Goal: Information Seeking & Learning: Learn about a topic

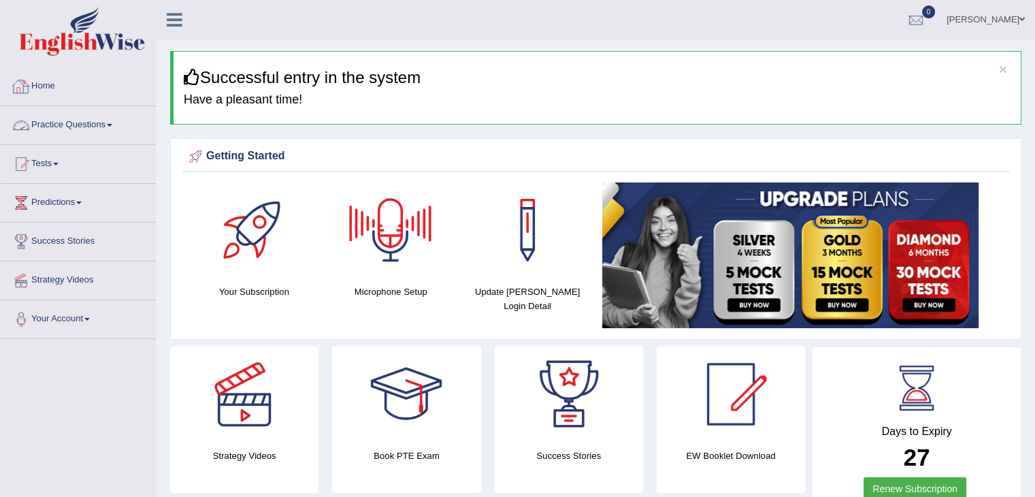
click at [92, 126] on link "Practice Questions" at bounding box center [78, 123] width 155 height 34
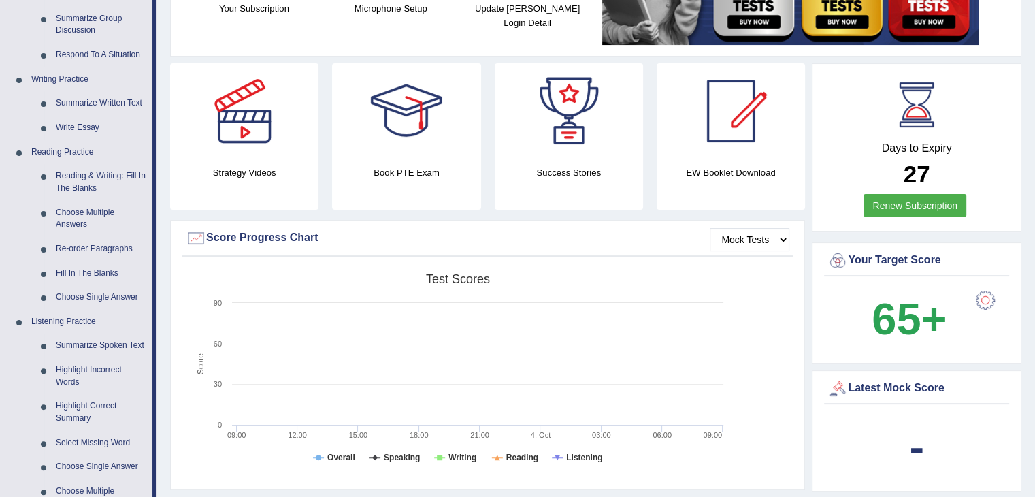
scroll to position [281, 0]
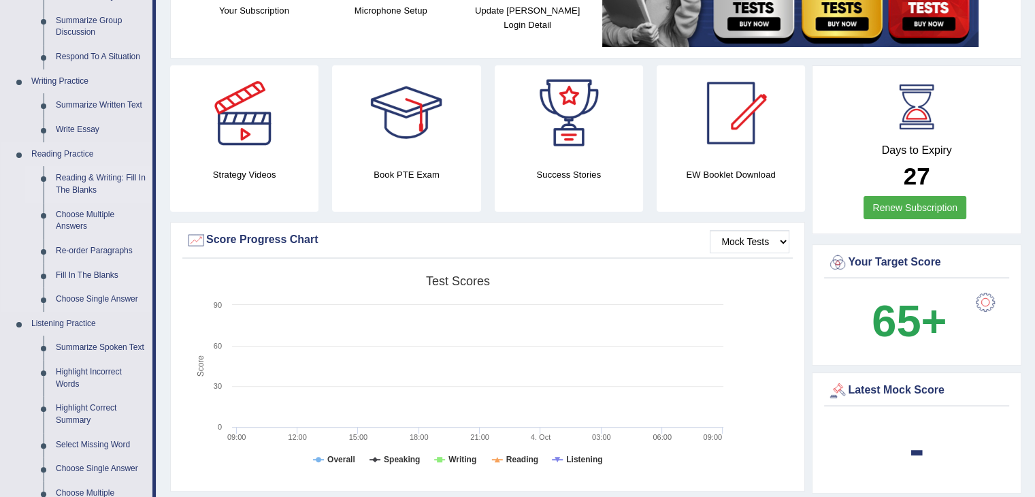
click at [116, 172] on link "Reading & Writing: Fill In The Blanks" at bounding box center [101, 184] width 103 height 36
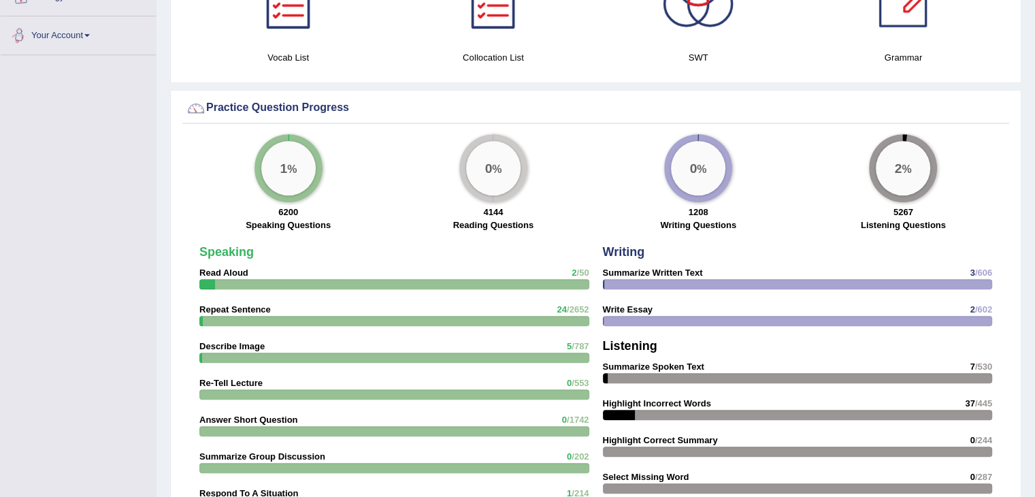
scroll to position [952, 0]
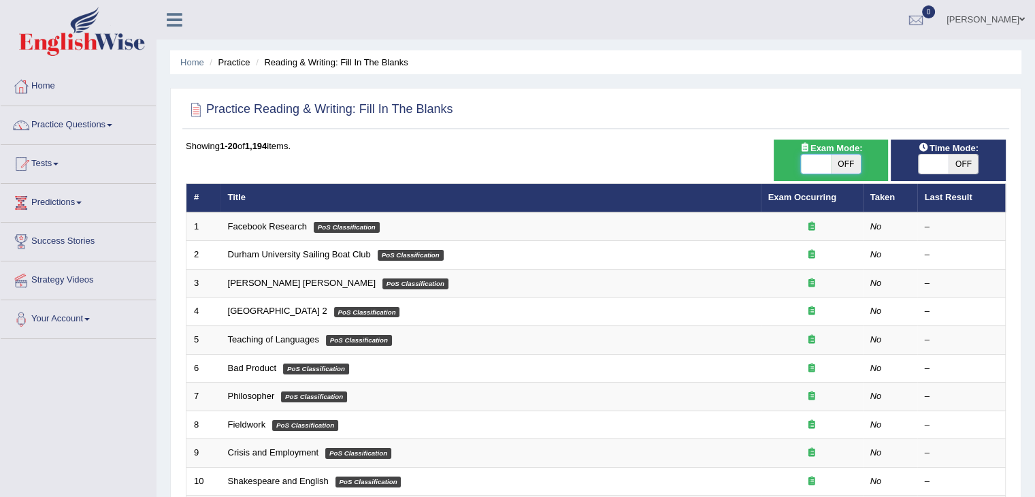
click at [830, 161] on span at bounding box center [816, 164] width 30 height 19
checkbox input "true"
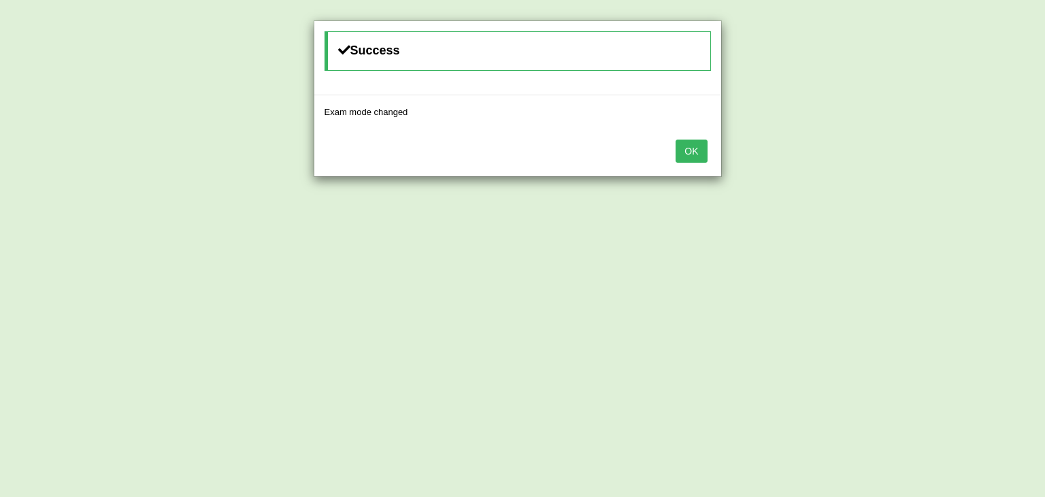
click at [705, 150] on button "OK" at bounding box center [691, 151] width 31 height 23
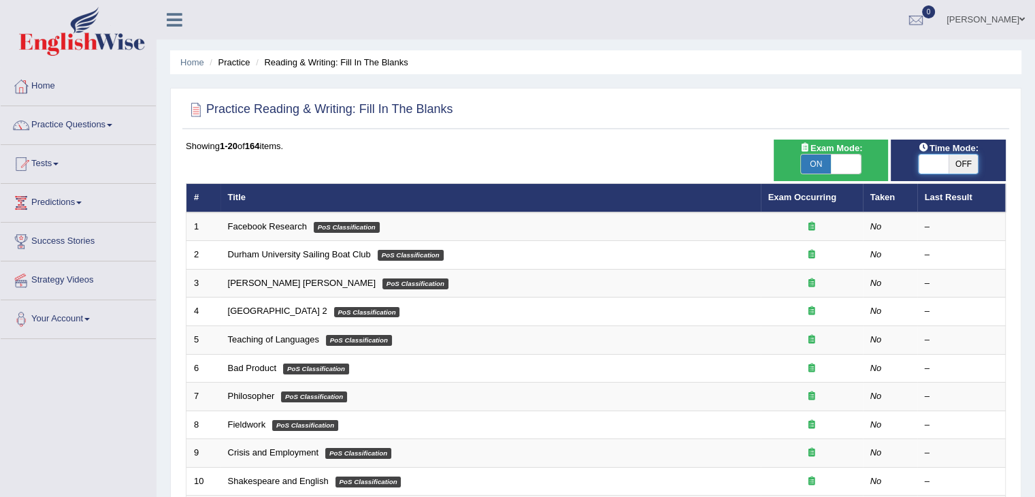
click at [944, 164] on span at bounding box center [934, 164] width 30 height 19
checkbox input "true"
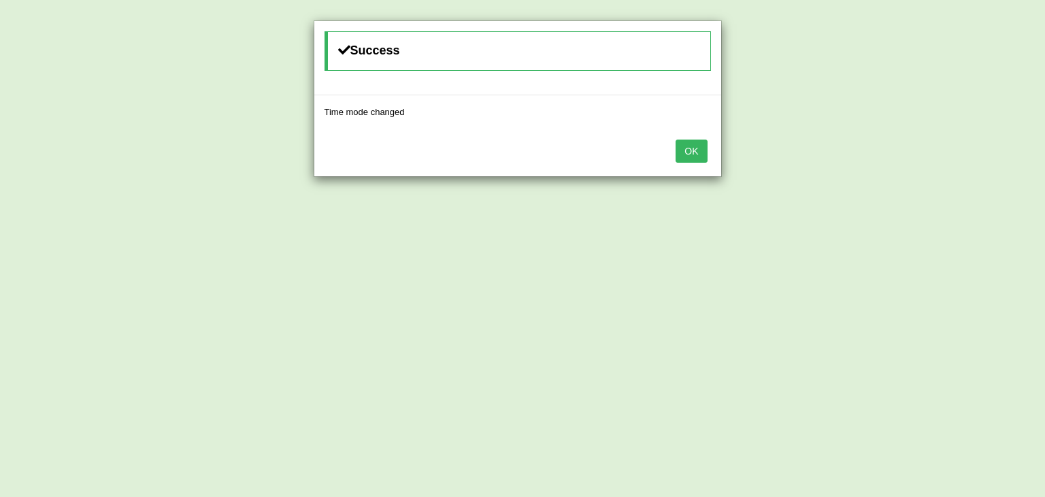
click at [694, 150] on button "OK" at bounding box center [691, 151] width 31 height 23
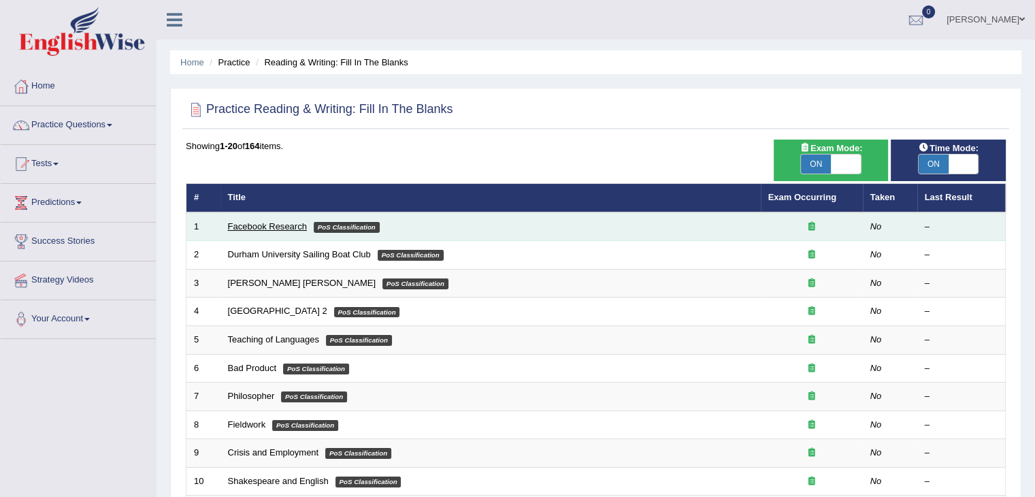
click at [303, 224] on link "Facebook Research" at bounding box center [267, 226] width 79 height 10
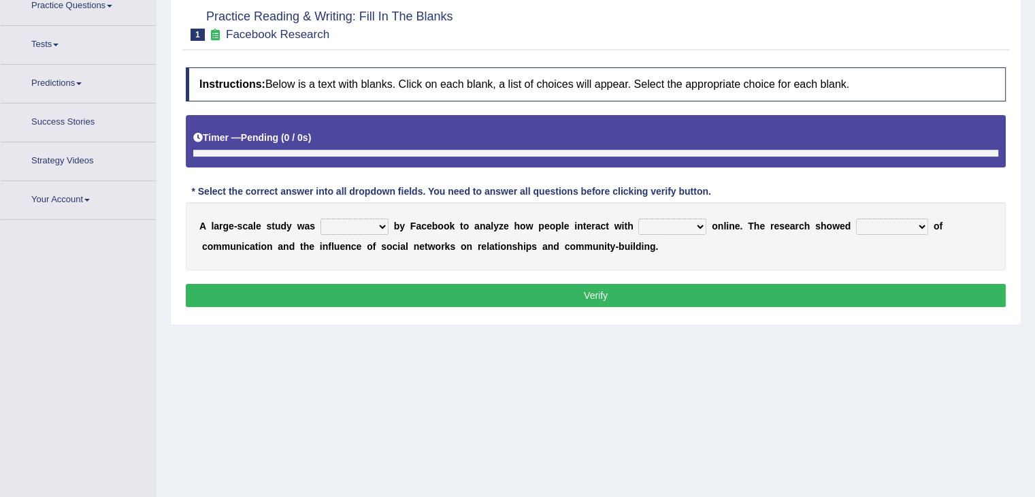
scroll to position [127, 0]
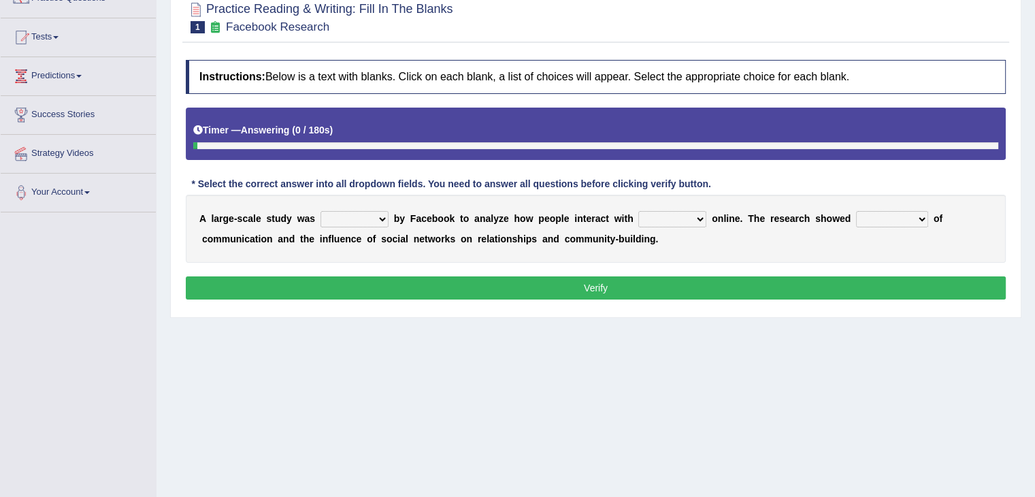
click at [383, 218] on select "surveyed had asked made" at bounding box center [355, 219] width 68 height 16
select select "surveyed"
click at [321, 211] on select "surveyed had asked made" at bounding box center [355, 219] width 68 height 16
click at [673, 215] on select "together all each other another" at bounding box center [672, 219] width 68 height 16
select select "each other"
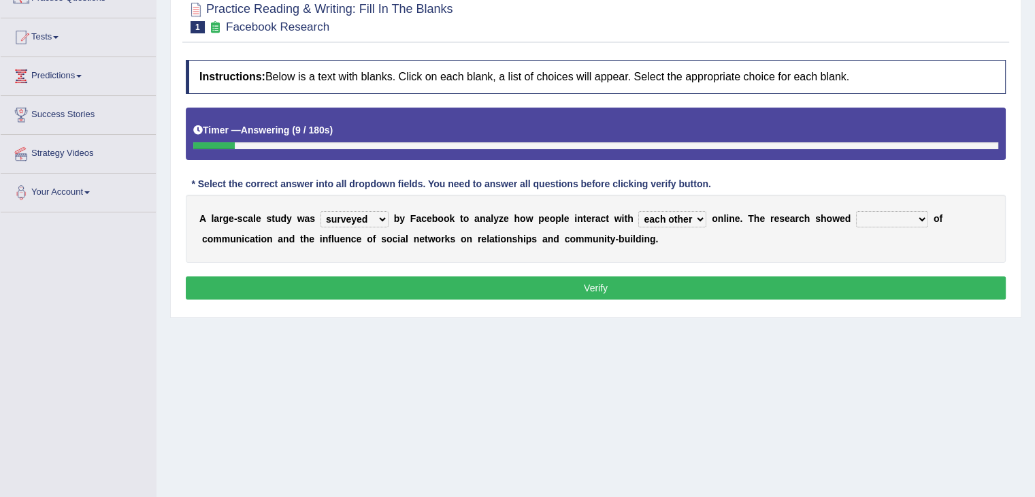
click at [638, 211] on select "together all each other another" at bounding box center [672, 219] width 68 height 16
click at [882, 216] on select "advantages standards fellowships patterns" at bounding box center [892, 219] width 72 height 16
select select "advantages"
click at [856, 211] on select "advantages standards fellowships patterns" at bounding box center [892, 219] width 72 height 16
click at [774, 291] on button "Verify" at bounding box center [596, 287] width 820 height 23
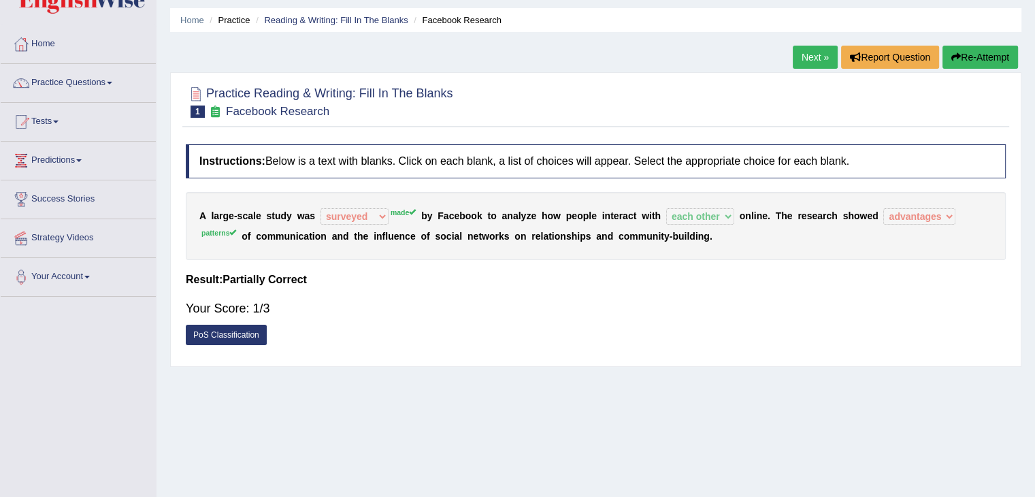
scroll to position [39, 0]
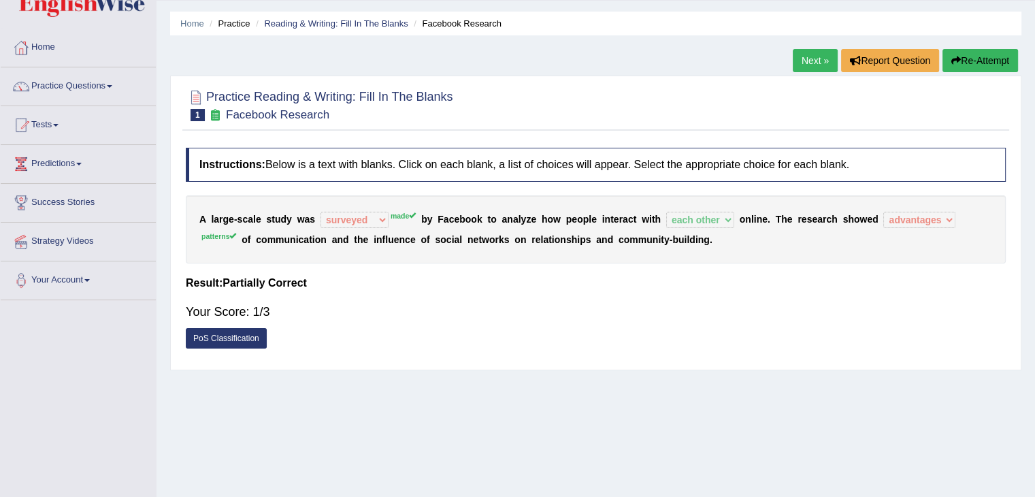
click at [822, 63] on link "Next »" at bounding box center [815, 60] width 45 height 23
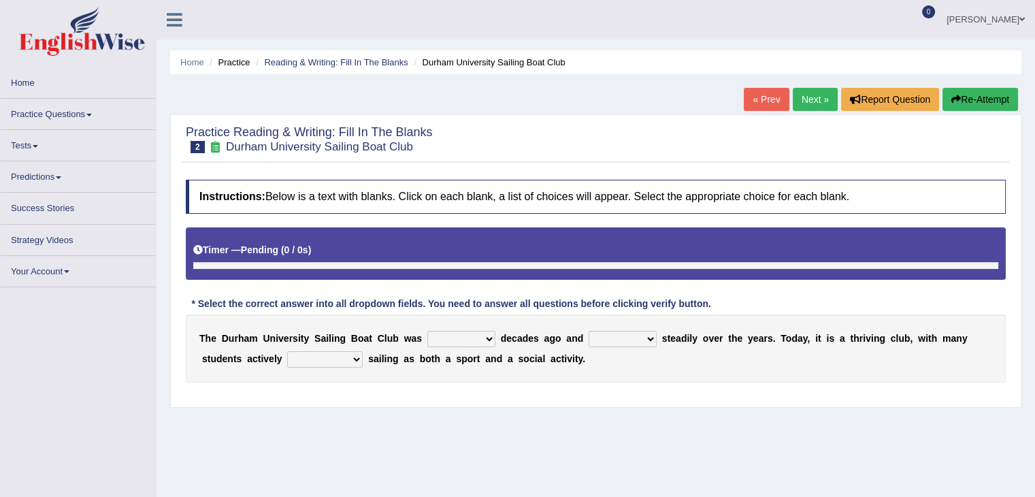
click at [449, 340] on select "found fund founded find" at bounding box center [461, 339] width 68 height 16
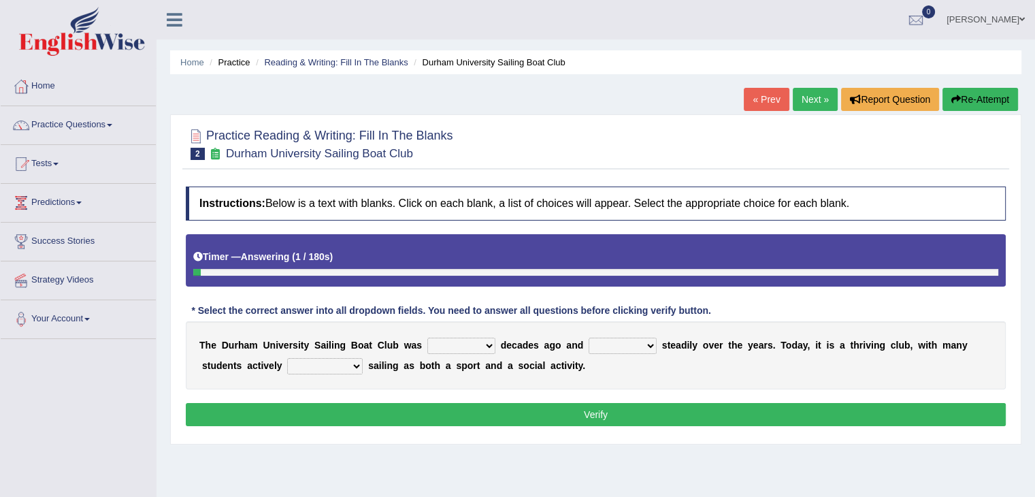
select select "founded"
click at [427, 338] on select "found fund founded find" at bounding box center [461, 346] width 68 height 16
click at [628, 347] on select "grow growing has grown grown" at bounding box center [623, 346] width 68 height 16
select select "has grown"
click at [589, 338] on select "grow growing has grown grown" at bounding box center [623, 346] width 68 height 16
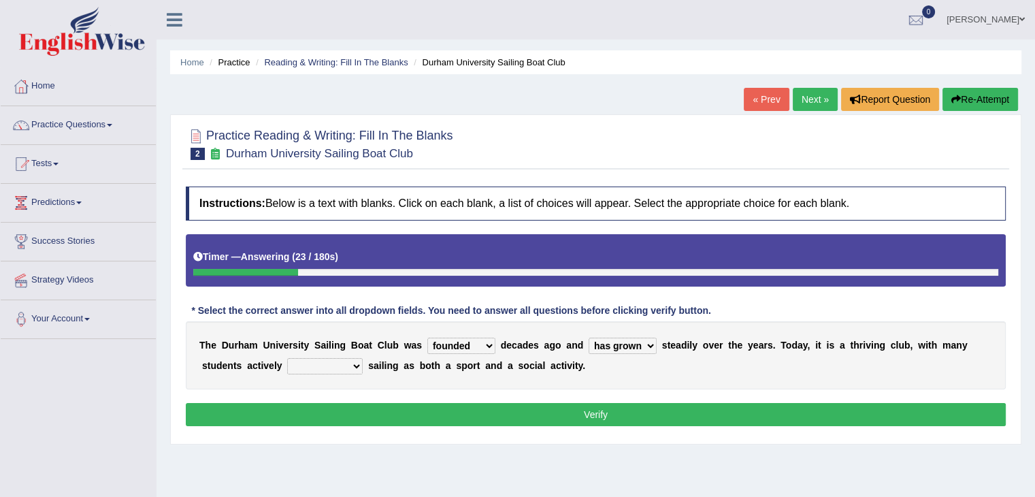
click at [348, 365] on select "enjoy enjoyed are enjoying enjoying" at bounding box center [325, 366] width 76 height 16
select select "enjoying"
click at [287, 358] on select "enjoy enjoyed are enjoying enjoying" at bounding box center [325, 366] width 76 height 16
drag, startPoint x: 376, startPoint y: 424, endPoint x: 382, endPoint y: 417, distance: 9.7
click at [382, 417] on div "Instructions: Below is a text with blanks. Click on each blank, a list of choic…" at bounding box center [595, 308] width 827 height 257
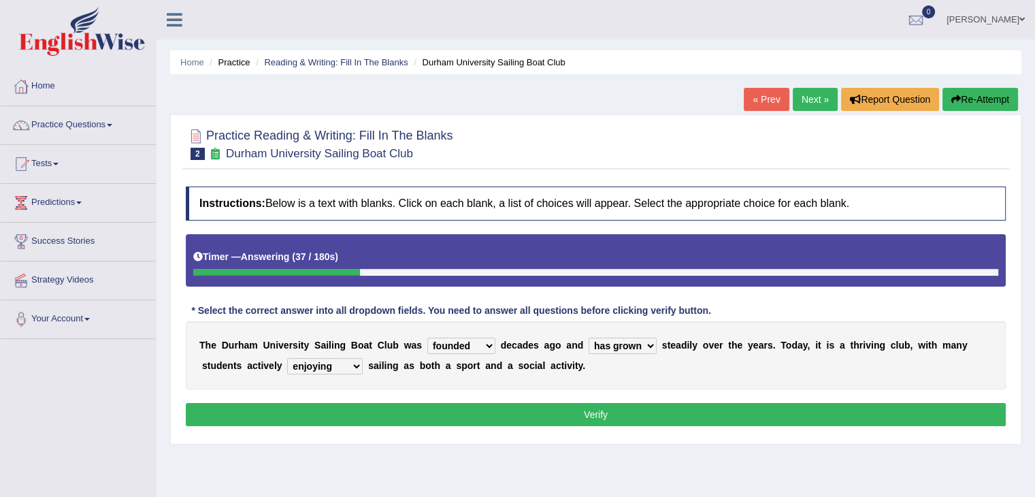
click at [382, 417] on button "Verify" at bounding box center [596, 414] width 820 height 23
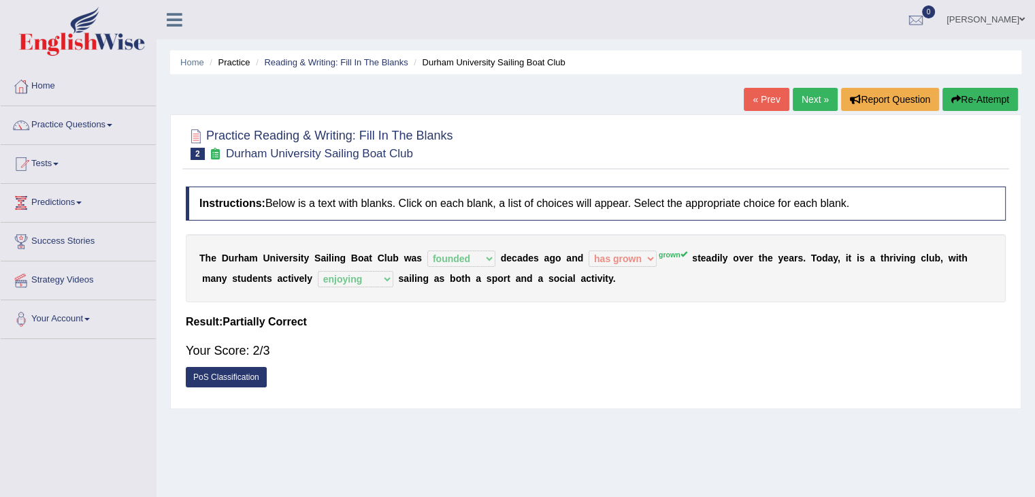
click at [815, 95] on link "Next »" at bounding box center [815, 99] width 45 height 23
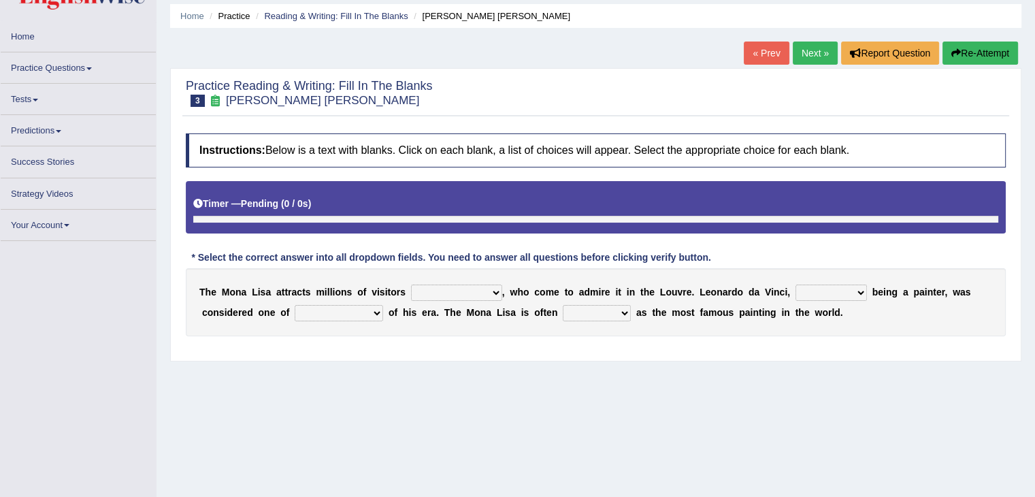
scroll to position [65, 0]
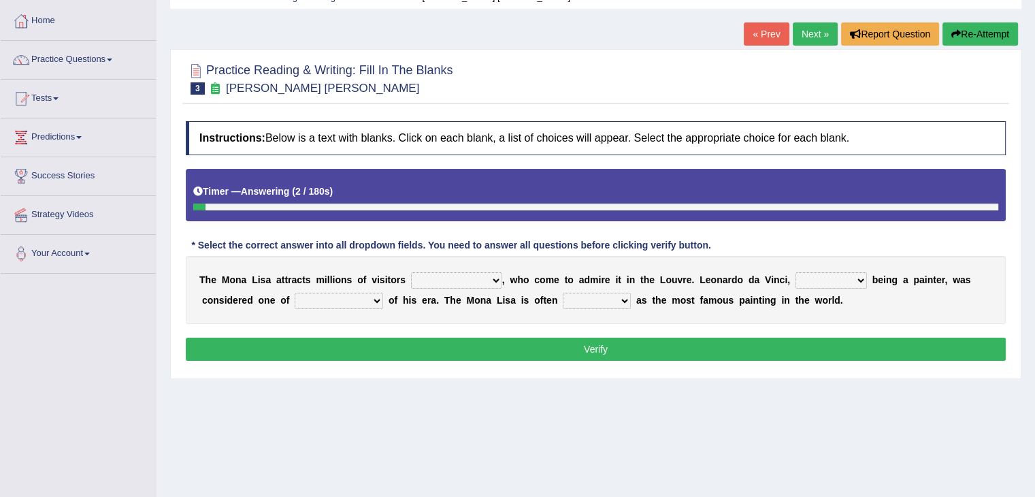
click at [464, 280] on select "around the year the all year all year round per year" at bounding box center [456, 280] width 91 height 16
select select "around the year"
click at [411, 272] on select "around the year the all year all year round per year" at bounding box center [456, 280] width 91 height 16
click at [841, 280] on select "rather than as much as as well as as long as" at bounding box center [831, 280] width 71 height 16
select select "as long as"
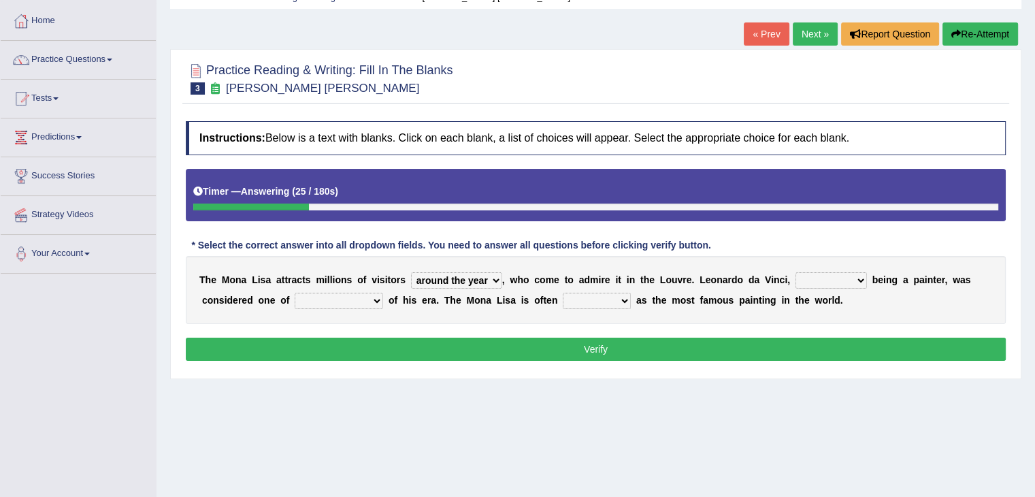
click at [796, 272] on select "rather than as much as as well as as long as" at bounding box center [831, 280] width 71 height 16
click at [338, 304] on select "better artists artist the better artist the best artists" at bounding box center [339, 301] width 88 height 16
select select "the best artists"
click at [295, 293] on select "better artists artist the better artist the best artists" at bounding box center [339, 301] width 88 height 16
click at [601, 304] on select "classified suggested predicted described" at bounding box center [597, 301] width 68 height 16
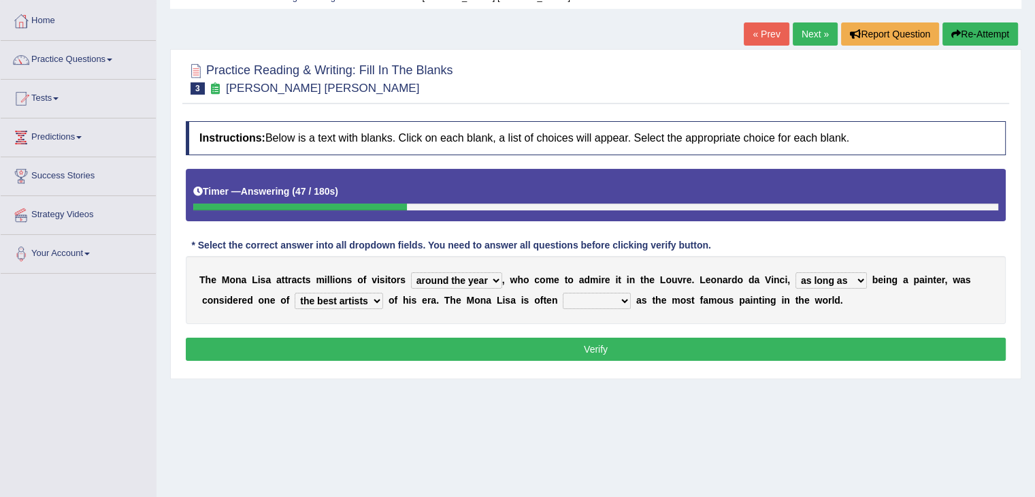
select select "described"
click at [563, 293] on select "classified suggested predicted described" at bounding box center [597, 301] width 68 height 16
click at [579, 351] on button "Verify" at bounding box center [596, 349] width 820 height 23
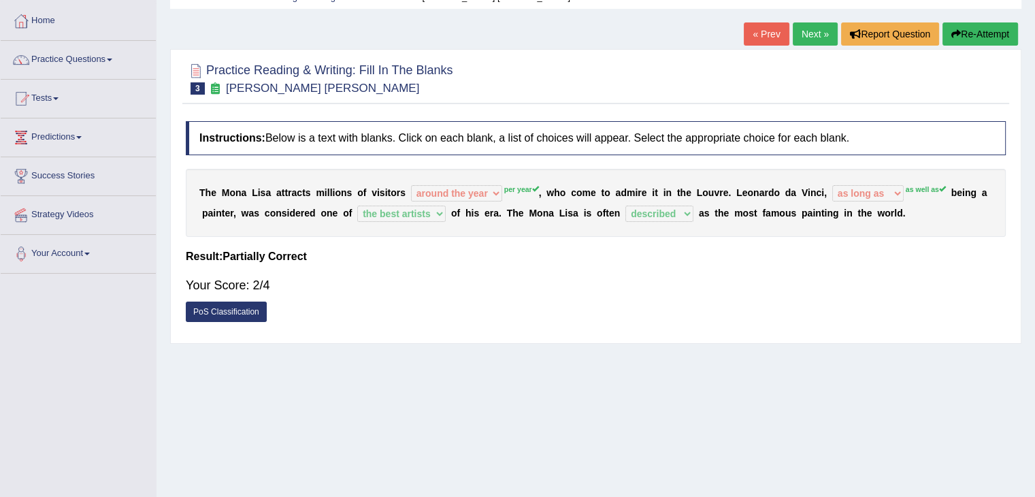
click at [823, 34] on link "Next »" at bounding box center [815, 33] width 45 height 23
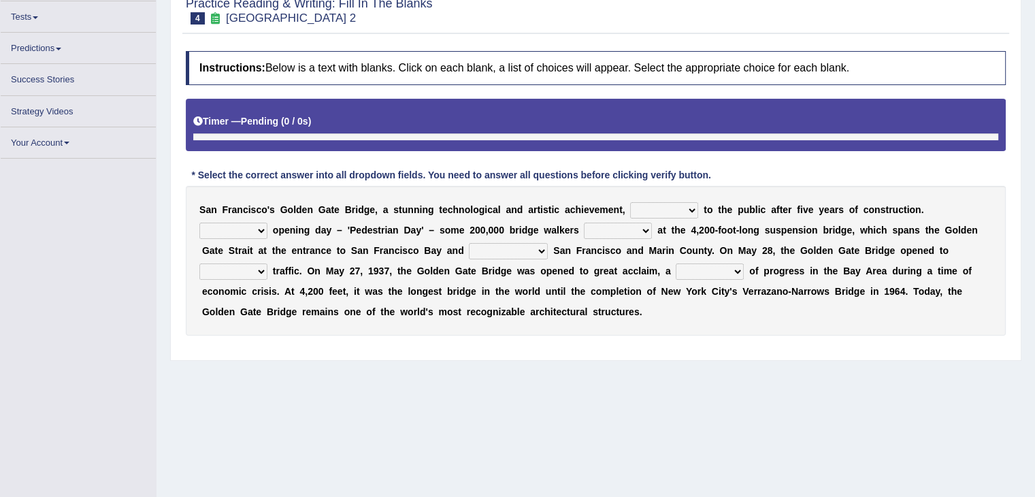
scroll to position [136, 0]
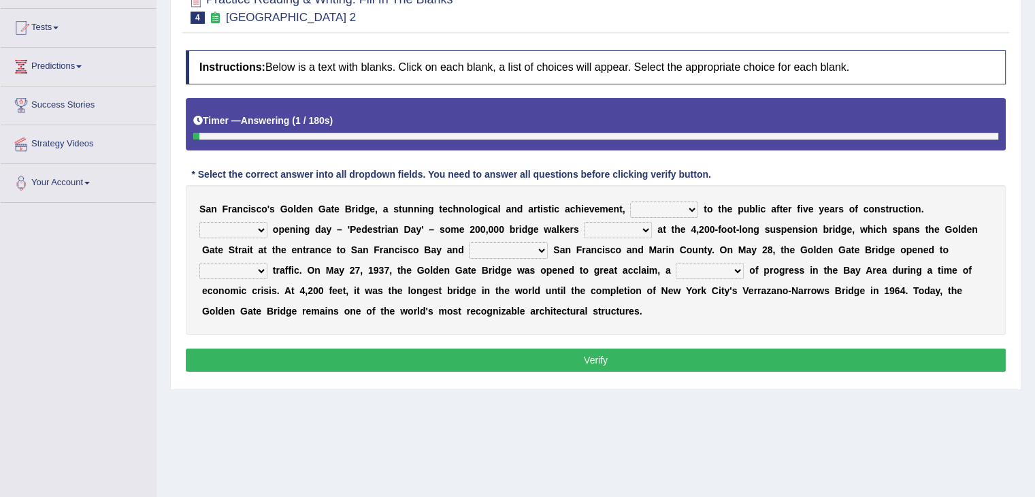
click at [667, 205] on select "opens closes appears equals" at bounding box center [664, 209] width 68 height 16
click at [630, 201] on select "opens closes appears equals" at bounding box center [664, 209] width 68 height 16
click at [246, 227] on select "On During Since When" at bounding box center [233, 230] width 68 height 16
click at [683, 208] on select "opens closes appears equals" at bounding box center [664, 209] width 68 height 16
select select "opens"
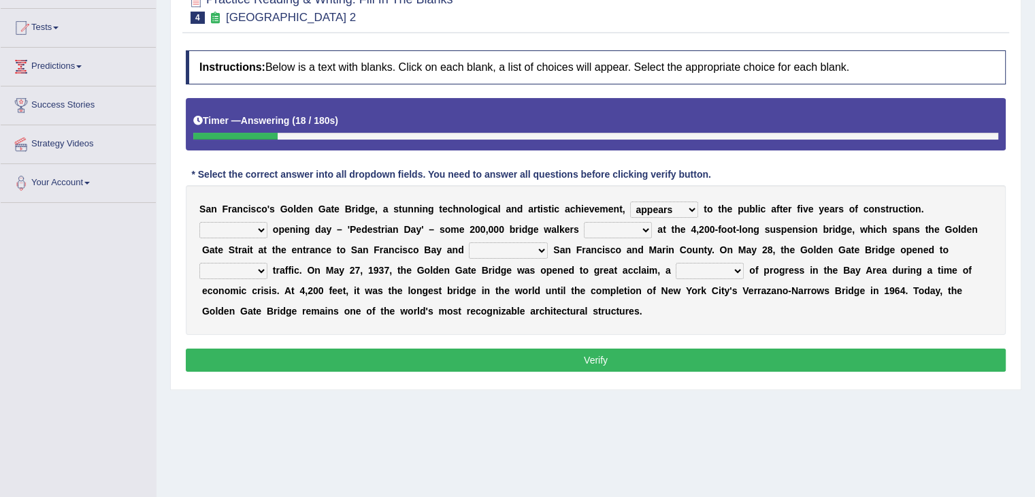
click at [630, 201] on select "opens closes appears equals" at bounding box center [664, 209] width 68 height 16
click at [261, 227] on select "On During Since When" at bounding box center [233, 230] width 68 height 16
select select "During"
click at [199, 222] on select "On During Since When" at bounding box center [233, 230] width 68 height 16
click at [609, 231] on select "stationed looked marveled laughed" at bounding box center [618, 230] width 68 height 16
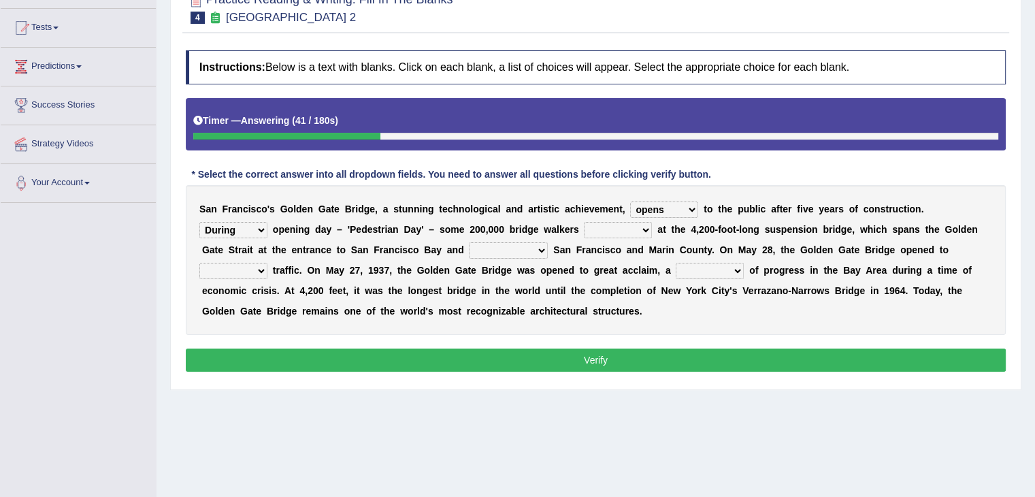
select select "looked"
click at [584, 222] on select "stationed looked marveled laughed" at bounding box center [618, 230] width 68 height 16
click at [528, 250] on select "separates connects channels differentiates" at bounding box center [508, 250] width 79 height 16
select select "connects"
click at [469, 242] on select "separates connects channels differentiates" at bounding box center [508, 250] width 79 height 16
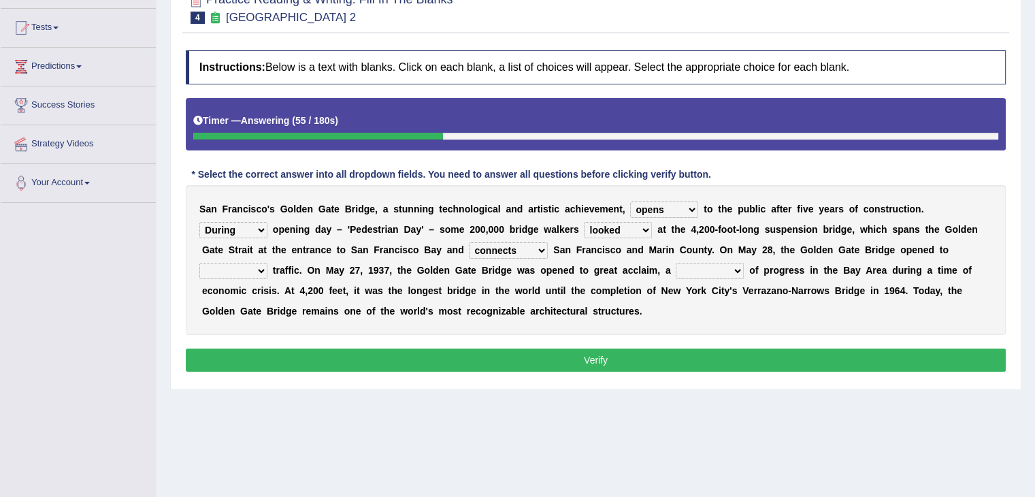
click at [257, 269] on select "aquatic vehicular airborne watertight" at bounding box center [233, 271] width 68 height 16
select select "airborne"
click at [199, 263] on select "aquatic vehicular airborne watertight" at bounding box center [233, 271] width 68 height 16
click at [704, 267] on select "denial symbol technique yield" at bounding box center [710, 271] width 68 height 16
select select "symbol"
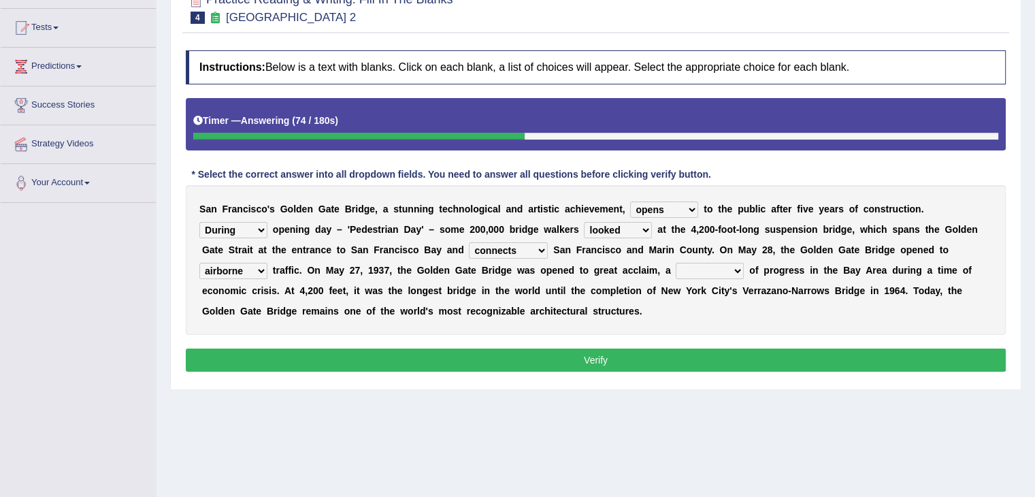
click at [676, 263] on select "denial symbol technique yield" at bounding box center [710, 271] width 68 height 16
click at [657, 355] on button "Verify" at bounding box center [596, 359] width 820 height 23
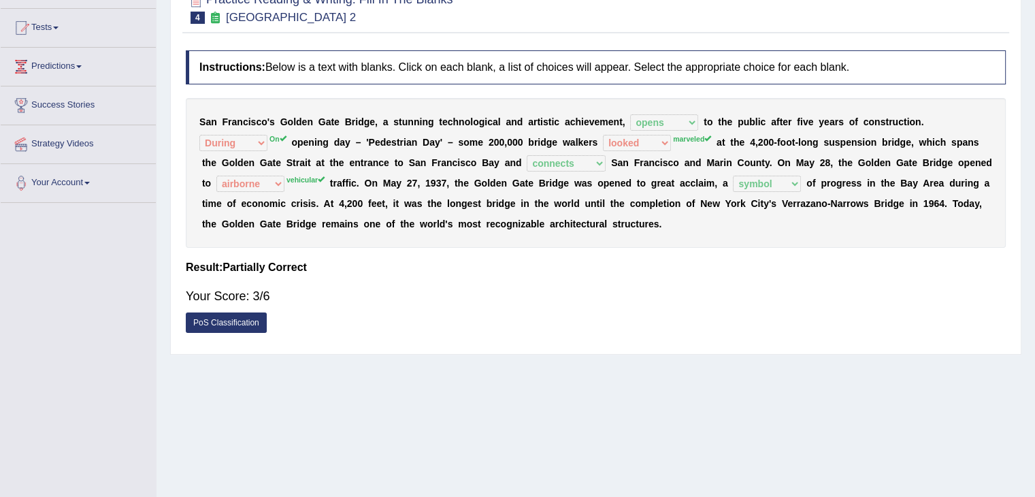
scroll to position [0, 0]
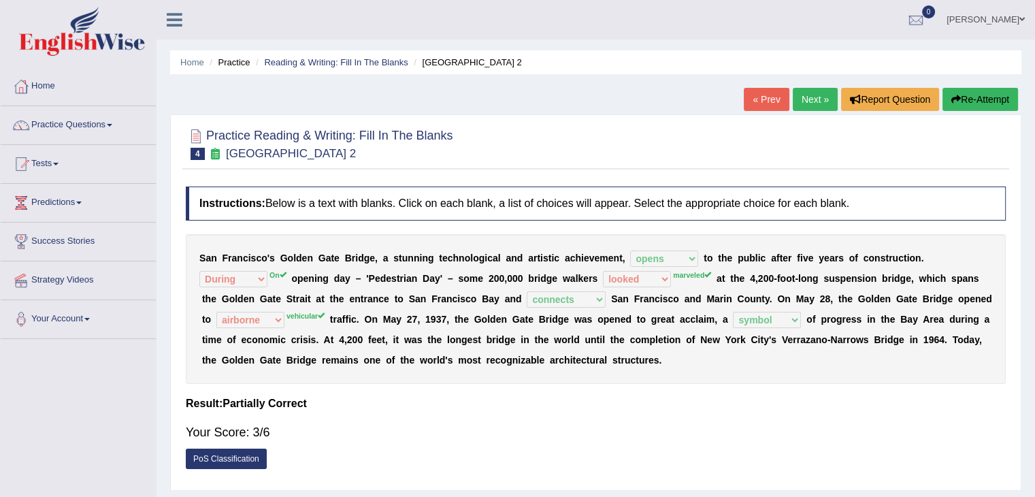
click at [809, 96] on link "Next »" at bounding box center [815, 99] width 45 height 23
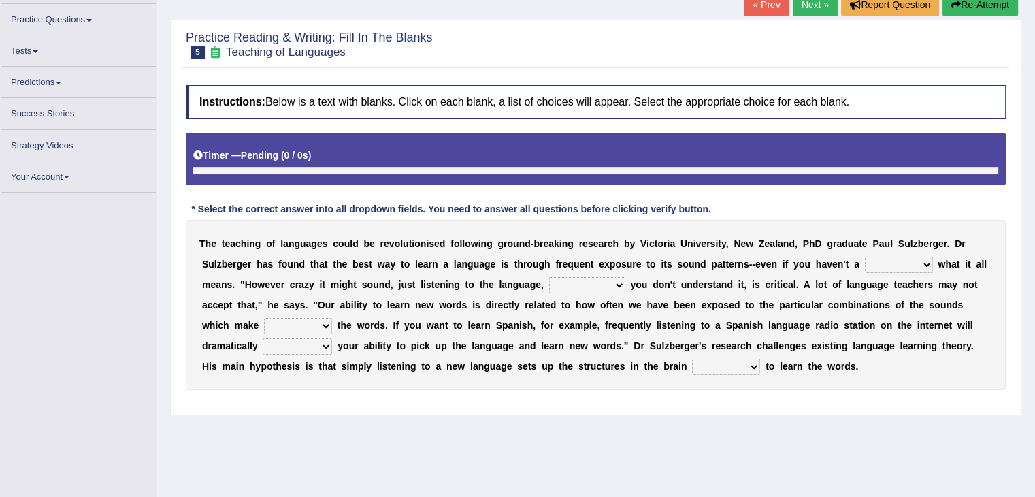
scroll to position [97, 0]
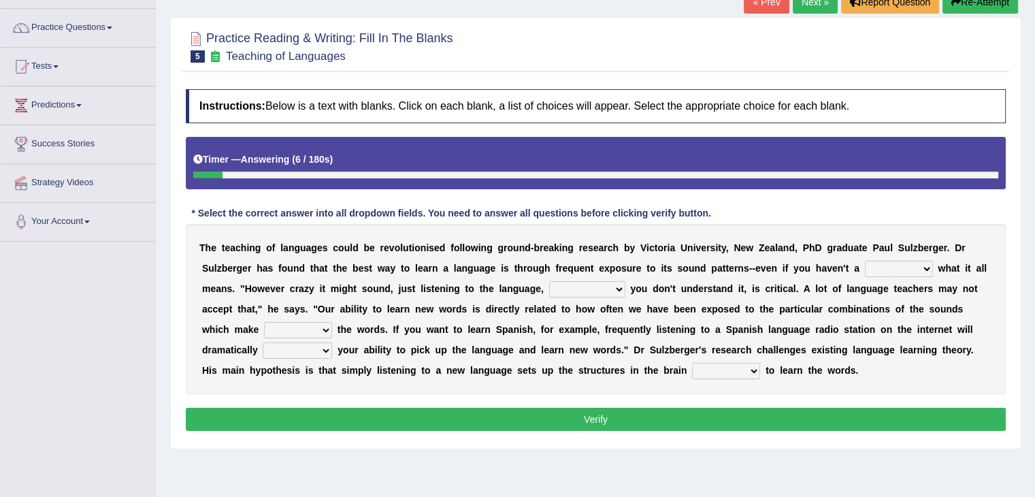
click at [917, 271] on select "dew claw clue due" at bounding box center [899, 269] width 68 height 16
select select "clue"
click at [865, 261] on select "dew claw clue due" at bounding box center [899, 269] width 68 height 16
click at [583, 287] on select "but also all together even though if so" at bounding box center [587, 289] width 76 height 16
select select "even though"
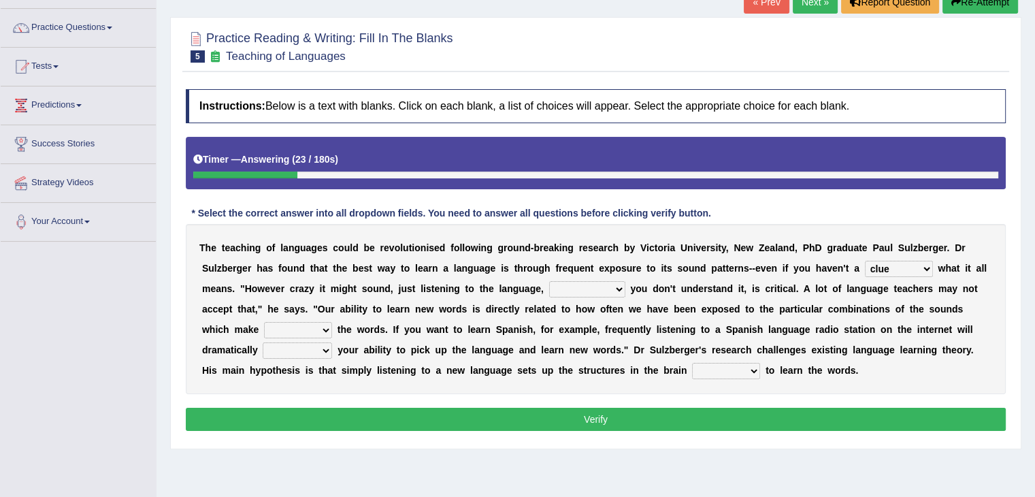
click at [549, 281] on select "but also all together even though if so" at bounding box center [587, 289] width 76 height 16
click at [297, 324] on select "down up of on" at bounding box center [298, 330] width 68 height 16
select select "up"
click at [264, 322] on select "down up of on" at bounding box center [298, 330] width 68 height 16
click at [323, 352] on select "evaluate exaggerate describe boost" at bounding box center [297, 350] width 69 height 16
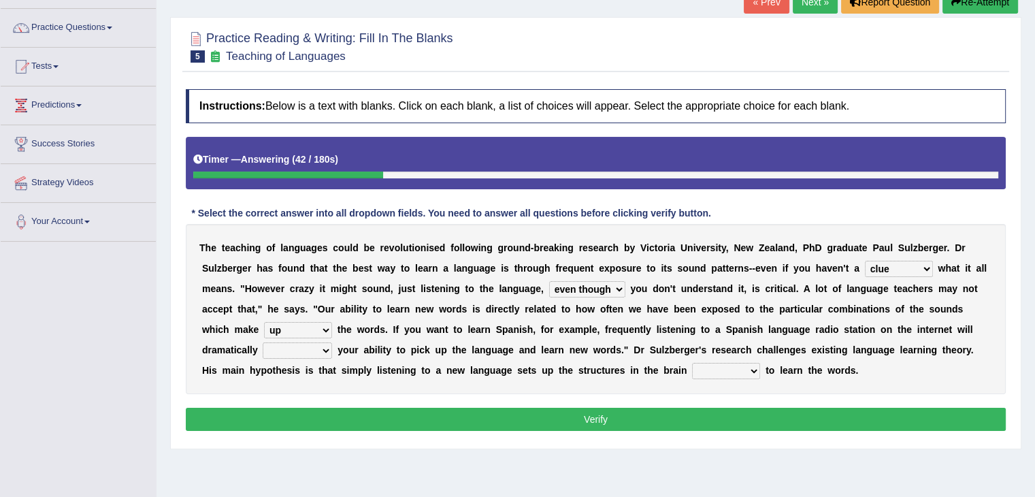
select select "boost"
click at [263, 342] on select "evaluate exaggerate describe boost" at bounding box center [297, 350] width 69 height 16
click at [716, 365] on select "requiring required directed to require" at bounding box center [726, 371] width 68 height 16
select select "required"
click at [692, 363] on select "requiring required directed to require" at bounding box center [726, 371] width 68 height 16
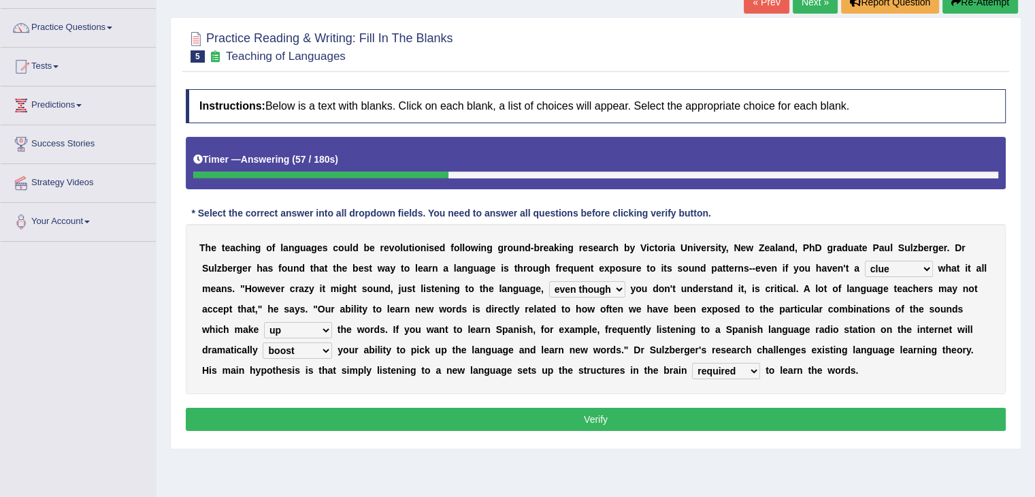
click at [724, 414] on button "Verify" at bounding box center [596, 419] width 820 height 23
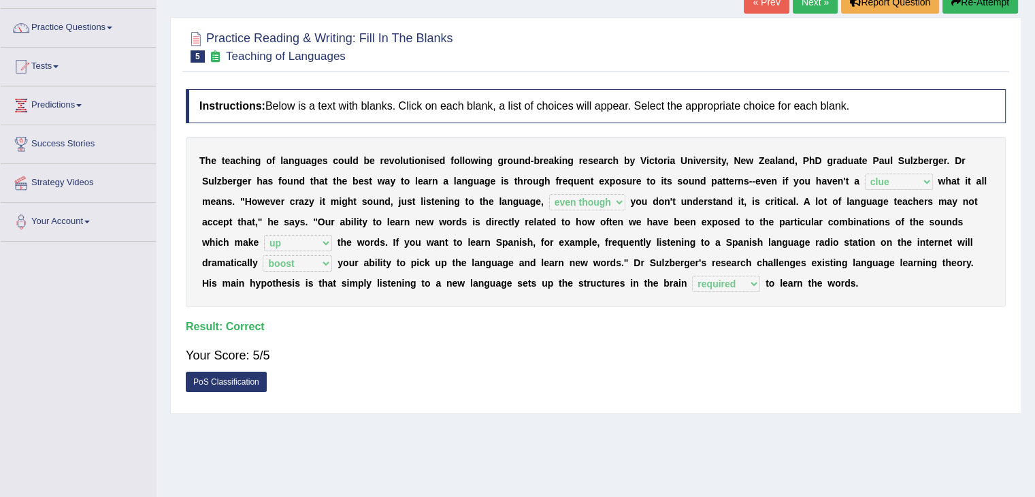
scroll to position [0, 0]
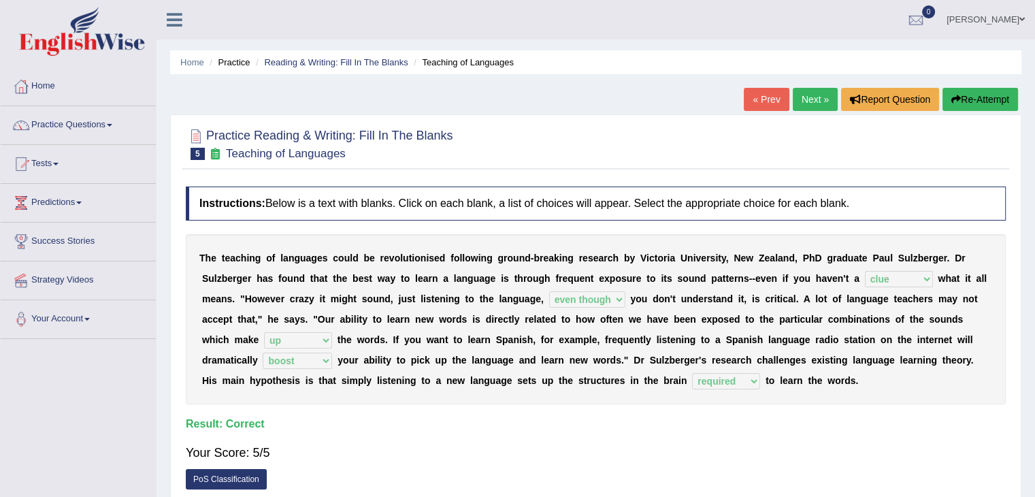
click at [798, 103] on link "Next »" at bounding box center [815, 99] width 45 height 23
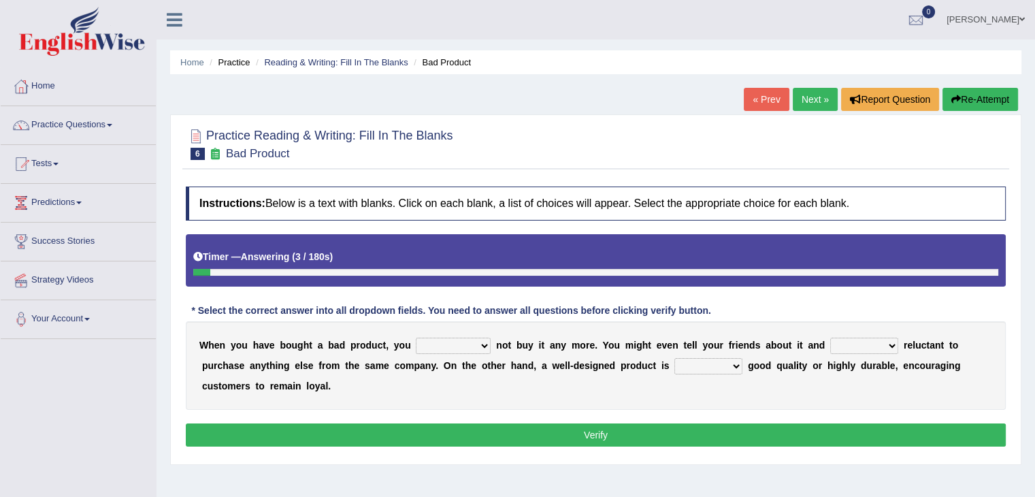
click at [438, 342] on select "would have should have should" at bounding box center [453, 346] width 75 height 16
select select "should have"
click at [416, 338] on select "would have should have should" at bounding box center [453, 346] width 75 height 16
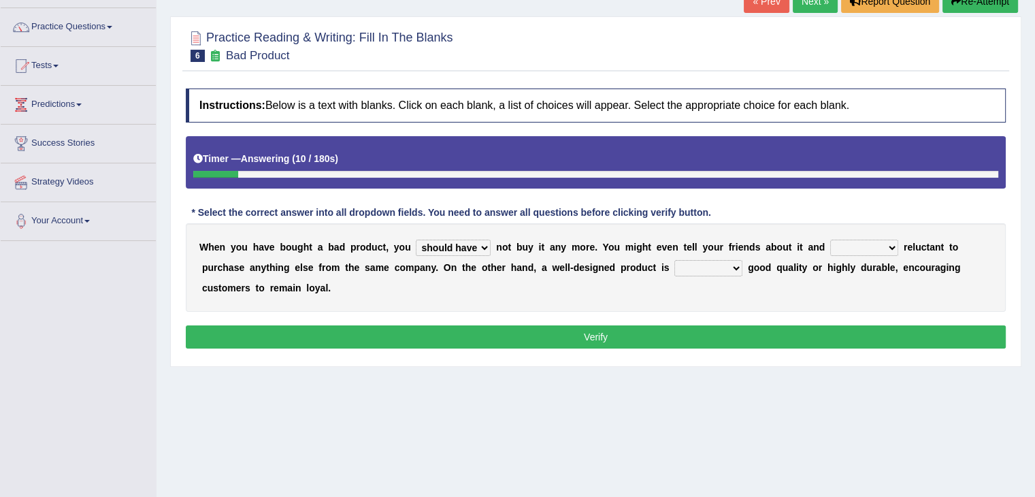
scroll to position [103, 0]
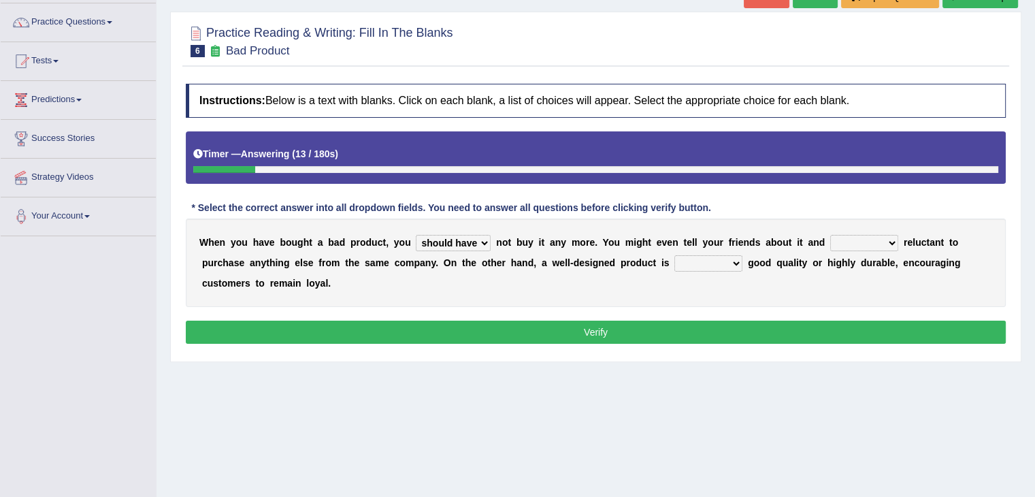
click at [865, 238] on select "is are be being" at bounding box center [864, 243] width 68 height 16
select select "be"
click at [830, 235] on select "is are be being" at bounding box center [864, 243] width 68 height 16
click at [696, 265] on select "both also neither either" at bounding box center [708, 263] width 68 height 16
select select "neither"
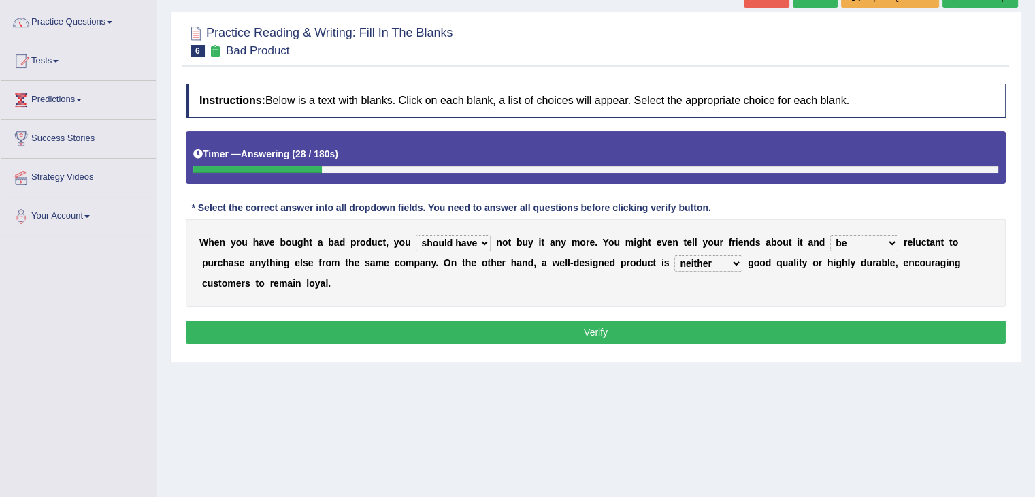
click at [674, 255] on select "both also neither either" at bounding box center [708, 263] width 68 height 16
click at [687, 338] on button "Verify" at bounding box center [596, 332] width 820 height 23
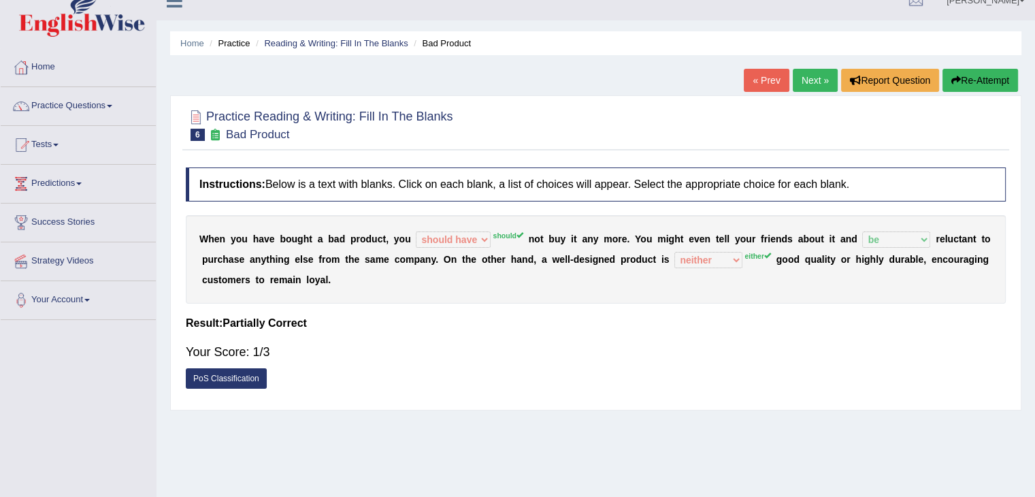
scroll to position [18, 0]
click at [994, 77] on button "Re-Attempt" at bounding box center [981, 80] width 76 height 23
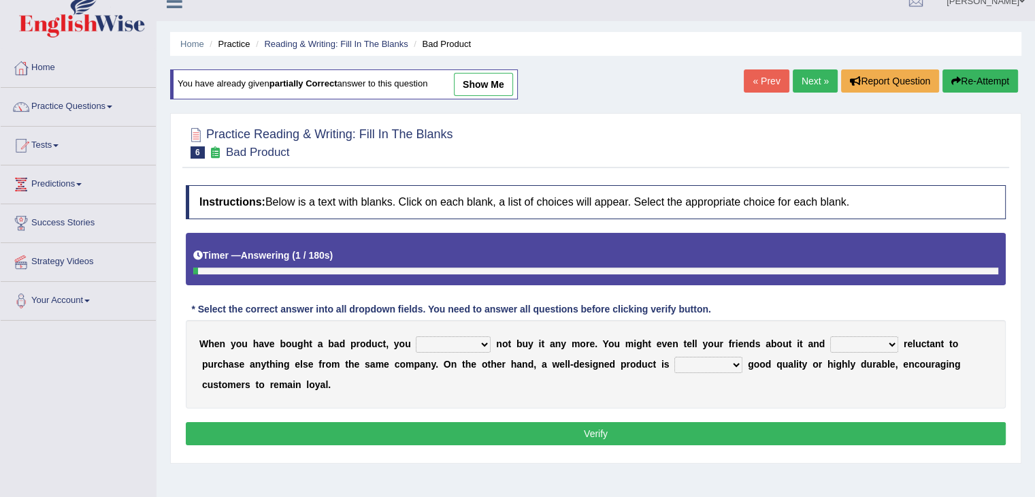
click at [481, 345] on select "would have should have should" at bounding box center [453, 344] width 75 height 16
select select "should"
click at [416, 336] on select "would have should have should" at bounding box center [453, 344] width 75 height 16
click at [845, 346] on select "is are be being" at bounding box center [864, 344] width 68 height 16
select select "be"
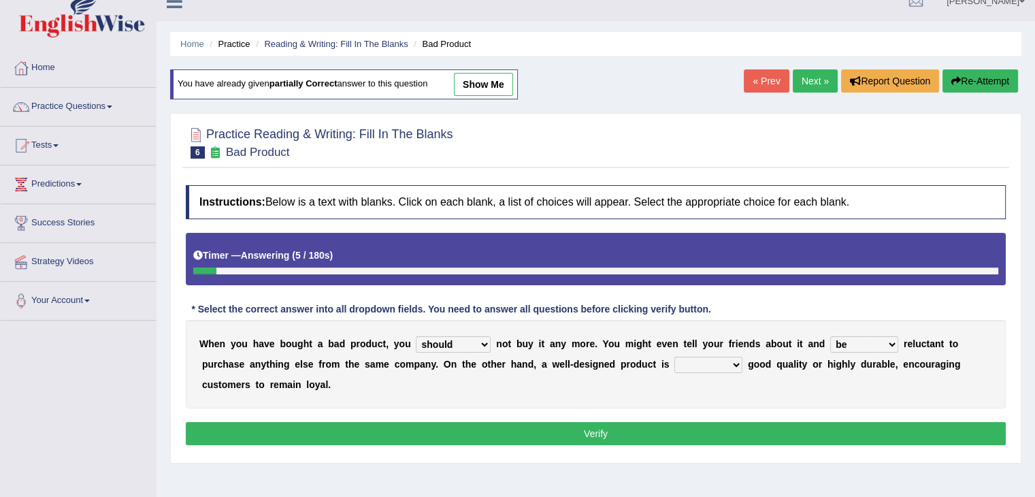
click at [830, 336] on select "is are be being" at bounding box center [864, 344] width 68 height 16
click at [723, 361] on select "both also neither either" at bounding box center [708, 365] width 68 height 16
select select "either"
click at [674, 357] on select "both also neither either" at bounding box center [708, 365] width 68 height 16
click at [696, 430] on button "Verify" at bounding box center [596, 433] width 820 height 23
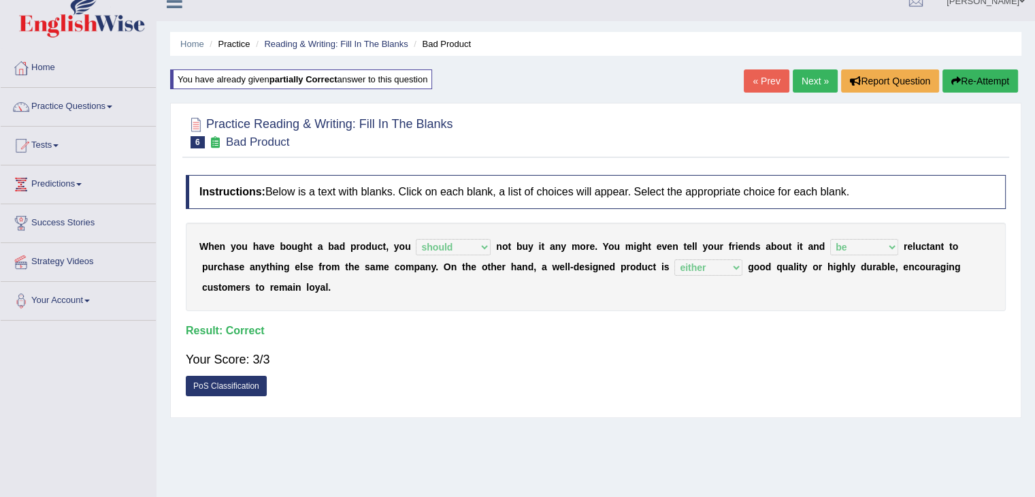
click at [807, 78] on link "Next »" at bounding box center [815, 80] width 45 height 23
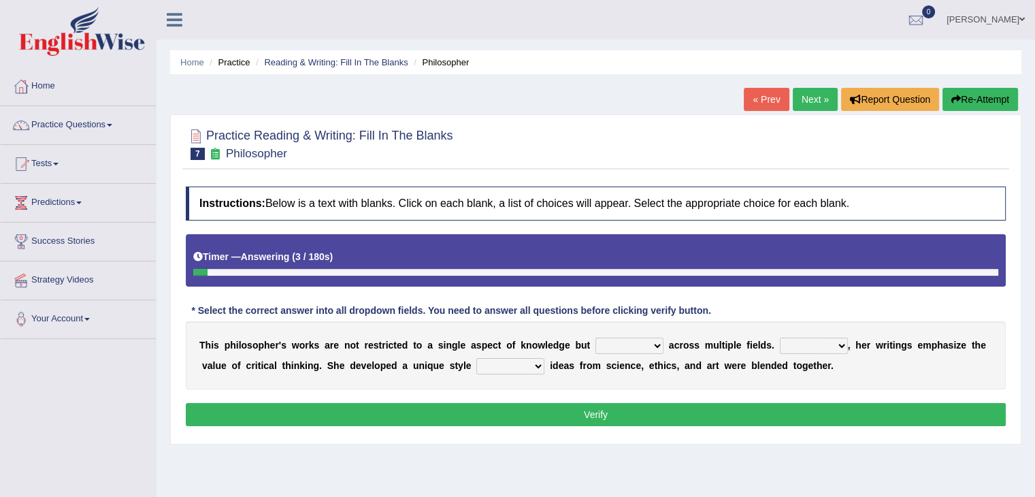
click at [621, 348] on select "constrain contain assemble extend" at bounding box center [630, 346] width 68 height 16
click at [825, 348] on select "Rather So Moreover Likely" at bounding box center [814, 346] width 68 height 16
select select "Moreover"
click at [780, 338] on select "Rather So Moreover Likely" at bounding box center [814, 346] width 68 height 16
click at [523, 368] on select "in that that which in which" at bounding box center [510, 366] width 68 height 16
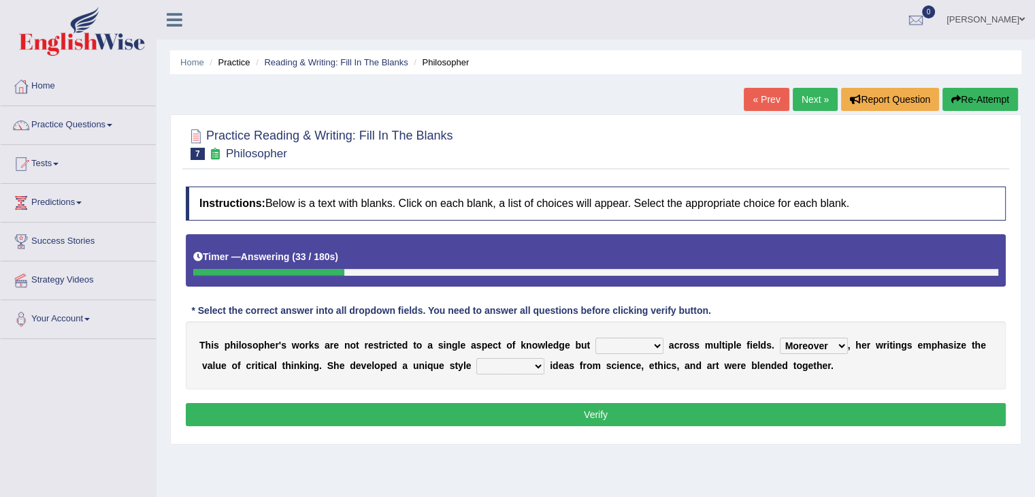
select select "that"
click at [476, 358] on select "in that that which in which" at bounding box center [510, 366] width 68 height 16
click at [647, 345] on select "constrain contain assemble extend" at bounding box center [630, 346] width 68 height 16
select select "constrain"
click at [596, 338] on select "constrain contain assemble extend" at bounding box center [630, 346] width 68 height 16
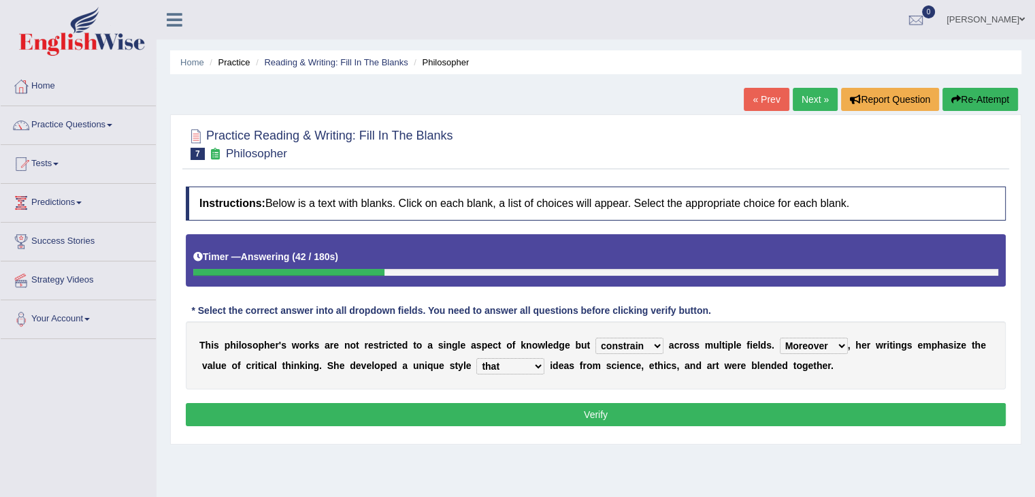
click at [623, 414] on button "Verify" at bounding box center [596, 414] width 820 height 23
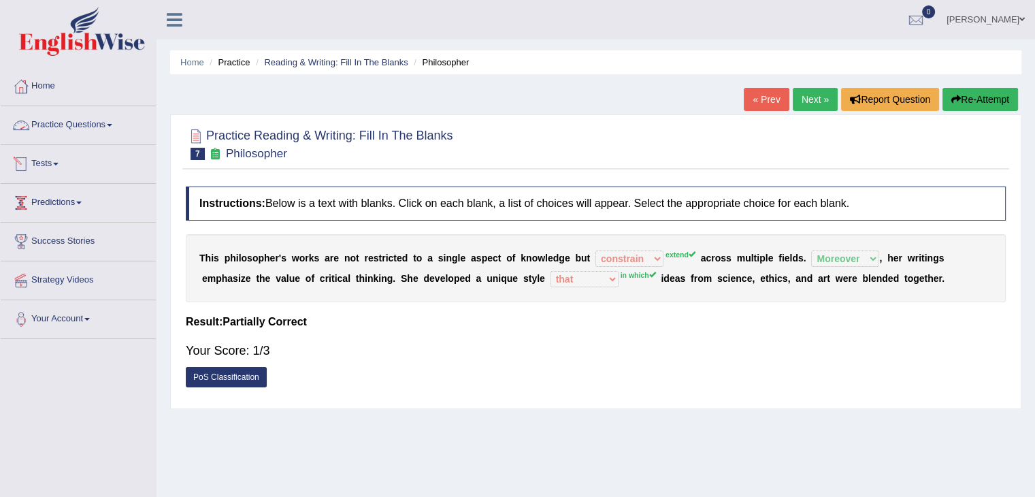
click at [111, 123] on link "Practice Questions" at bounding box center [78, 123] width 155 height 34
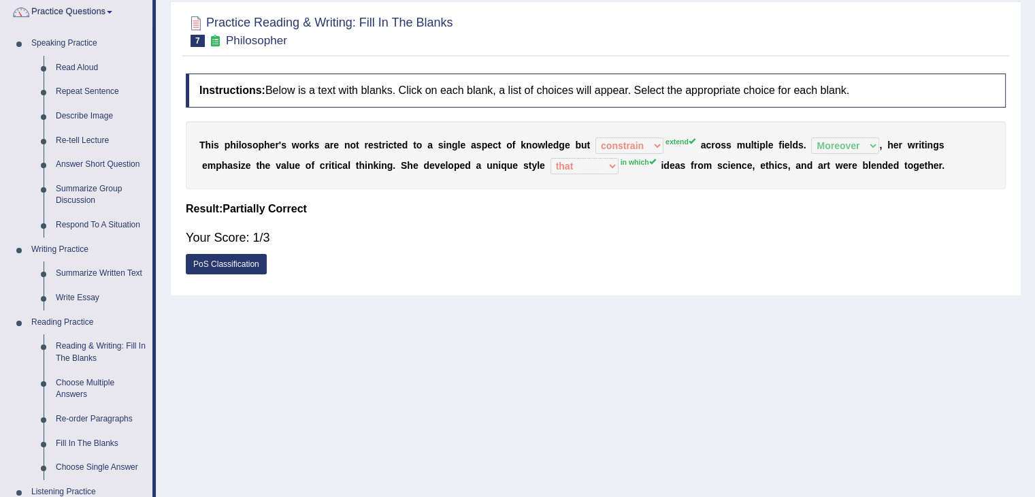
scroll to position [114, 0]
click at [86, 440] on link "Fill In The Blanks" at bounding box center [101, 442] width 103 height 25
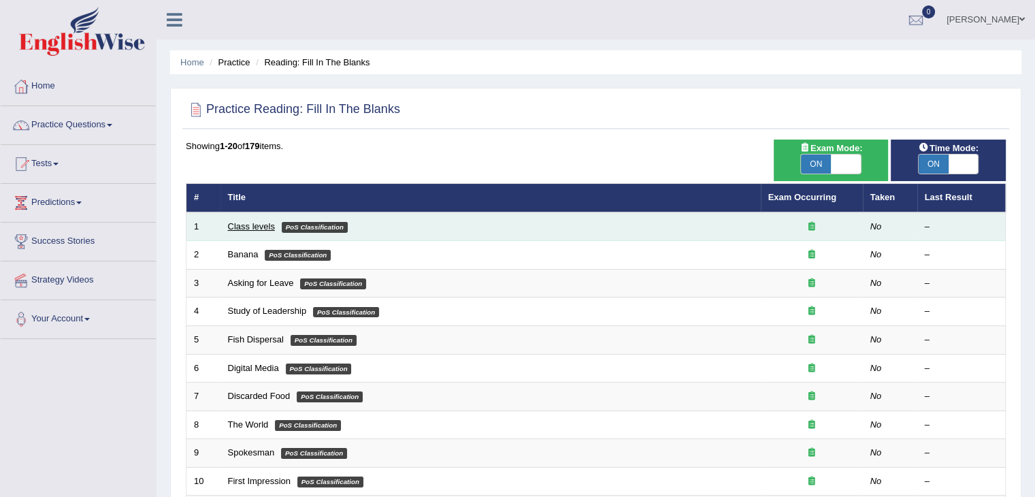
click at [249, 224] on link "Class levels" at bounding box center [251, 226] width 47 height 10
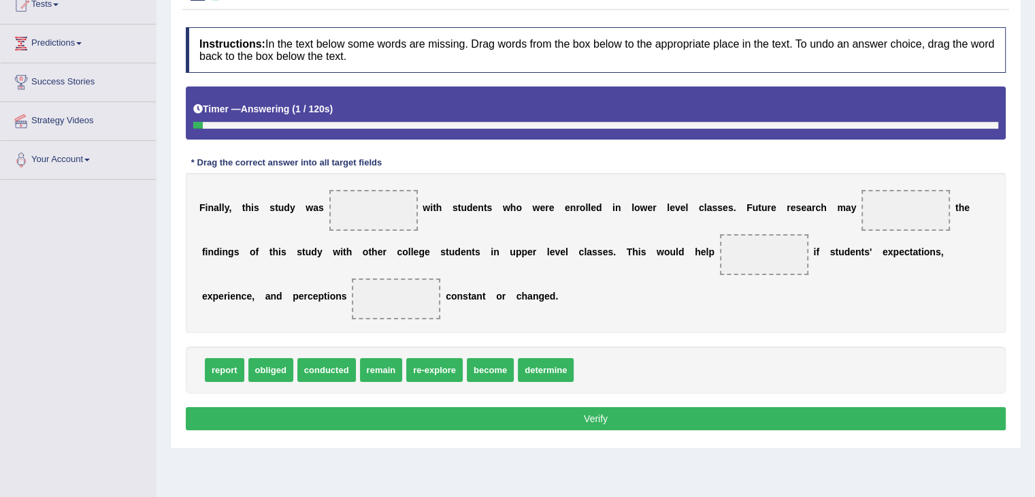
scroll to position [160, 0]
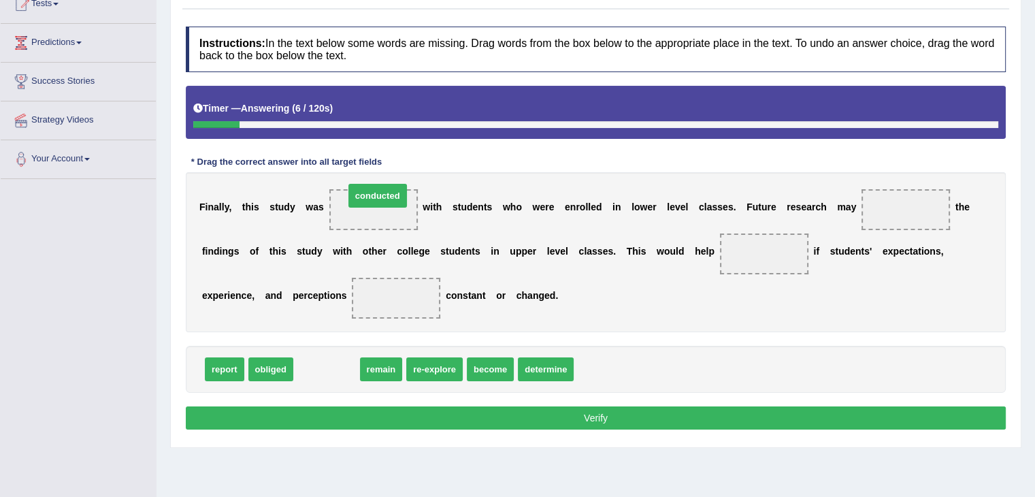
drag, startPoint x: 330, startPoint y: 365, endPoint x: 381, endPoint y: 191, distance: 180.9
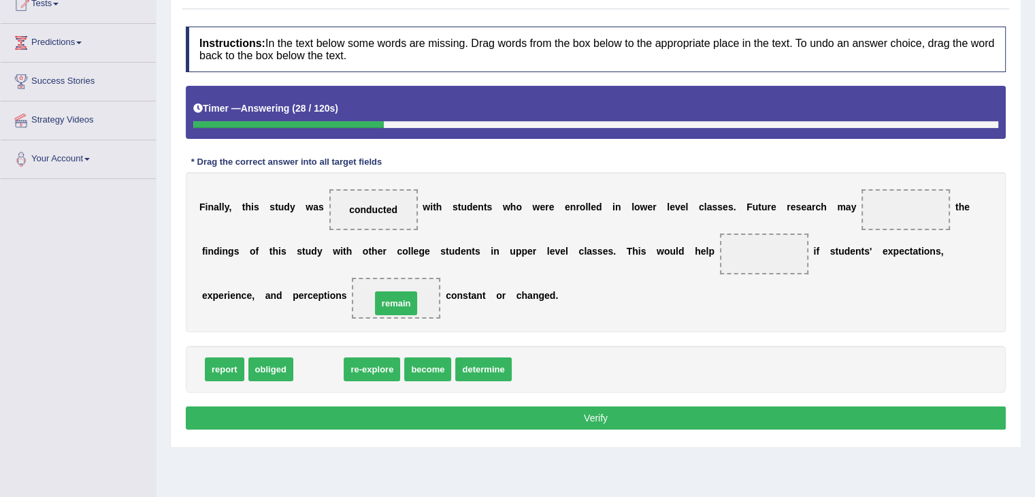
drag, startPoint x: 310, startPoint y: 373, endPoint x: 389, endPoint y: 306, distance: 102.8
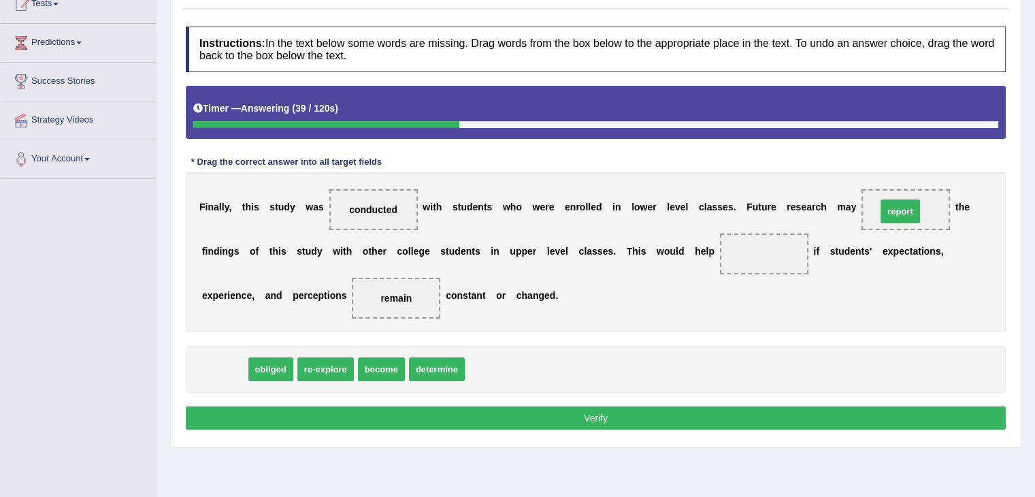
drag, startPoint x: 221, startPoint y: 368, endPoint x: 896, endPoint y: 210, distance: 693.5
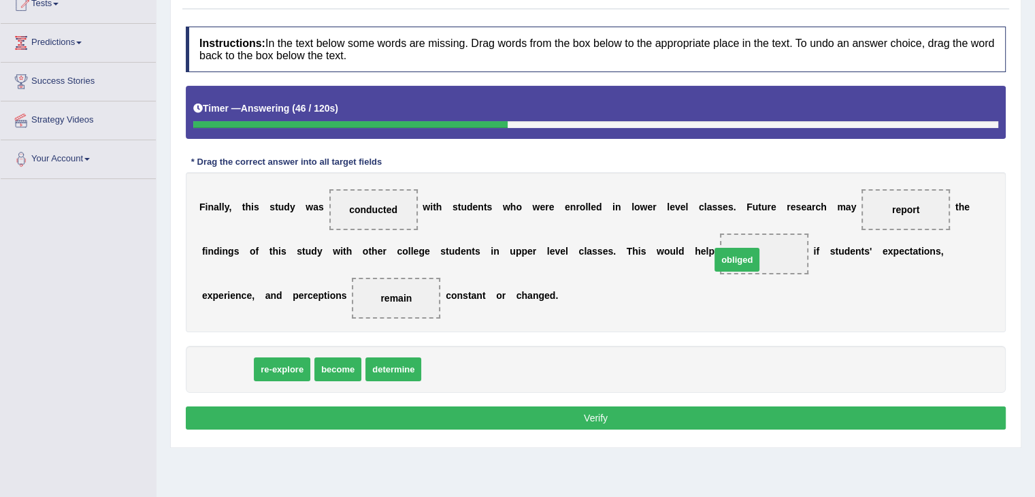
drag, startPoint x: 233, startPoint y: 370, endPoint x: 749, endPoint y: 261, distance: 528.1
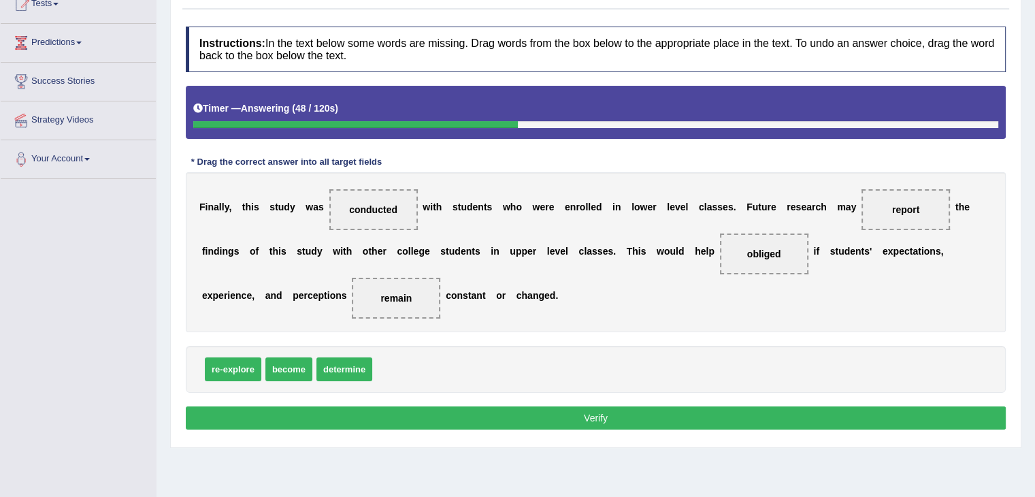
click at [621, 417] on button "Verify" at bounding box center [596, 417] width 820 height 23
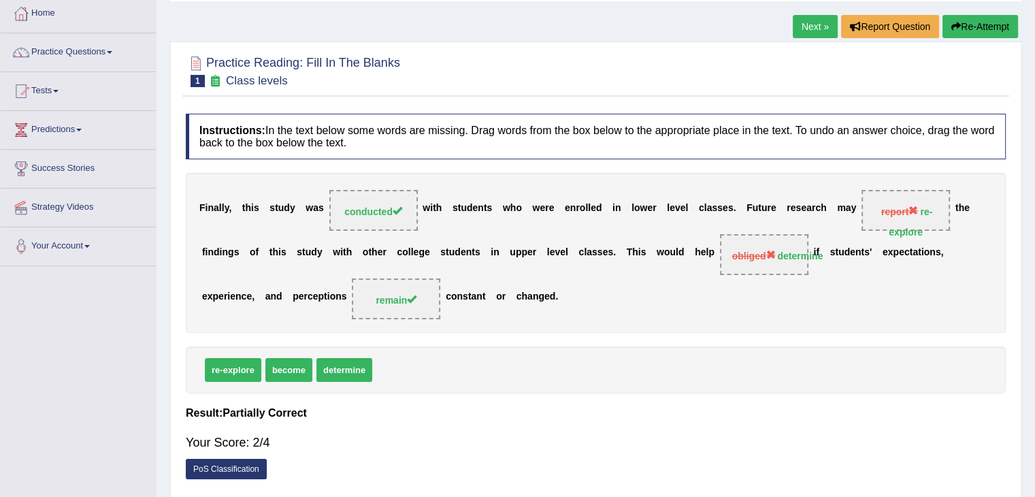
scroll to position [67, 0]
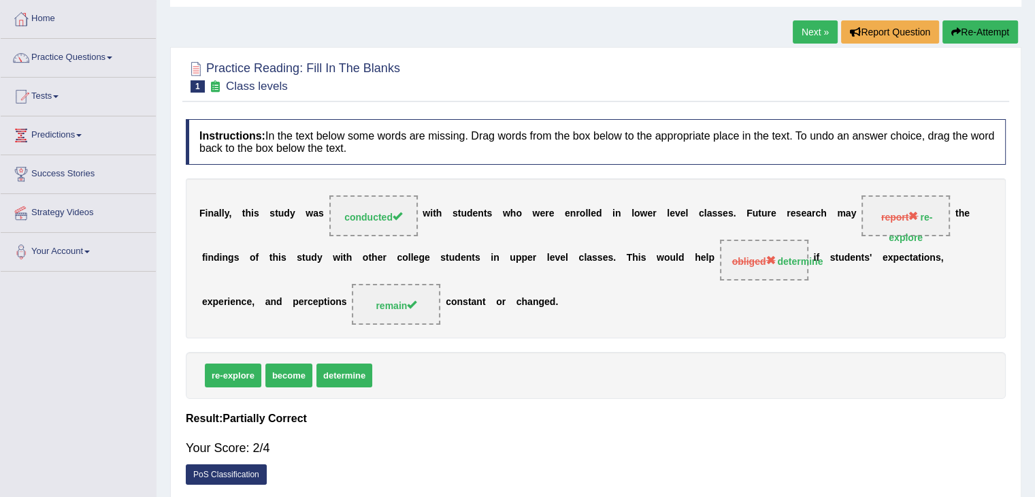
click at [813, 31] on link "Next »" at bounding box center [815, 31] width 45 height 23
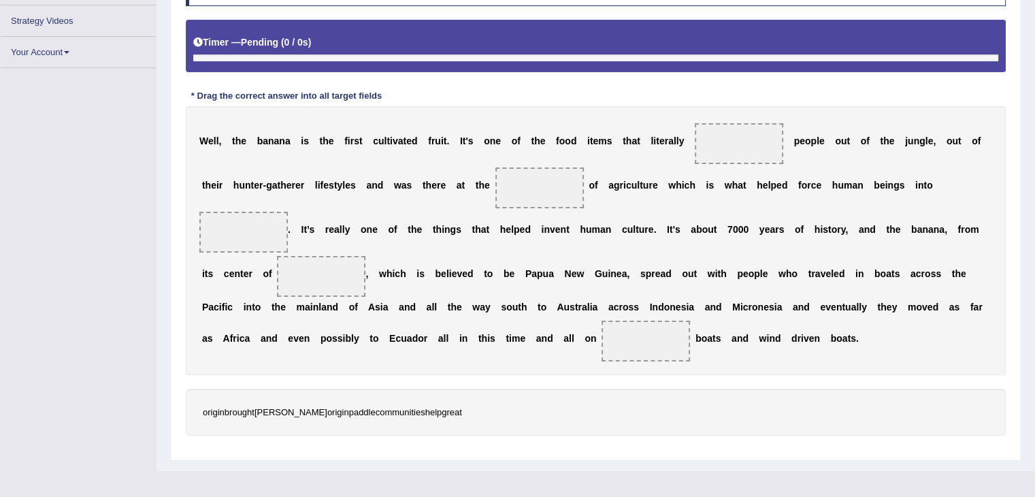
scroll to position [249, 0]
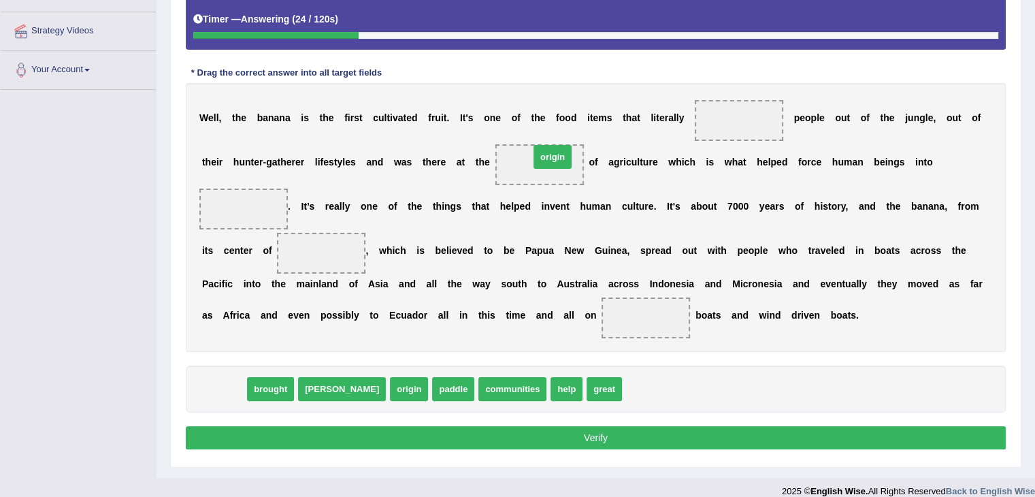
drag, startPoint x: 223, startPoint y: 387, endPoint x: 551, endPoint y: 155, distance: 401.3
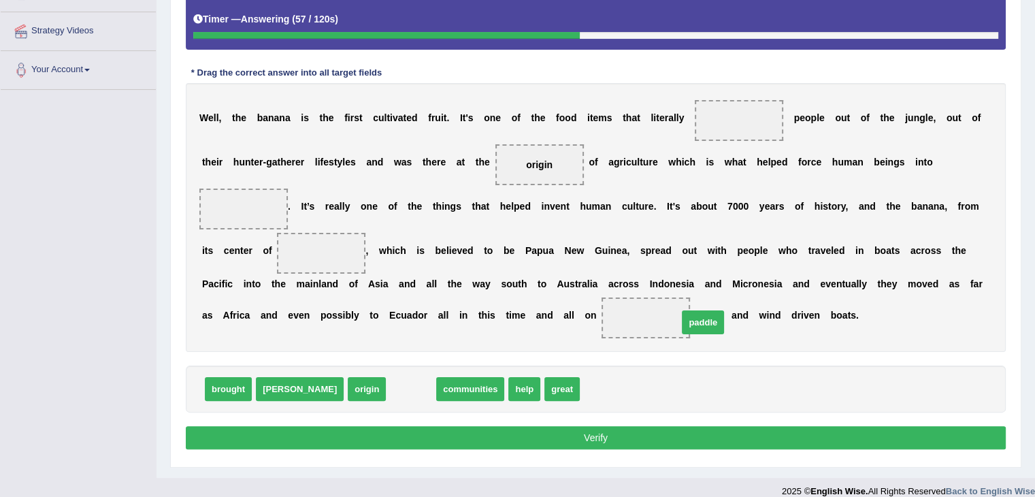
drag, startPoint x: 362, startPoint y: 388, endPoint x: 662, endPoint y: 320, distance: 307.8
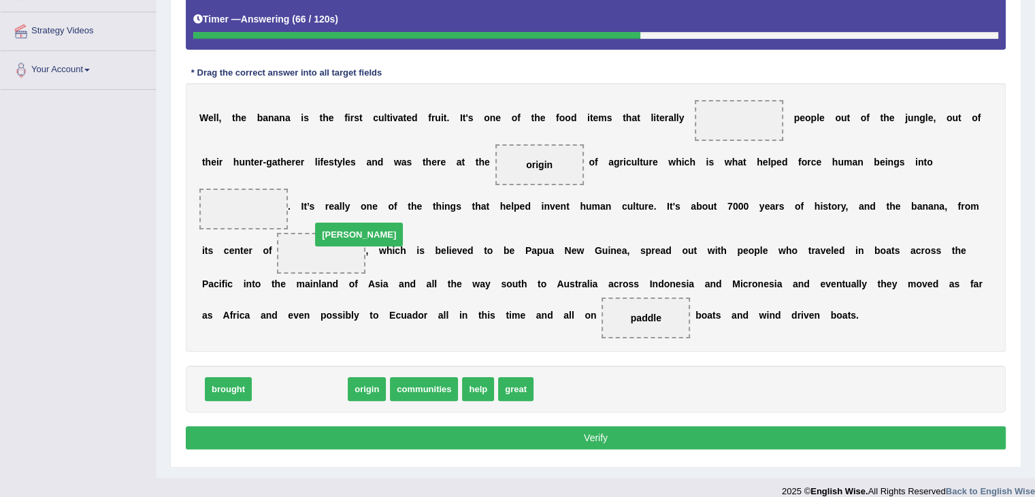
drag, startPoint x: 270, startPoint y: 393, endPoint x: 326, endPoint y: 246, distance: 156.6
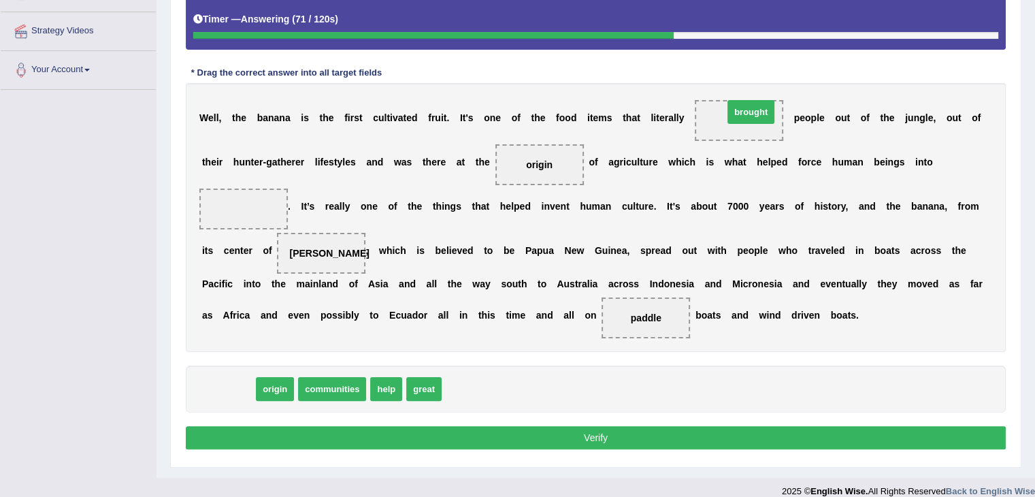
drag, startPoint x: 229, startPoint y: 385, endPoint x: 751, endPoint y: 108, distance: 590.1
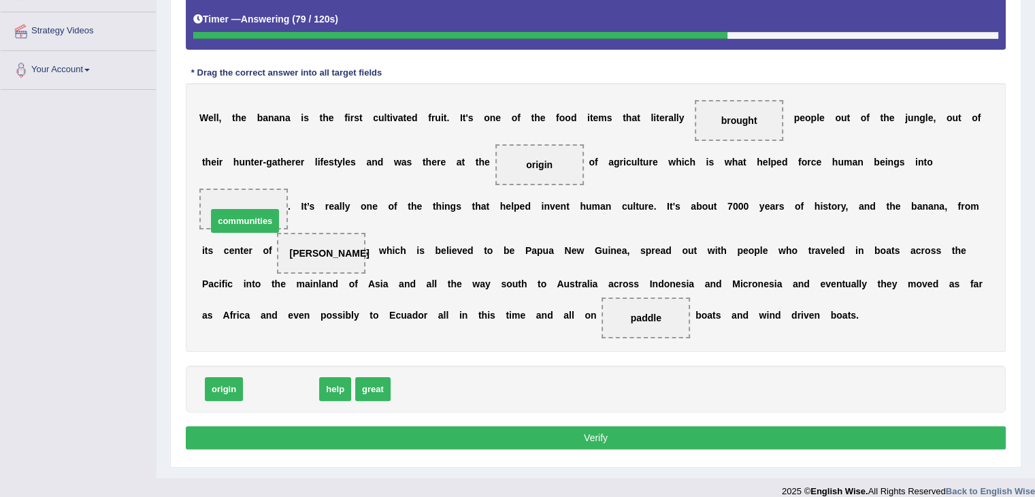
drag, startPoint x: 280, startPoint y: 386, endPoint x: 240, endPoint y: 213, distance: 177.6
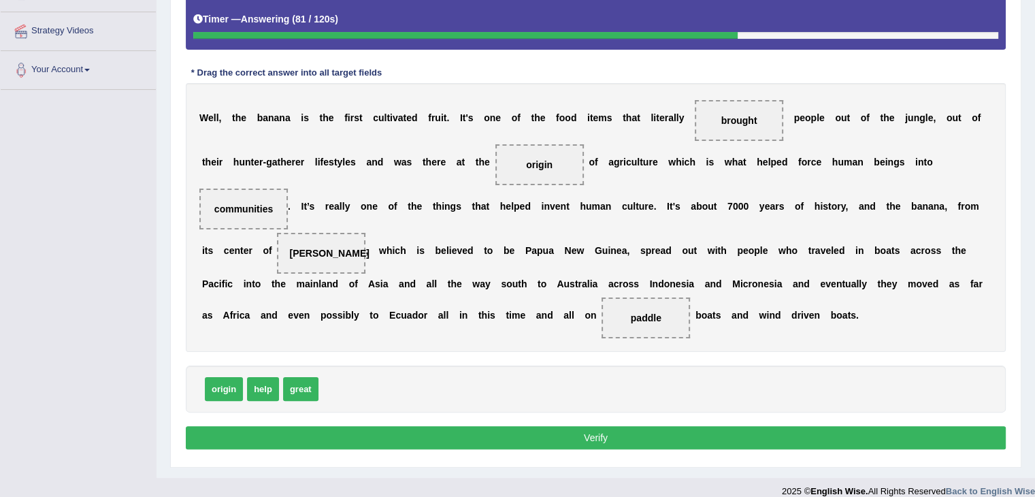
click at [495, 430] on button "Verify" at bounding box center [596, 437] width 820 height 23
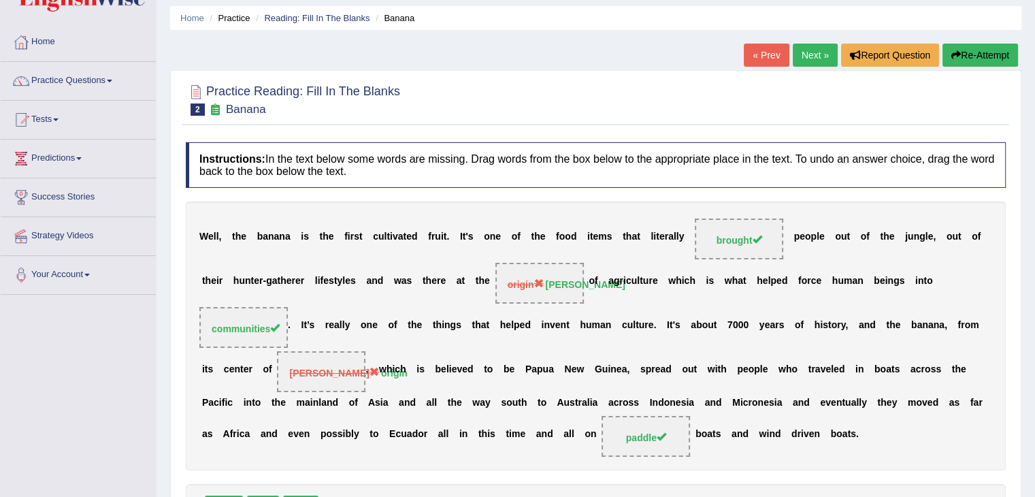
scroll to position [43, 0]
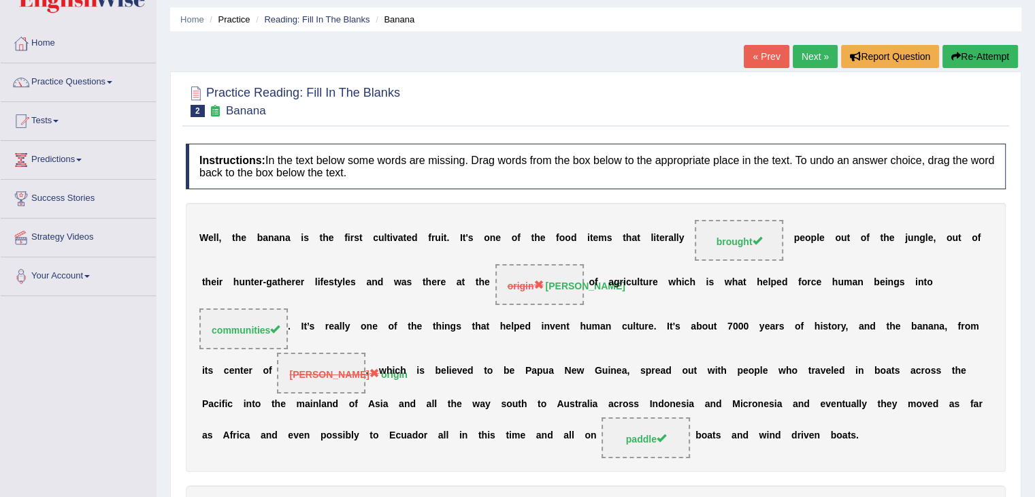
click at [809, 50] on link "Next »" at bounding box center [815, 56] width 45 height 23
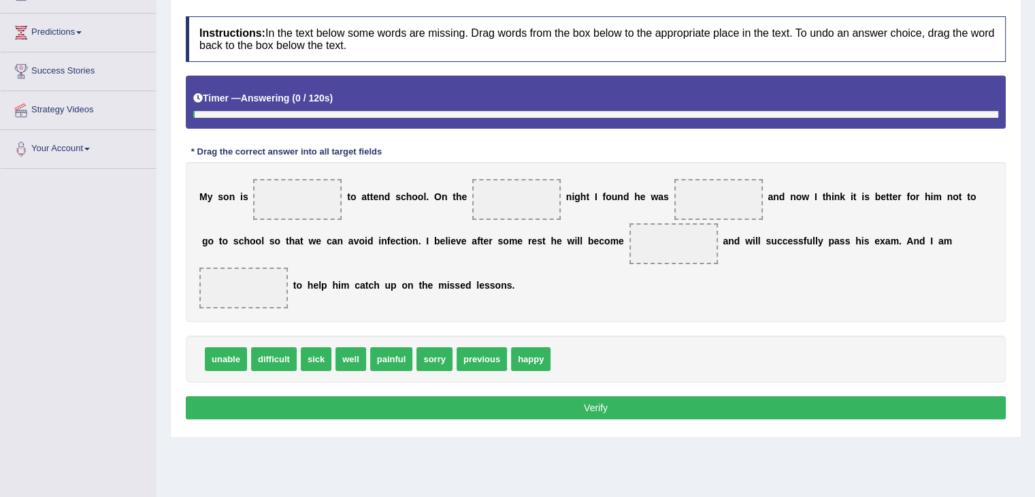
scroll to position [172, 0]
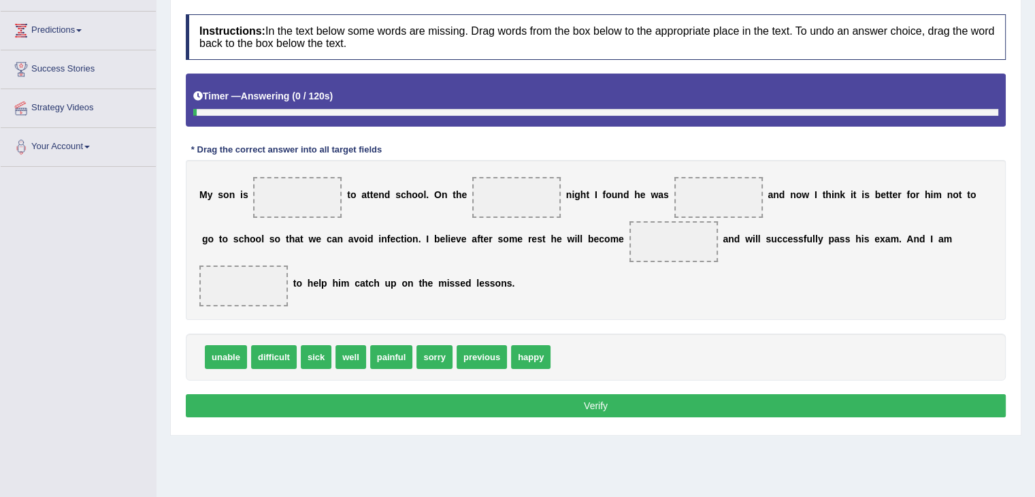
drag, startPoint x: 1045, startPoint y: 47, endPoint x: 1043, endPoint y: 162, distance: 115.0
click at [1035, 162] on html "Toggle navigation Home Practice Questions Speaking Practice Read Aloud Repeat S…" at bounding box center [517, 76] width 1035 height 497
drag, startPoint x: 229, startPoint y: 355, endPoint x: 310, endPoint y: 187, distance: 185.7
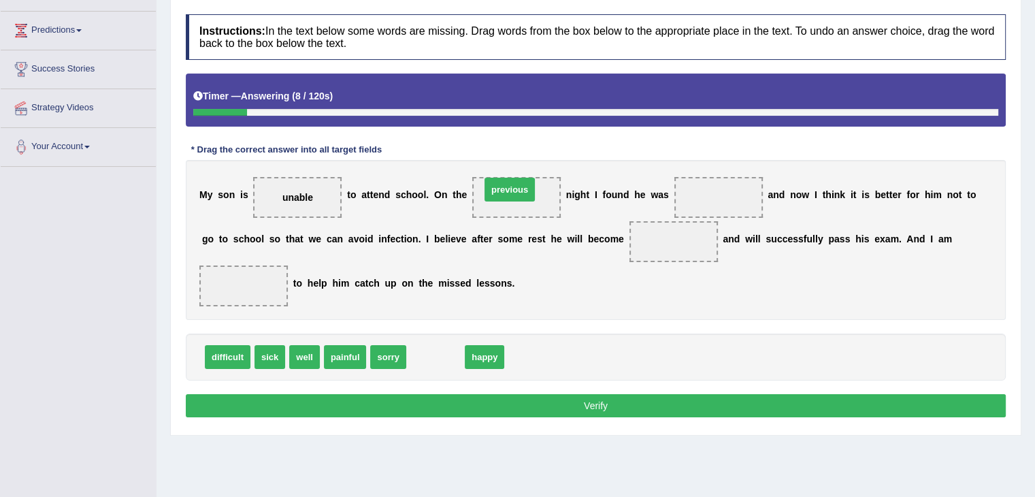
drag, startPoint x: 438, startPoint y: 357, endPoint x: 512, endPoint y: 193, distance: 180.0
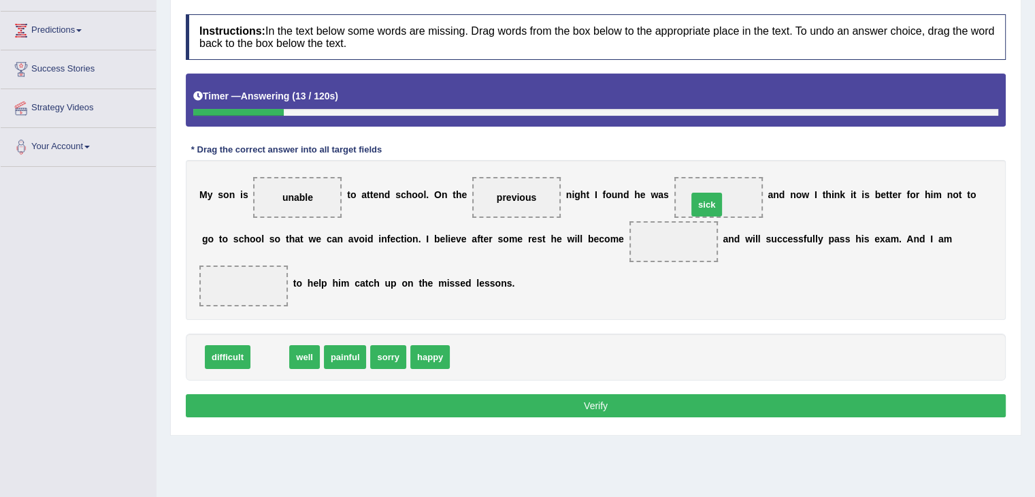
drag, startPoint x: 267, startPoint y: 357, endPoint x: 731, endPoint y: 194, distance: 491.2
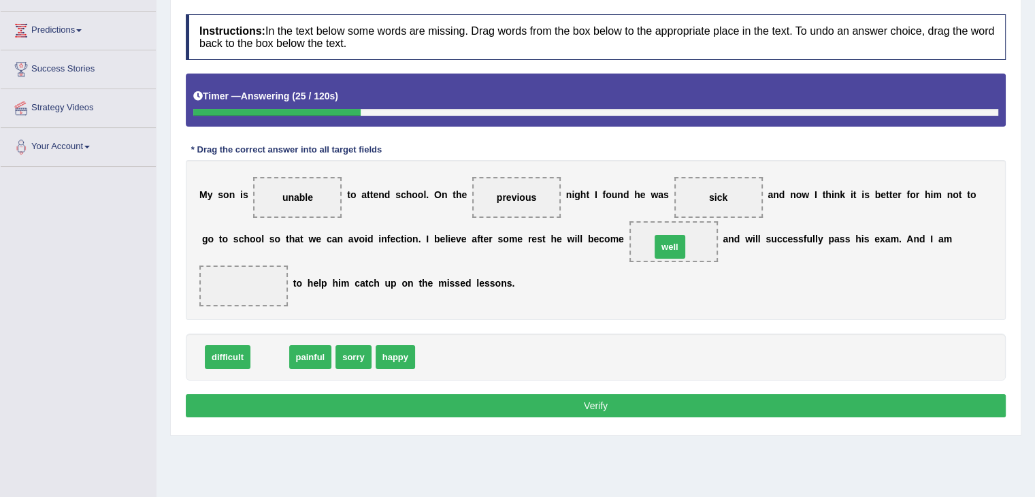
drag, startPoint x: 265, startPoint y: 346, endPoint x: 664, endPoint y: 236, distance: 414.5
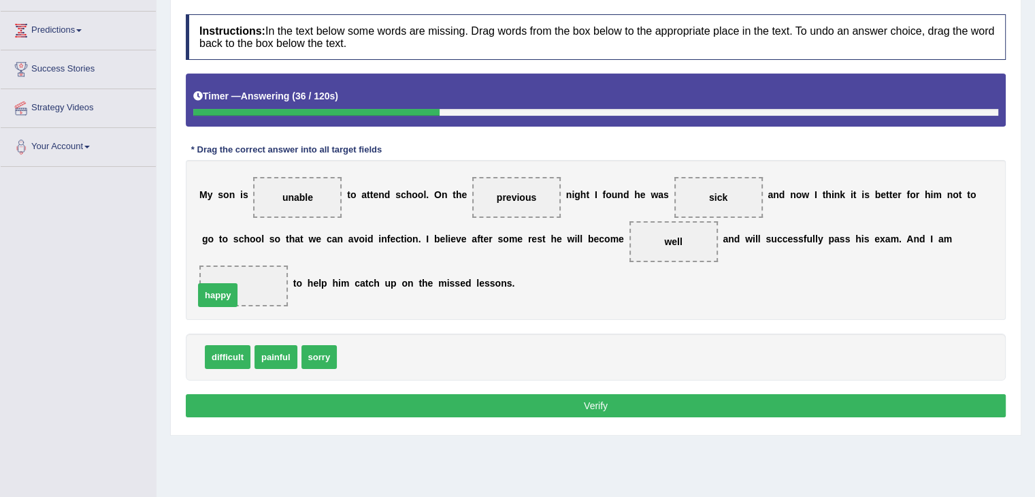
drag, startPoint x: 358, startPoint y: 357, endPoint x: 215, endPoint y: 295, distance: 156.0
click at [509, 410] on button "Verify" at bounding box center [596, 405] width 820 height 23
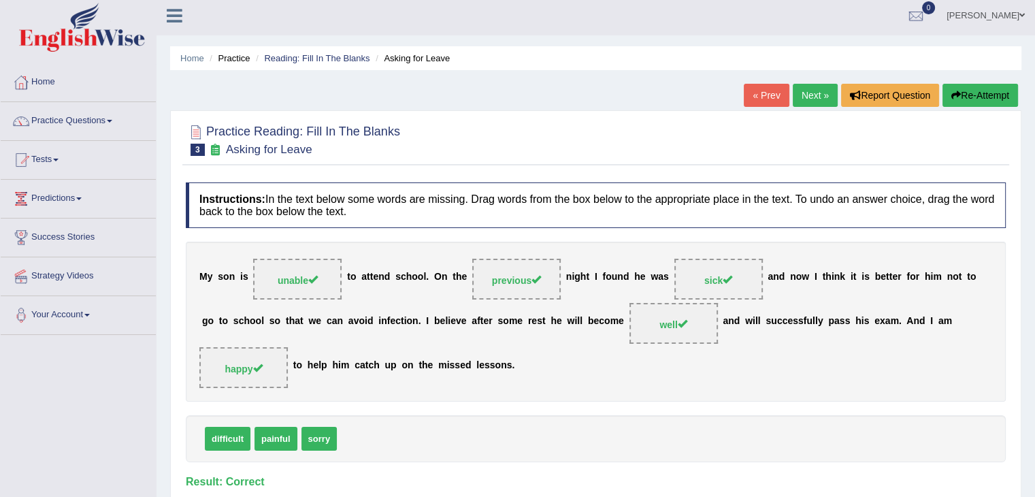
scroll to position [0, 0]
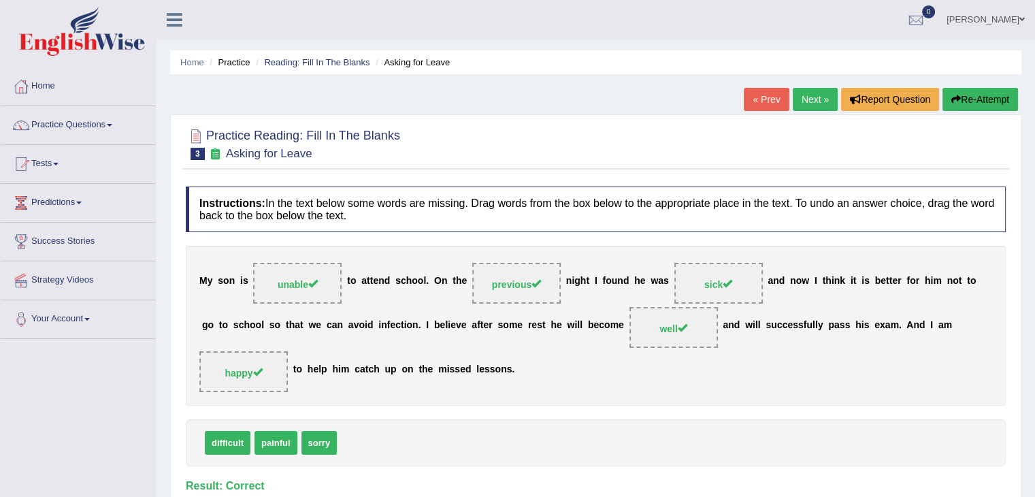
click at [814, 101] on link "Next »" at bounding box center [815, 99] width 45 height 23
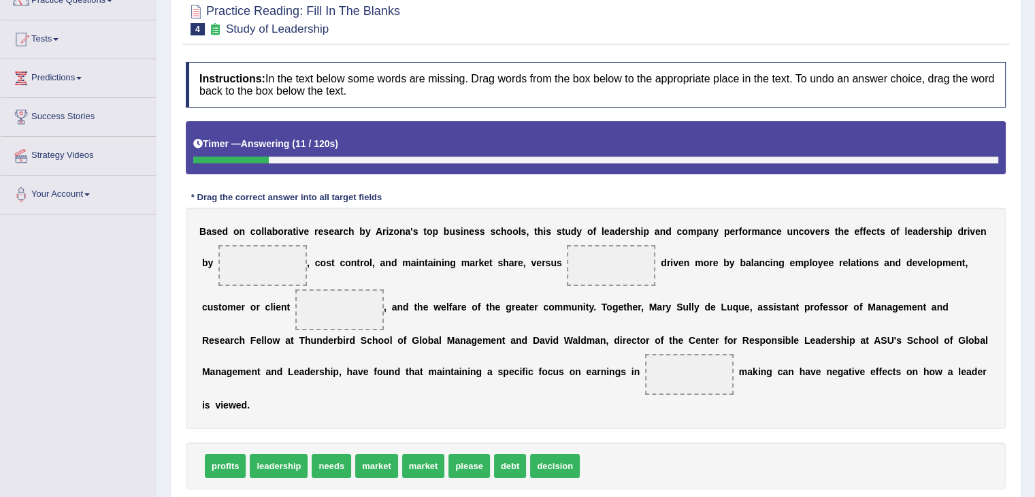
scroll to position [193, 0]
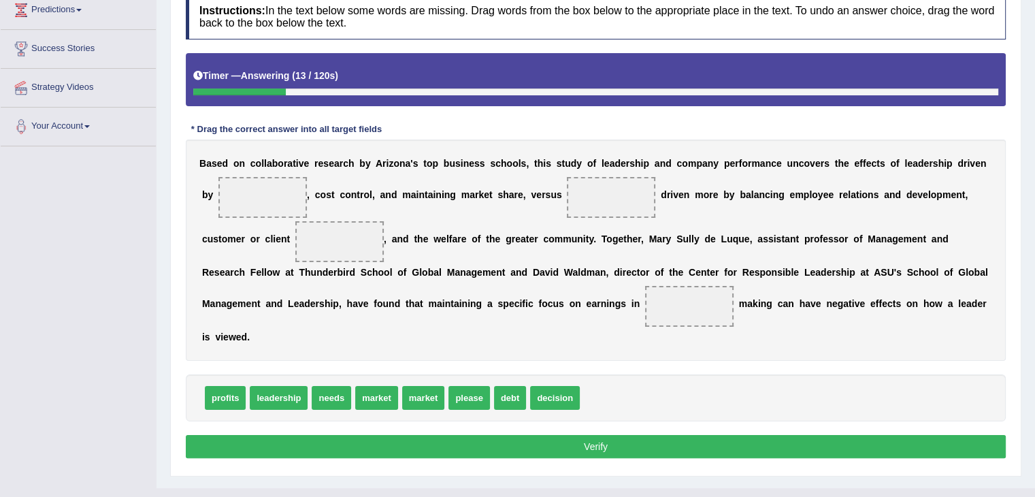
click at [589, 439] on button "Verify" at bounding box center [596, 446] width 820 height 23
drag, startPoint x: 323, startPoint y: 396, endPoint x: 313, endPoint y: 238, distance: 158.9
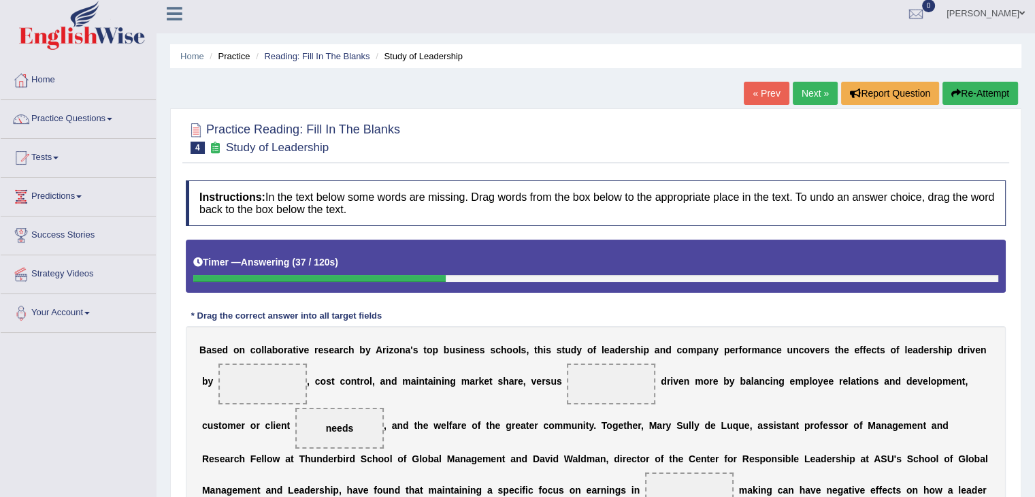
scroll to position [0, 0]
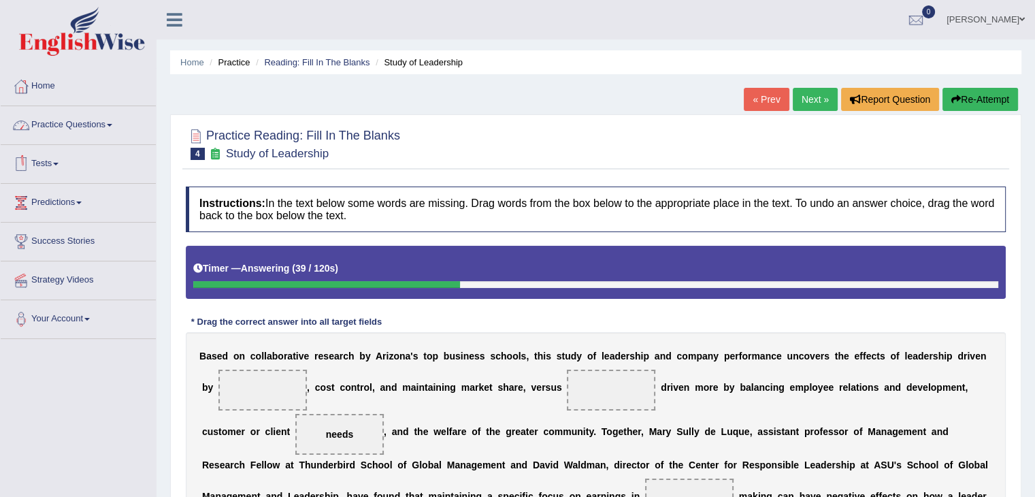
click at [78, 133] on link "Practice Questions" at bounding box center [78, 123] width 155 height 34
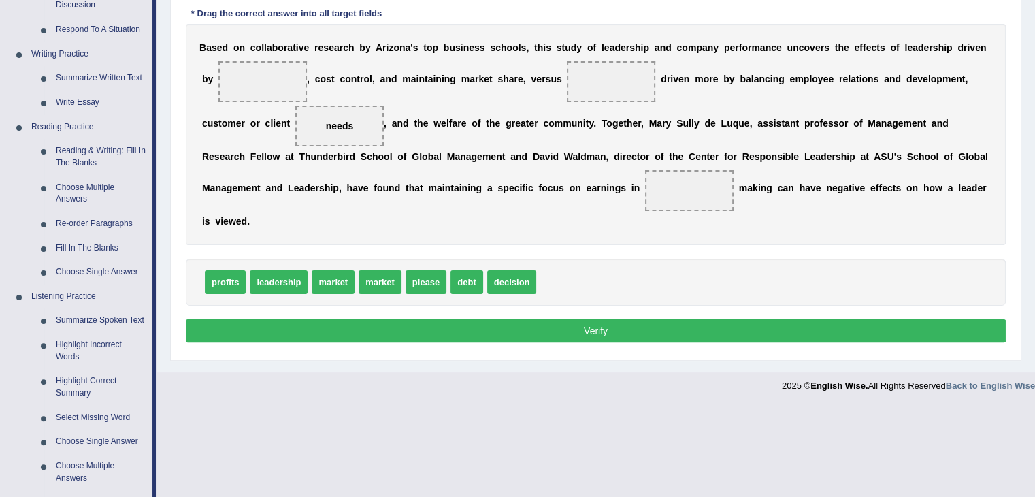
scroll to position [261, 0]
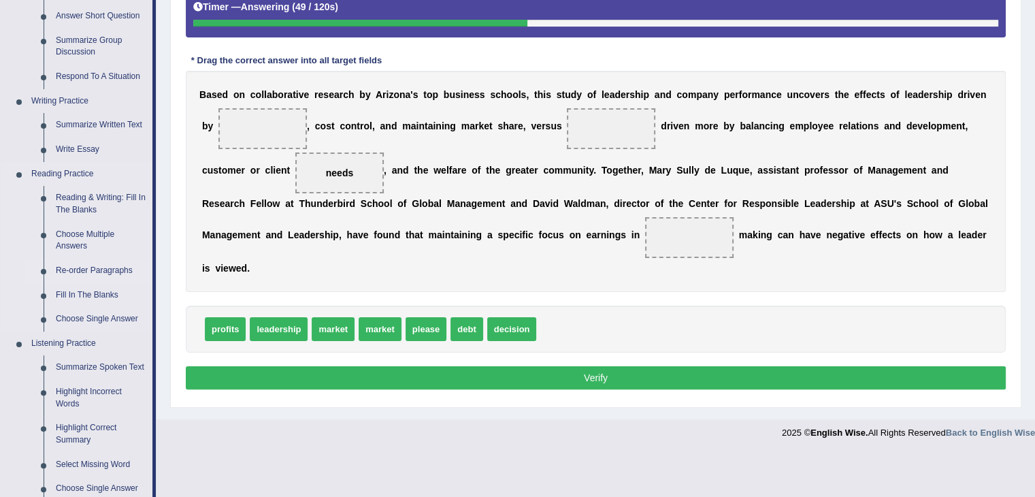
click at [112, 267] on link "Re-order Paragraphs" at bounding box center [101, 271] width 103 height 25
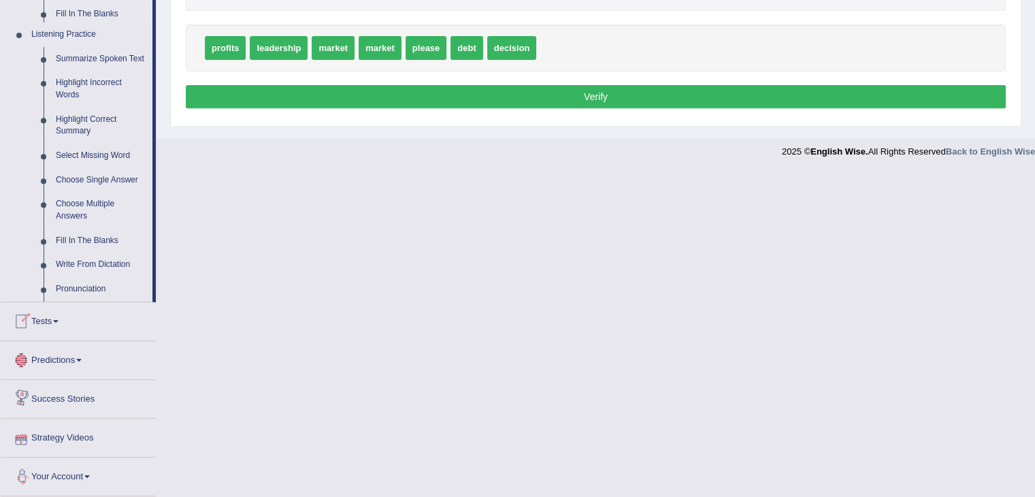
scroll to position [569, 0]
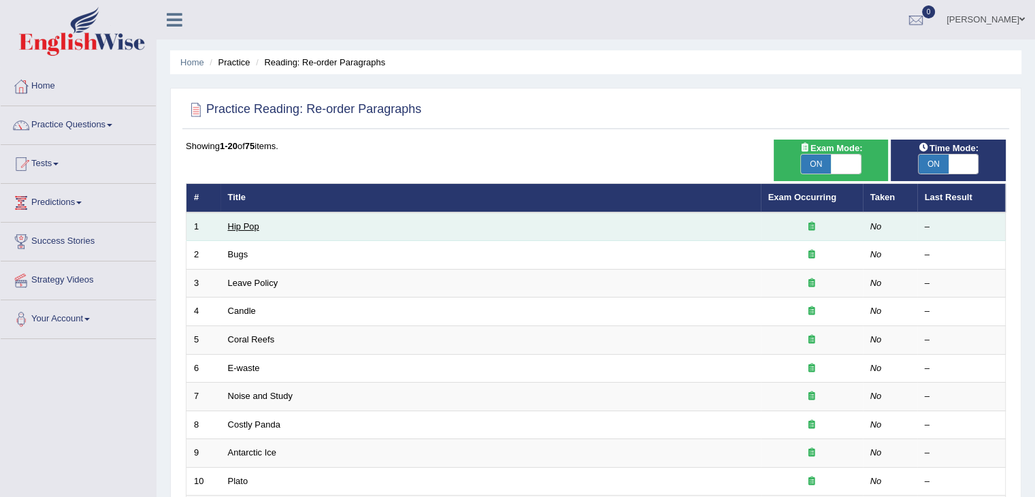
click at [253, 225] on link "Hip Pop" at bounding box center [243, 226] width 31 height 10
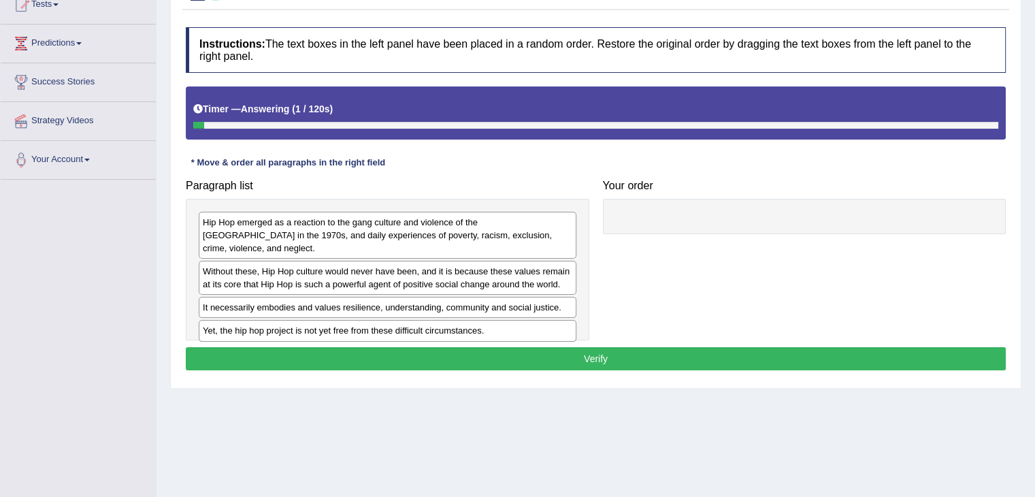
scroll to position [163, 0]
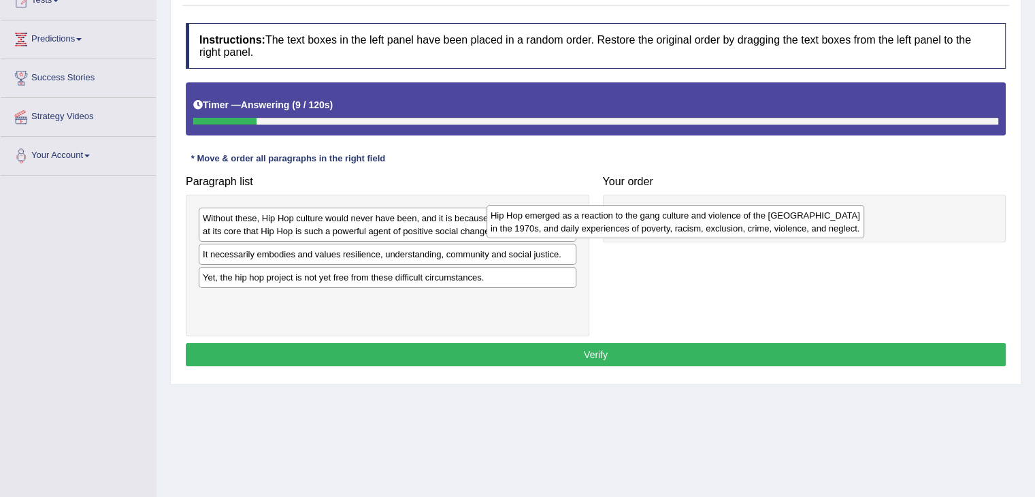
drag, startPoint x: 504, startPoint y: 229, endPoint x: 815, endPoint y: 224, distance: 311.1
click at [815, 224] on div "Hip Hop emerged as a reaction to the gang culture and violence of the [GEOGRAPH…" at bounding box center [676, 222] width 378 height 34
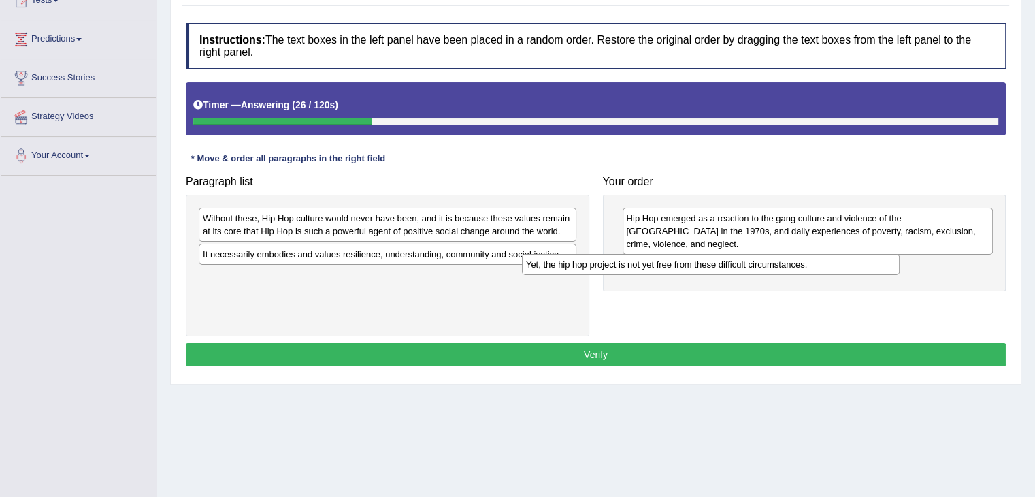
drag, startPoint x: 457, startPoint y: 280, endPoint x: 811, endPoint y: 265, distance: 354.3
click at [811, 265] on div "Yet, the hip hop project is not yet free from these difficult circumstances." at bounding box center [711, 264] width 378 height 21
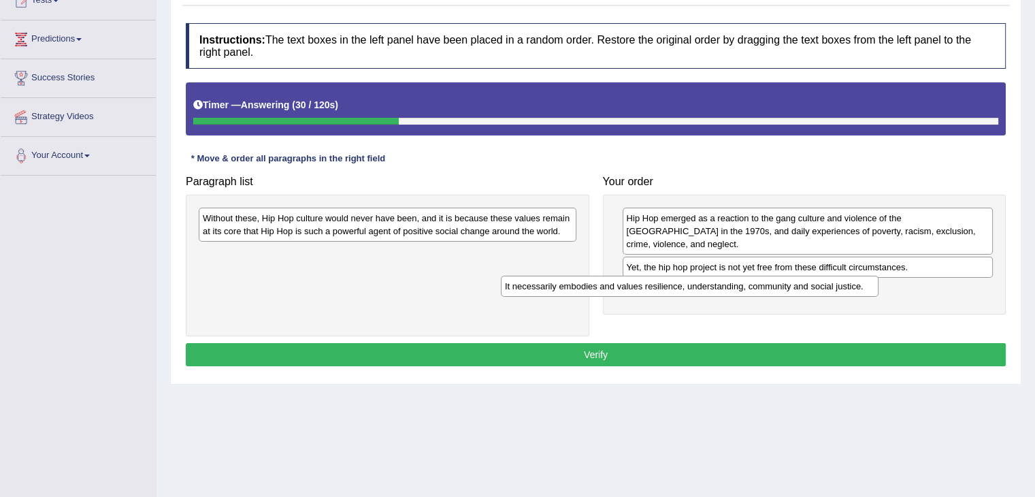
drag, startPoint x: 400, startPoint y: 257, endPoint x: 707, endPoint y: 288, distance: 308.6
click at [707, 288] on div "It necessarily embodies and values resilience, understanding, community and soc…" at bounding box center [690, 286] width 378 height 21
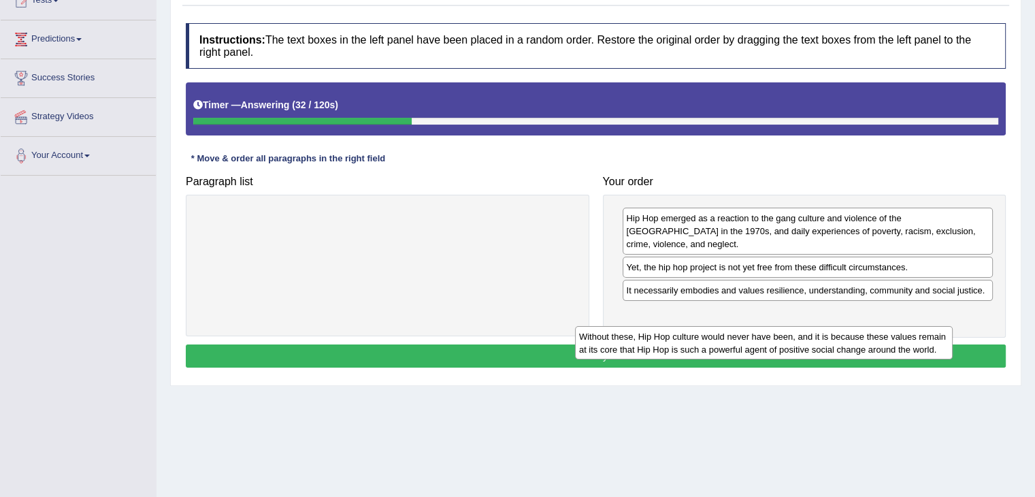
drag, startPoint x: 496, startPoint y: 231, endPoint x: 904, endPoint y: 319, distance: 417.2
click at [904, 326] on div "Without these, Hip Hop culture would never have been, and it is because these v…" at bounding box center [764, 343] width 378 height 34
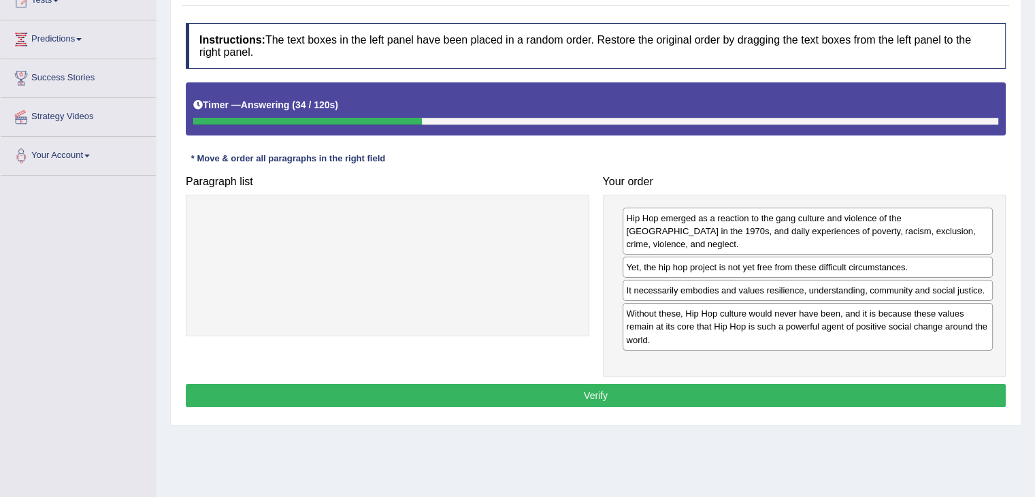
click at [749, 384] on button "Verify" at bounding box center [596, 395] width 820 height 23
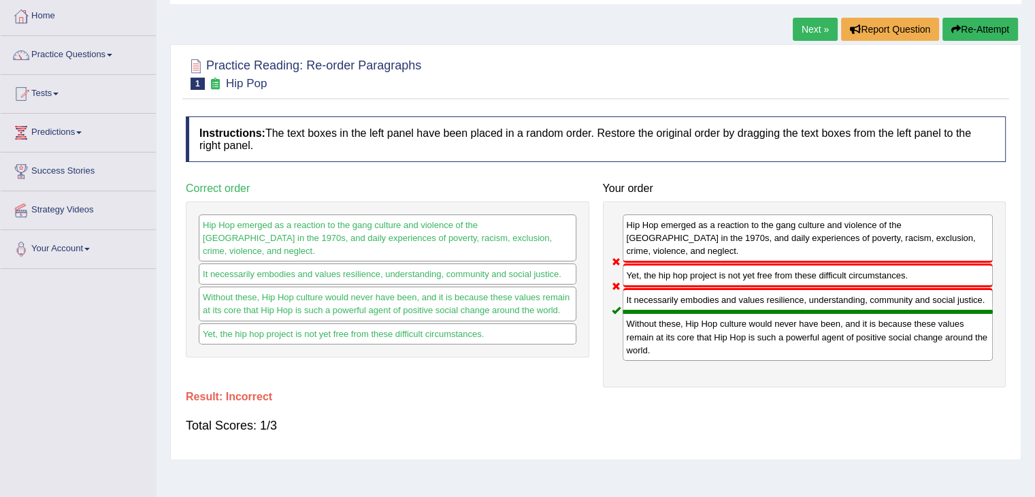
scroll to position [64, 0]
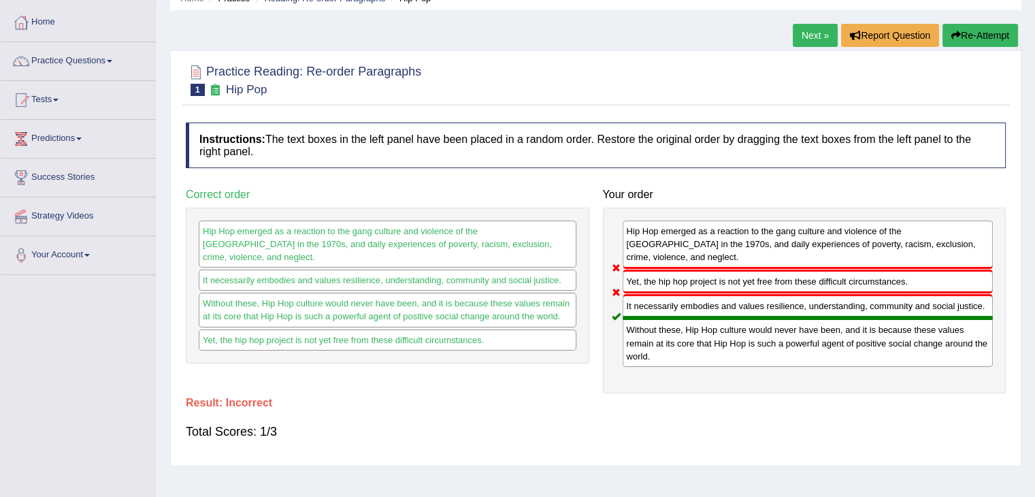
click at [813, 44] on link "Next »" at bounding box center [815, 35] width 45 height 23
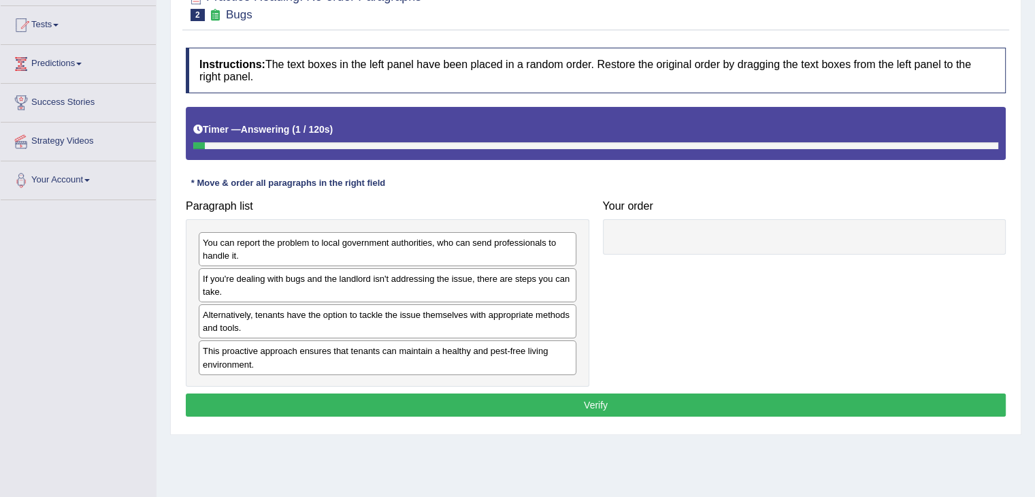
scroll to position [139, 0]
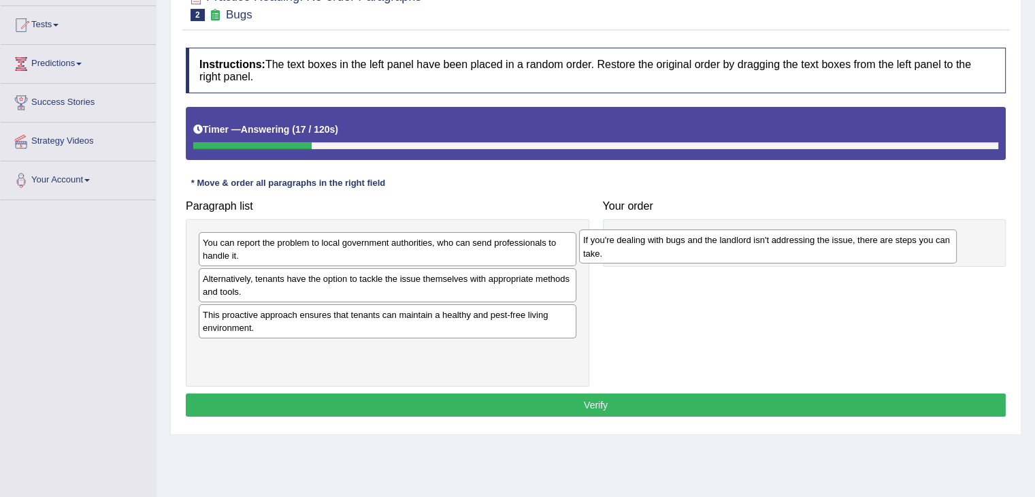
drag, startPoint x: 459, startPoint y: 290, endPoint x: 862, endPoint y: 252, distance: 404.7
click at [862, 252] on div "If you're dealing with bugs and the landlord isn't addressing the issue, there …" at bounding box center [768, 246] width 378 height 34
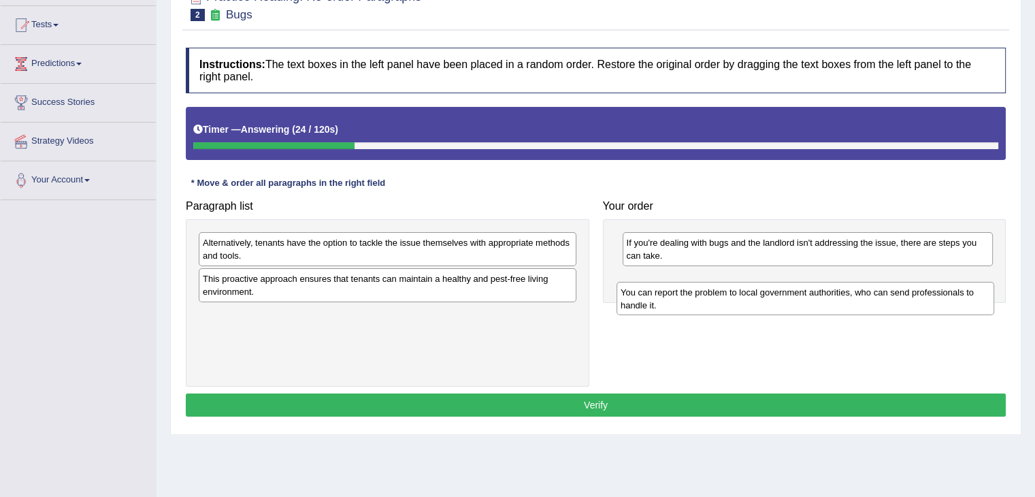
drag, startPoint x: 404, startPoint y: 241, endPoint x: 830, endPoint y: 290, distance: 429.6
click at [830, 290] on div "You can report the problem to local government authorities, who can send profes…" at bounding box center [806, 299] width 378 height 34
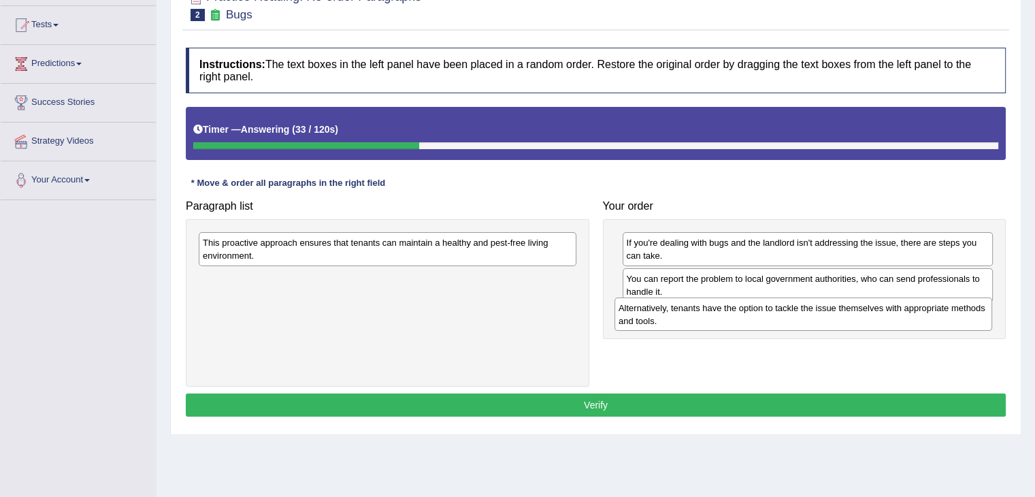
drag, startPoint x: 386, startPoint y: 251, endPoint x: 805, endPoint y: 327, distance: 426.1
click at [805, 327] on div "Alternatively, tenants have the option to tackle the issue themselves with appr…" at bounding box center [804, 314] width 378 height 34
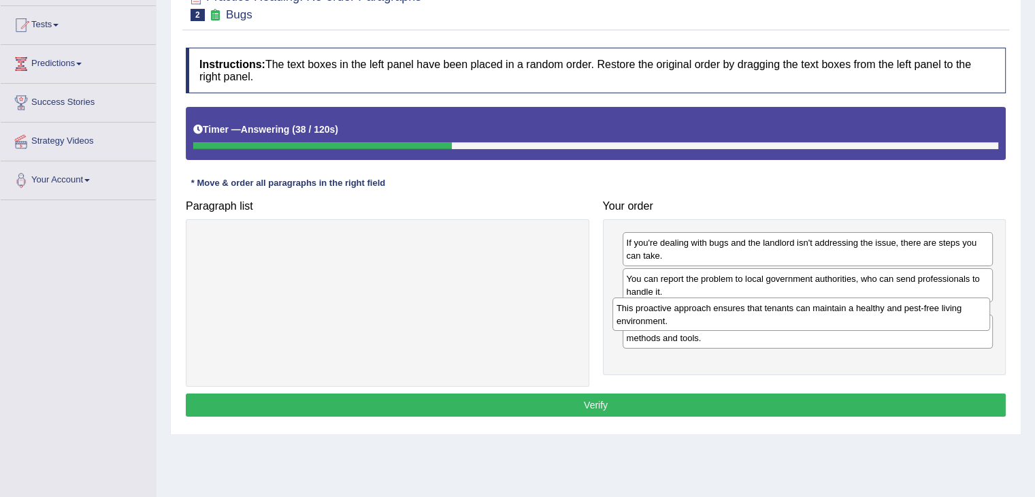
drag, startPoint x: 507, startPoint y: 244, endPoint x: 922, endPoint y: 308, distance: 419.4
click at [922, 308] on div "This proactive approach ensures that tenants can maintain a healthy and pest-fr…" at bounding box center [802, 314] width 378 height 34
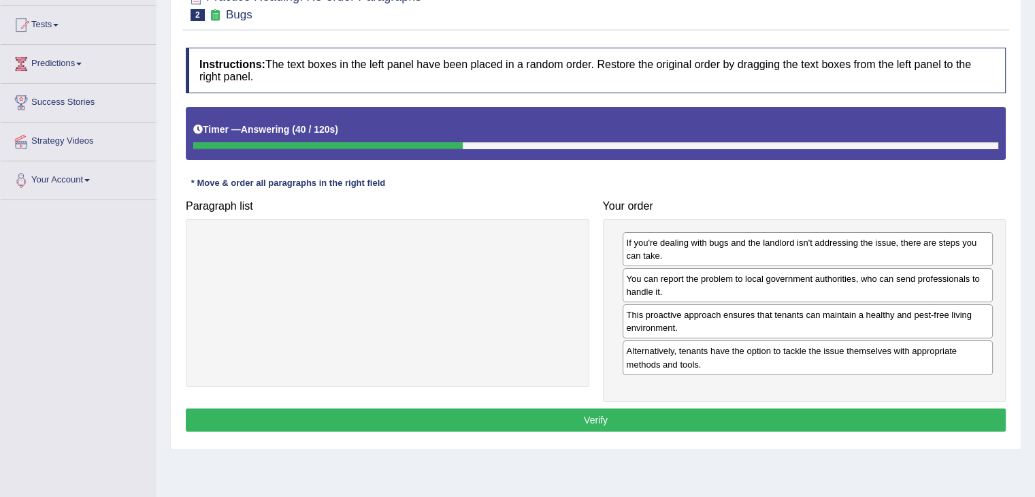
click at [809, 414] on button "Verify" at bounding box center [596, 419] width 820 height 23
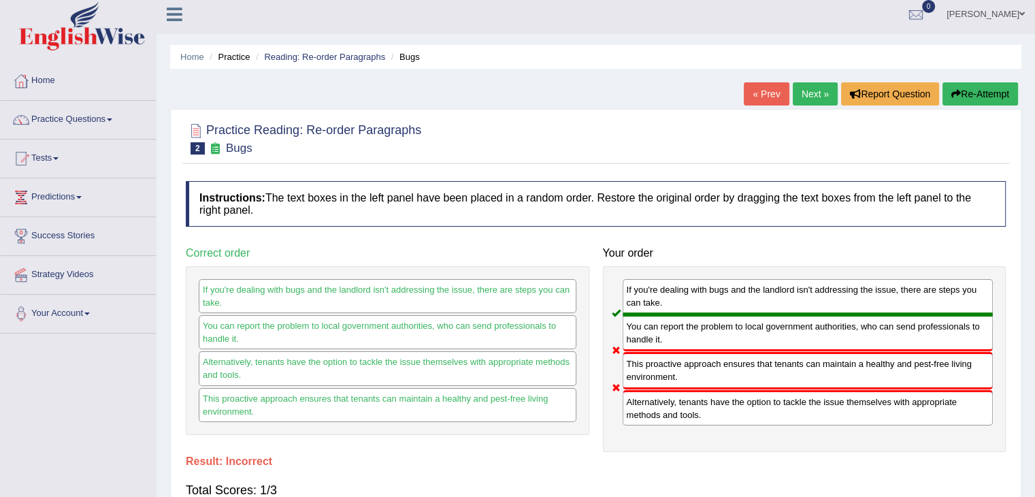
scroll to position [3, 0]
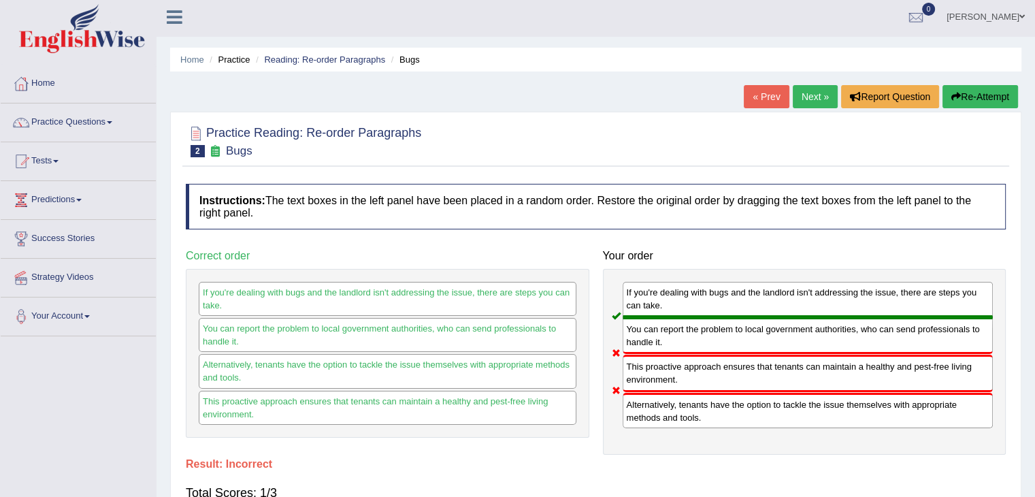
click at [804, 97] on link "Next »" at bounding box center [815, 96] width 45 height 23
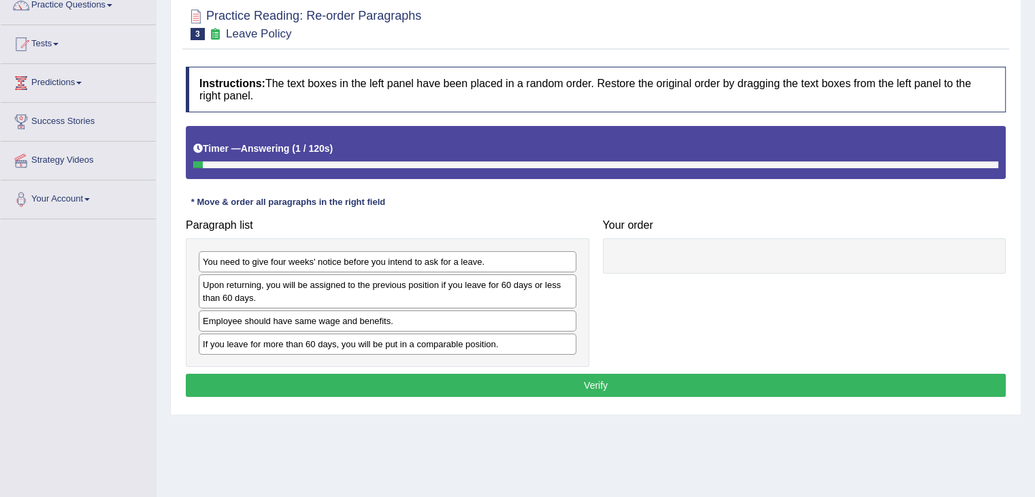
scroll to position [122, 0]
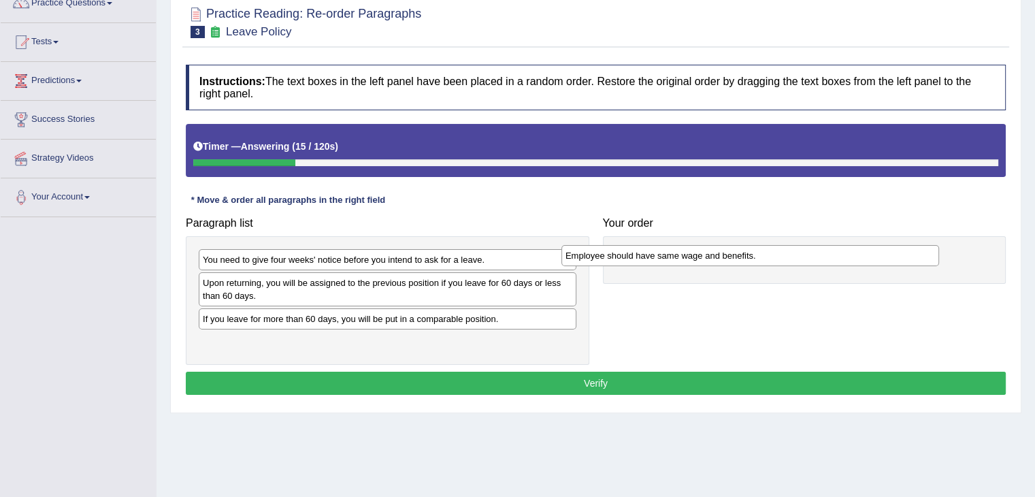
drag, startPoint x: 372, startPoint y: 320, endPoint x: 749, endPoint y: 257, distance: 382.2
click at [749, 257] on div "Employee should have same wage and benefits." at bounding box center [751, 255] width 378 height 21
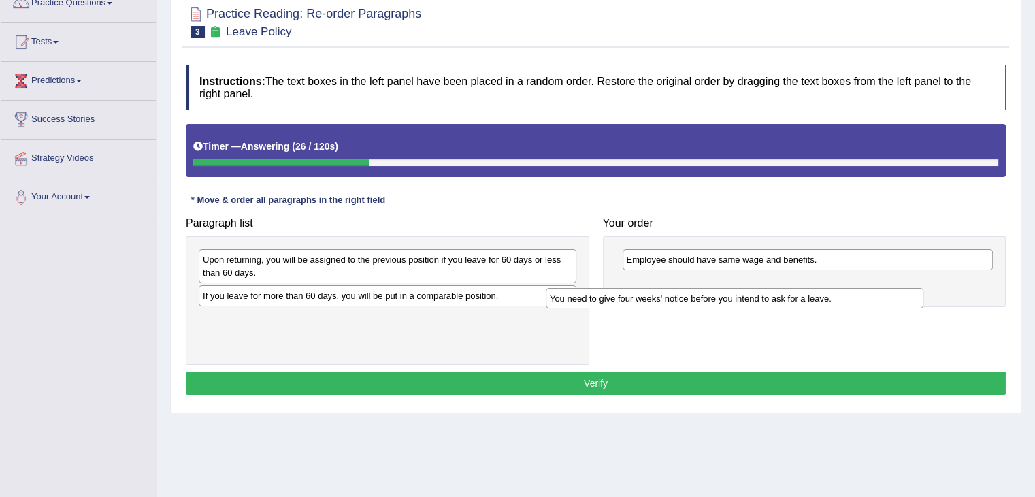
drag, startPoint x: 429, startPoint y: 262, endPoint x: 777, endPoint y: 300, distance: 349.2
click at [777, 300] on div "You need to give four weeks' notice before you intend to ask for a leave." at bounding box center [735, 298] width 378 height 21
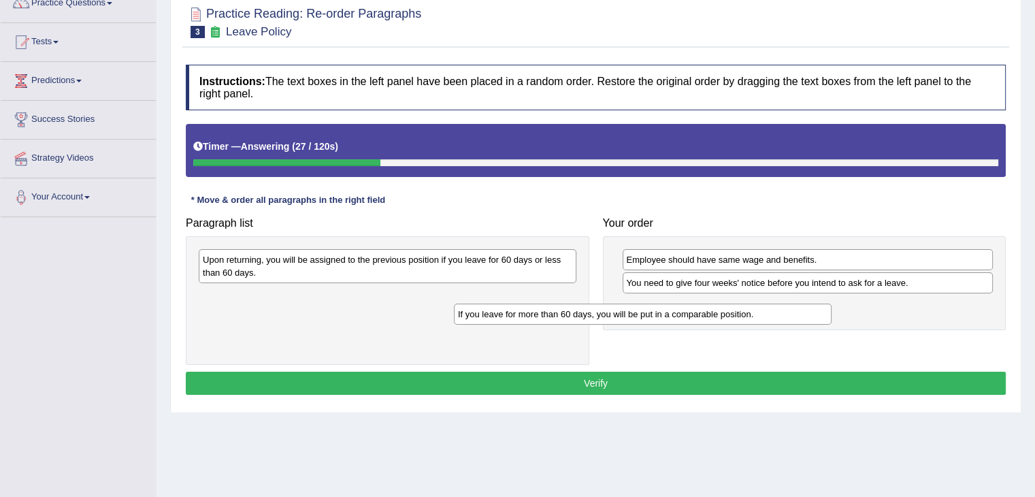
drag, startPoint x: 466, startPoint y: 296, endPoint x: 724, endPoint y: 314, distance: 258.6
click at [724, 314] on div "If you leave for more than 60 days, you will be put in a comparable position." at bounding box center [643, 314] width 378 height 21
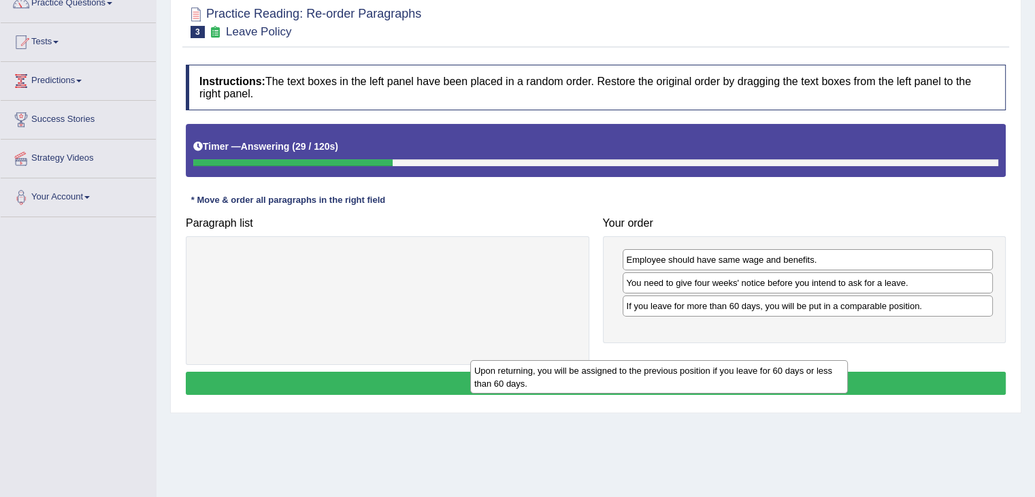
drag, startPoint x: 502, startPoint y: 267, endPoint x: 807, endPoint y: 337, distance: 312.1
click at [807, 360] on div "Upon returning, you will be assigned to the previous position if you leave for …" at bounding box center [659, 377] width 378 height 34
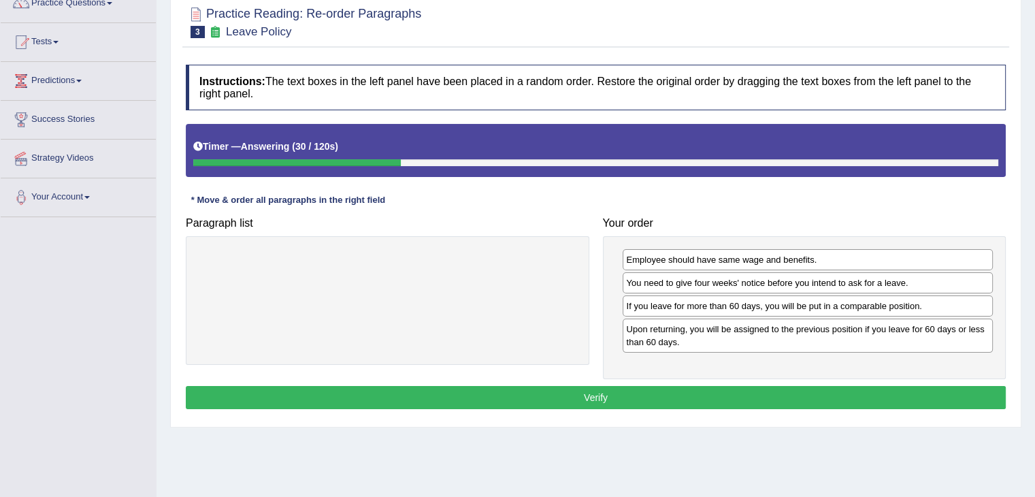
click at [683, 399] on button "Verify" at bounding box center [596, 397] width 820 height 23
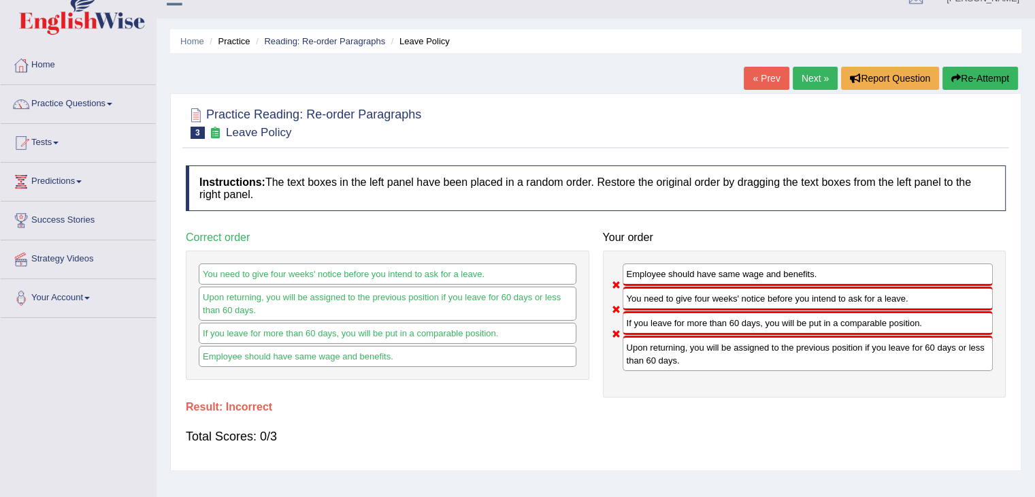
scroll to position [0, 0]
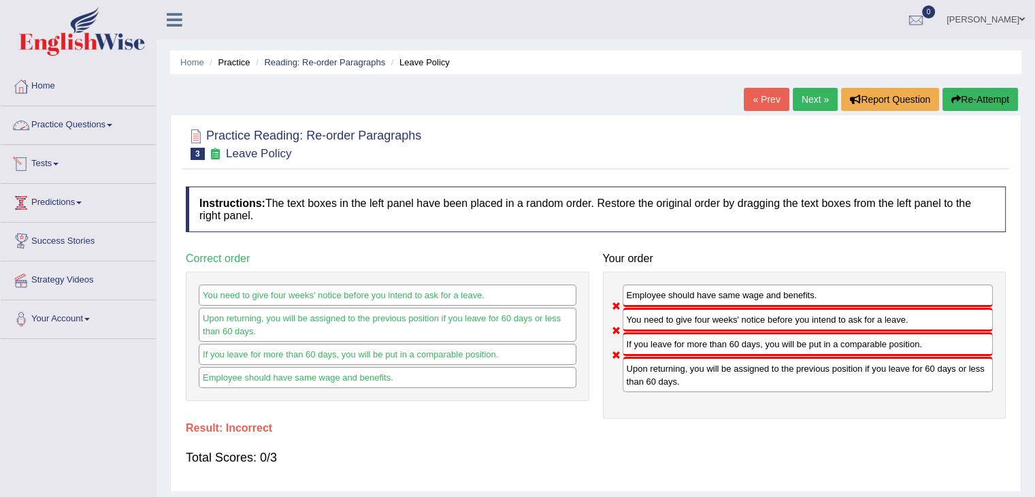
click at [117, 128] on link "Practice Questions" at bounding box center [78, 123] width 155 height 34
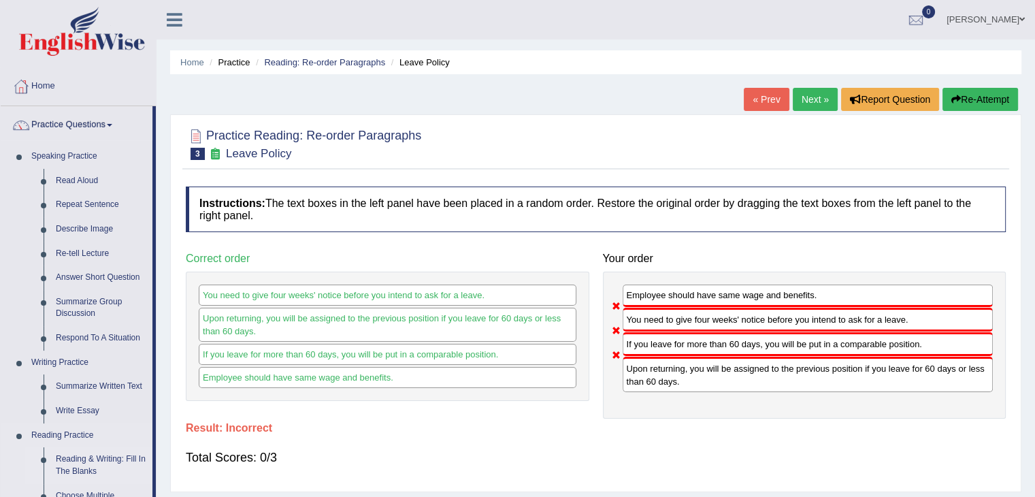
click at [93, 462] on link "Reading & Writing: Fill In The Blanks" at bounding box center [101, 465] width 103 height 36
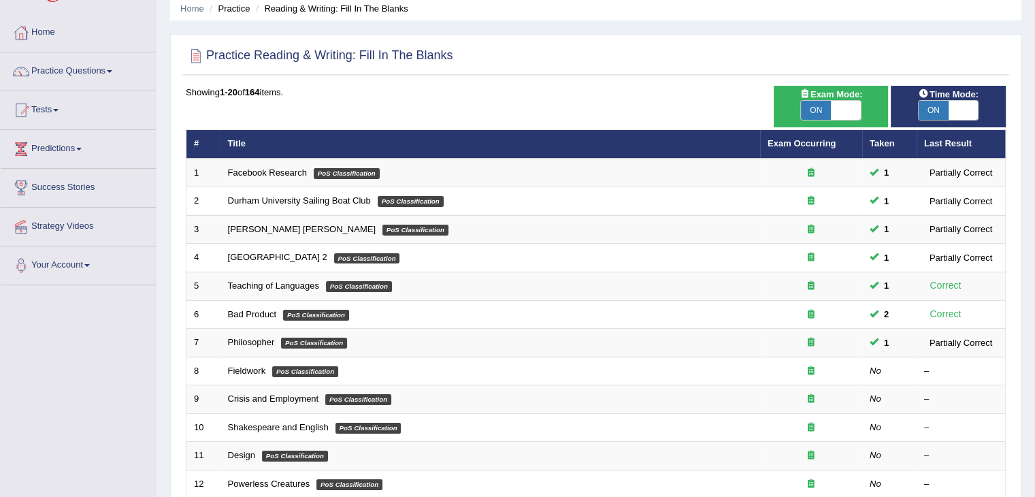
click at [1035, 210] on html "Toggle navigation Home Practice Questions Speaking Practice Read Aloud Repeat S…" at bounding box center [517, 194] width 1035 height 497
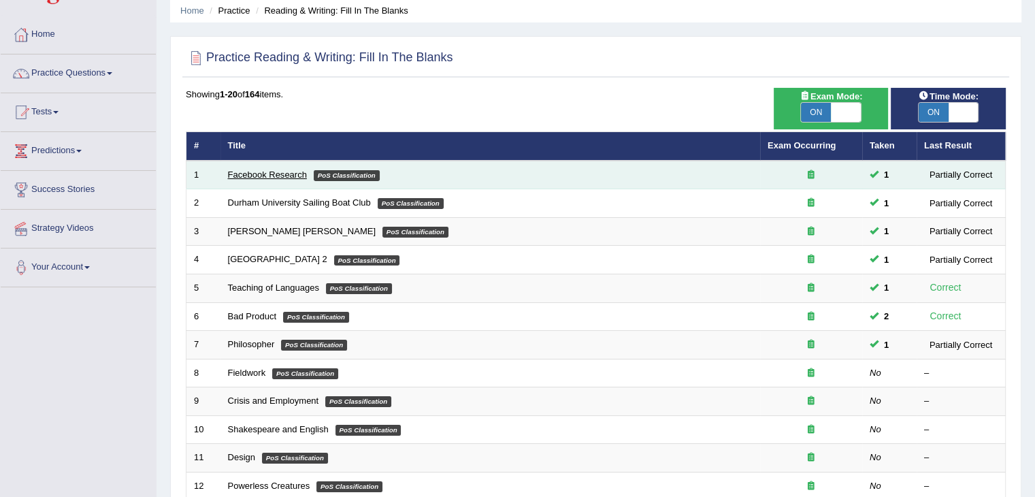
click at [297, 173] on link "Facebook Research" at bounding box center [267, 174] width 79 height 10
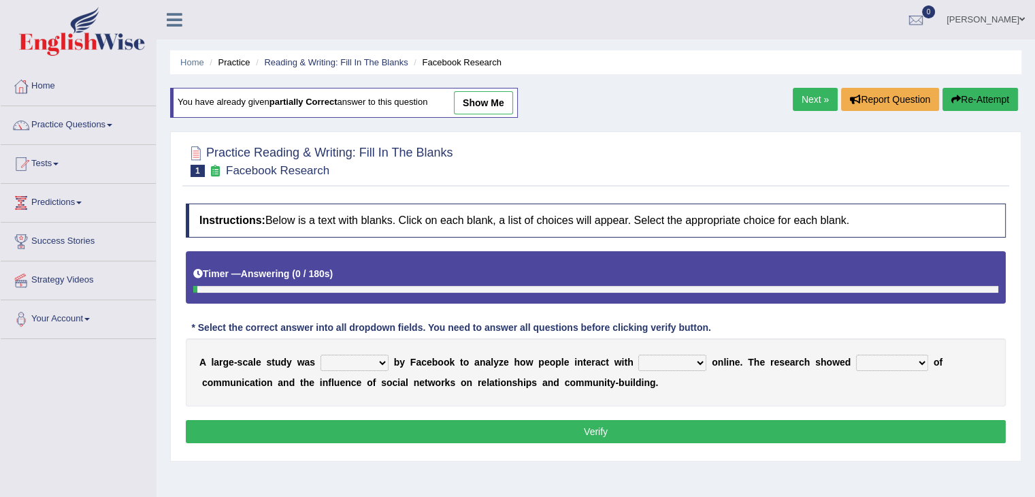
click at [489, 99] on link "show me" at bounding box center [483, 102] width 59 height 23
select select "surveyed"
select select "each other"
select select "advantages"
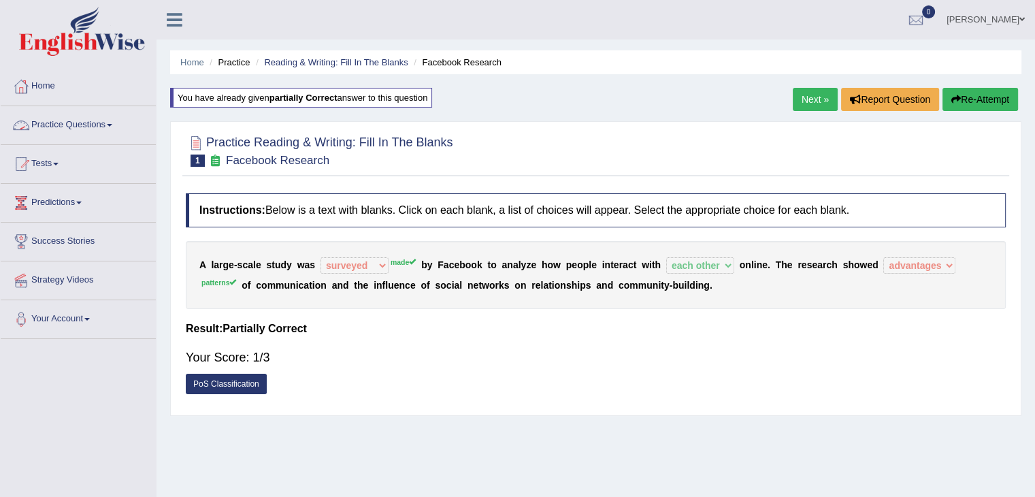
click at [108, 116] on link "Practice Questions" at bounding box center [78, 123] width 155 height 34
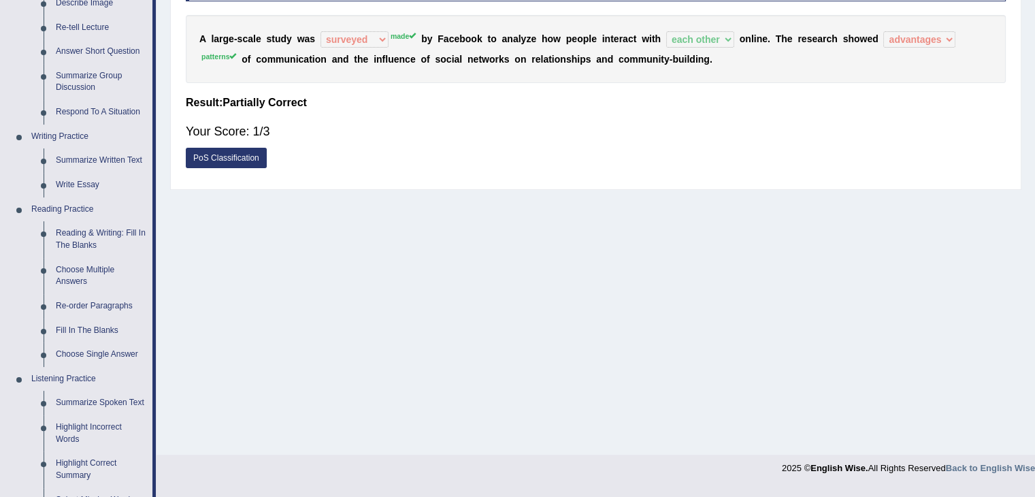
scroll to position [232, 0]
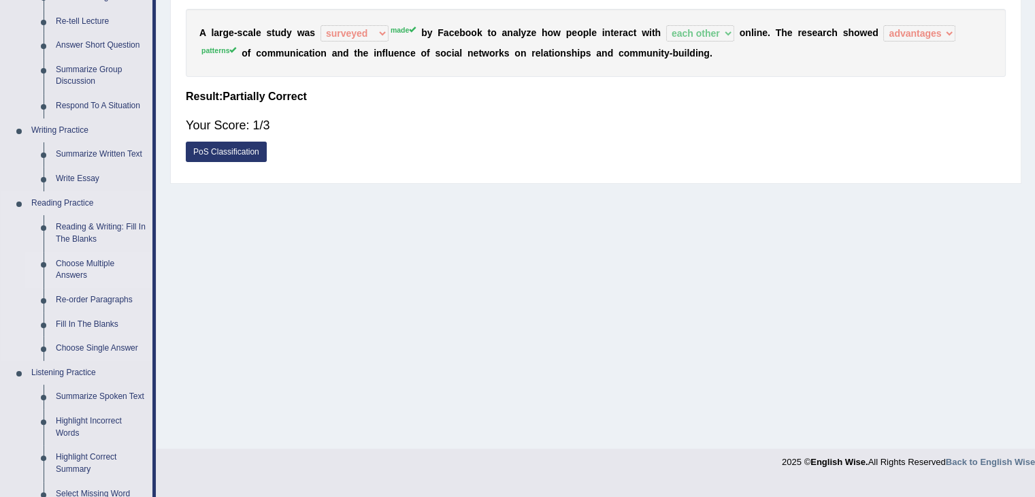
click at [84, 259] on link "Choose Multiple Answers" at bounding box center [101, 270] width 103 height 36
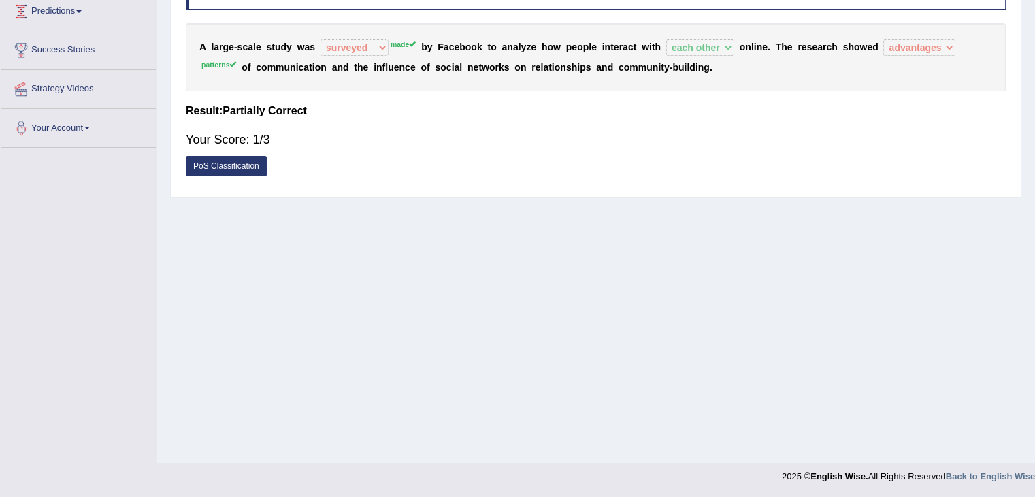
scroll to position [216, 0]
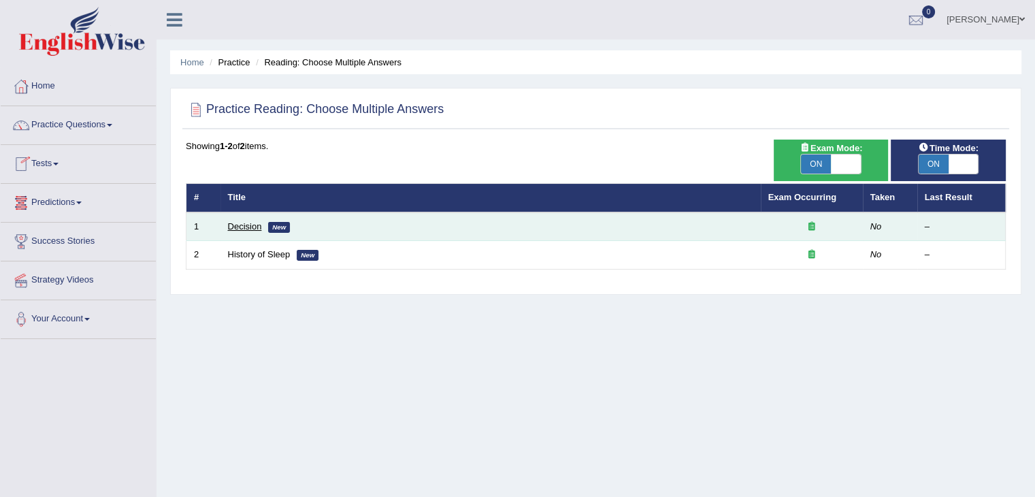
click at [250, 229] on link "Decision" at bounding box center [245, 226] width 34 height 10
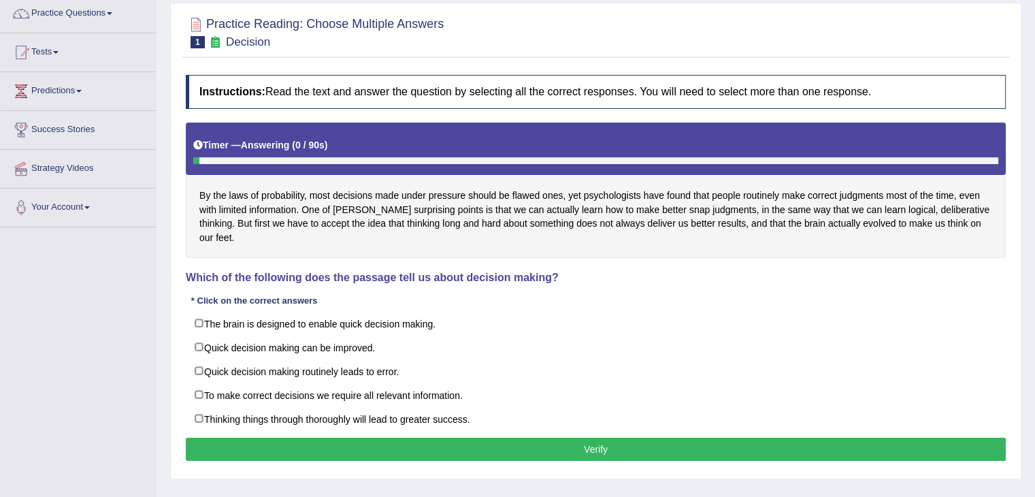
scroll to position [116, 0]
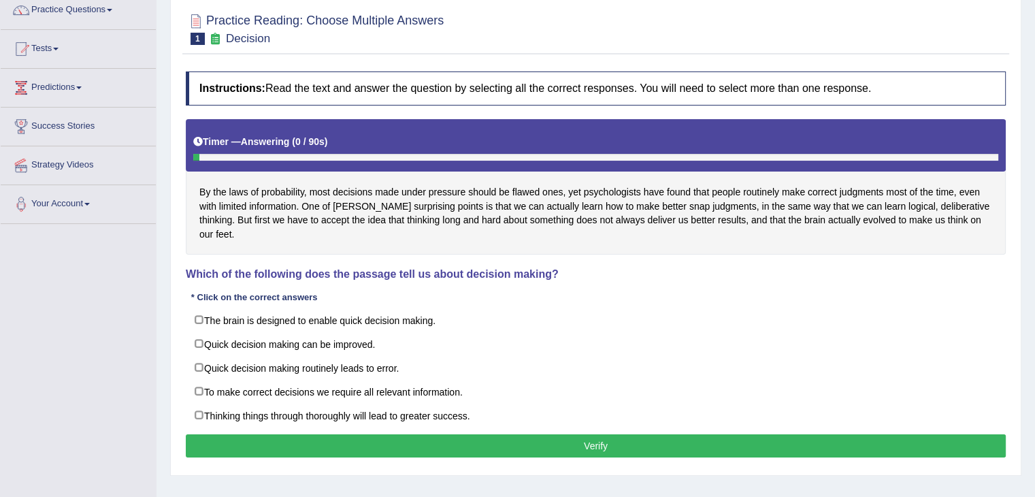
drag, startPoint x: 0, startPoint y: 0, endPoint x: 1045, endPoint y: 207, distance: 1065.0
click at [1035, 207] on html "Toggle navigation Home Practice Questions Speaking Practice Read Aloud Repeat S…" at bounding box center [517, 133] width 1035 height 497
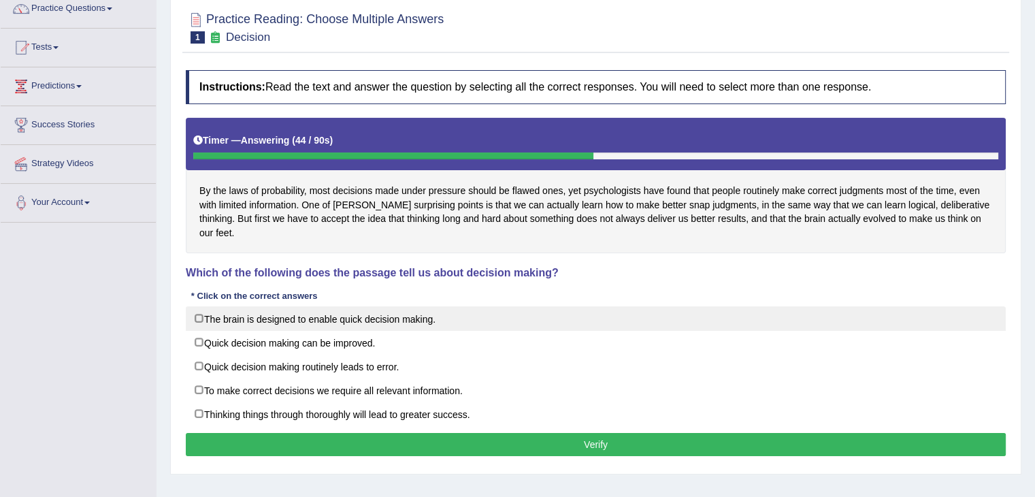
click at [280, 306] on label "The brain is designed to enable quick decision making." at bounding box center [596, 318] width 820 height 25
checkbox input "true"
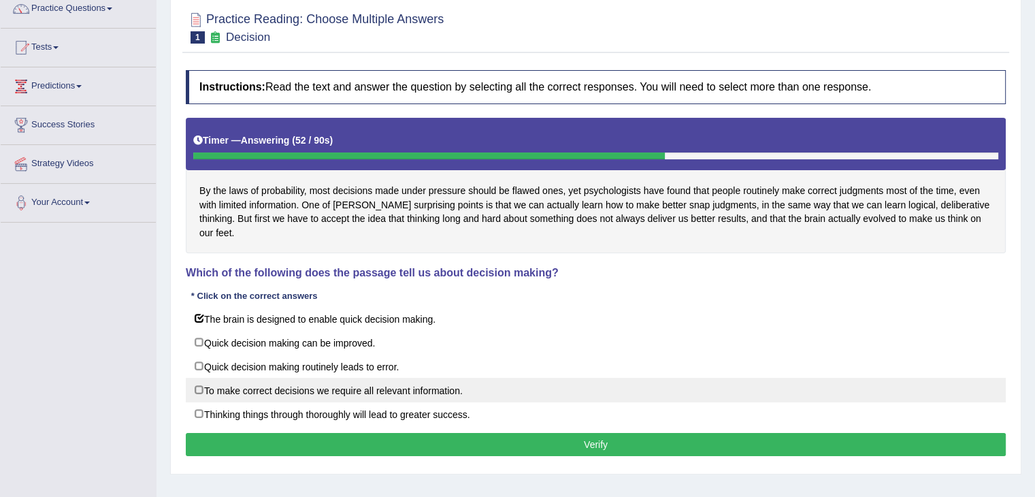
click at [291, 378] on label "To make correct decisions we require all relevant information." at bounding box center [596, 390] width 820 height 25
checkbox input "true"
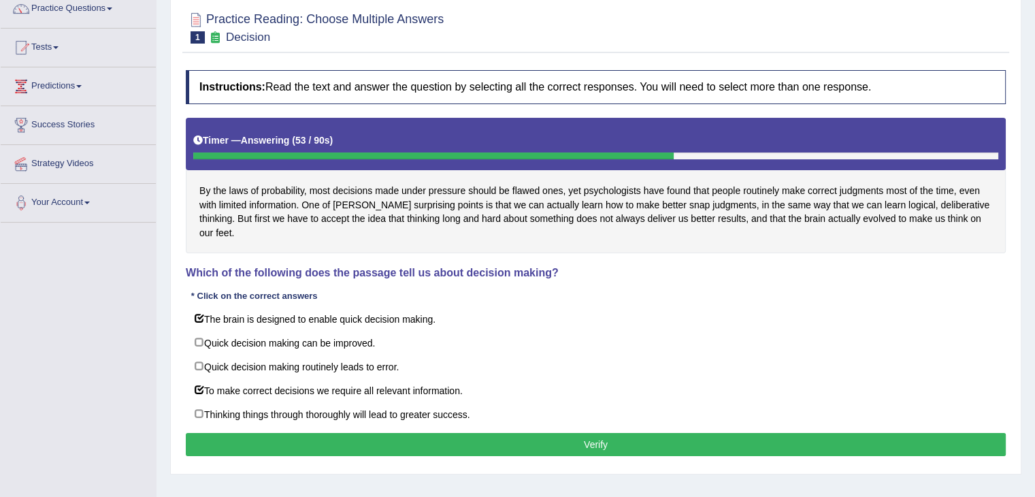
click at [319, 433] on button "Verify" at bounding box center [596, 444] width 820 height 23
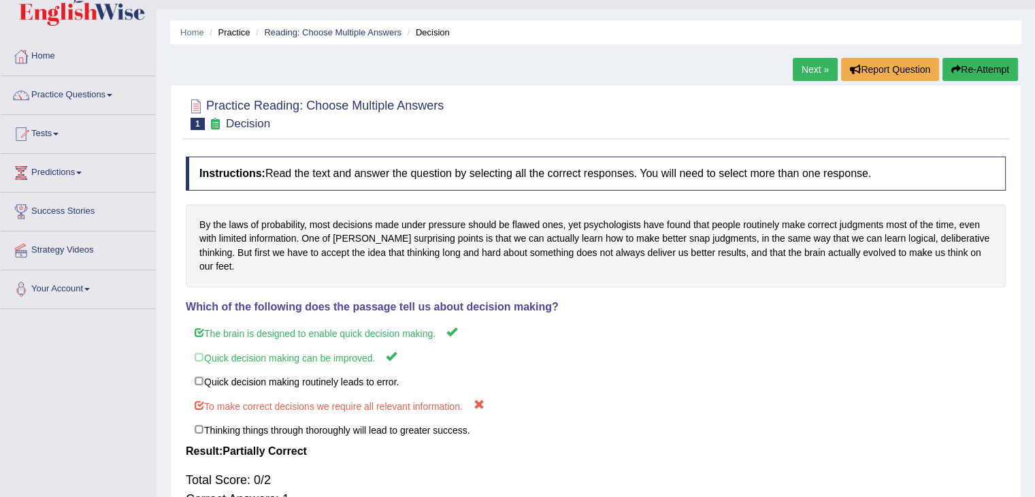
scroll to position [28, 0]
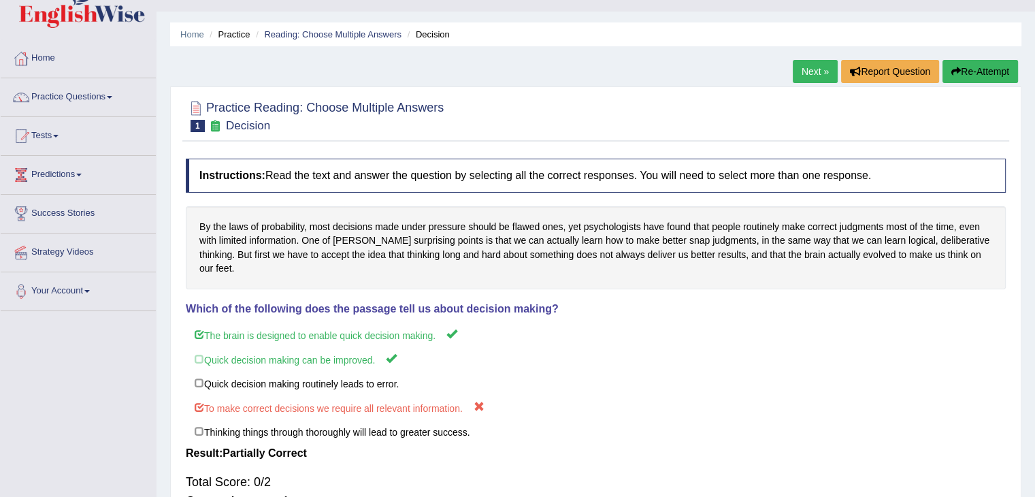
click at [801, 69] on link "Next »" at bounding box center [815, 71] width 45 height 23
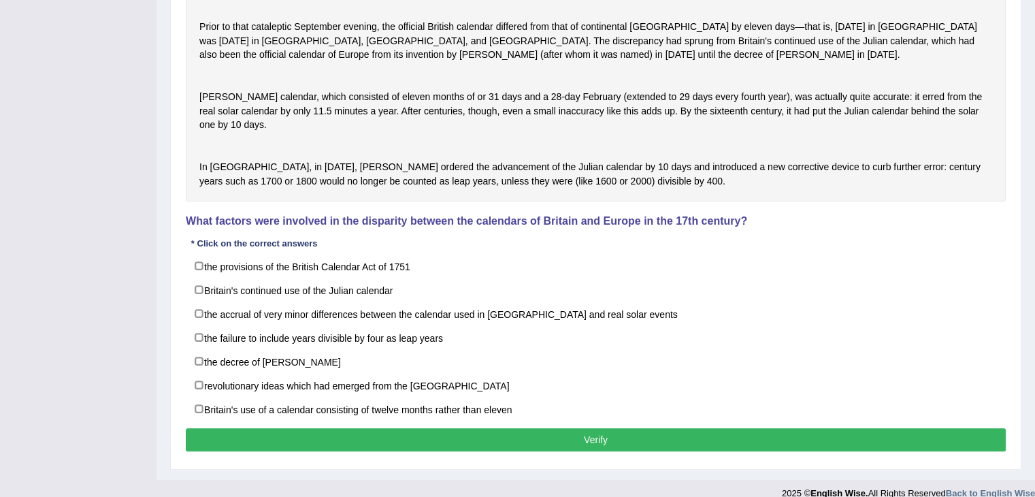
scroll to position [351, 0]
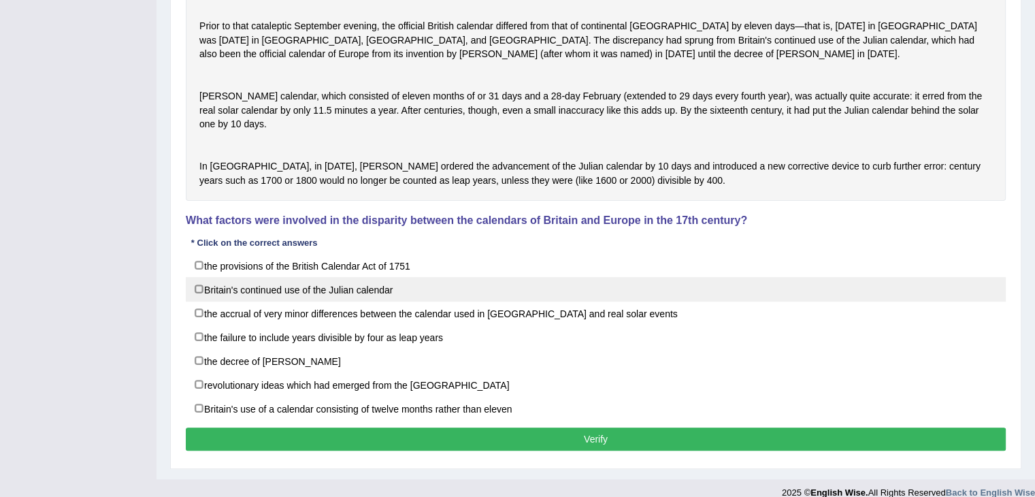
click at [403, 302] on label "Britain's continued use of the Julian calendar" at bounding box center [596, 289] width 820 height 25
checkbox input "true"
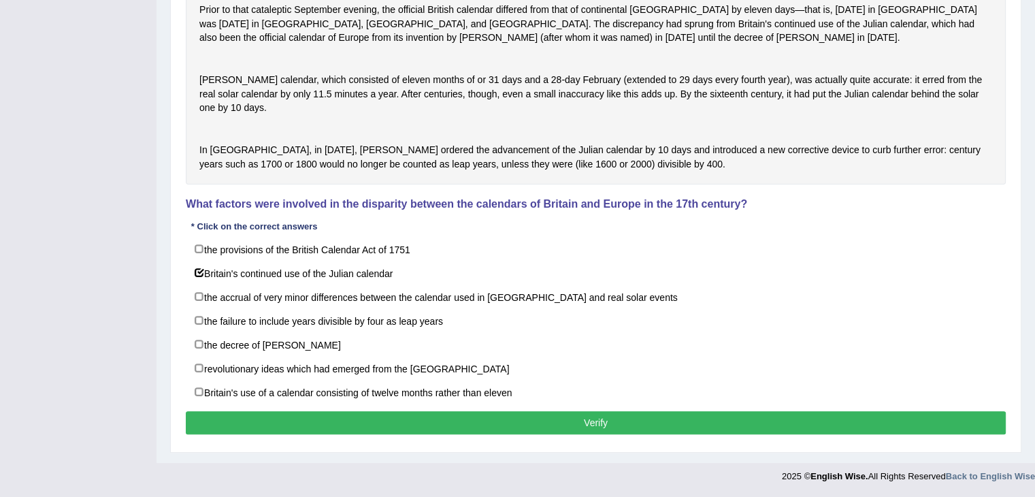
scroll to position [408, 0]
click at [659, 425] on button "Verify" at bounding box center [596, 422] width 820 height 23
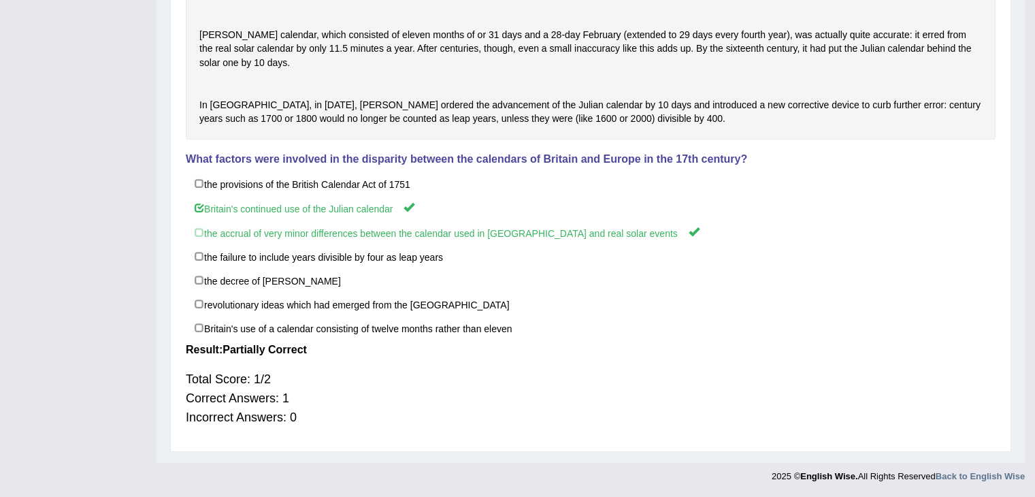
scroll to position [309, 0]
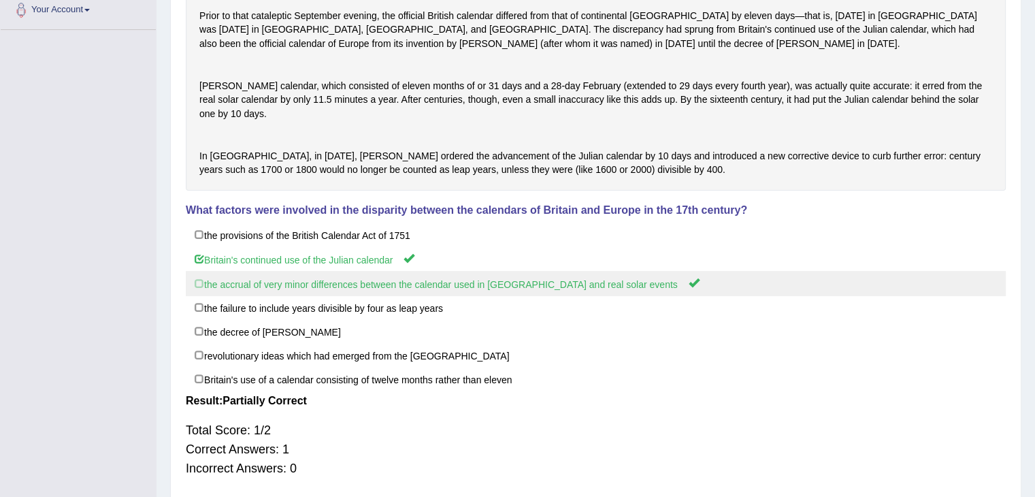
click at [193, 296] on label "the accrual of very minor differences between the calendar used in Britain and …" at bounding box center [596, 283] width 820 height 25
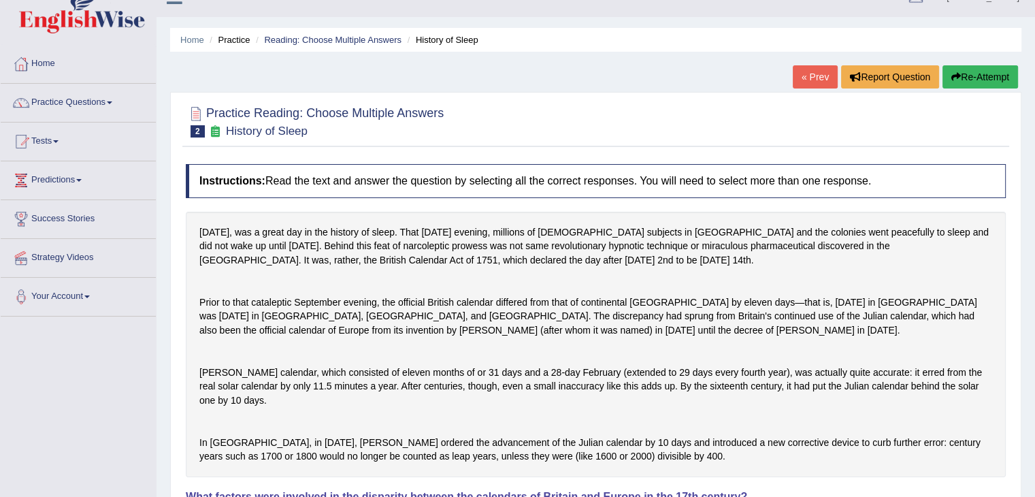
scroll to position [0, 0]
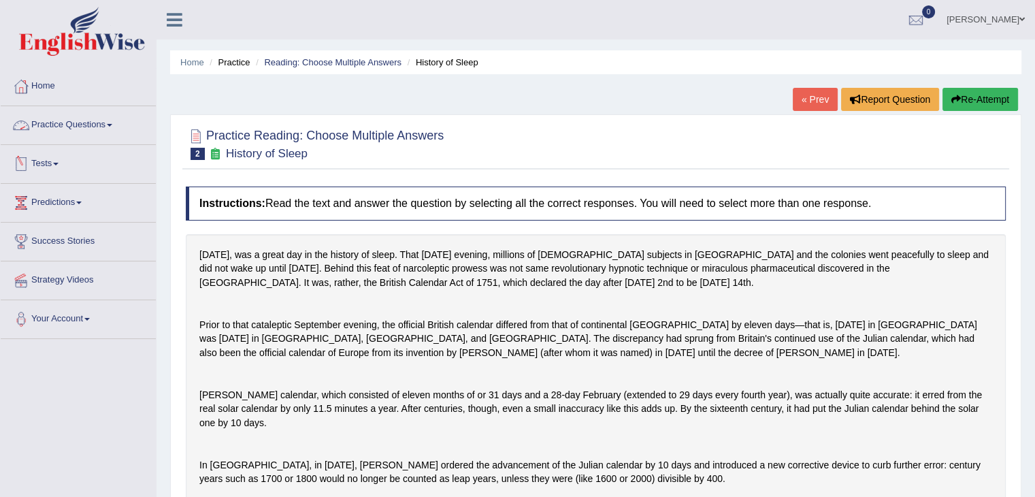
click at [87, 120] on link "Practice Questions" at bounding box center [78, 123] width 155 height 34
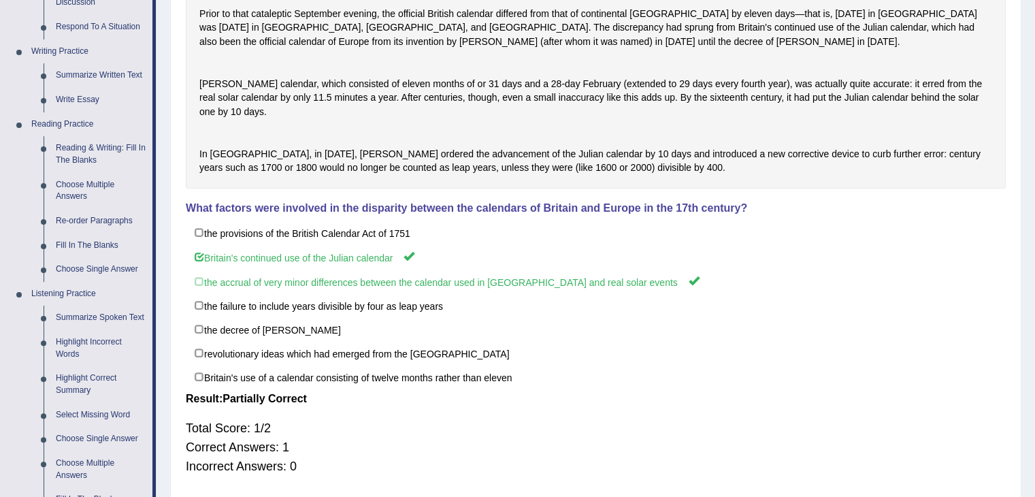
scroll to position [472, 0]
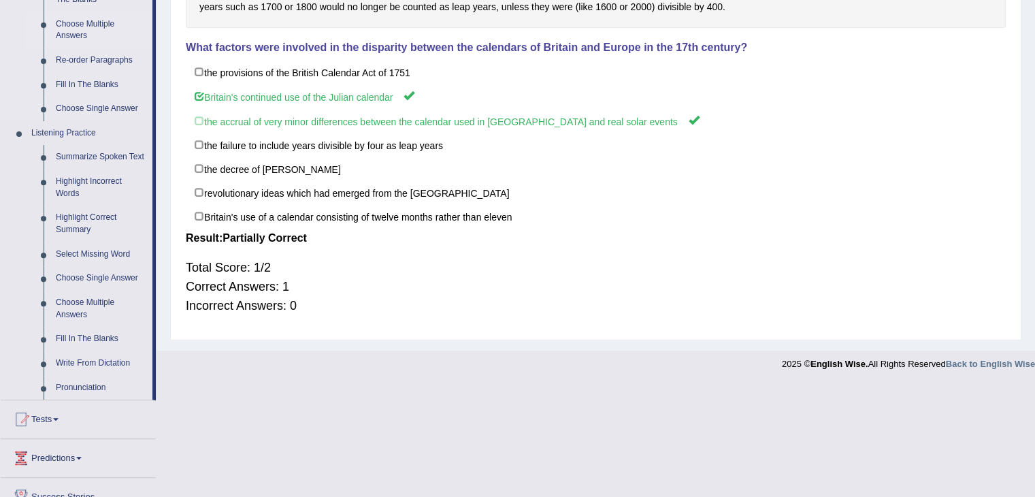
click at [86, 21] on link "Choose Multiple Answers" at bounding box center [101, 30] width 103 height 36
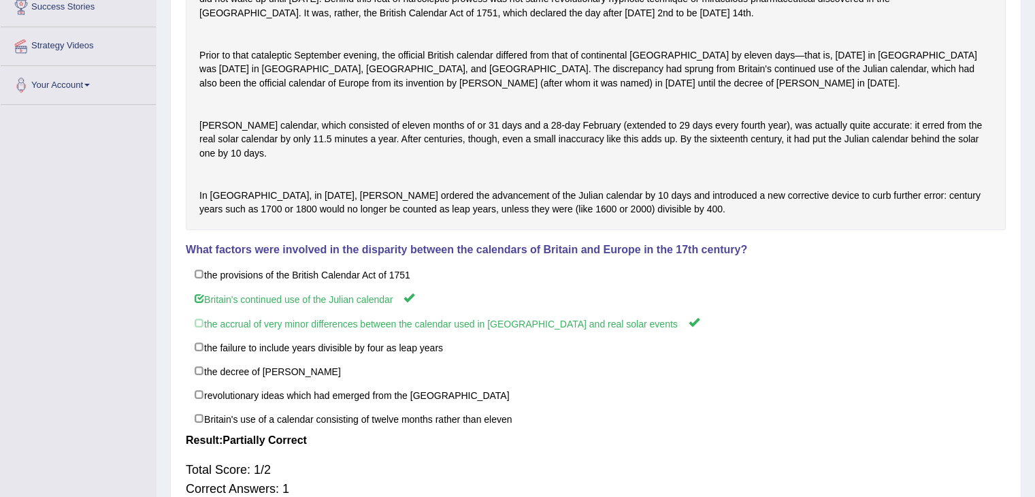
scroll to position [365, 0]
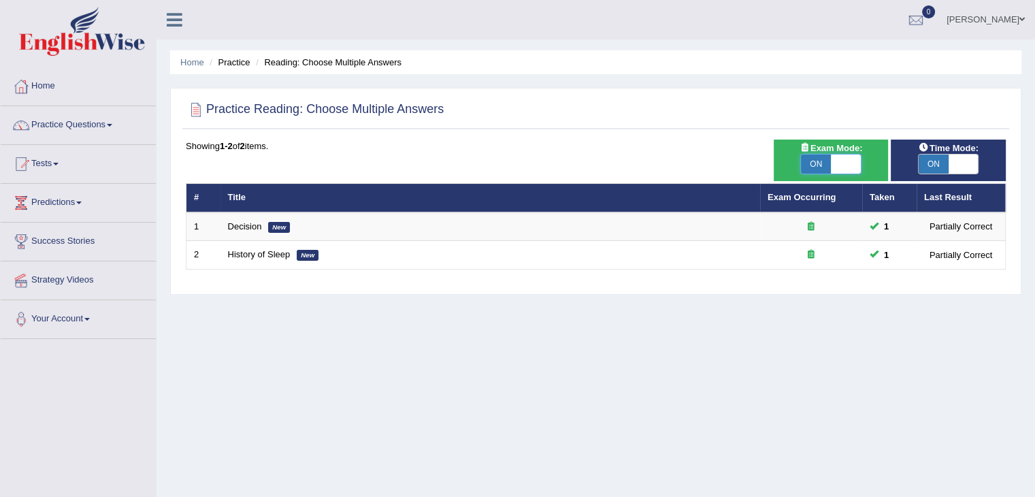
click at [840, 163] on span at bounding box center [846, 164] width 30 height 19
checkbox input "false"
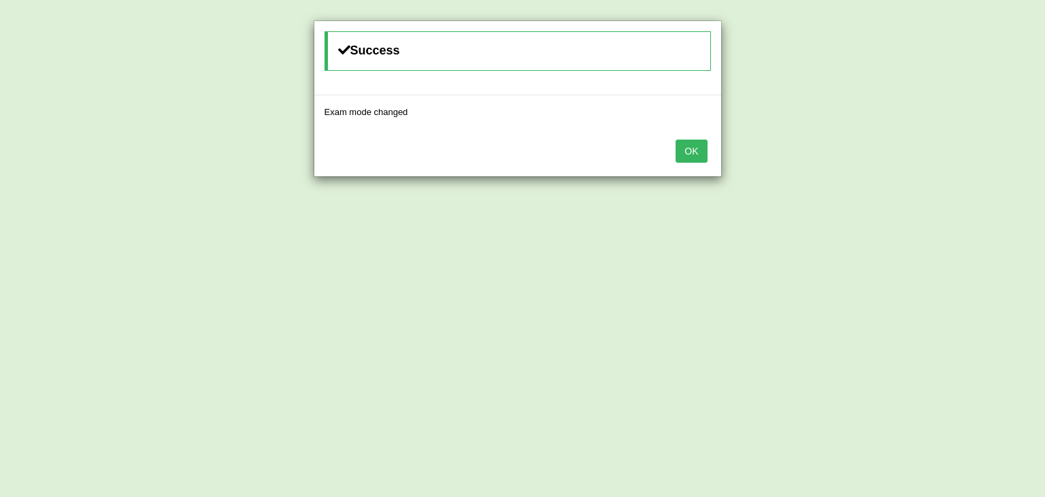
click at [683, 150] on button "OK" at bounding box center [691, 151] width 31 height 23
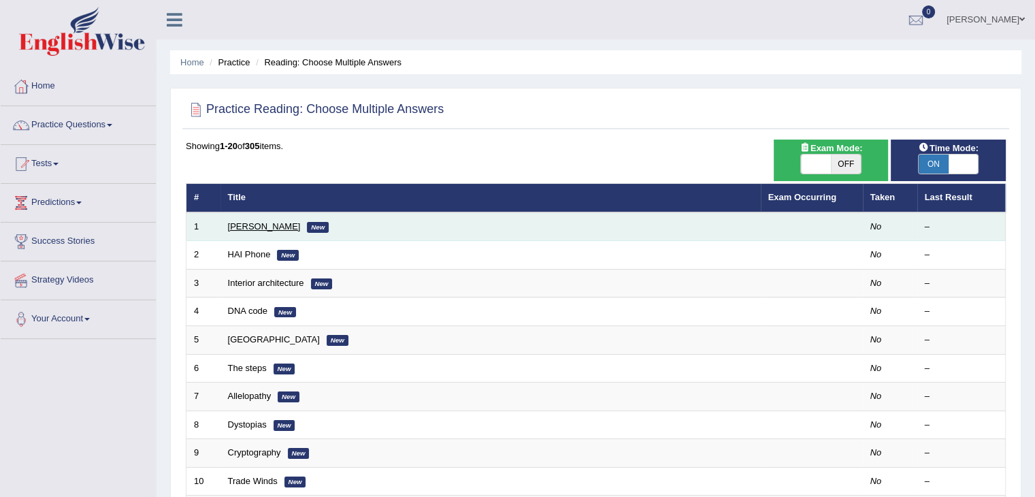
click at [266, 221] on link "Damian Scarf" at bounding box center [264, 226] width 73 height 10
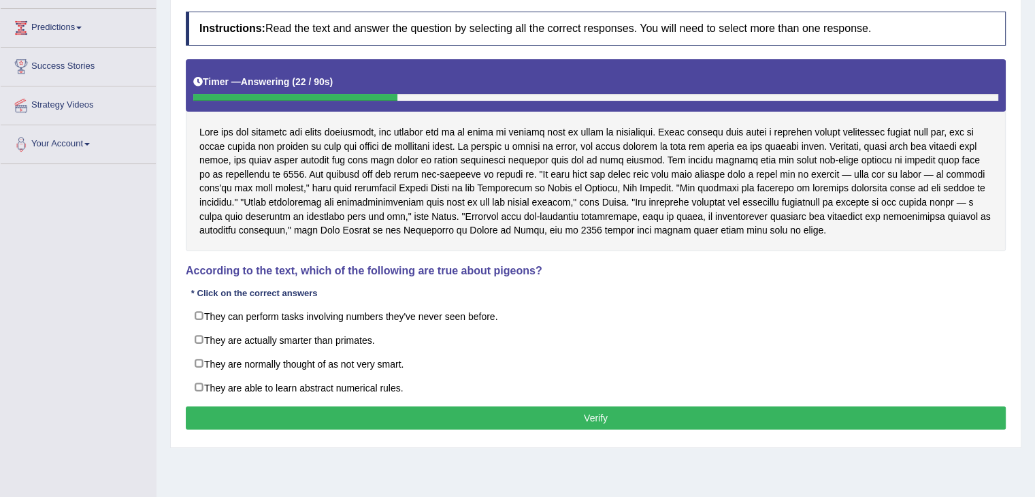
scroll to position [174, 0]
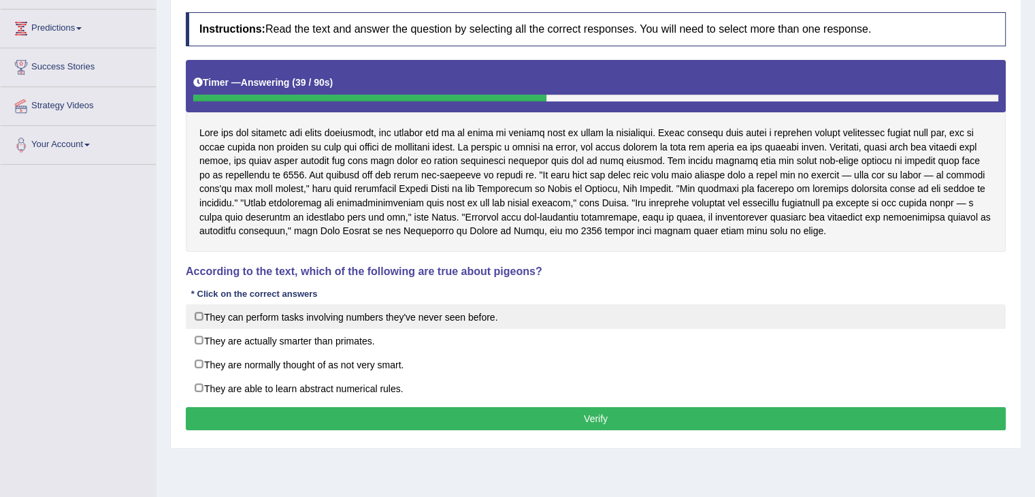
click at [495, 314] on label "They can perform tasks involving numbers they've never seen before." at bounding box center [596, 316] width 820 height 25
checkbox input "true"
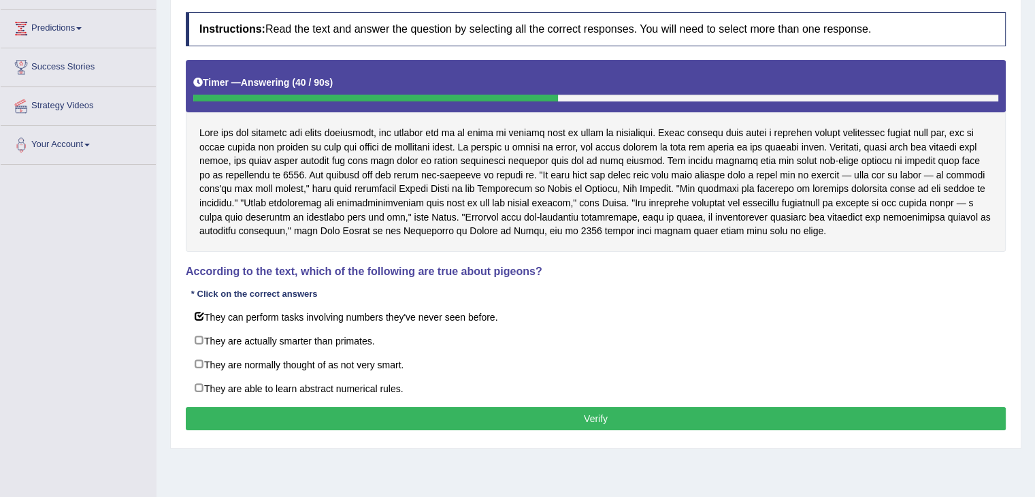
click at [519, 422] on button "Verify" at bounding box center [596, 418] width 820 height 23
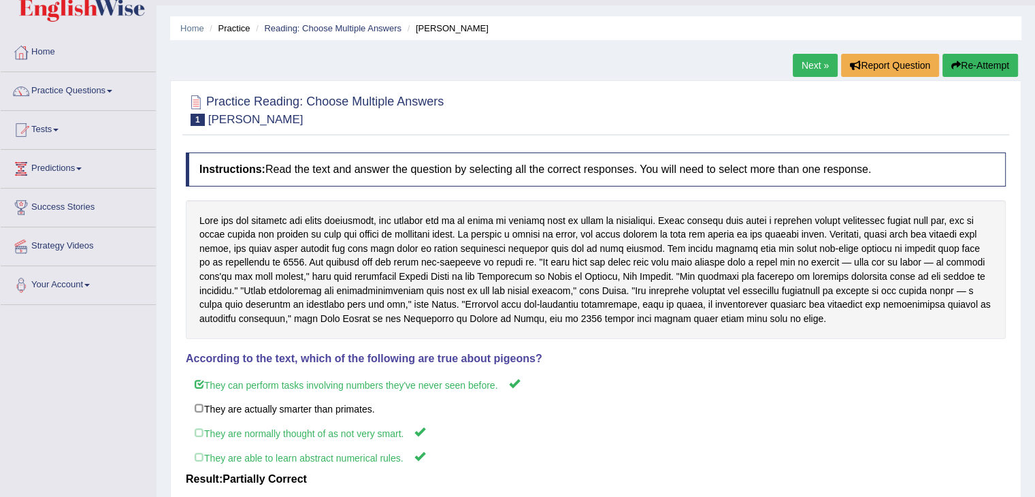
scroll to position [26, 0]
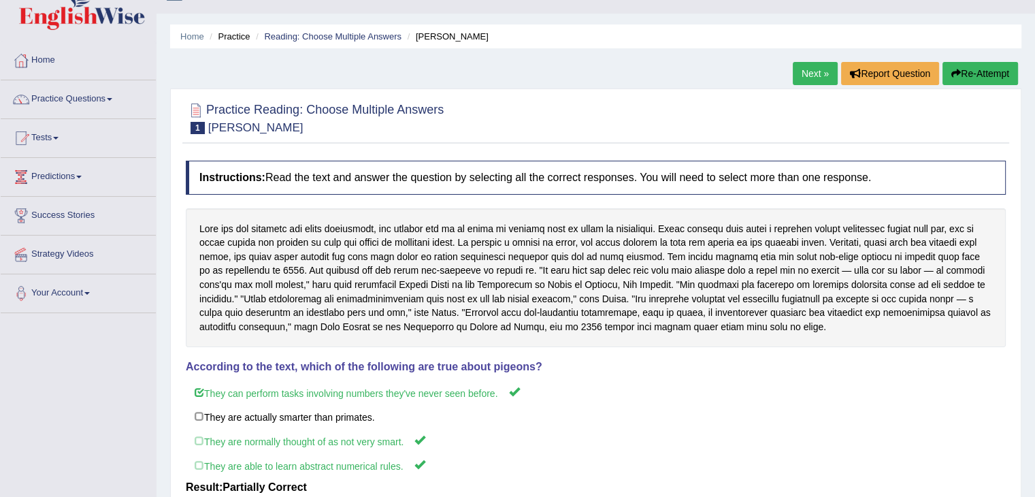
click at [811, 75] on link "Next »" at bounding box center [815, 73] width 45 height 23
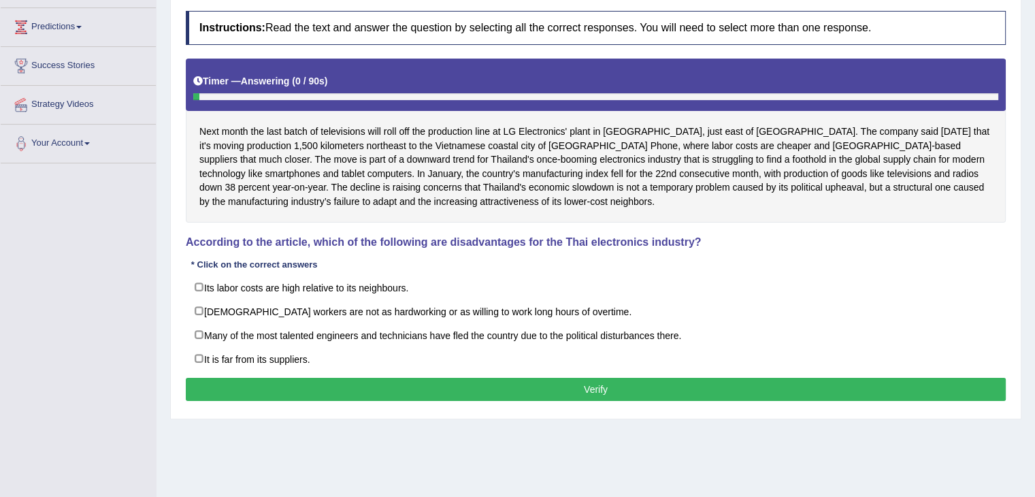
scroll to position [193, 0]
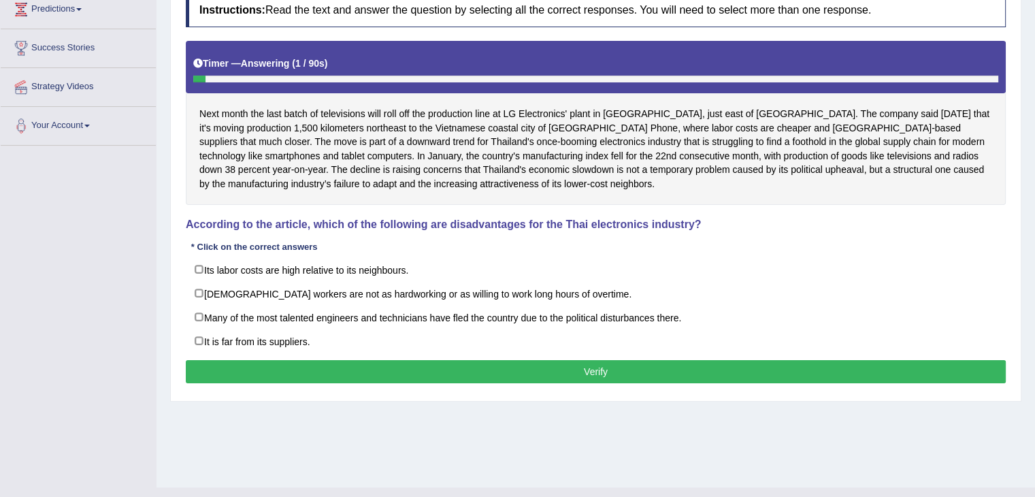
click at [1035, 304] on html "Toggle navigation Home Practice Questions Speaking Practice Read Aloud Repeat S…" at bounding box center [517, 55] width 1035 height 497
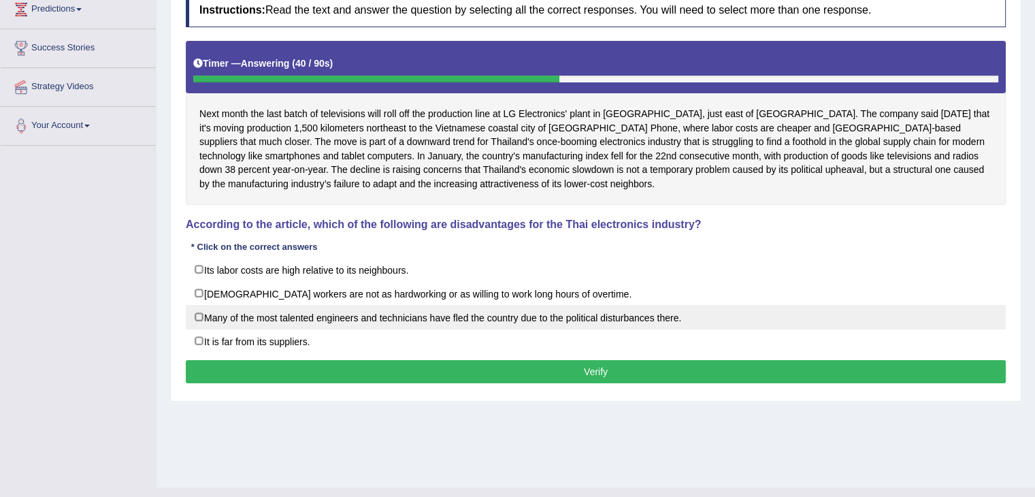
click at [363, 318] on label "Many of the most talented engineers and technicians have fled the country due t…" at bounding box center [596, 317] width 820 height 25
checkbox input "true"
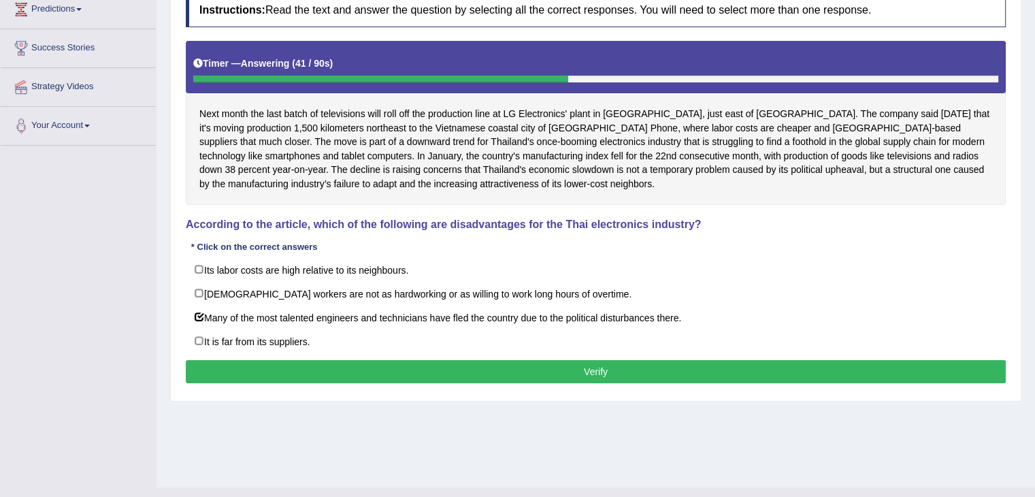
click at [391, 370] on button "Verify" at bounding box center [596, 371] width 820 height 23
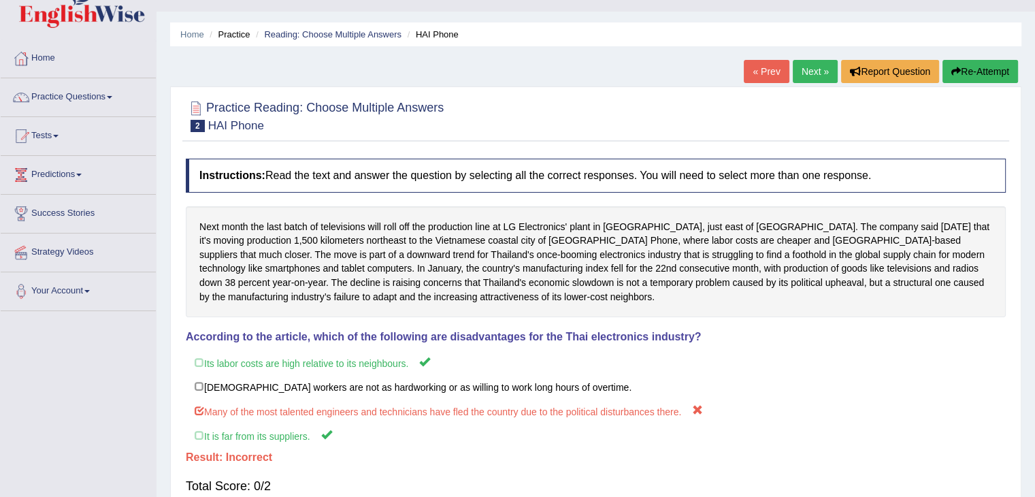
scroll to position [25, 0]
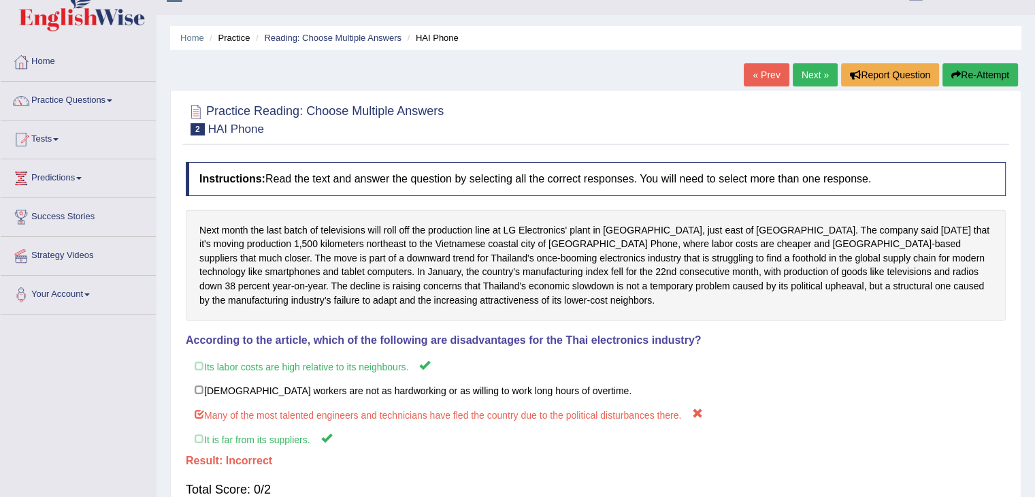
click at [819, 78] on link "Next »" at bounding box center [815, 74] width 45 height 23
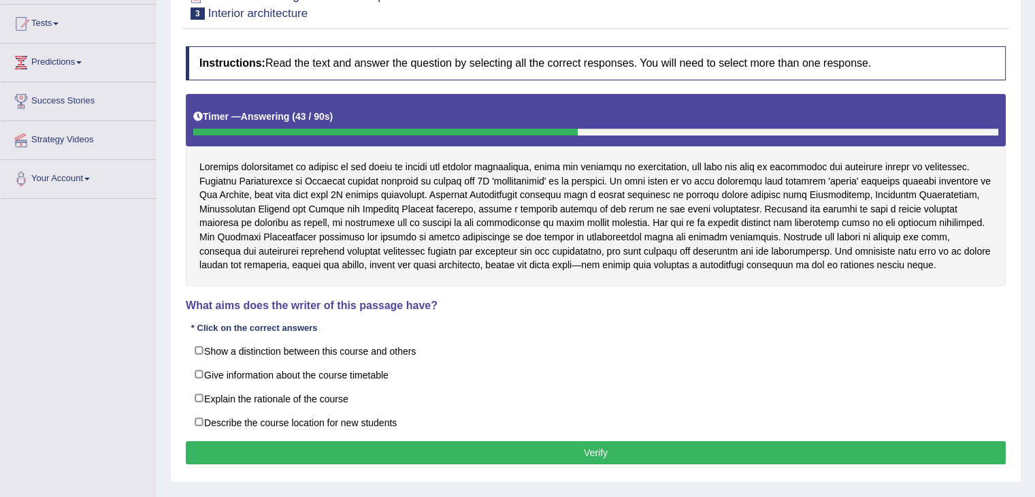
scroll to position [142, 0]
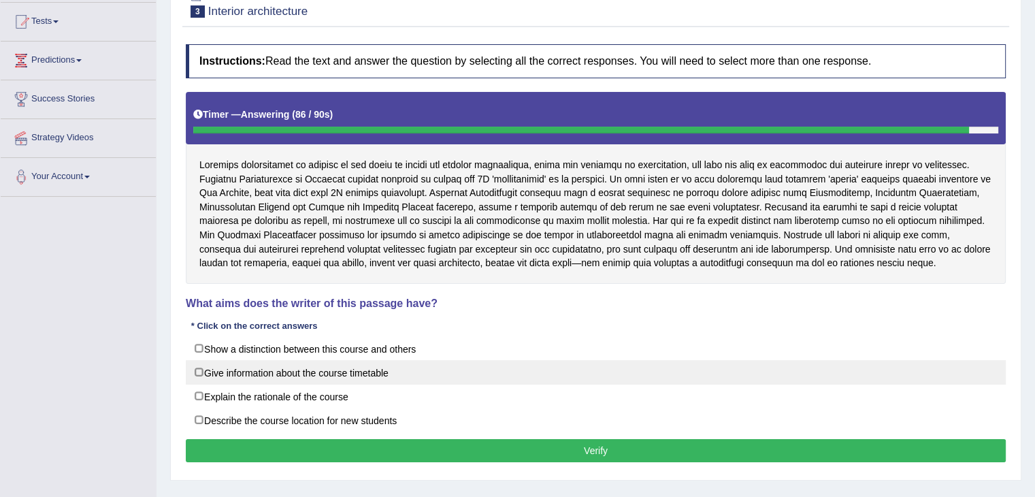
click at [328, 368] on label "Give information about the course timetable" at bounding box center [596, 372] width 820 height 25
checkbox input "true"
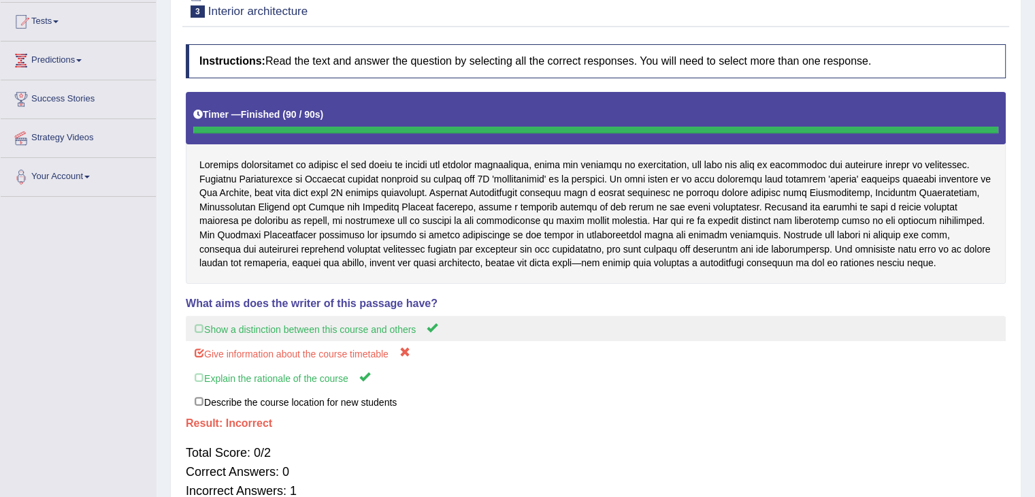
click at [214, 325] on label "Show a distinction between this course and others" at bounding box center [596, 328] width 820 height 25
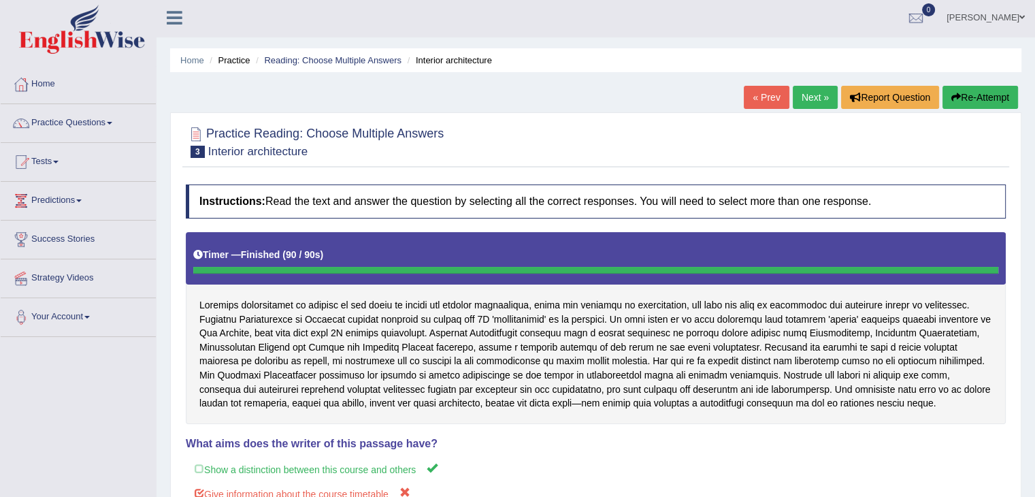
scroll to position [0, 0]
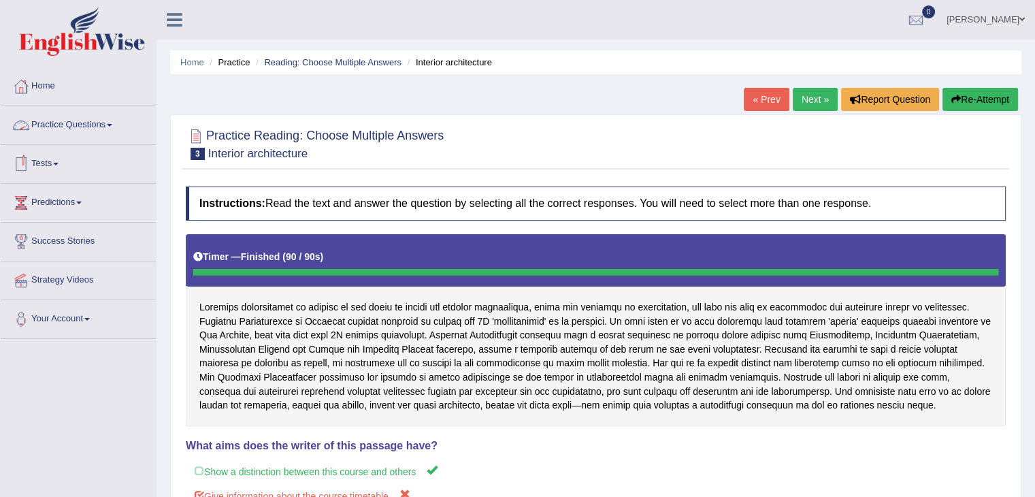
click at [83, 129] on link "Practice Questions" at bounding box center [78, 123] width 155 height 34
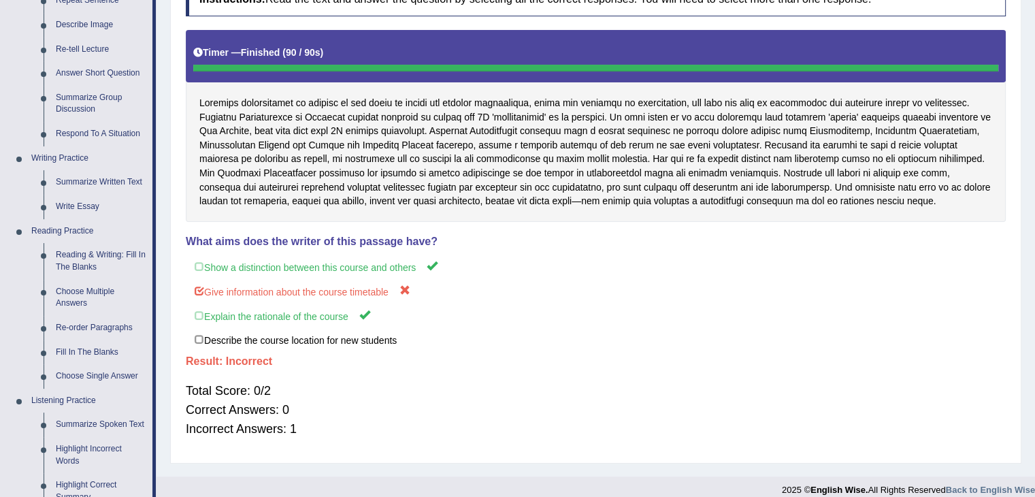
scroll to position [210, 0]
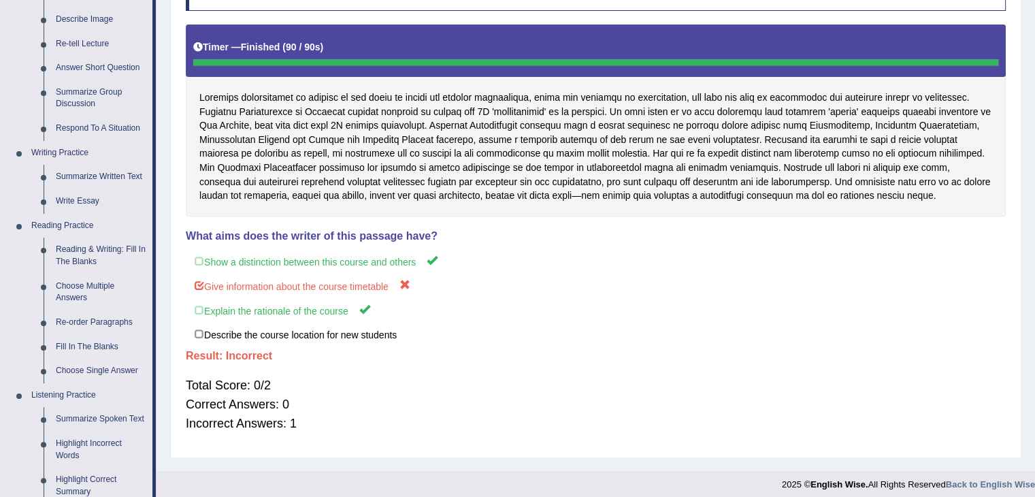
click at [71, 370] on link "Choose Single Answer" at bounding box center [101, 371] width 103 height 25
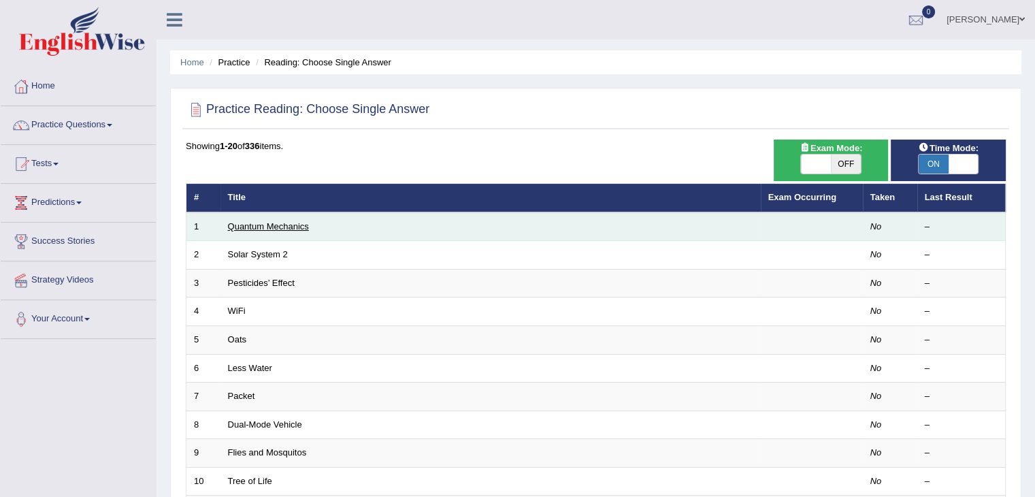
click at [302, 221] on link "Quantum Mechanics" at bounding box center [268, 226] width 81 height 10
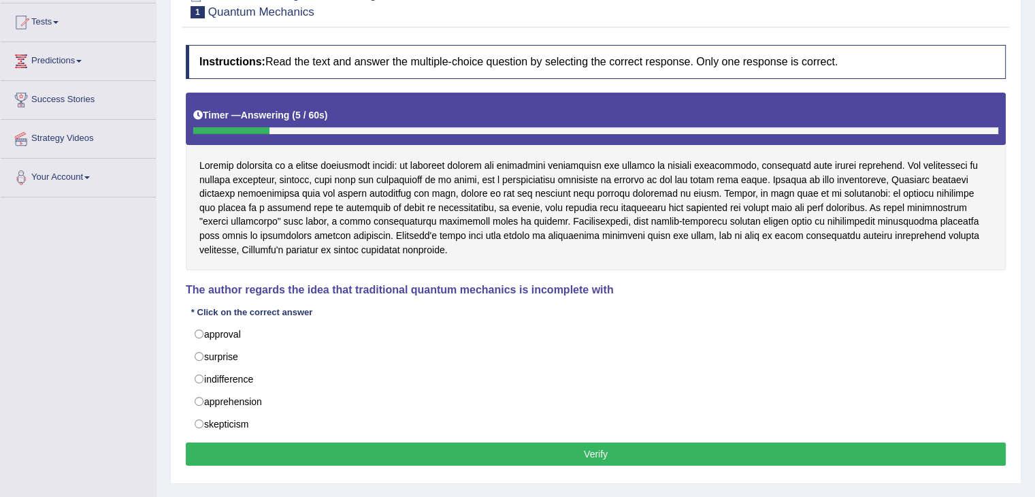
scroll to position [144, 0]
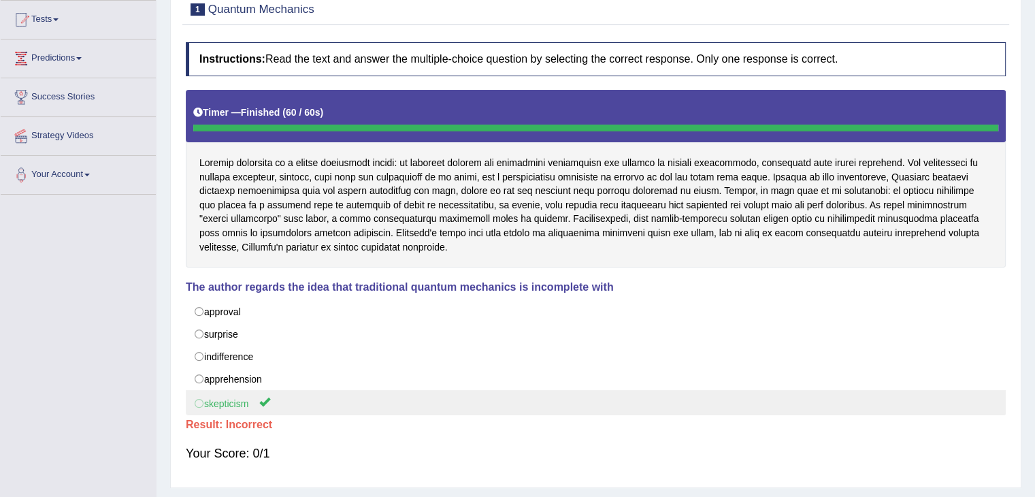
click at [228, 406] on label "skepticism" at bounding box center [596, 402] width 820 height 25
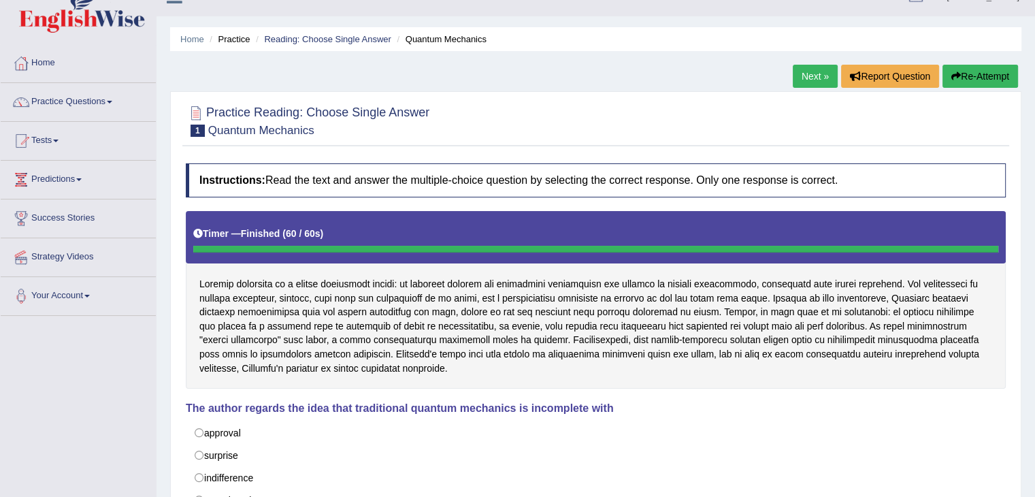
scroll to position [11, 0]
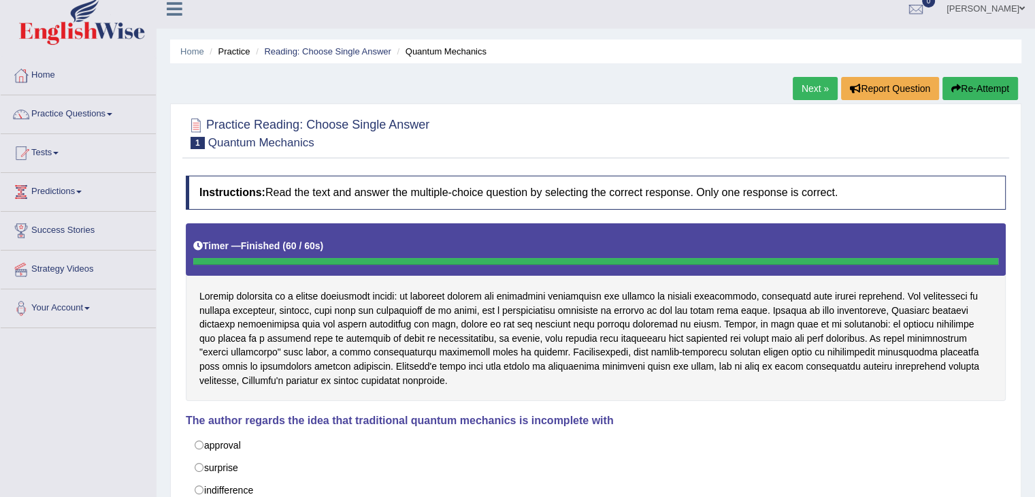
click at [815, 86] on link "Next »" at bounding box center [815, 88] width 45 height 23
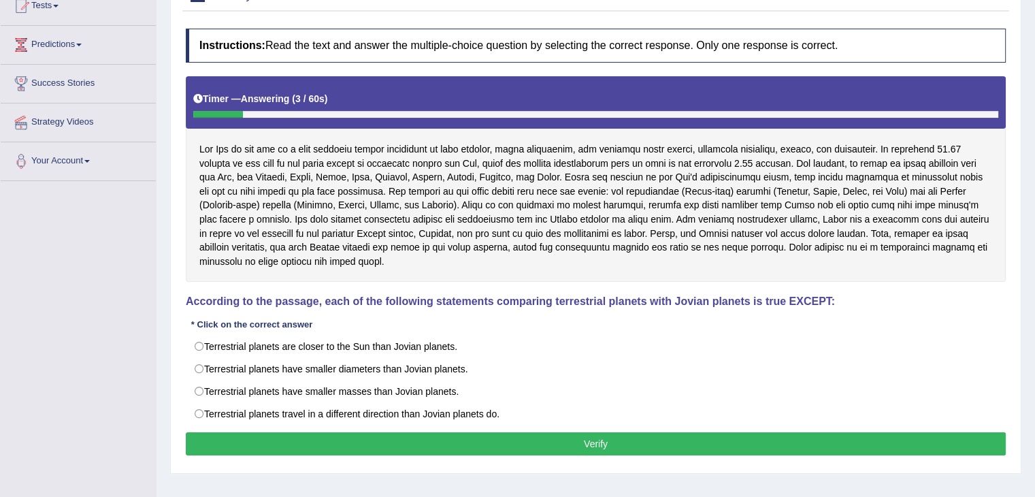
scroll to position [163, 0]
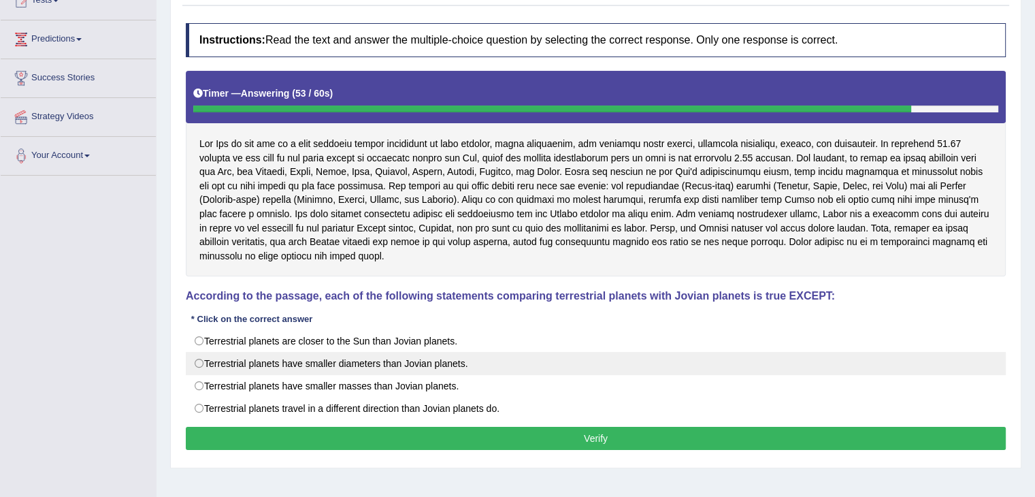
click at [459, 352] on label "Terrestrial planets have smaller diameters than Jovian planets." at bounding box center [596, 363] width 820 height 23
radio input "true"
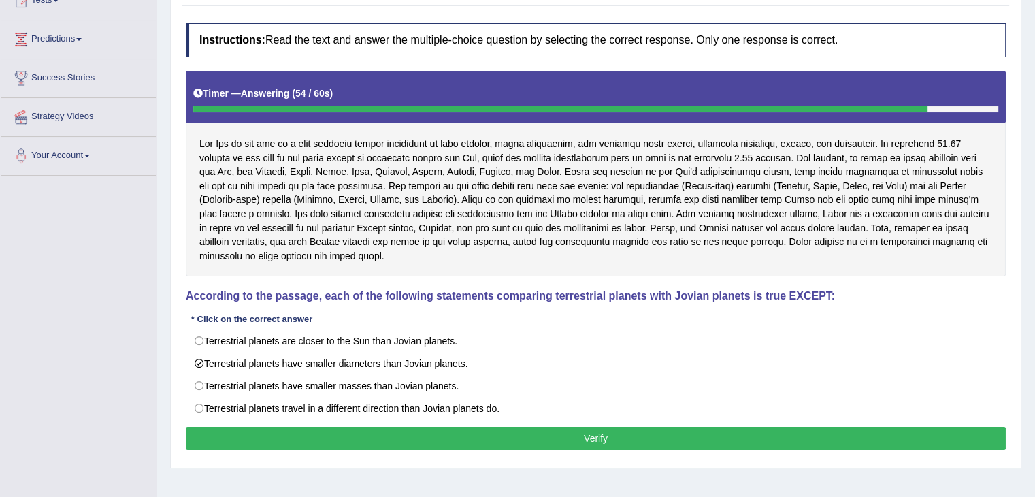
click at [515, 427] on button "Verify" at bounding box center [596, 438] width 820 height 23
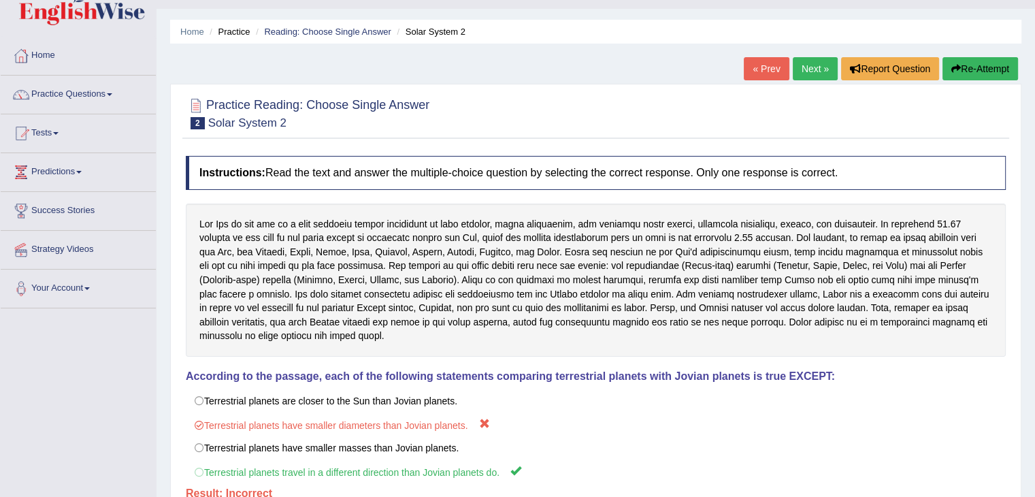
scroll to position [30, 0]
click at [815, 77] on link "Next »" at bounding box center [815, 69] width 45 height 23
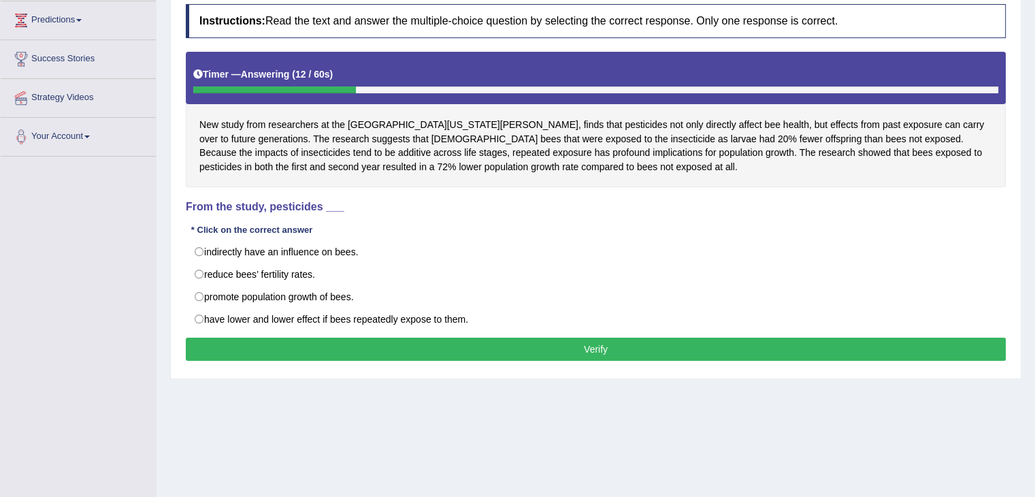
scroll to position [196, 0]
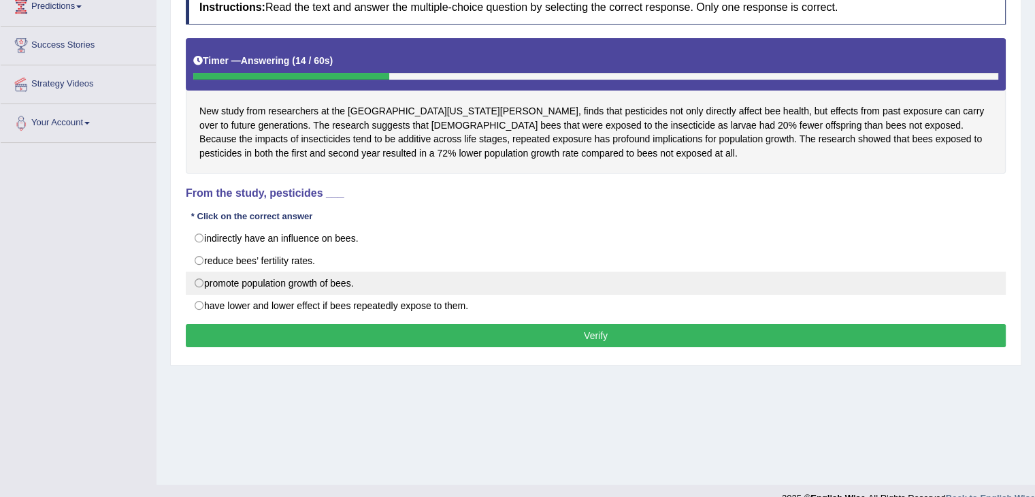
click at [290, 278] on label "promote population growth of bees." at bounding box center [596, 283] width 820 height 23
radio input "true"
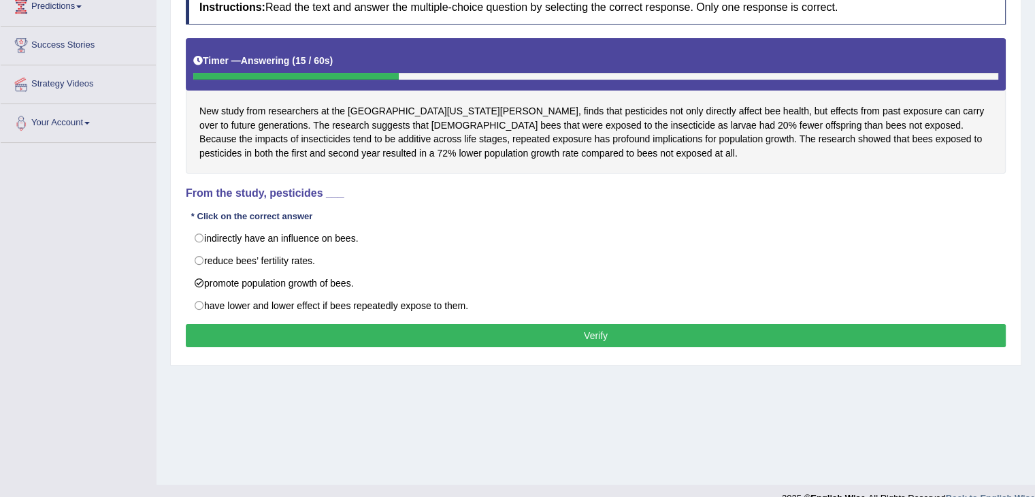
click at [325, 324] on button "Verify" at bounding box center [596, 335] width 820 height 23
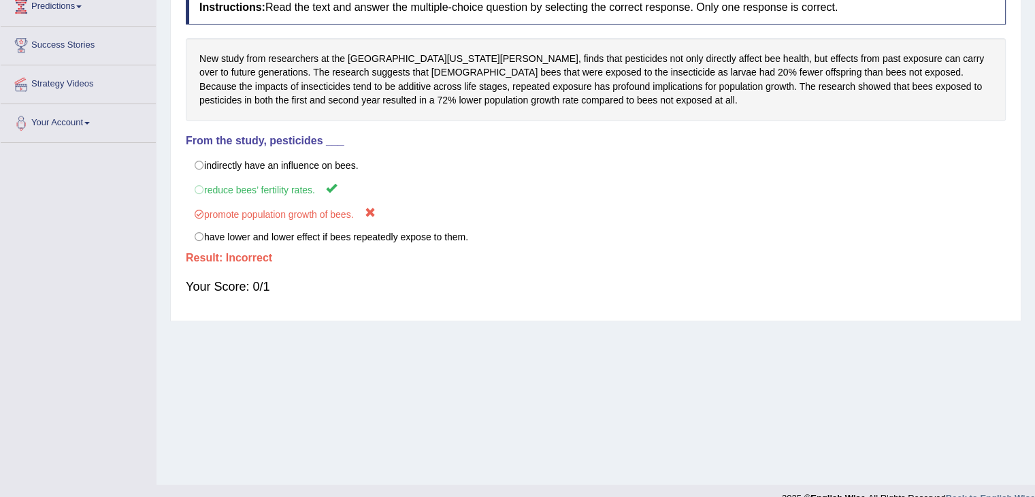
scroll to position [9, 0]
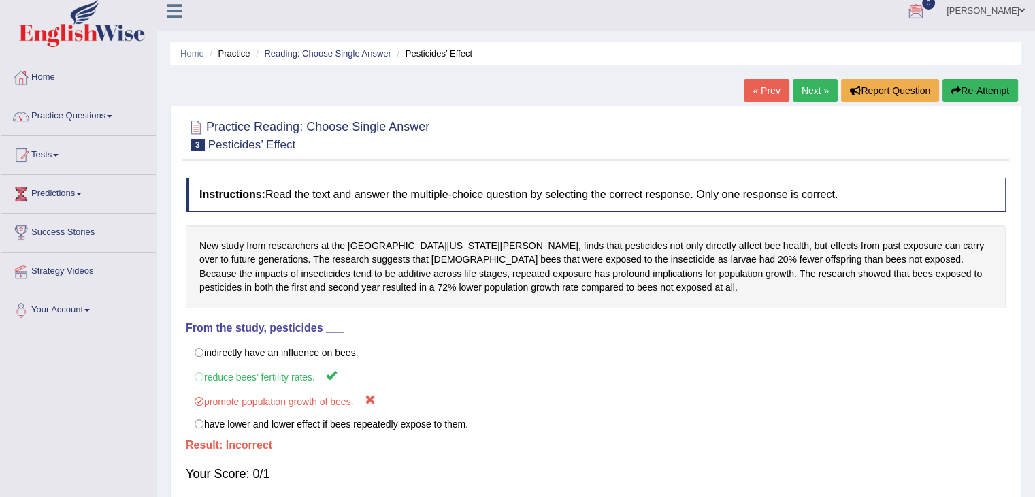
click at [811, 96] on link "Next »" at bounding box center [815, 90] width 45 height 23
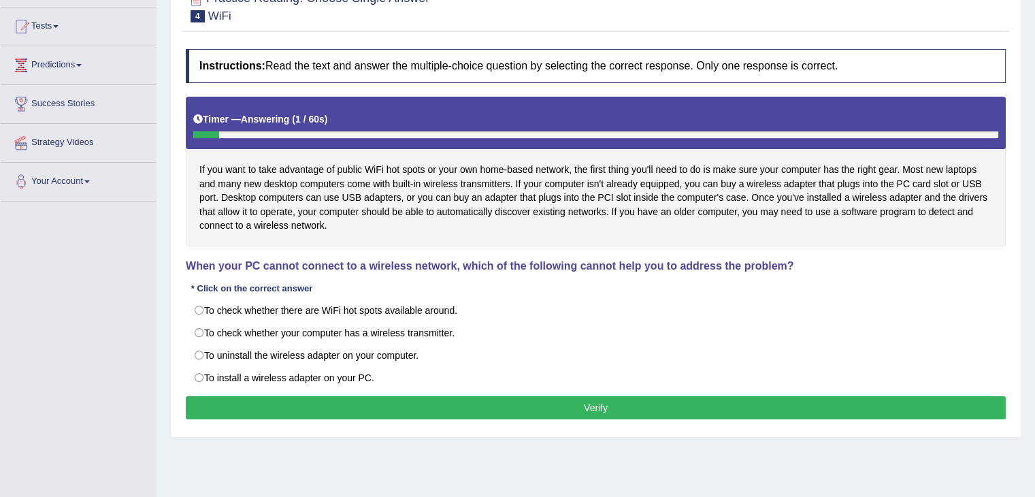
scroll to position [139, 0]
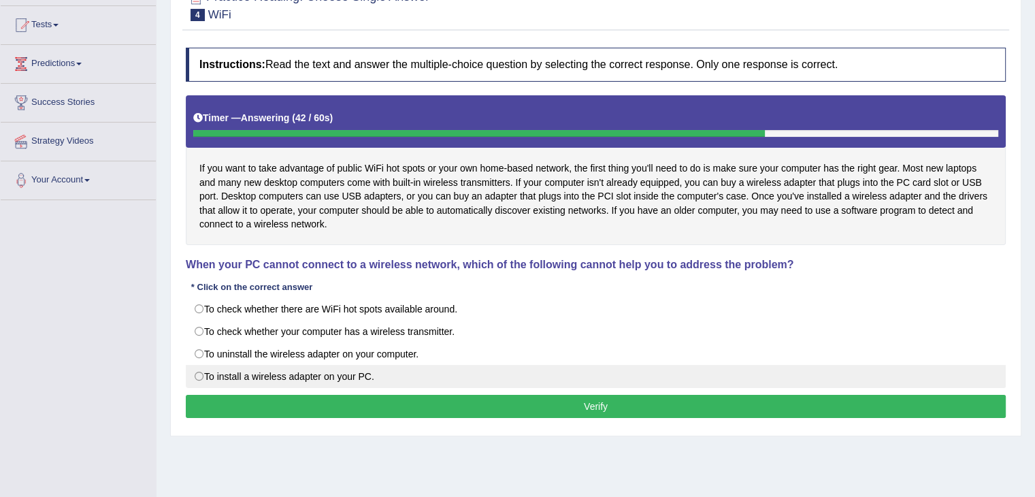
click at [652, 377] on label "To install a wireless adapter on your PC." at bounding box center [596, 376] width 820 height 23
radio input "true"
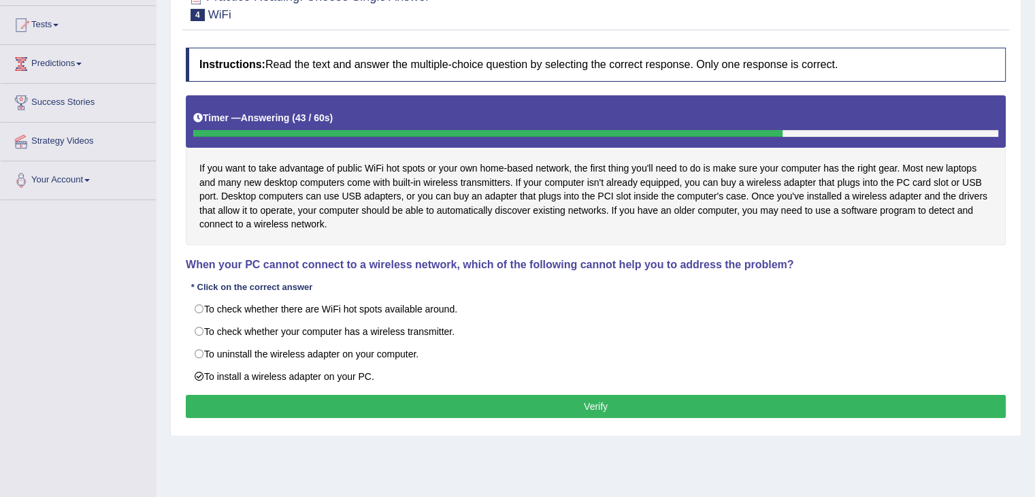
click at [625, 404] on button "Verify" at bounding box center [596, 406] width 820 height 23
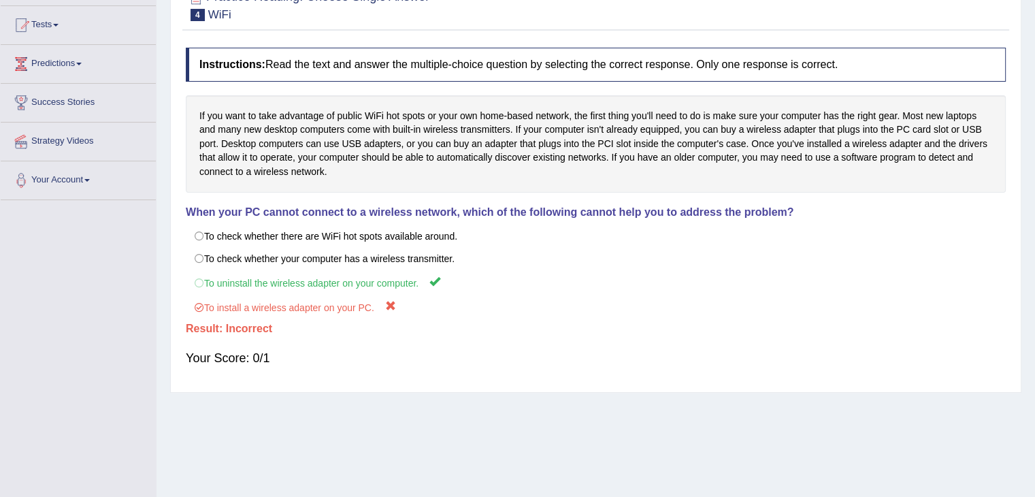
scroll to position [0, 0]
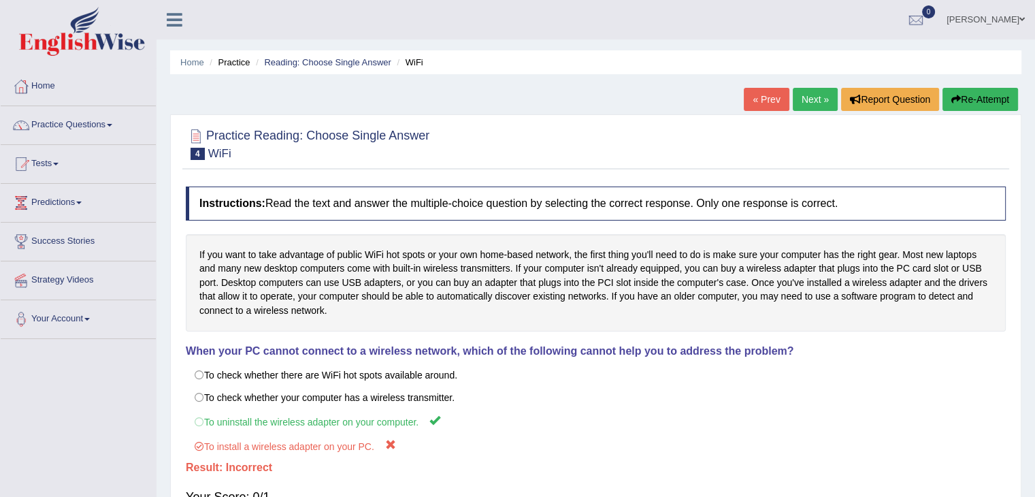
click at [809, 101] on link "Next »" at bounding box center [815, 99] width 45 height 23
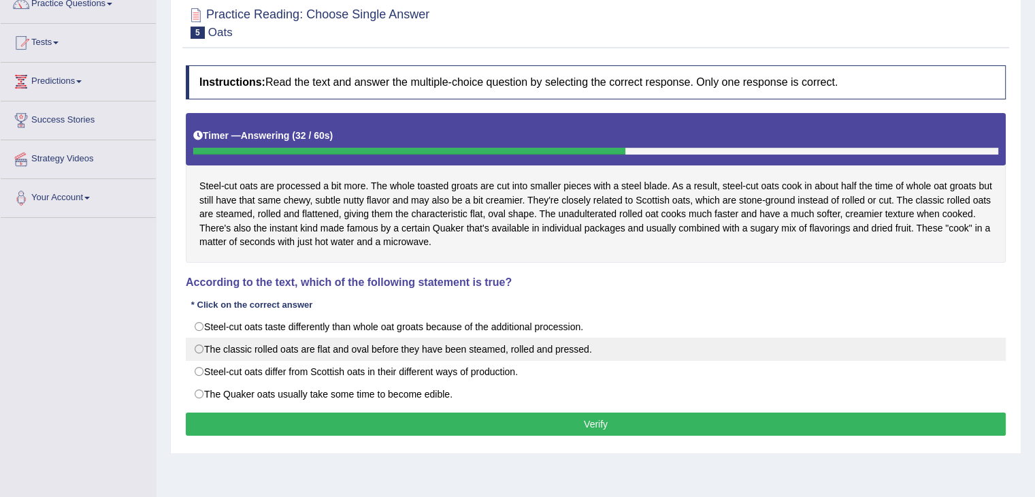
click at [705, 353] on label "The classic rolled oats are flat and oval before they have been steamed, rolled…" at bounding box center [596, 349] width 820 height 23
radio input "true"
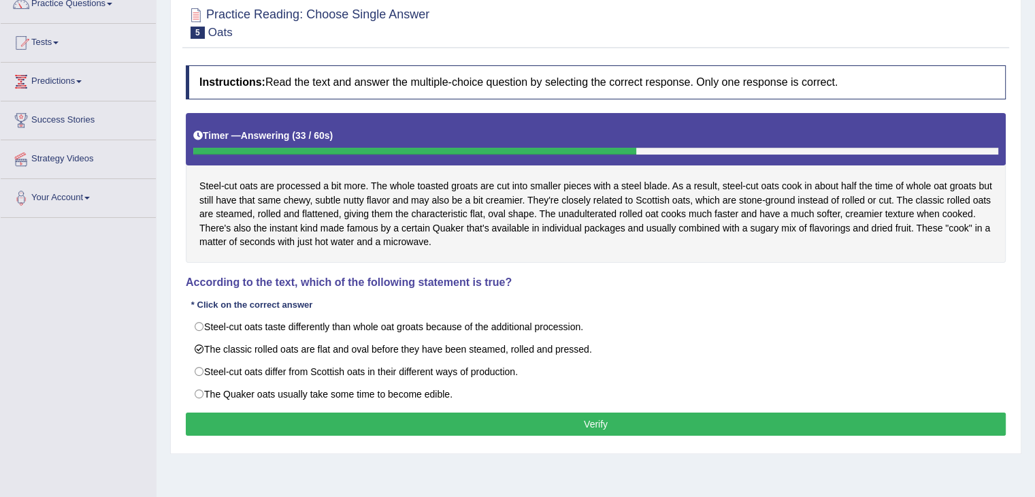
click at [669, 425] on button "Verify" at bounding box center [596, 423] width 820 height 23
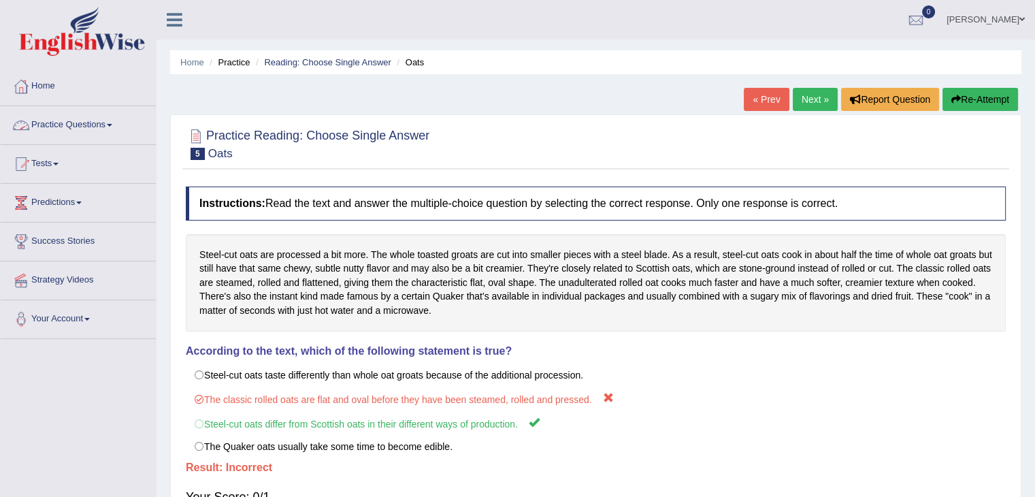
click at [92, 120] on link "Practice Questions" at bounding box center [78, 123] width 155 height 34
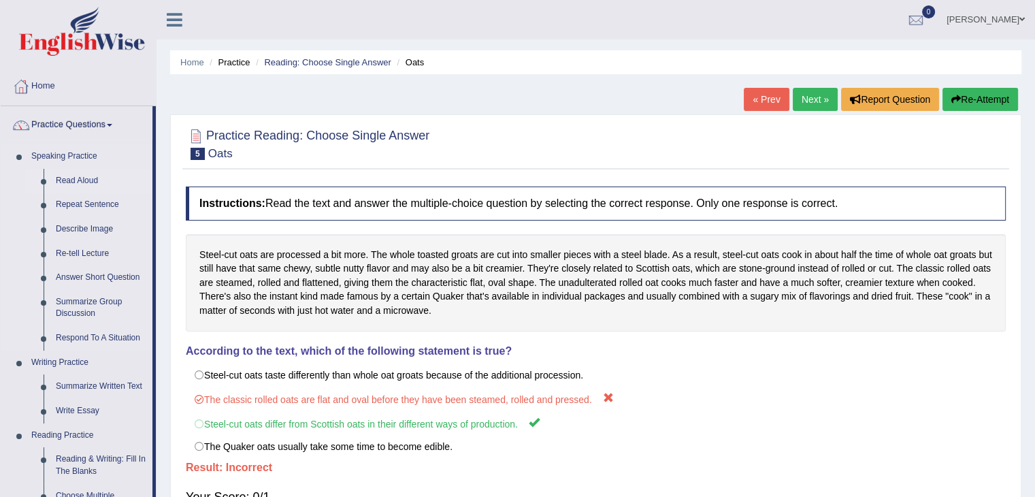
click at [83, 180] on link "Read Aloud" at bounding box center [101, 181] width 103 height 25
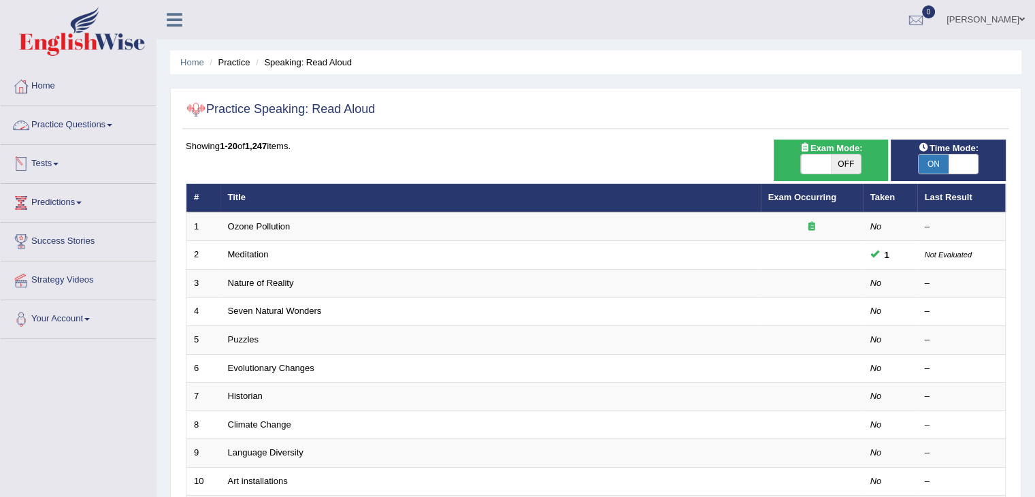
click at [109, 123] on link "Practice Questions" at bounding box center [78, 123] width 155 height 34
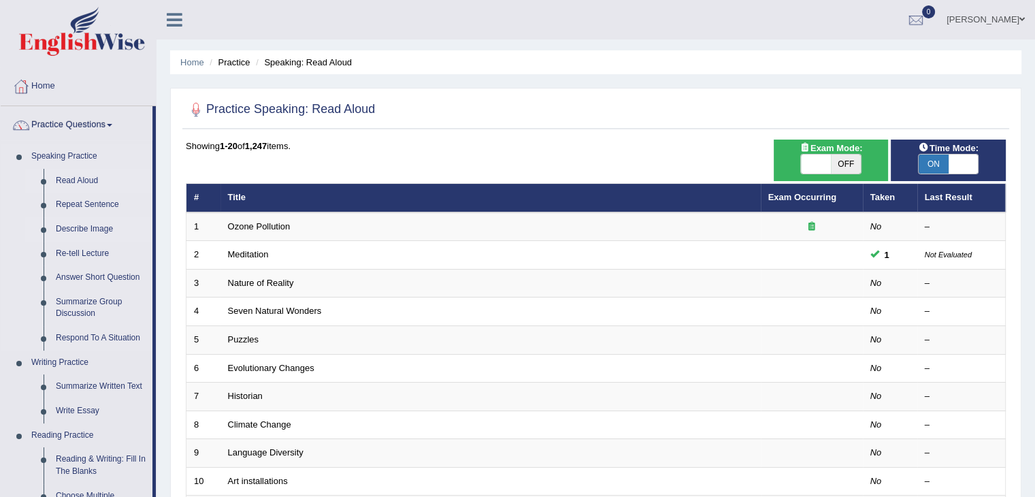
click at [95, 229] on link "Describe Image" at bounding box center [101, 229] width 103 height 25
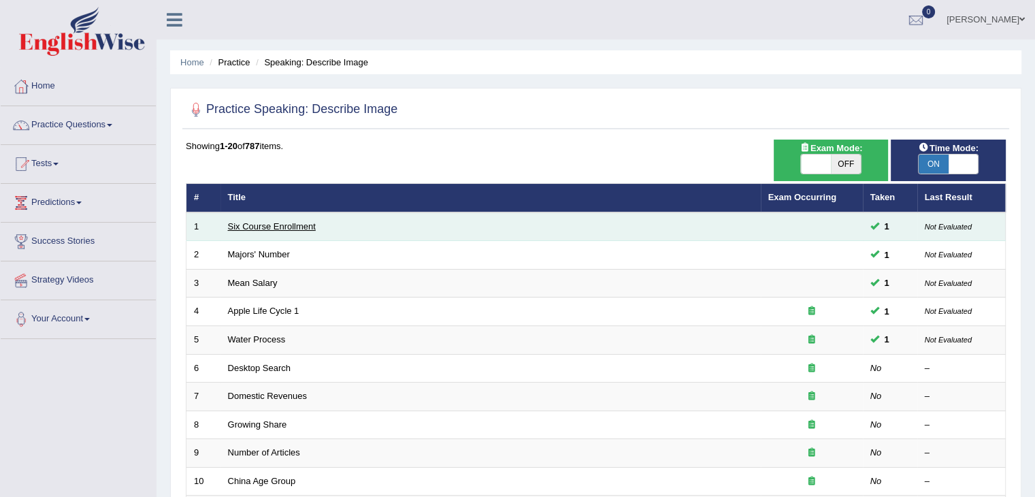
click at [293, 229] on link "Six Course Enrollment" at bounding box center [272, 226] width 88 height 10
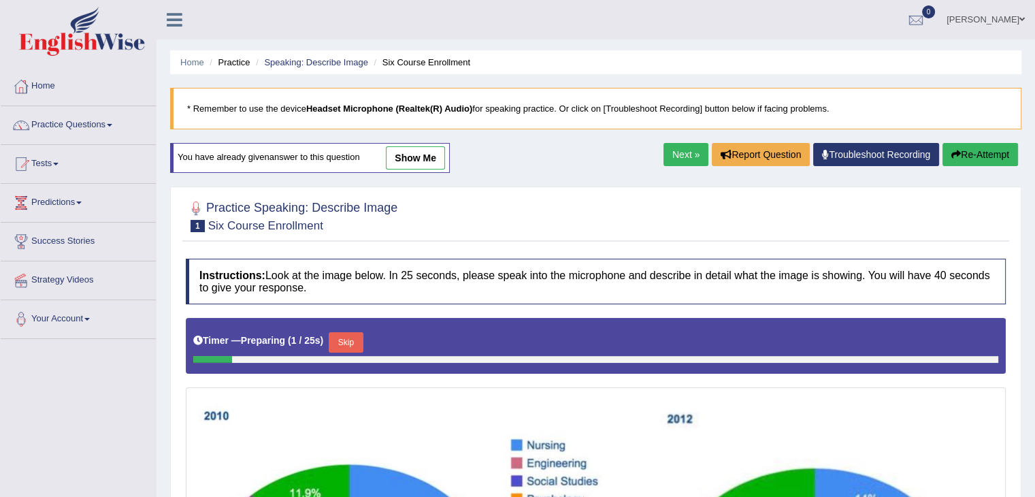
click at [436, 165] on link "show me" at bounding box center [415, 157] width 59 height 23
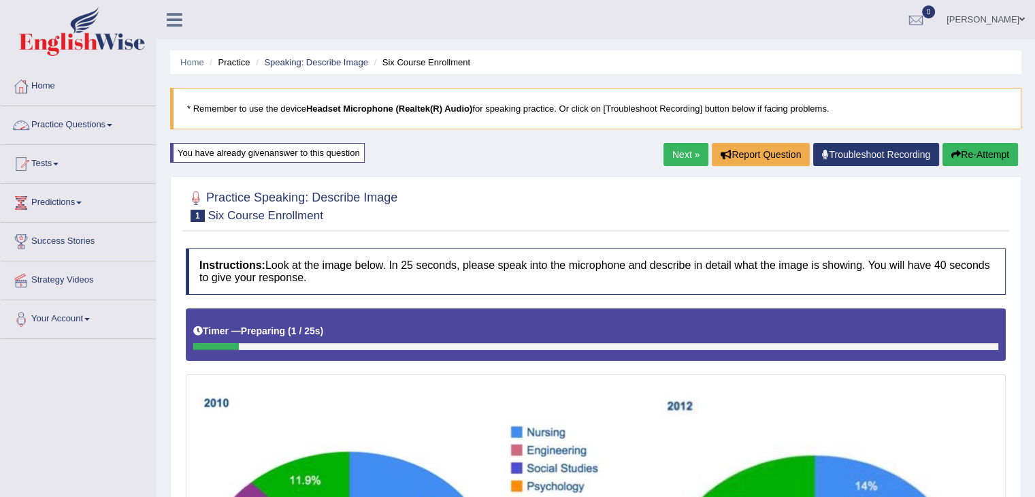
click at [81, 115] on link "Practice Questions" at bounding box center [78, 123] width 155 height 34
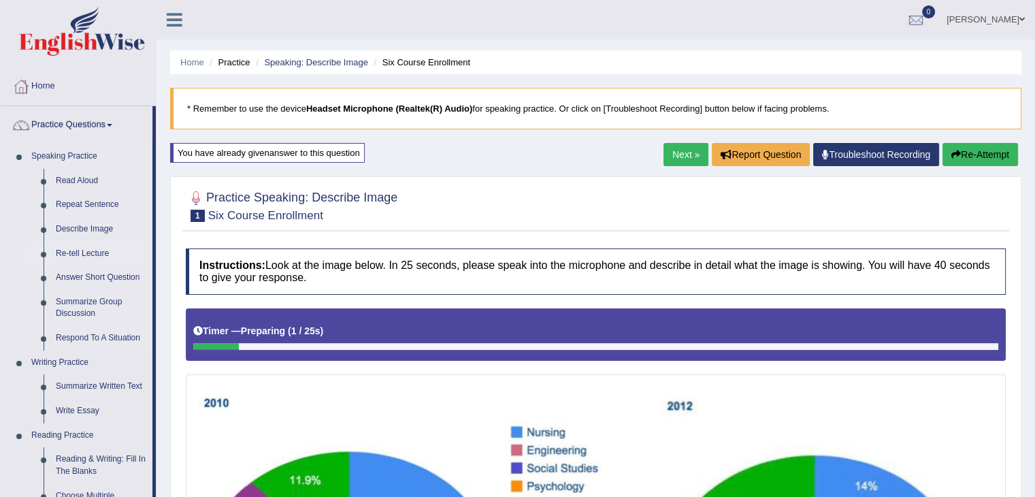
click at [88, 255] on link "Re-tell Lecture" at bounding box center [101, 254] width 103 height 25
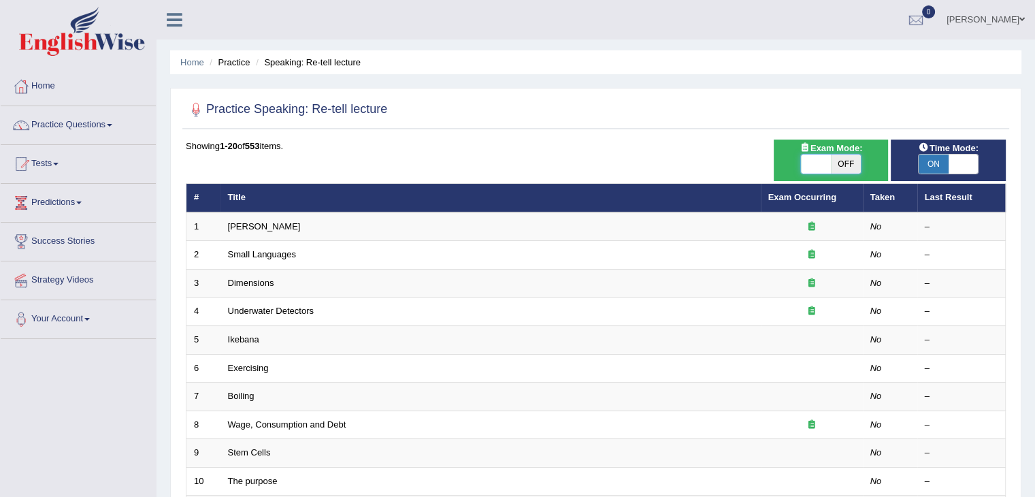
click at [819, 162] on span at bounding box center [816, 164] width 30 height 19
checkbox input "true"
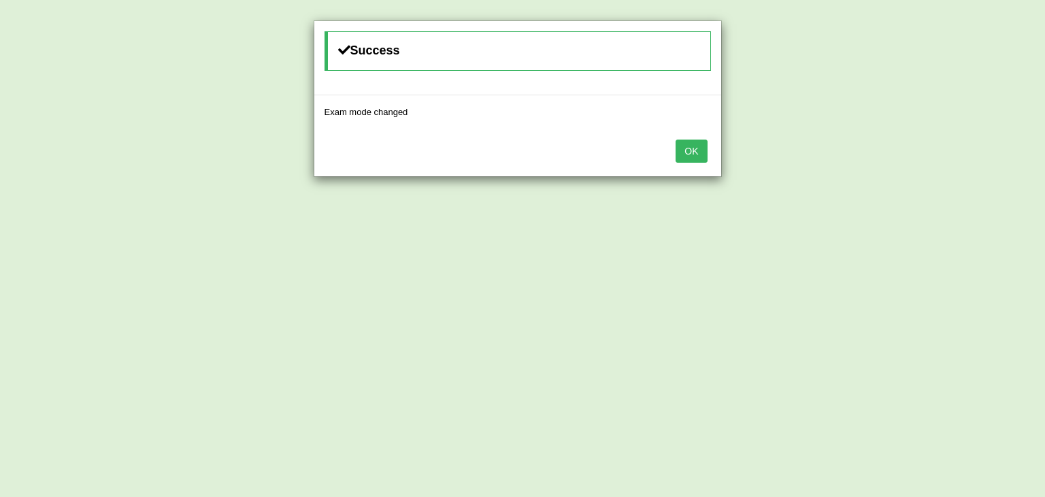
click at [692, 146] on button "OK" at bounding box center [691, 151] width 31 height 23
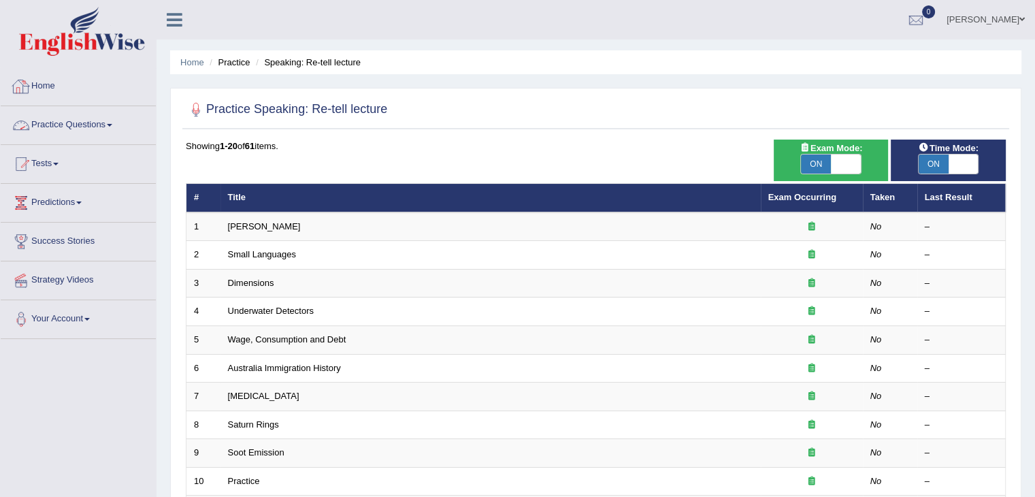
click at [84, 122] on link "Practice Questions" at bounding box center [78, 123] width 155 height 34
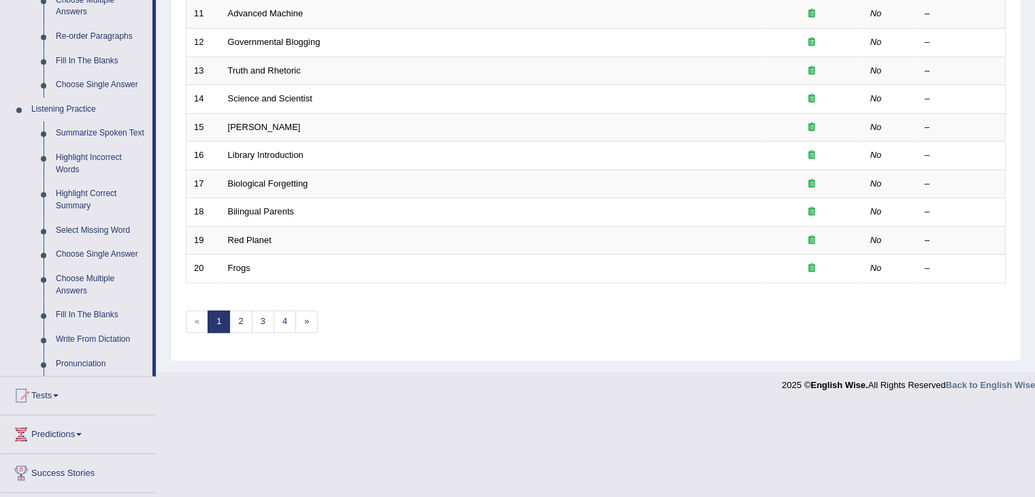
scroll to position [494, 0]
click at [114, 161] on link "Highlight Incorrect Words" at bounding box center [101, 165] width 103 height 36
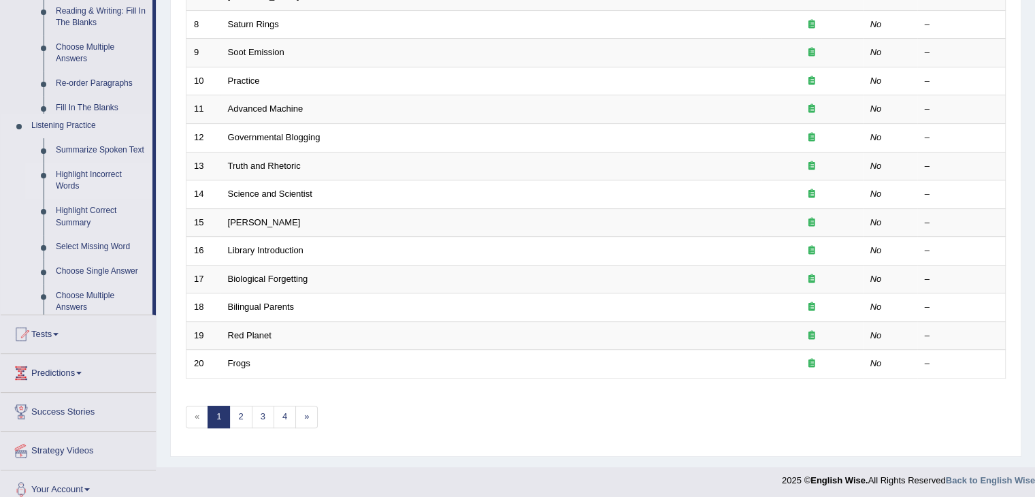
scroll to position [162, 0]
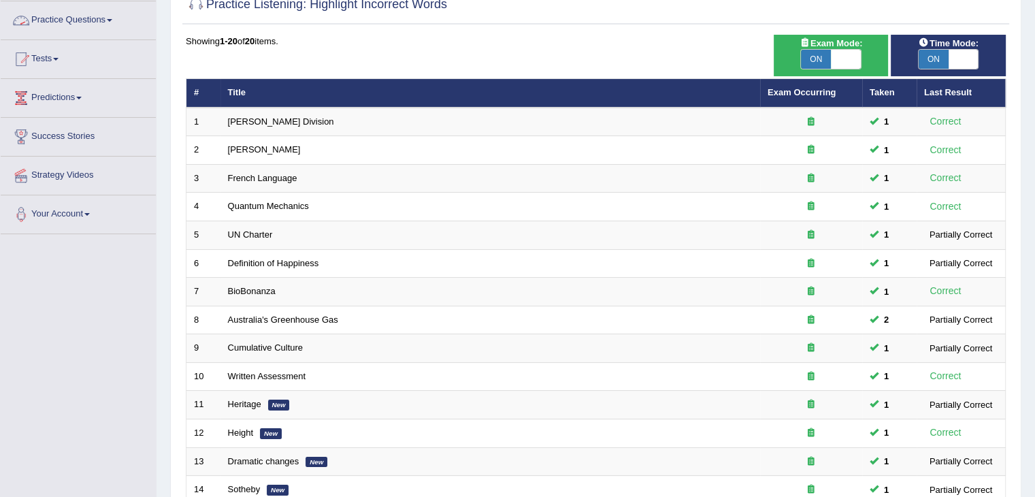
click at [105, 17] on link "Practice Questions" at bounding box center [78, 18] width 155 height 34
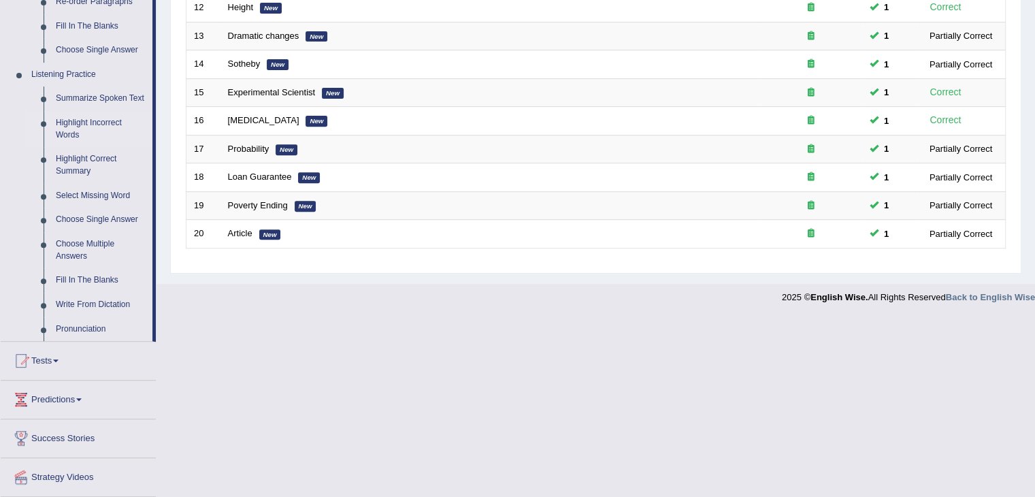
scroll to position [547, 0]
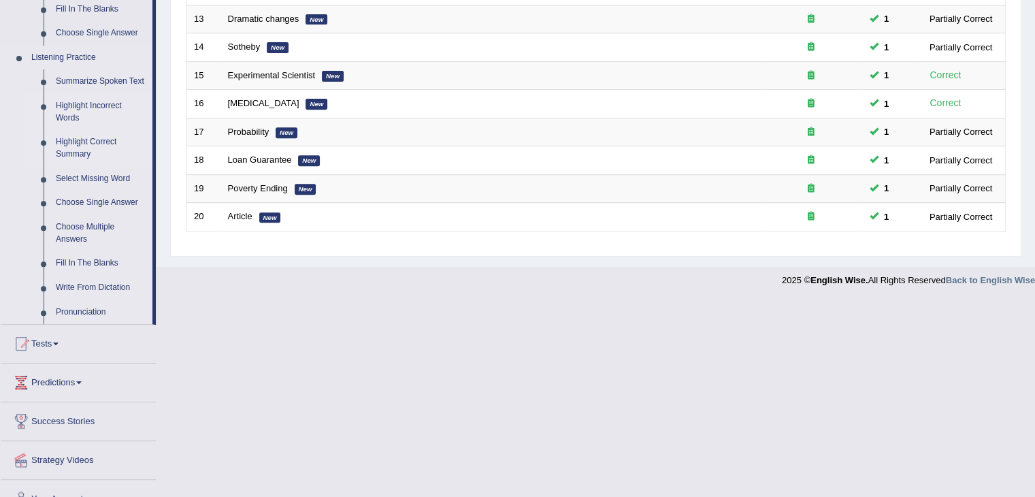
click at [84, 142] on link "Highlight Correct Summary" at bounding box center [101, 148] width 103 height 36
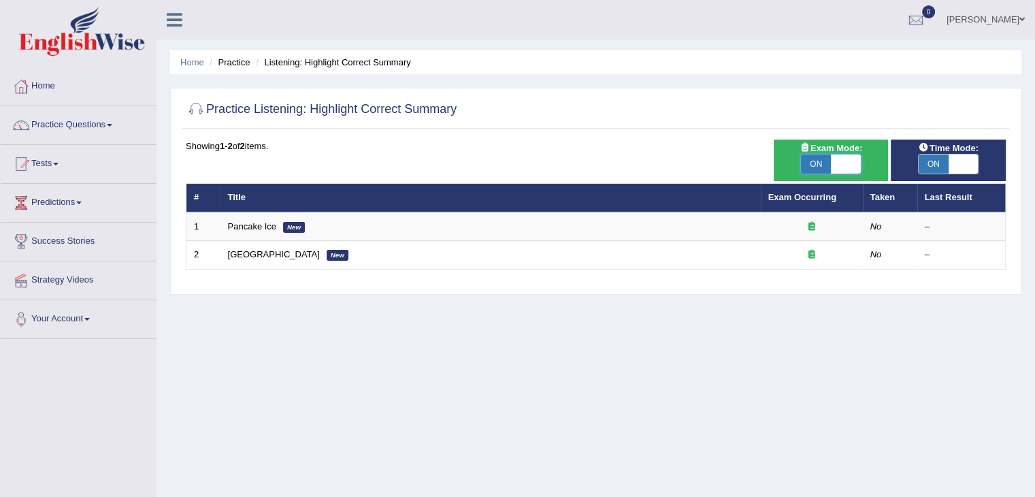
click at [835, 162] on span at bounding box center [846, 164] width 30 height 19
checkbox input "false"
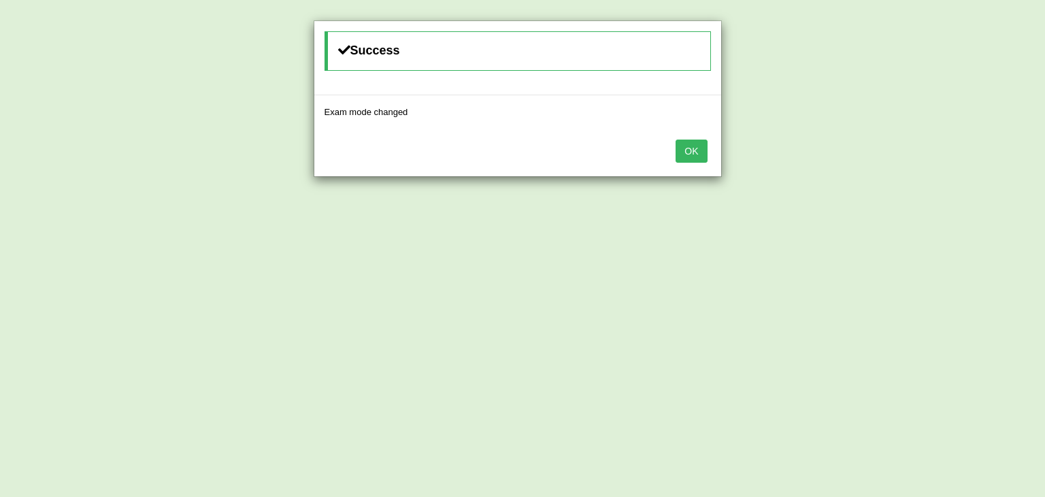
click at [687, 152] on button "OK" at bounding box center [691, 151] width 31 height 23
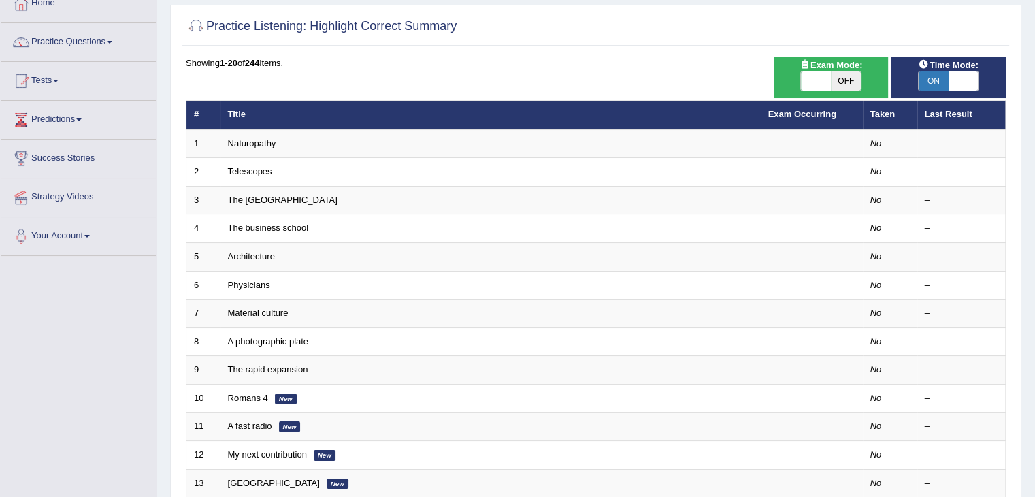
scroll to position [46, 0]
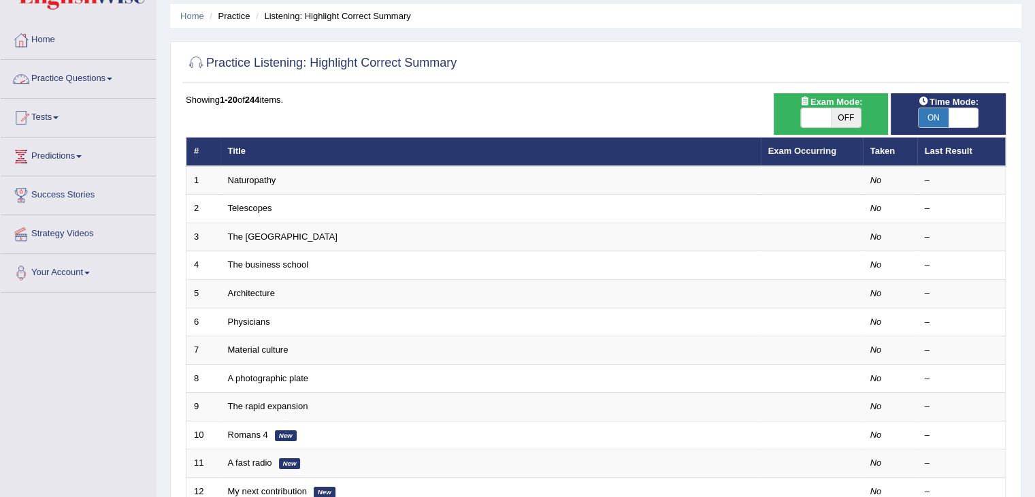
click at [82, 70] on link "Practice Questions" at bounding box center [78, 77] width 155 height 34
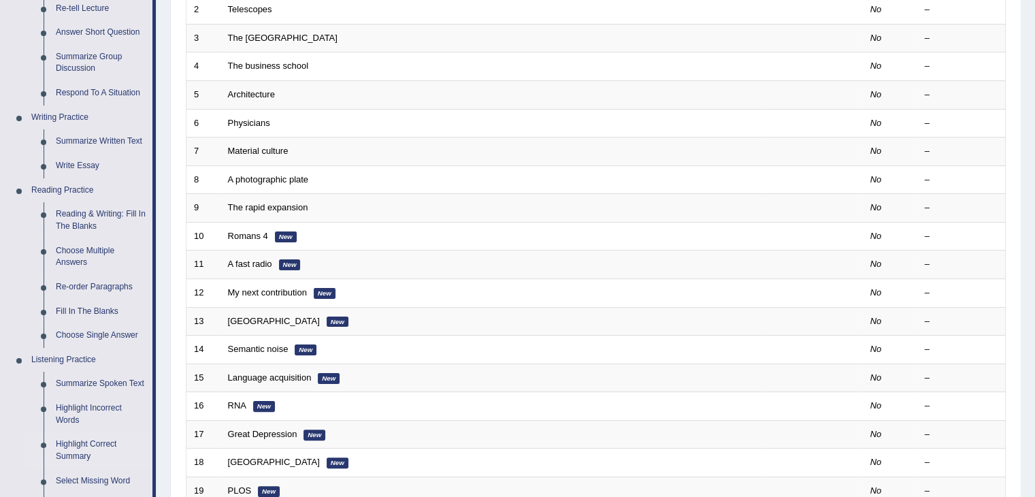
scroll to position [270, 0]
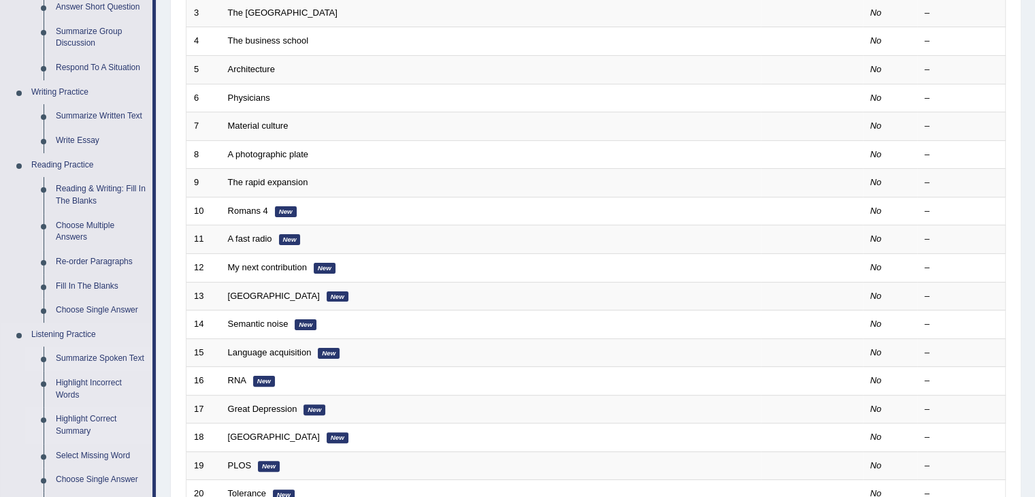
click at [109, 357] on link "Summarize Spoken Text" at bounding box center [101, 358] width 103 height 25
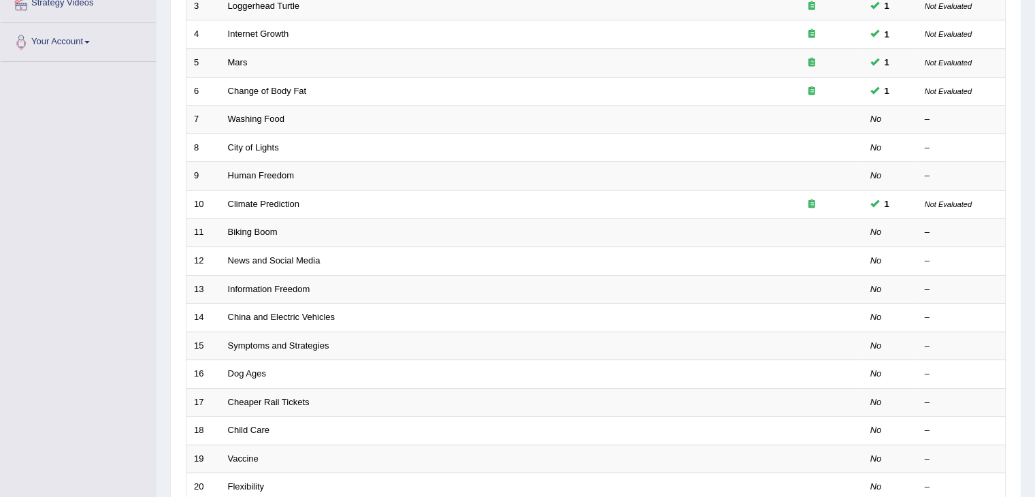
scroll to position [261, 0]
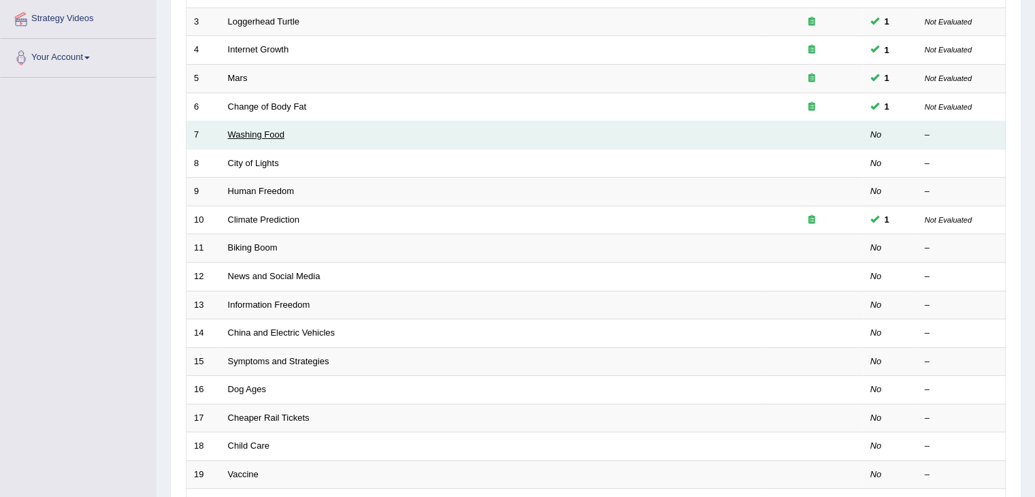
click at [265, 131] on link "Washing Food" at bounding box center [256, 134] width 56 height 10
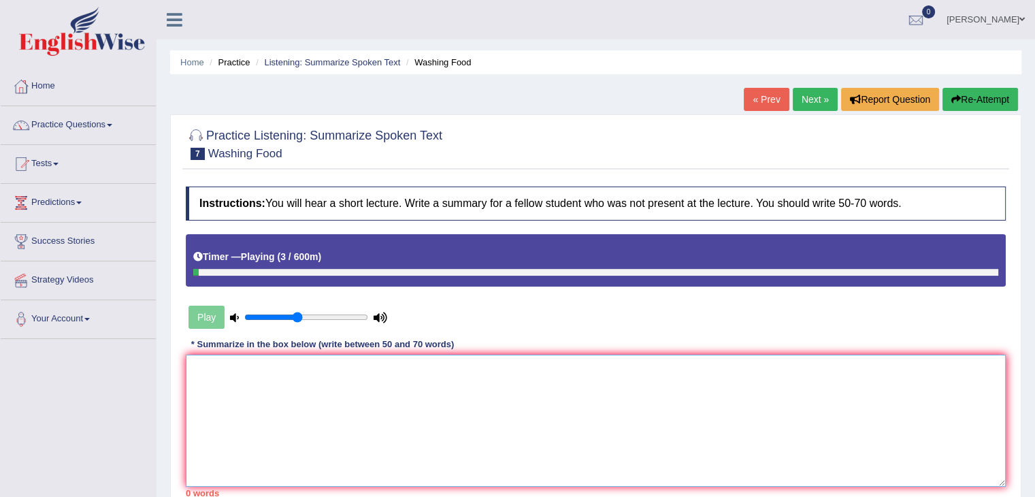
click at [246, 395] on textarea at bounding box center [596, 421] width 820 height 132
click at [705, 129] on div at bounding box center [596, 144] width 820 height 42
click at [1002, 101] on button "Re-Attempt" at bounding box center [981, 99] width 76 height 23
click at [451, 431] on textarea at bounding box center [596, 421] width 820 height 132
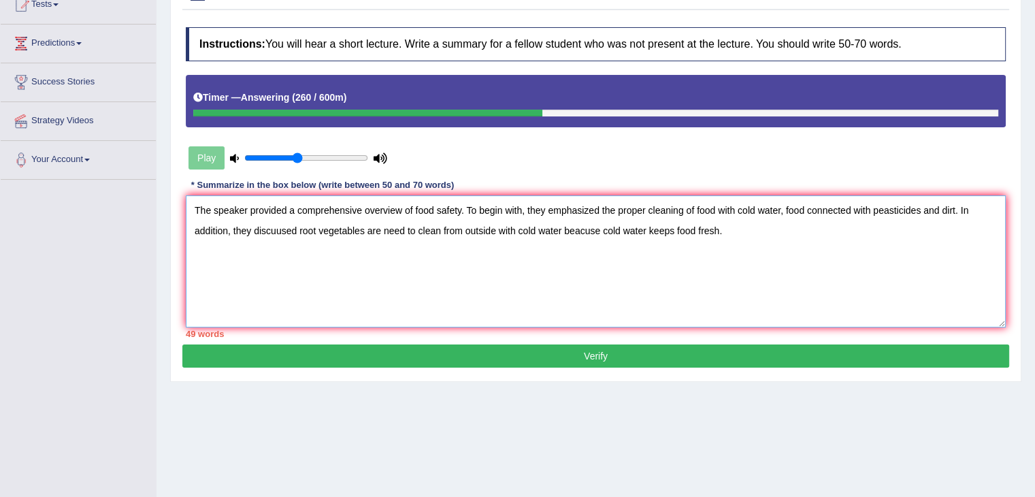
scroll to position [161, 0]
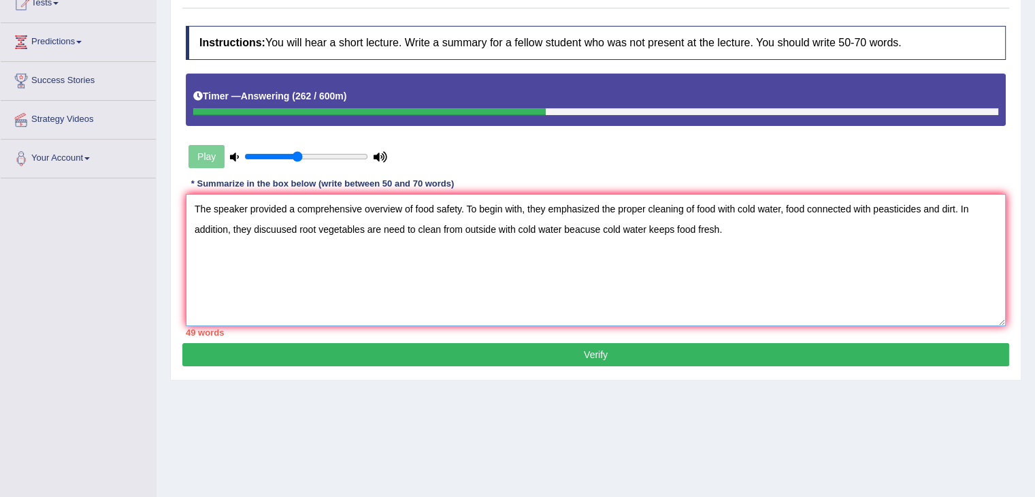
click at [920, 206] on textarea "The speaker provided a comprehensive overview of food safety. To begin with, th…" at bounding box center [596, 260] width 820 height 132
click at [736, 229] on textarea "The speaker provided a comprehensive overview of food safety. To begin with, th…" at bounding box center [596, 260] width 820 height 132
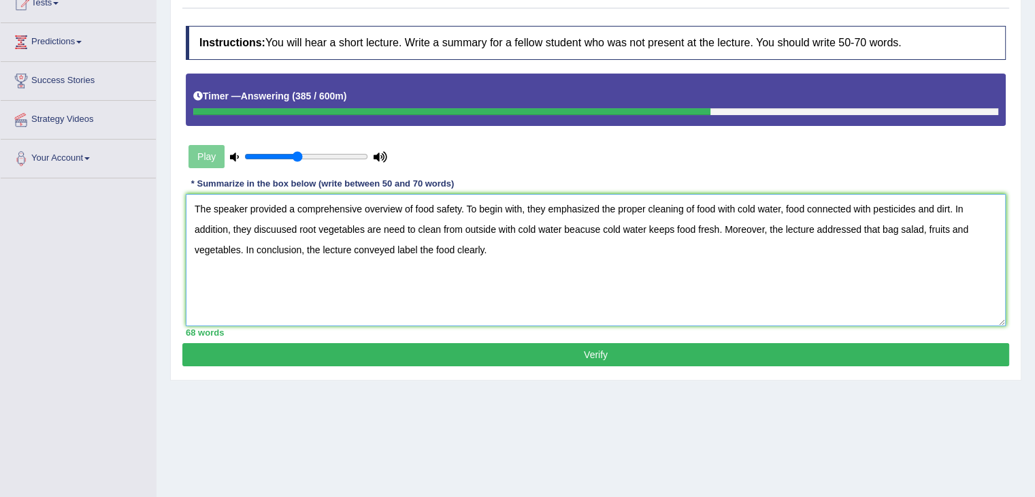
click at [297, 229] on textarea "The speaker provided a comprehensive overview of food safety. To begin with, th…" at bounding box center [596, 260] width 820 height 132
type textarea "The speaker provided a comprehensive overview of food safety. To begin with, th…"
click at [555, 346] on button "Verify" at bounding box center [595, 354] width 827 height 23
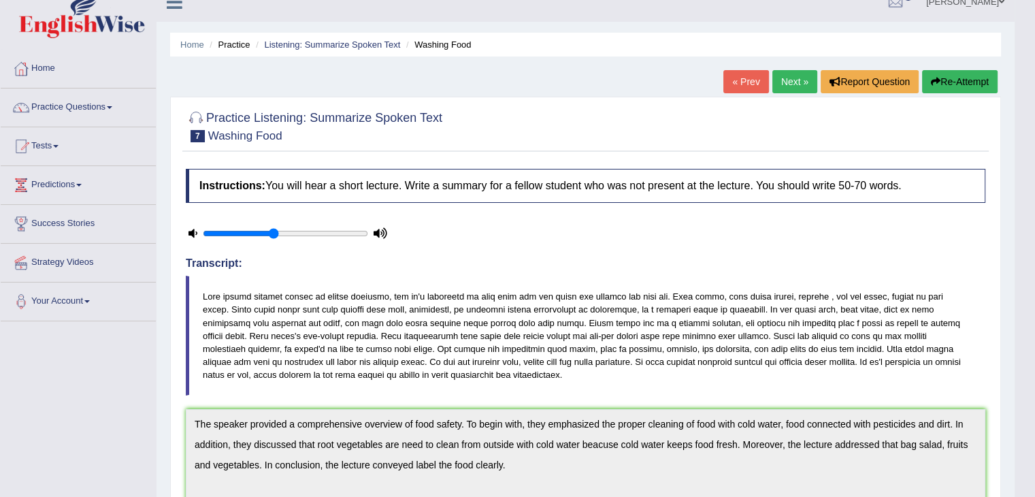
scroll to position [5, 0]
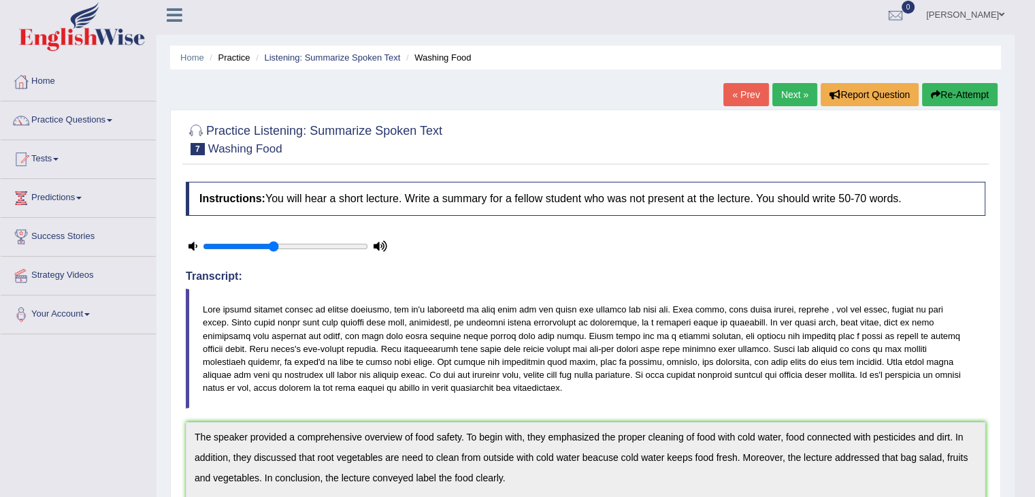
click at [796, 97] on link "Next »" at bounding box center [795, 94] width 45 height 23
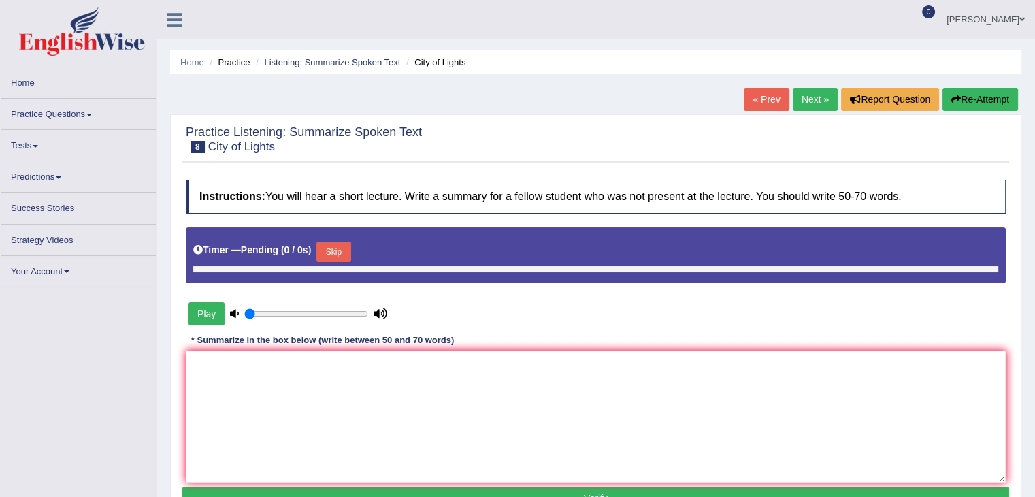
click at [86, 113] on link "Practice Questions" at bounding box center [78, 112] width 155 height 27
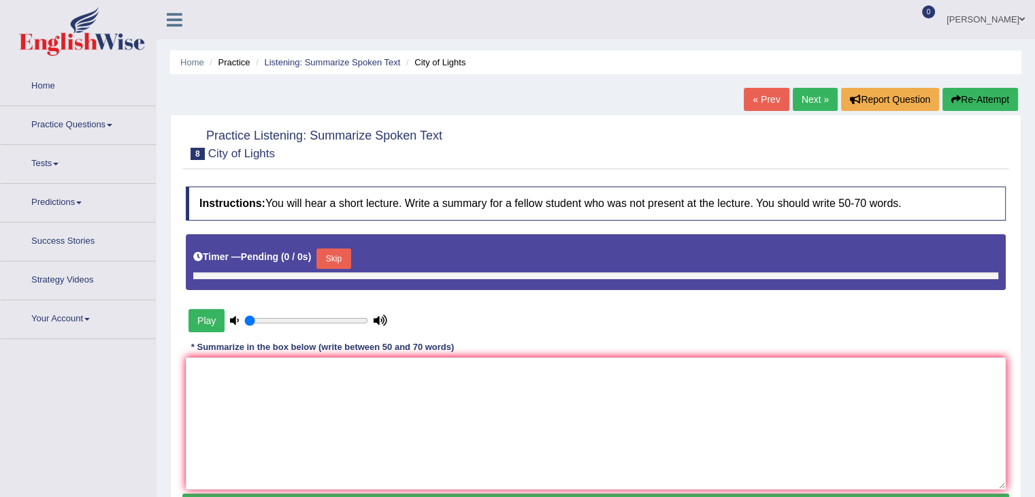
type input "0.45"
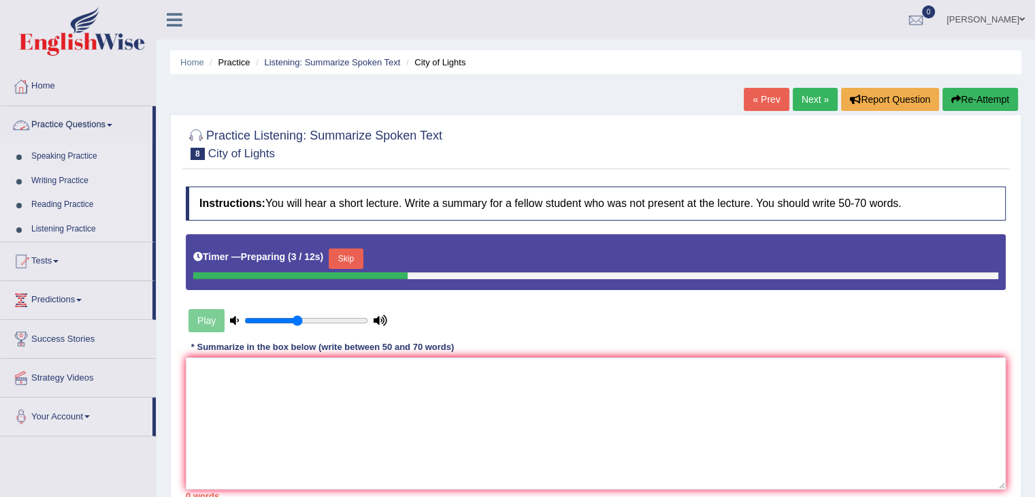
click at [68, 227] on link "Listening Practice" at bounding box center [88, 229] width 127 height 25
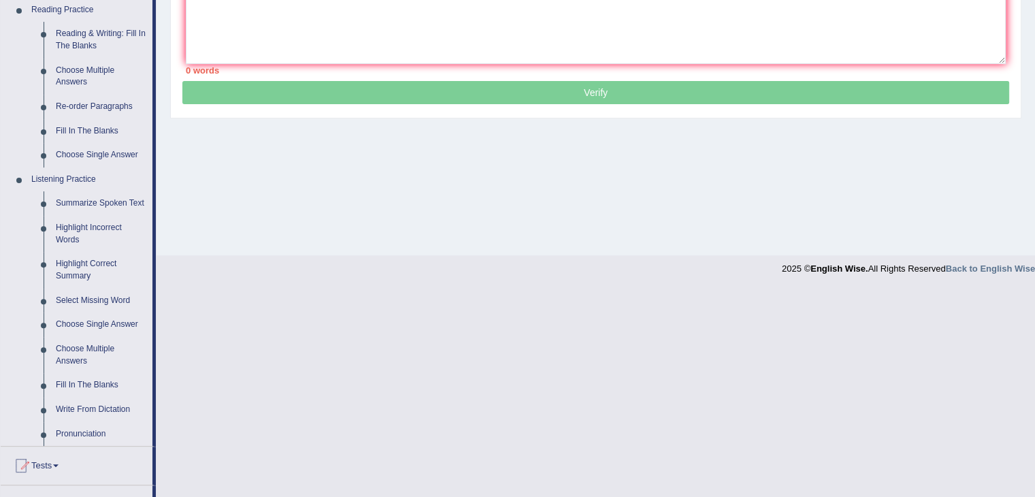
scroll to position [432, 0]
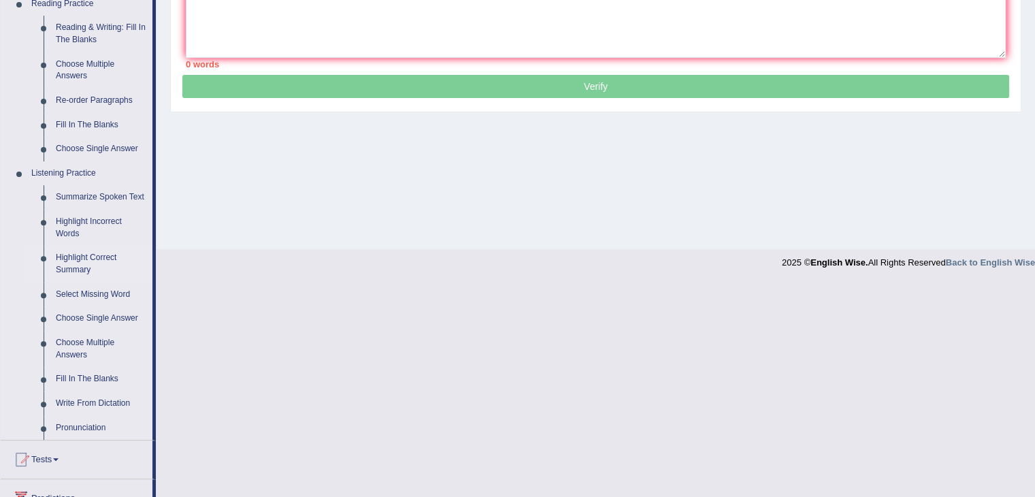
click at [100, 260] on link "Highlight Correct Summary" at bounding box center [101, 264] width 103 height 36
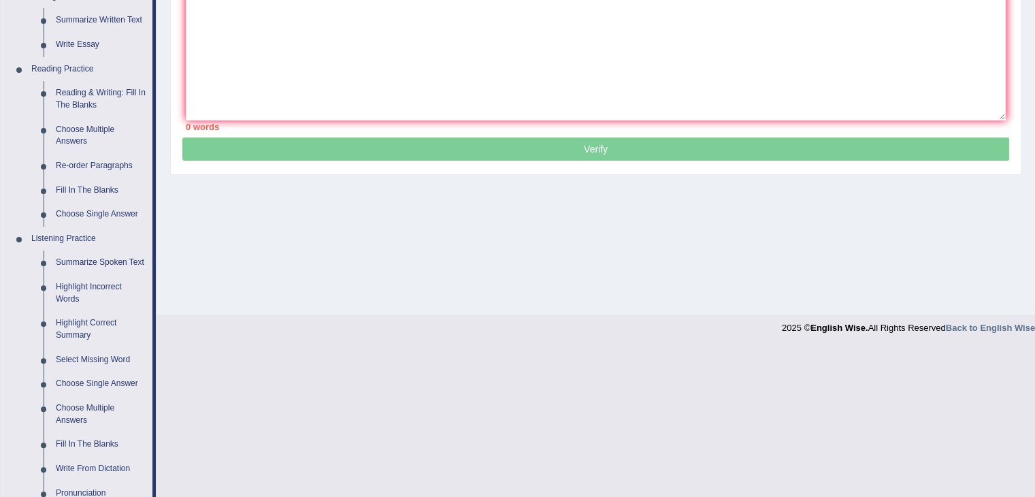
scroll to position [385, 0]
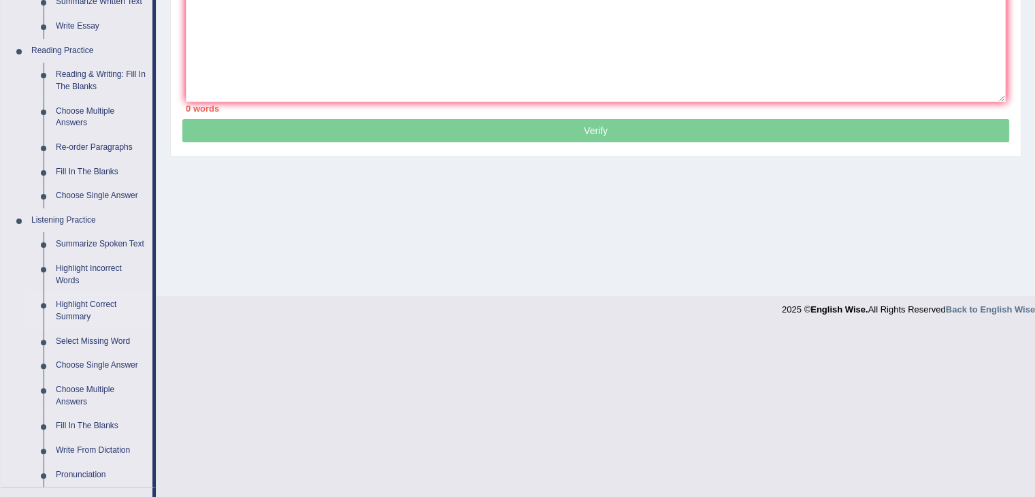
click at [81, 305] on link "Highlight Correct Summary" at bounding box center [101, 311] width 103 height 36
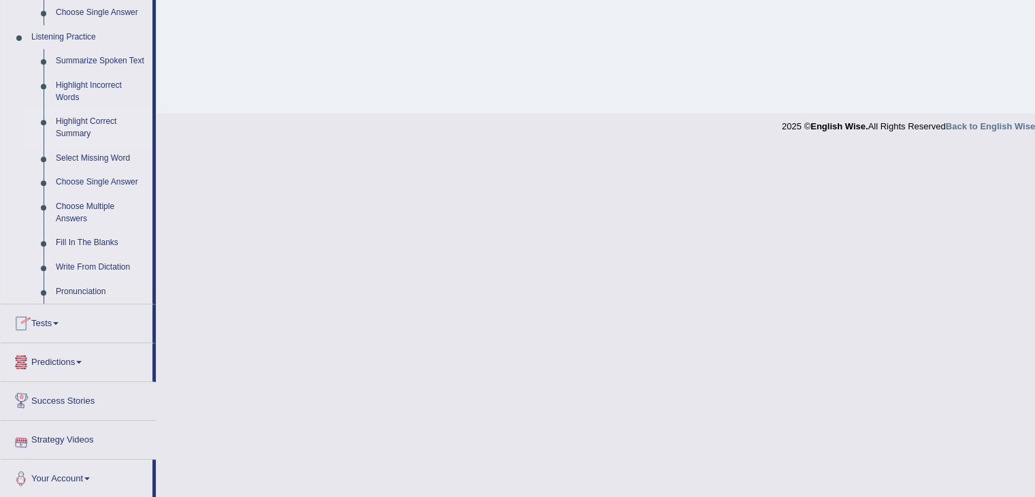
scroll to position [569, 0]
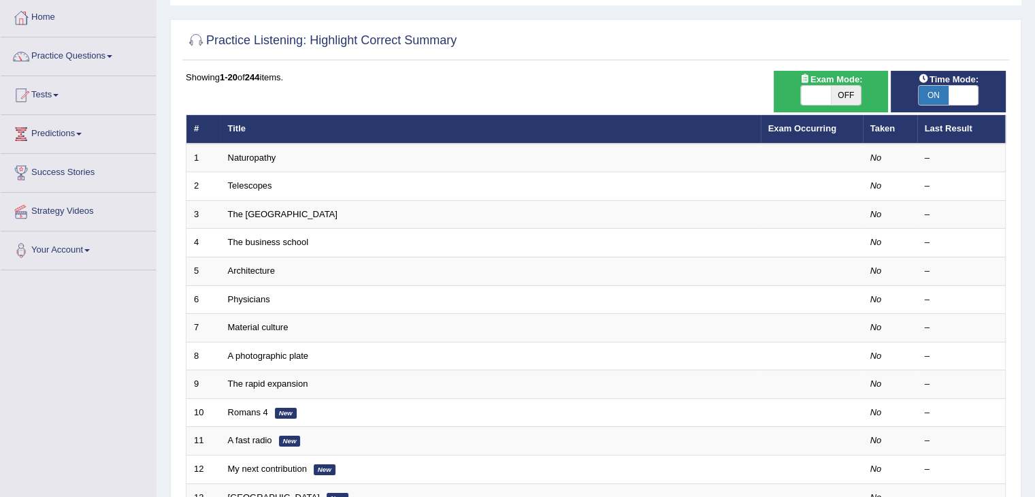
scroll to position [77, 0]
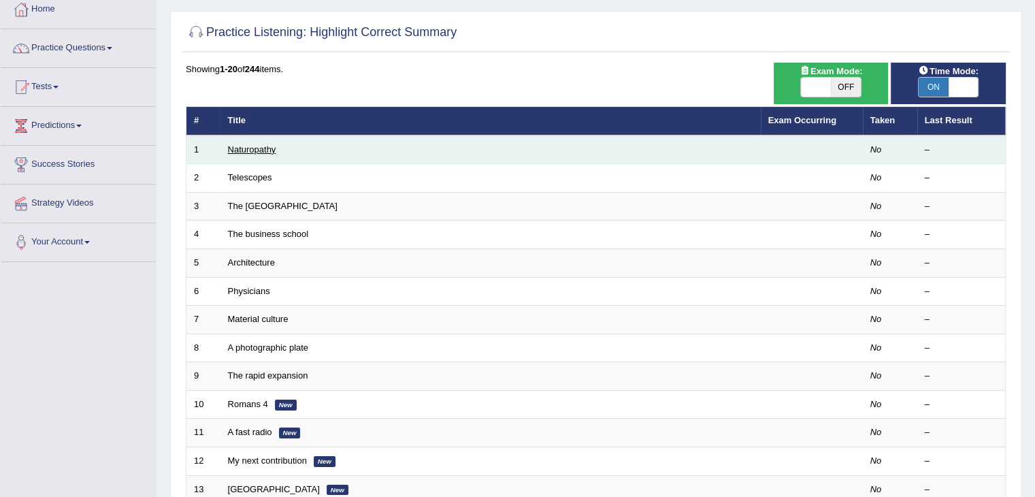
click at [269, 145] on link "Naturopathy" at bounding box center [252, 149] width 48 height 10
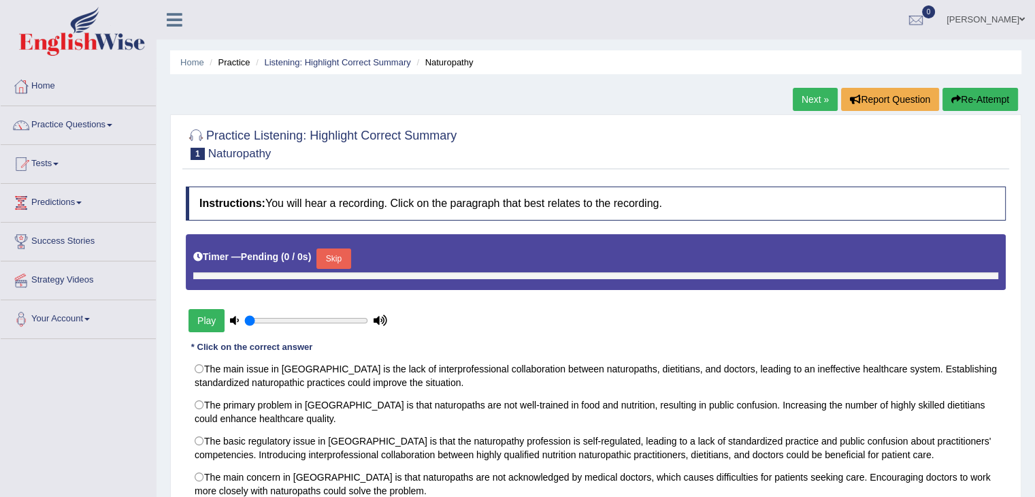
type input "0.45"
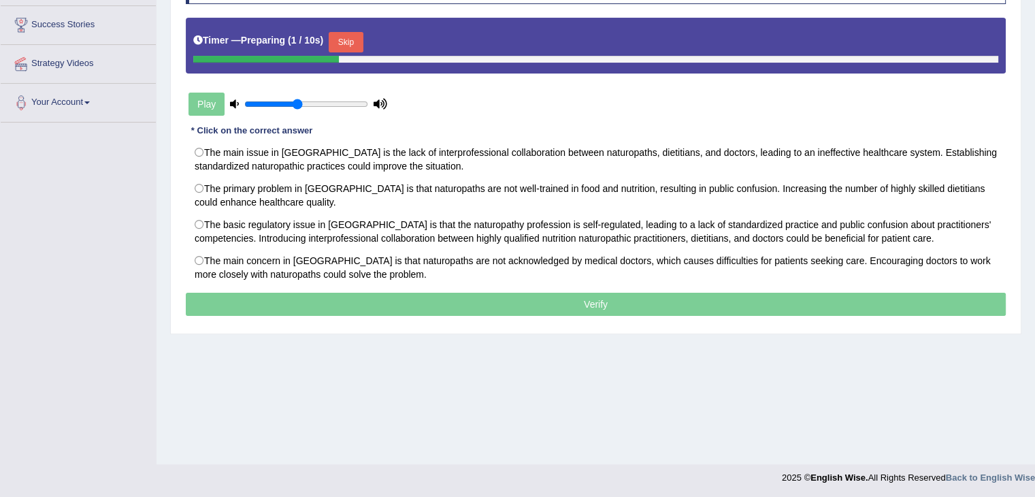
drag, startPoint x: 1037, startPoint y: 164, endPoint x: 1034, endPoint y: 314, distance: 149.8
click at [1034, 280] on html "Toggle navigation Home Practice Questions Speaking Practice Read Aloud Repeat S…" at bounding box center [517, 32] width 1035 height 497
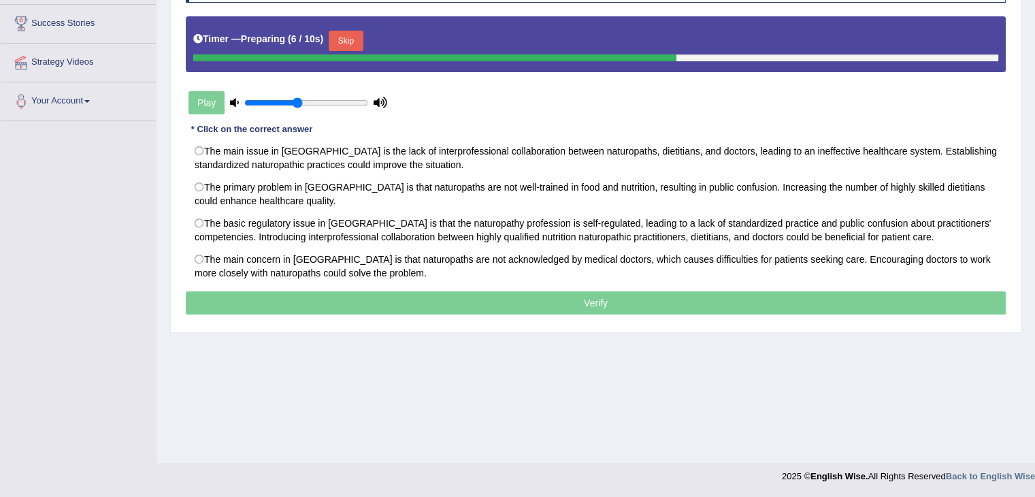
click at [344, 47] on button "Skip" at bounding box center [346, 41] width 34 height 20
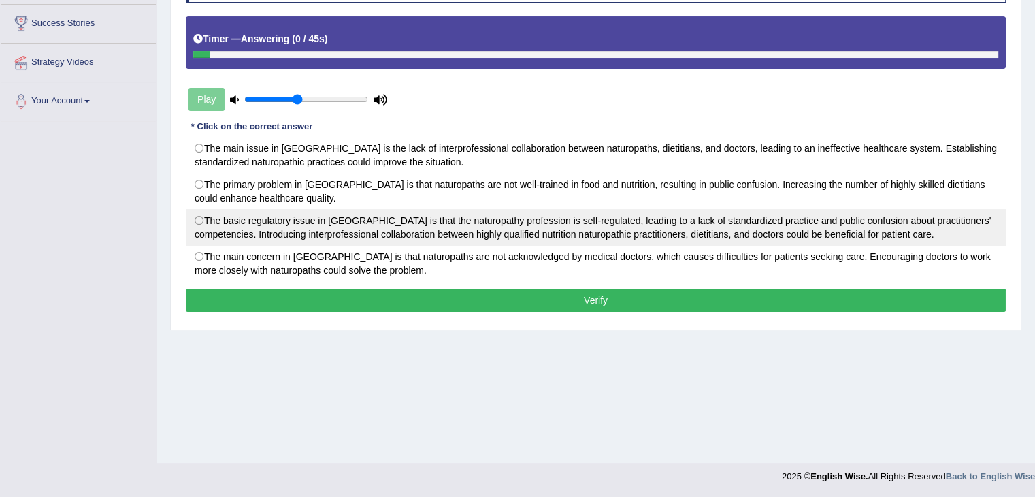
click at [474, 229] on label "The basic regulatory issue in Australia is that the naturopathy profession is s…" at bounding box center [596, 227] width 820 height 37
radio input "true"
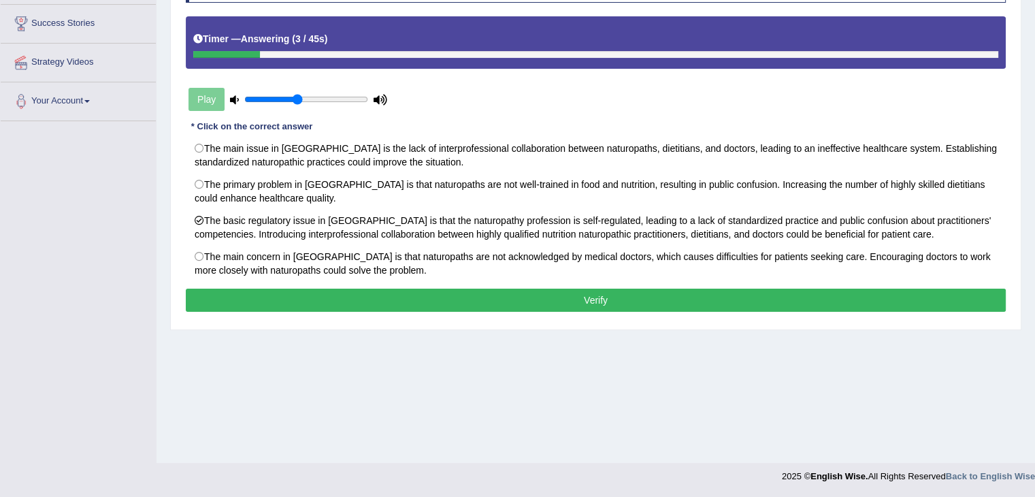
click at [476, 303] on button "Verify" at bounding box center [596, 300] width 820 height 23
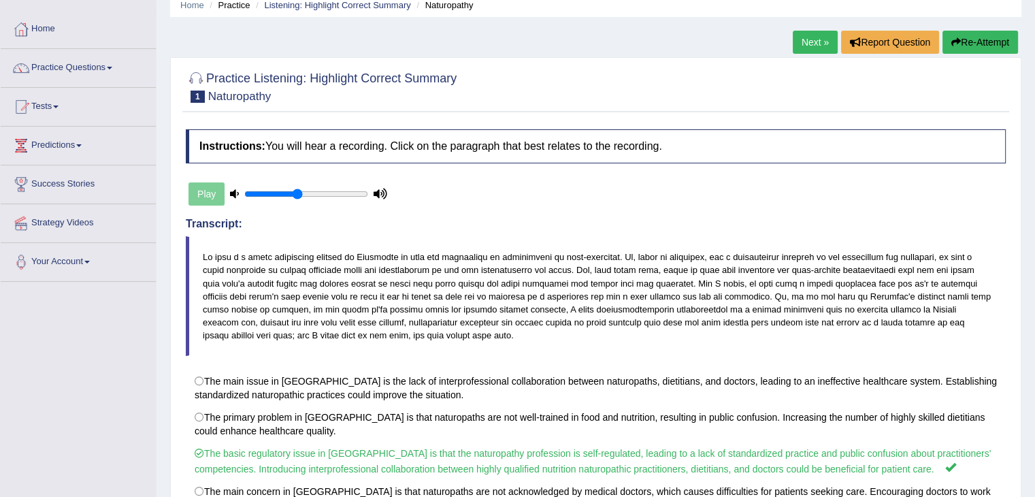
scroll to position [46, 0]
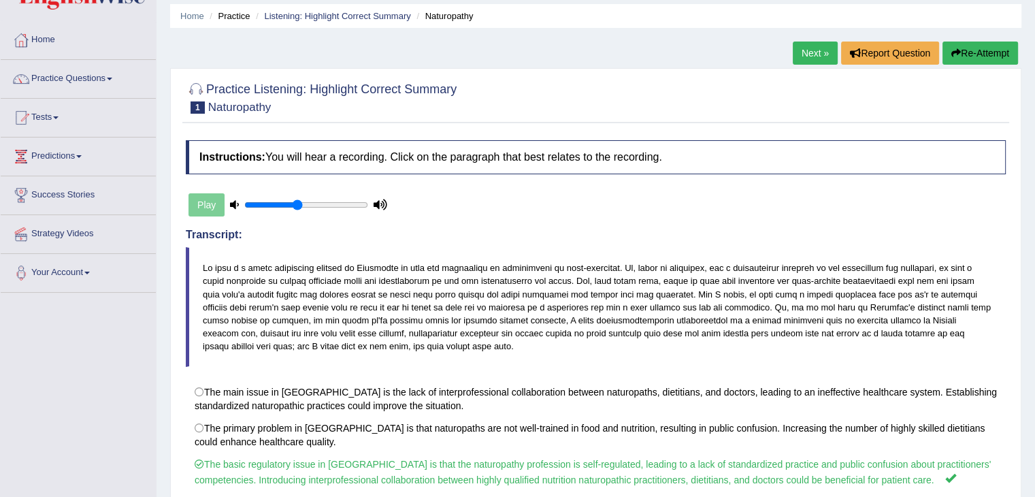
click at [799, 49] on link "Next »" at bounding box center [815, 53] width 45 height 23
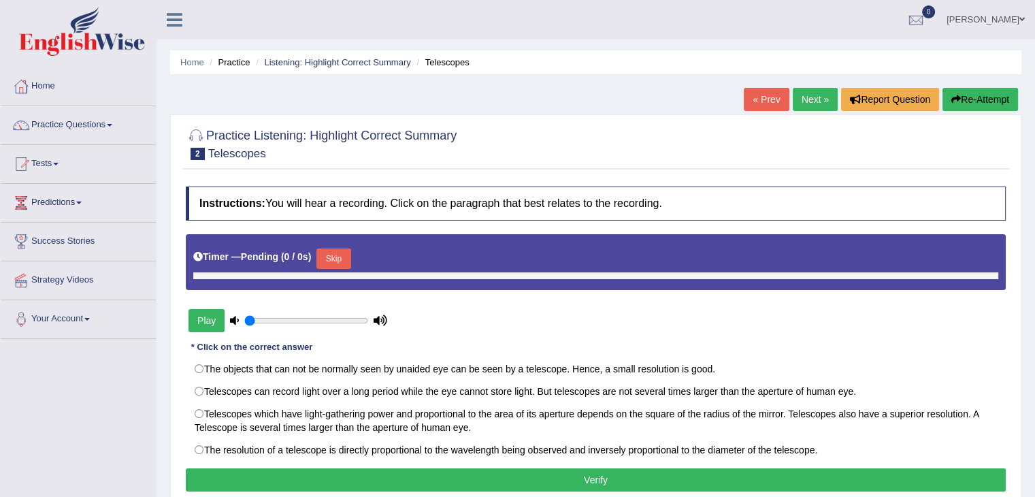
type input "0.45"
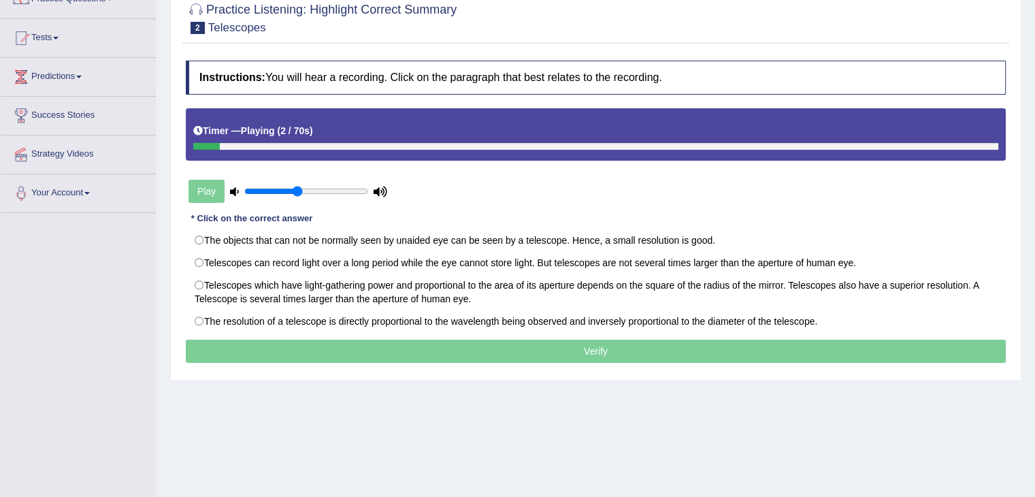
scroll to position [127, 0]
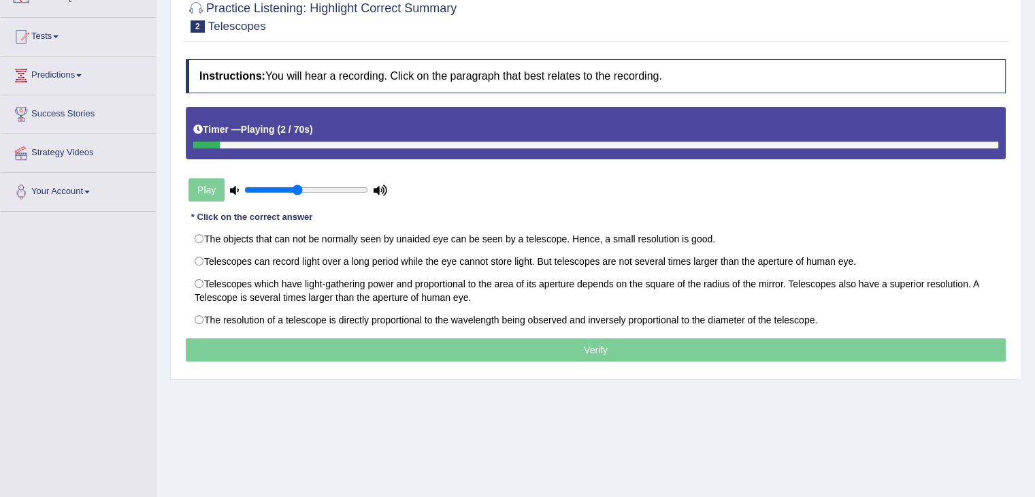
drag, startPoint x: 1039, startPoint y: 103, endPoint x: 1039, endPoint y: 186, distance: 83.7
click at [1035, 186] on html "Toggle navigation Home Practice Questions Speaking Practice Read Aloud Repeat S…" at bounding box center [517, 121] width 1035 height 497
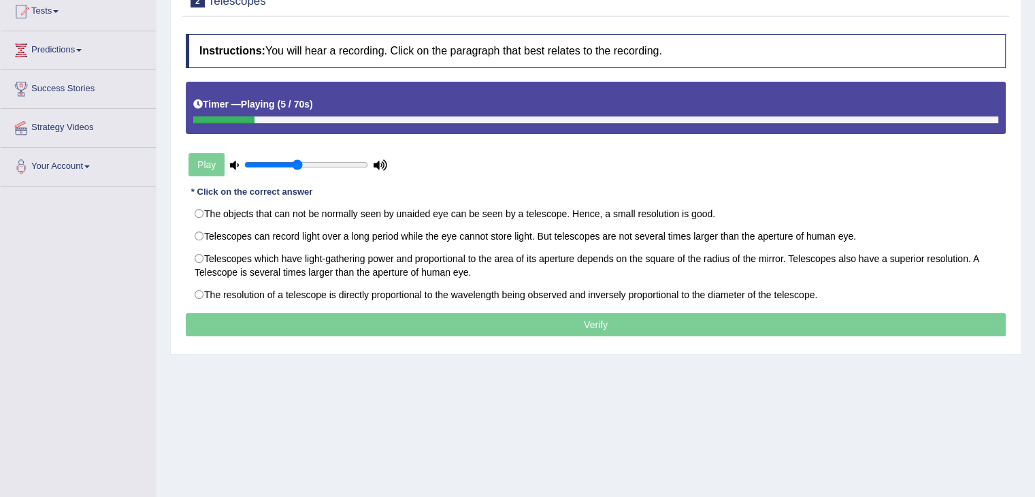
scroll to position [155, 0]
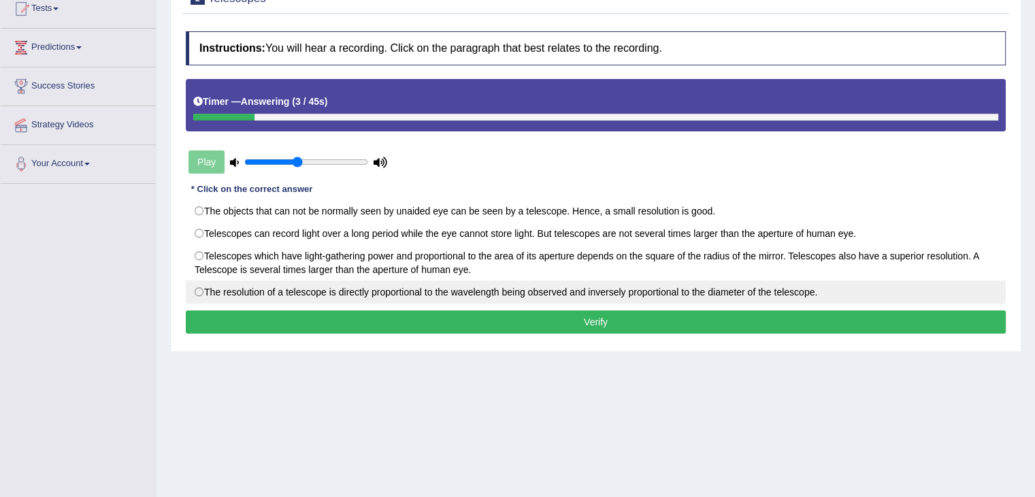
click at [545, 288] on label "The resolution of a telescope is directly proportional to the wavelength being …" at bounding box center [596, 291] width 820 height 23
radio input "true"
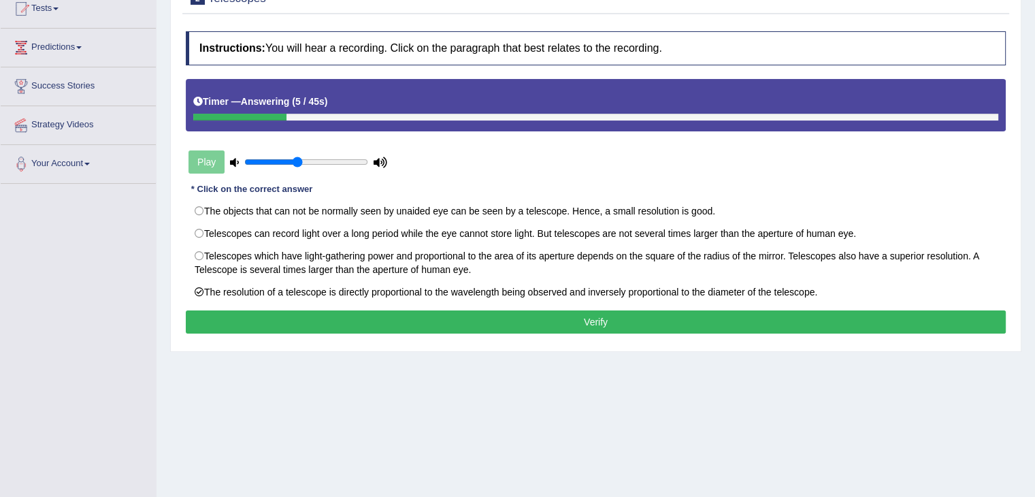
click at [547, 321] on button "Verify" at bounding box center [596, 321] width 820 height 23
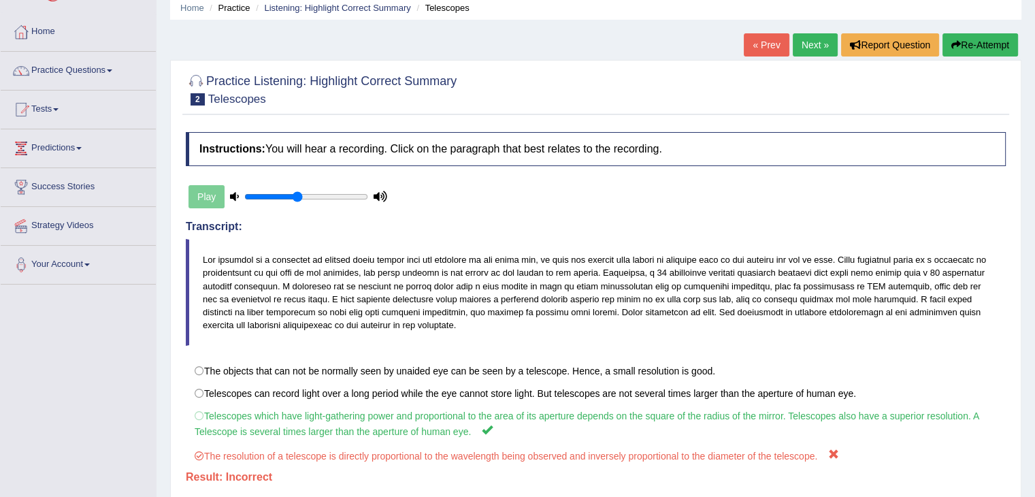
scroll to position [54, 0]
click at [815, 42] on link "Next »" at bounding box center [815, 45] width 45 height 23
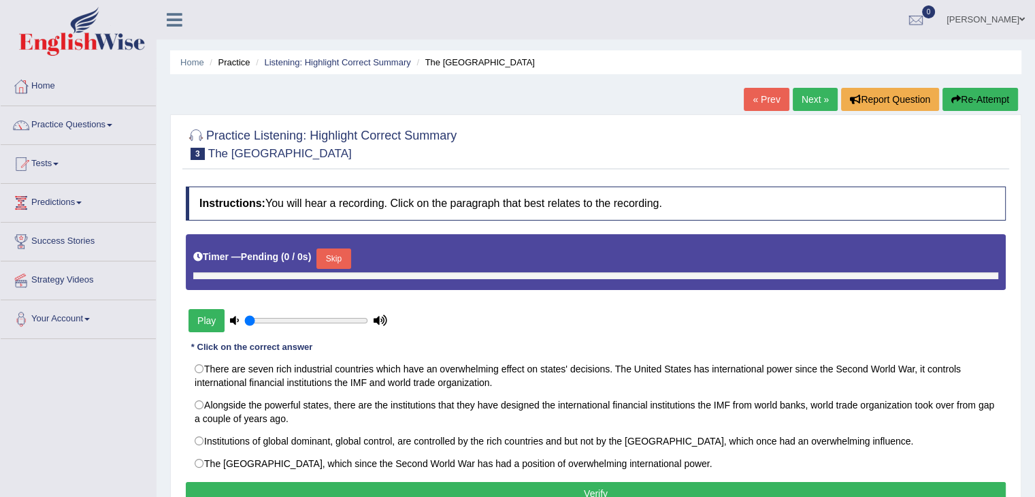
scroll to position [170, 0]
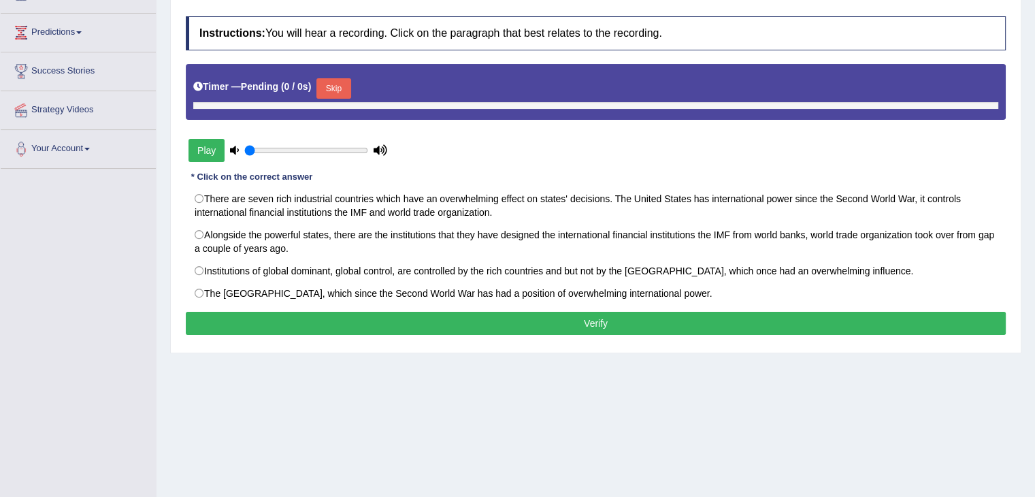
click at [340, 87] on button "Skip" at bounding box center [333, 88] width 34 height 20
click at [1030, 109] on div "Home Practice Listening: Highlight Correct Summary The [GEOGRAPHIC_DATA] « Prev…" at bounding box center [596, 170] width 879 height 681
click at [337, 86] on button "Skip" at bounding box center [333, 88] width 34 height 20
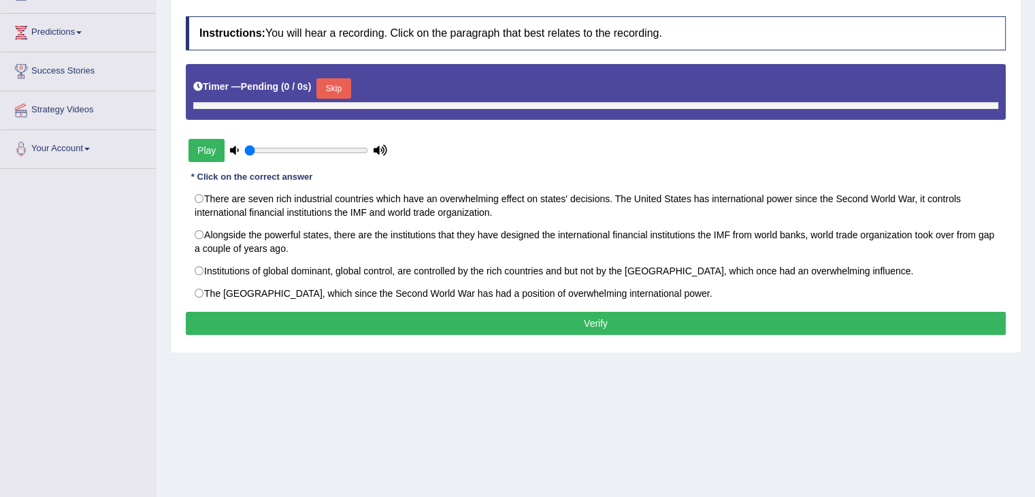
click at [337, 88] on button "Skip" at bounding box center [333, 88] width 34 height 20
click at [210, 150] on button "Play" at bounding box center [207, 150] width 36 height 23
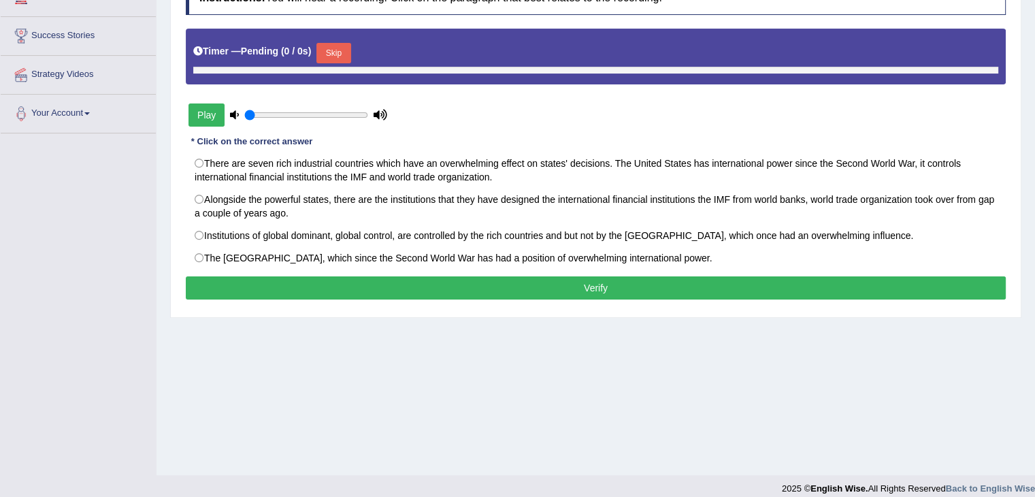
scroll to position [202, 0]
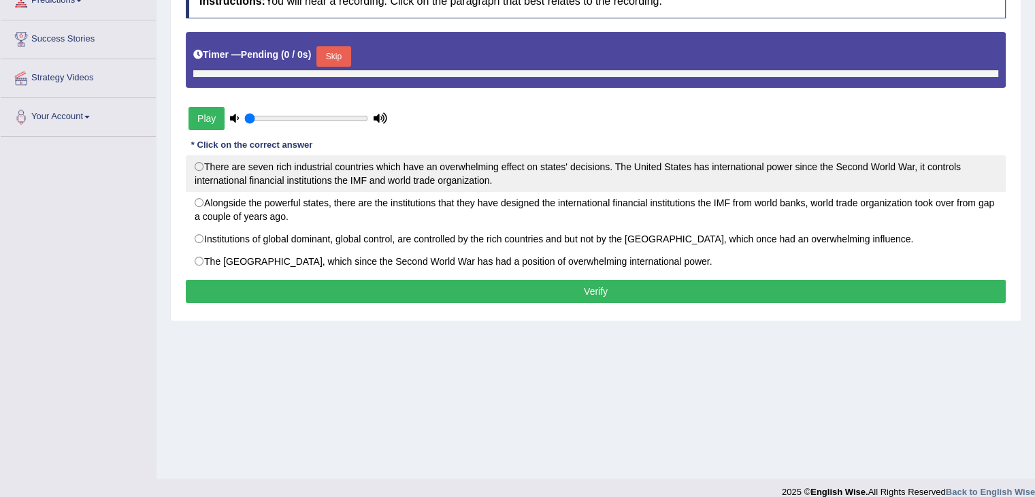
click at [828, 164] on label "There are seven rich industrial countries which have an overwhelming effect on …" at bounding box center [596, 173] width 820 height 37
radio input "true"
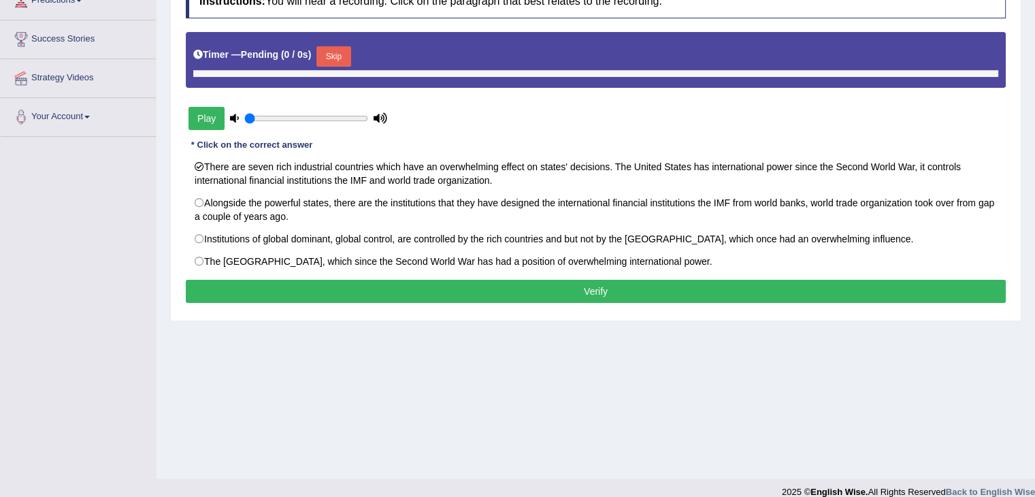
click at [698, 287] on button "Verify" at bounding box center [596, 291] width 820 height 23
click at [585, 287] on button "Verify" at bounding box center [596, 291] width 820 height 23
click at [536, 289] on button "Verify" at bounding box center [596, 291] width 820 height 23
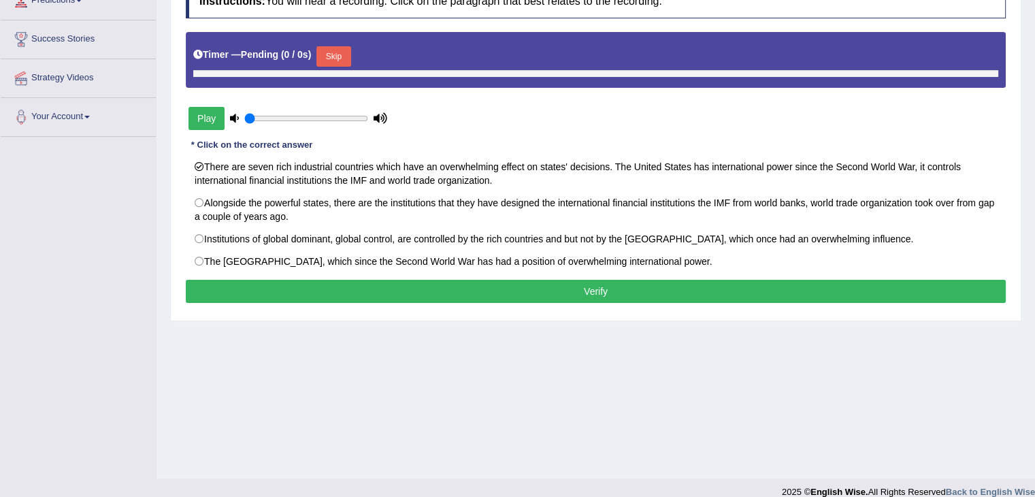
click at [536, 289] on button "Verify" at bounding box center [596, 291] width 820 height 23
click at [490, 297] on button "Verify" at bounding box center [596, 291] width 820 height 23
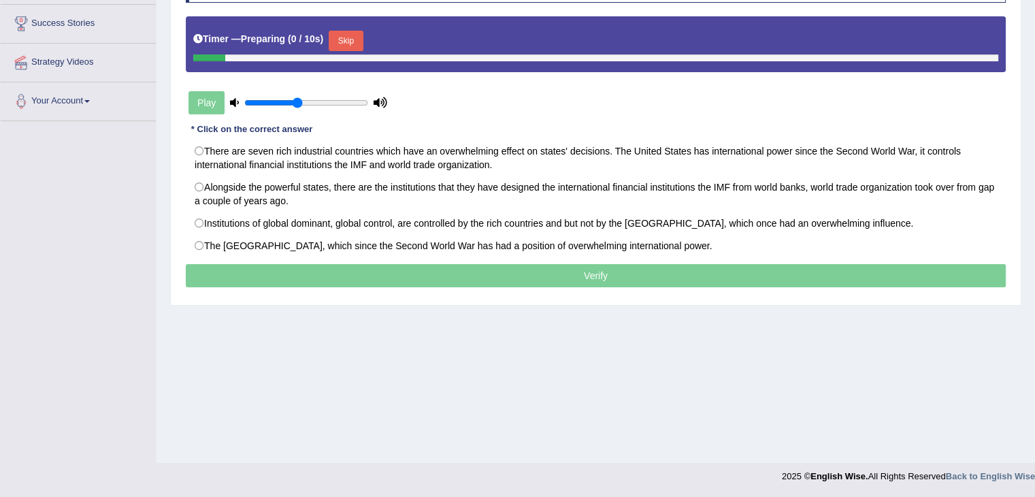
scroll to position [202, 0]
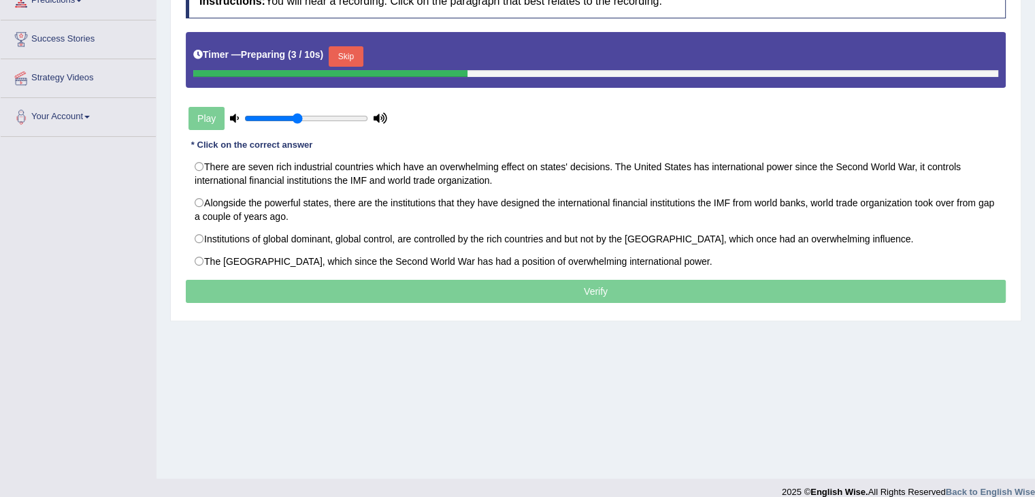
click at [344, 49] on button "Skip" at bounding box center [346, 56] width 34 height 20
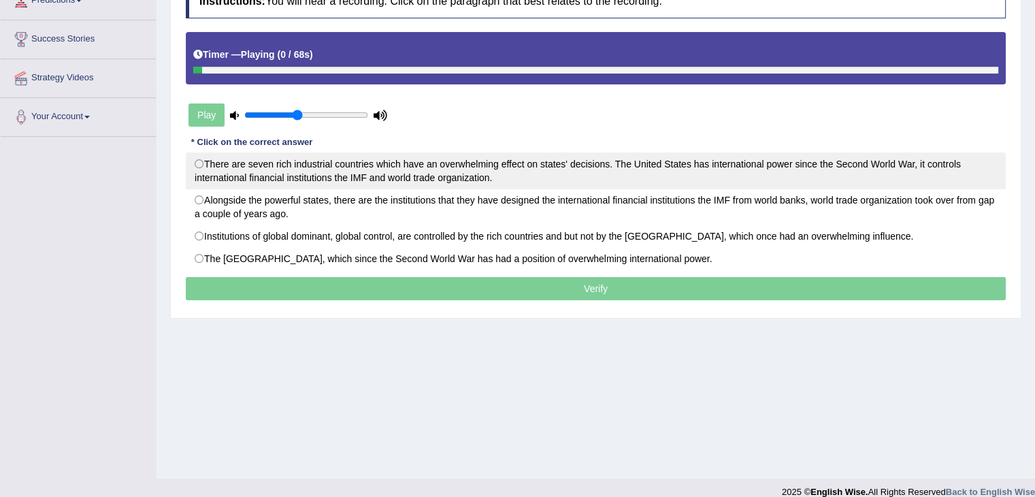
click at [408, 178] on label "There are seven rich industrial countries which have an overwhelming effect on …" at bounding box center [596, 170] width 820 height 37
radio input "true"
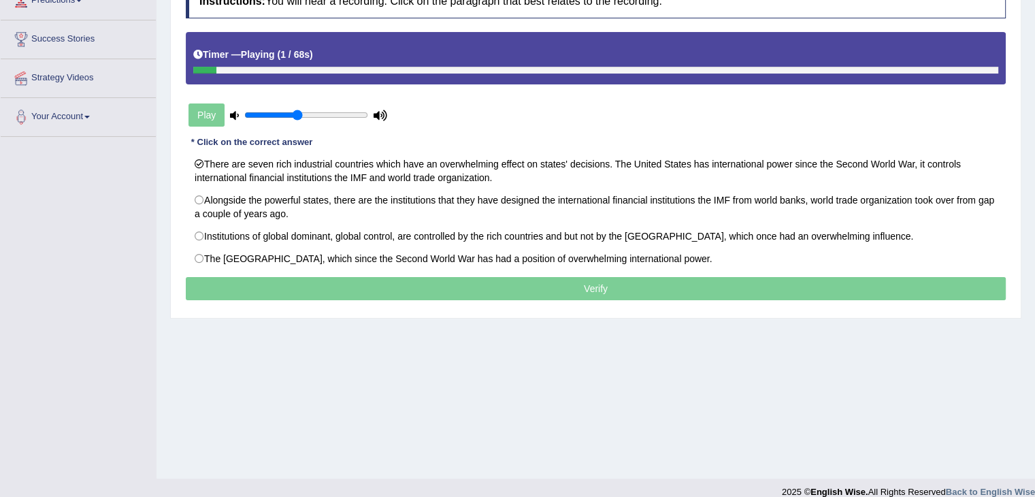
click at [469, 285] on p "Verify" at bounding box center [596, 288] width 820 height 23
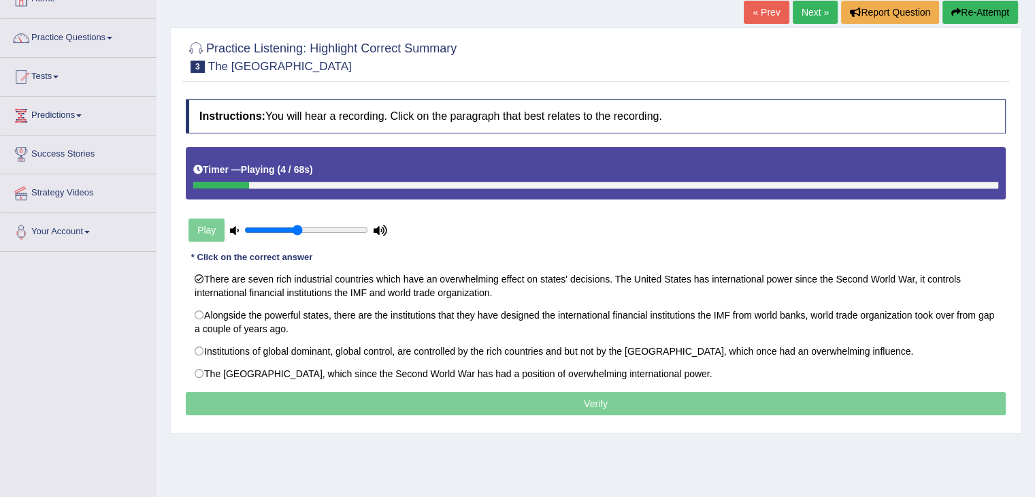
scroll to position [76, 0]
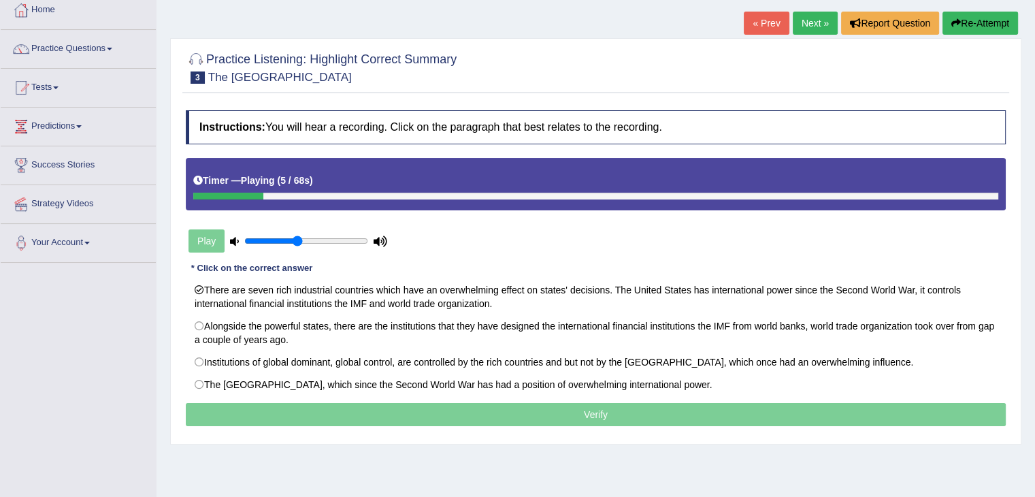
click at [812, 17] on link "Next »" at bounding box center [815, 23] width 45 height 23
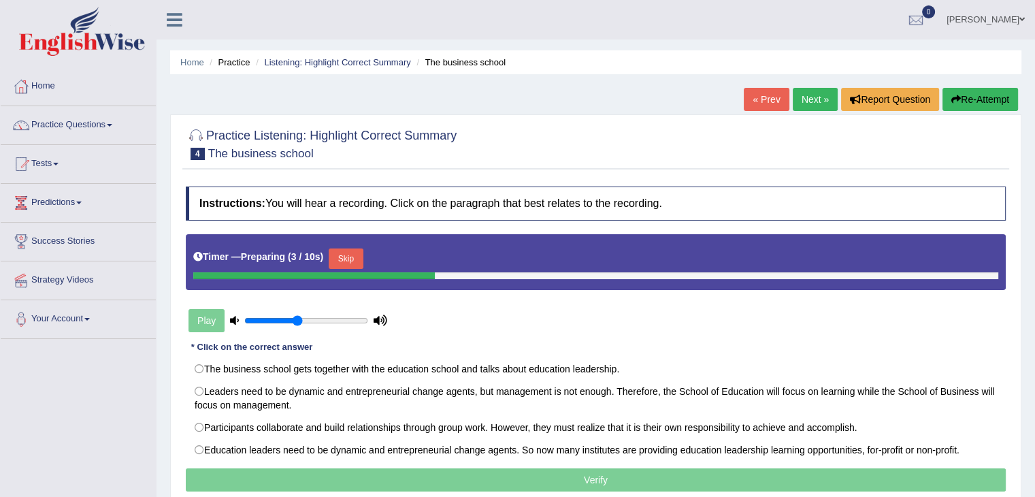
click at [348, 254] on button "Skip" at bounding box center [346, 258] width 34 height 20
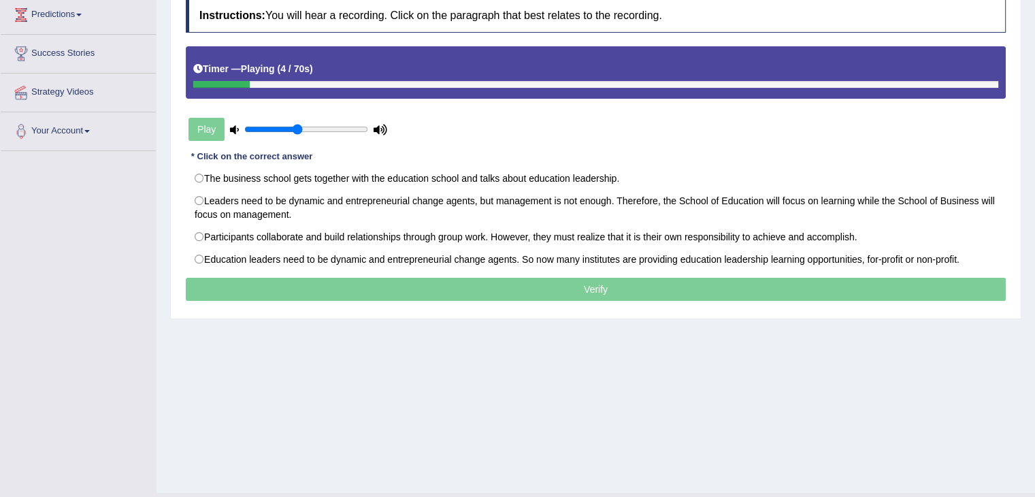
scroll to position [189, 0]
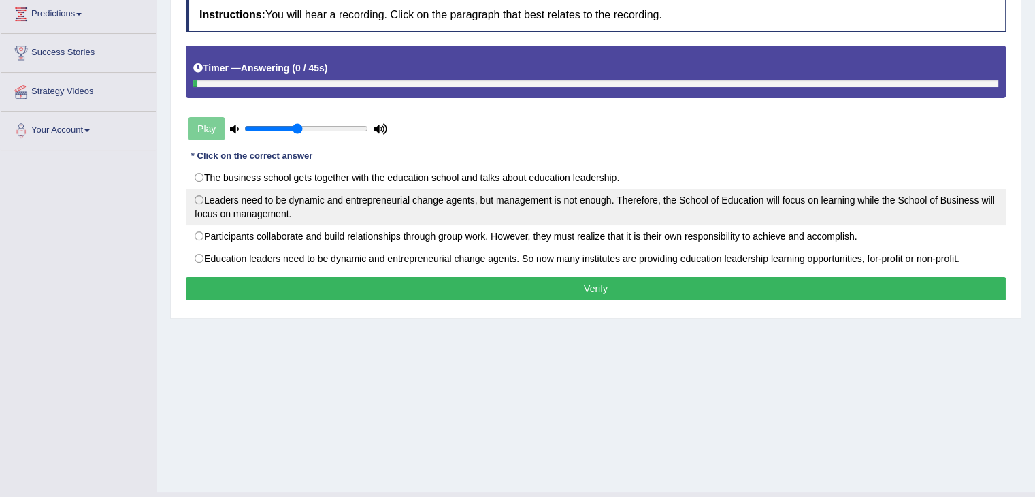
click at [917, 191] on label "Leaders need to be dynamic and entrepreneurial change agents, but management is…" at bounding box center [596, 207] width 820 height 37
radio input "true"
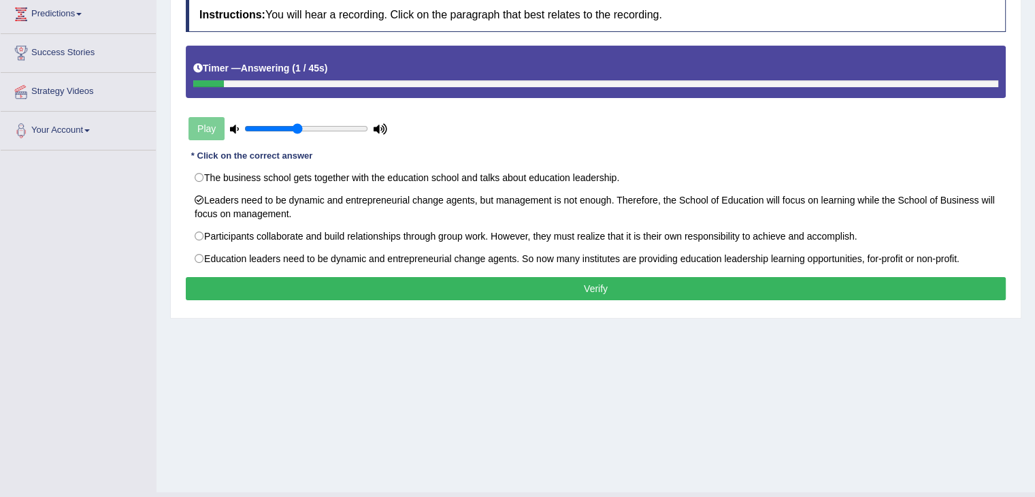
click at [741, 289] on button "Verify" at bounding box center [596, 288] width 820 height 23
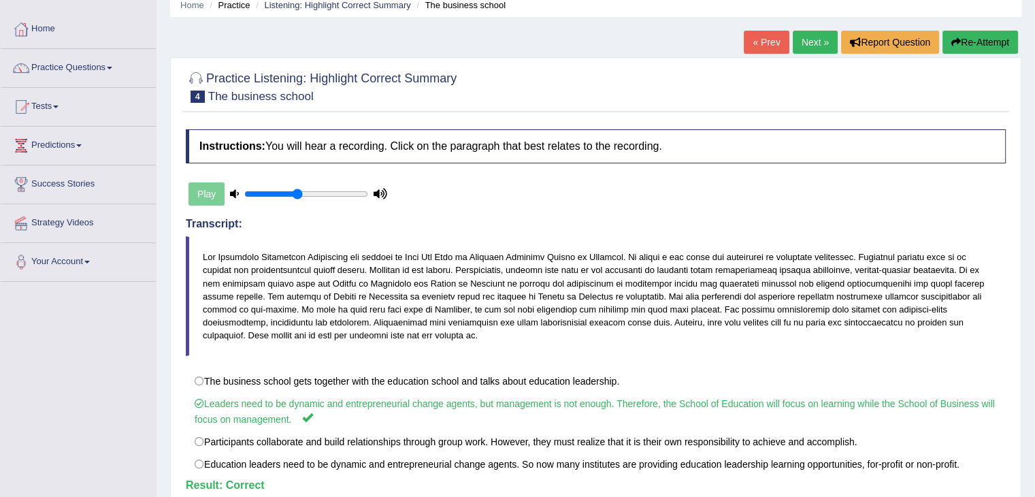
scroll to position [53, 0]
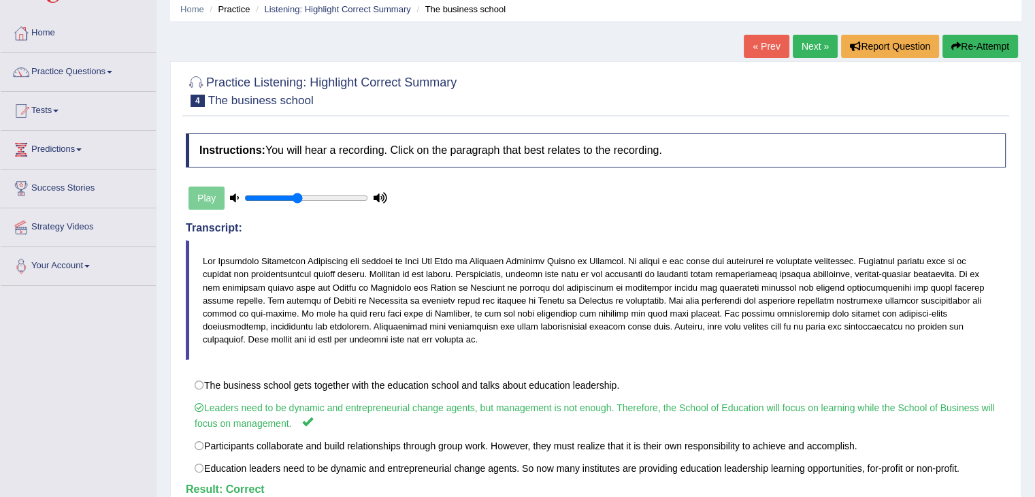
click at [809, 41] on link "Next »" at bounding box center [815, 46] width 45 height 23
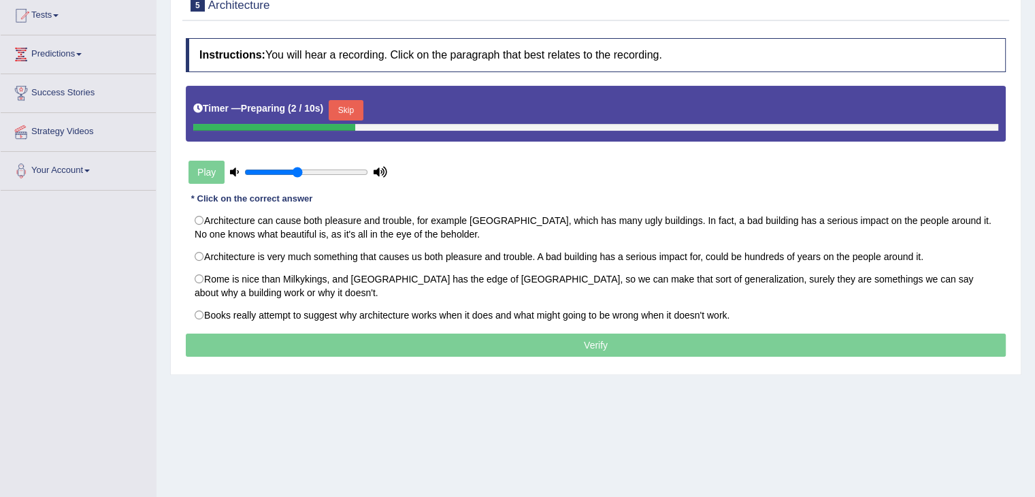
scroll to position [150, 0]
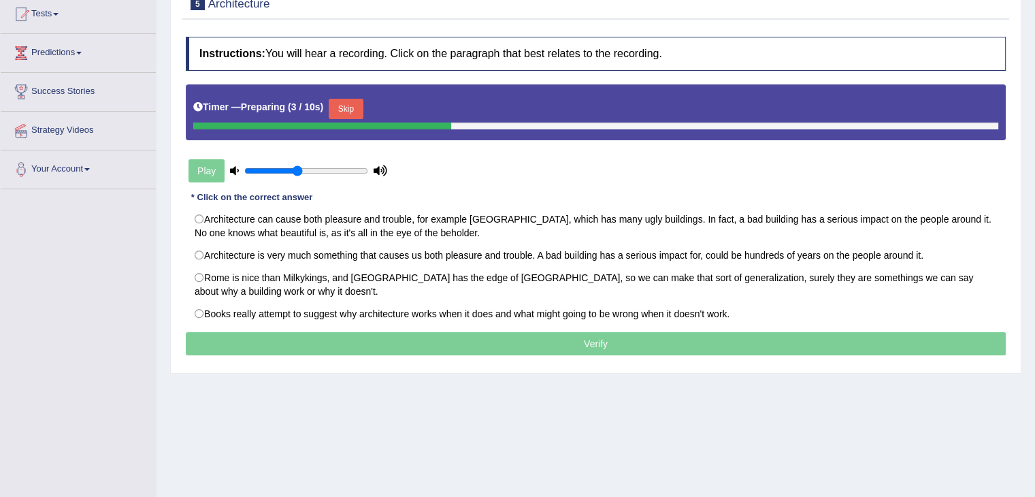
click at [351, 106] on button "Skip" at bounding box center [346, 109] width 34 height 20
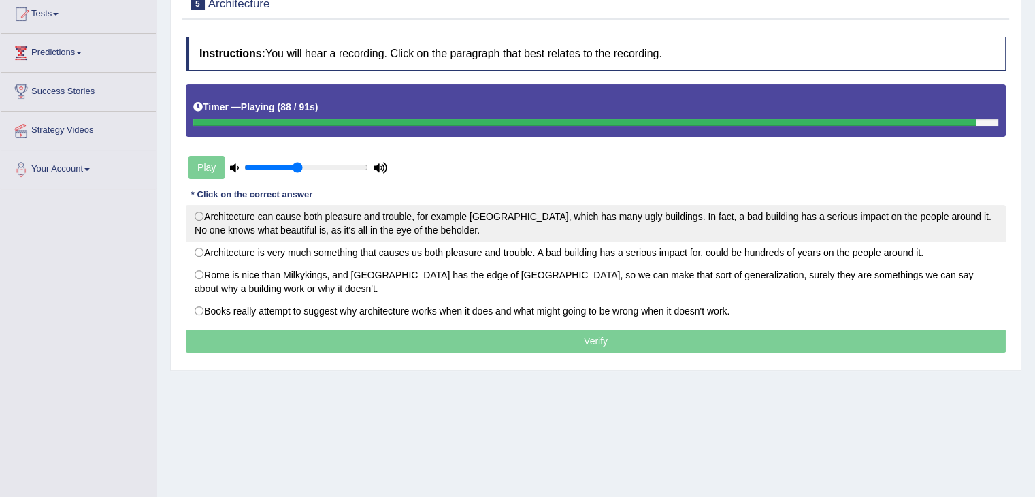
click at [407, 229] on label "Architecture can cause both pleasure and trouble, for example [GEOGRAPHIC_DATA]…" at bounding box center [596, 223] width 820 height 37
radio input "true"
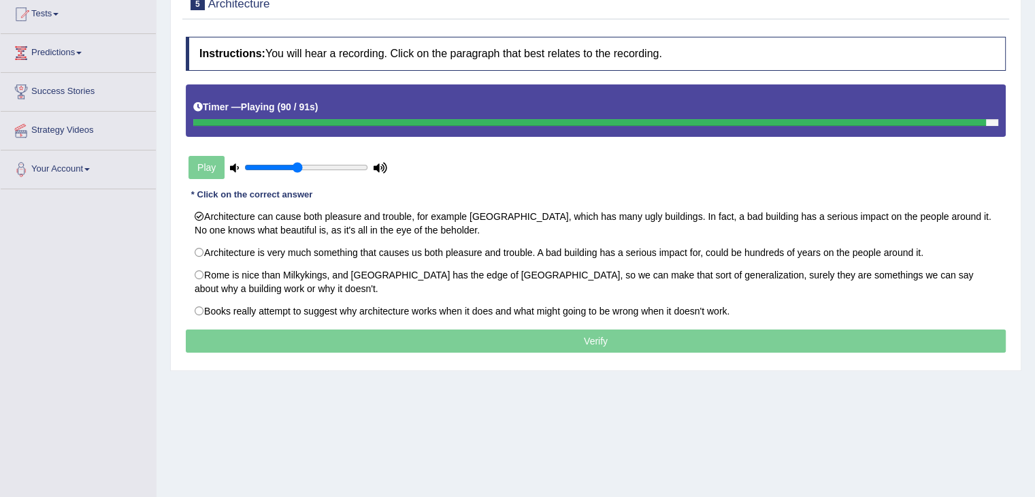
click at [427, 339] on p "Verify" at bounding box center [596, 340] width 820 height 23
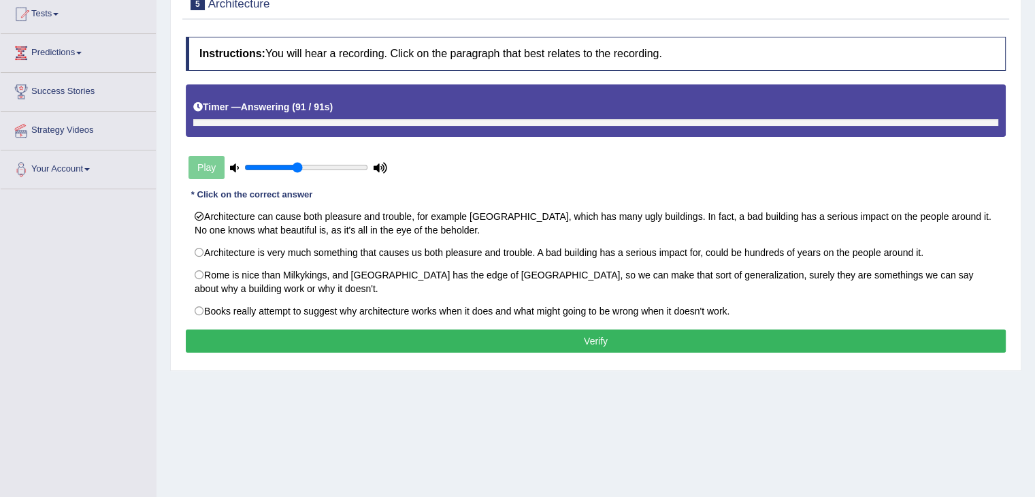
click at [427, 339] on p "Verify" at bounding box center [596, 340] width 820 height 23
click at [427, 339] on button "Verify" at bounding box center [596, 340] width 820 height 23
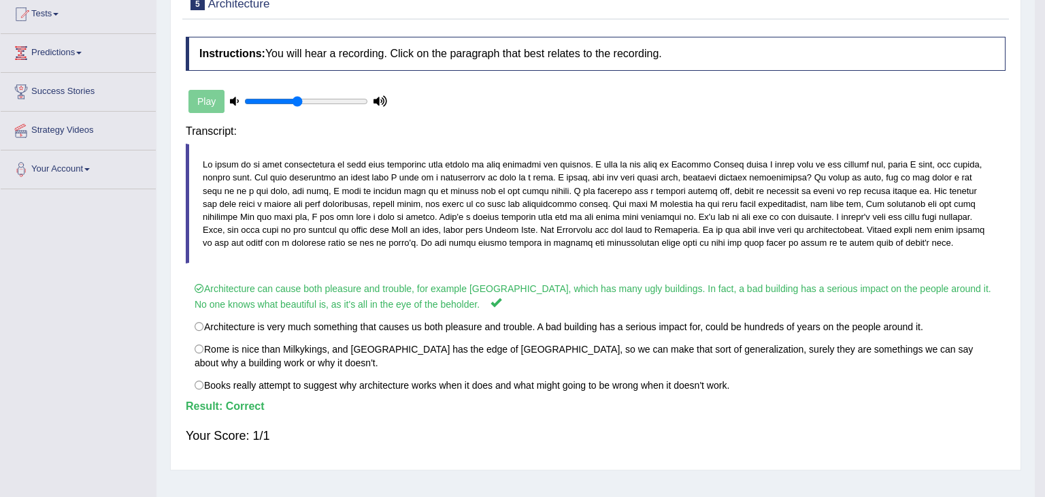
click at [427, 339] on body "Toggle navigation Home Practice Questions Speaking Practice Read Aloud Repeat S…" at bounding box center [522, 98] width 1045 height 497
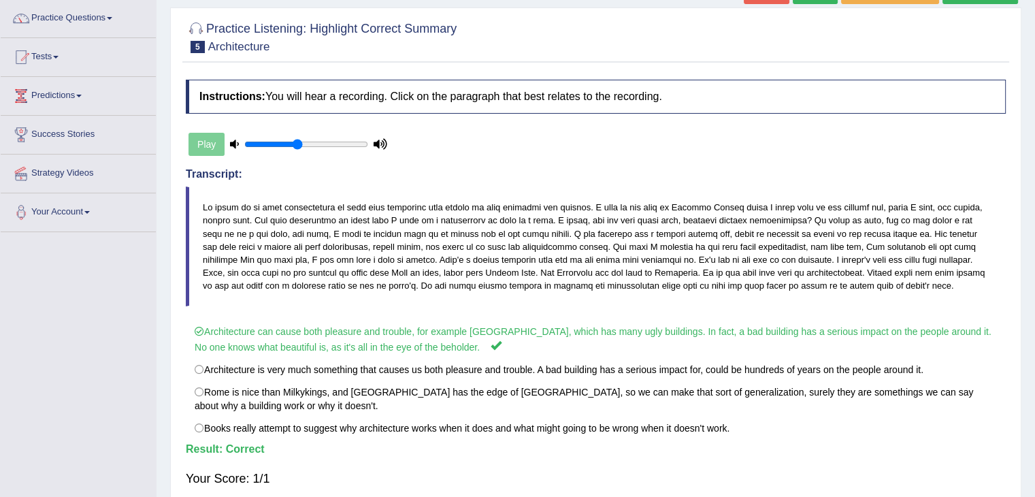
scroll to position [104, 0]
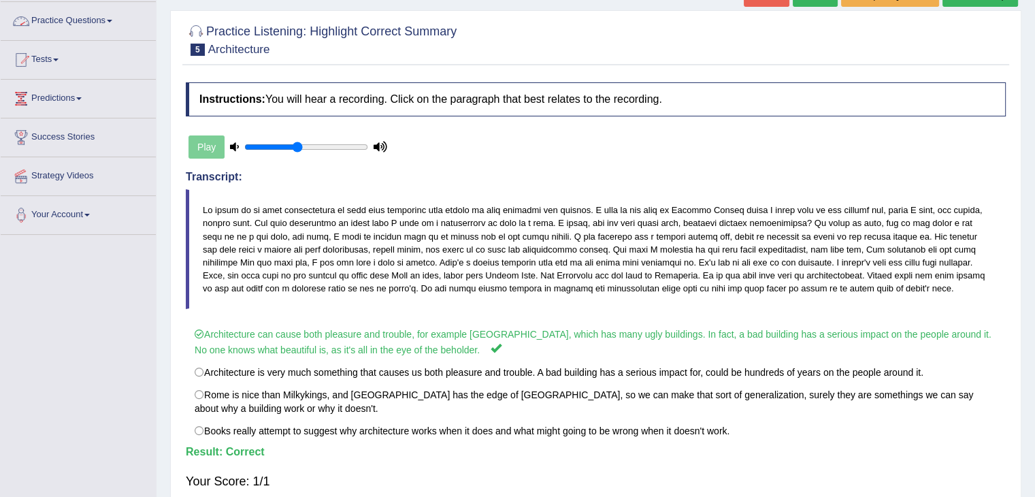
click at [93, 26] on link "Practice Questions" at bounding box center [78, 19] width 155 height 34
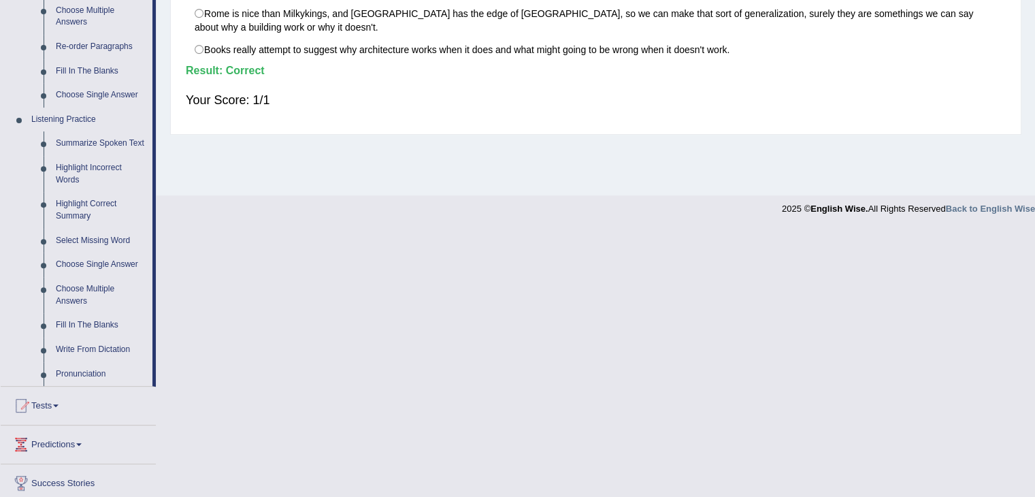
scroll to position [474, 0]
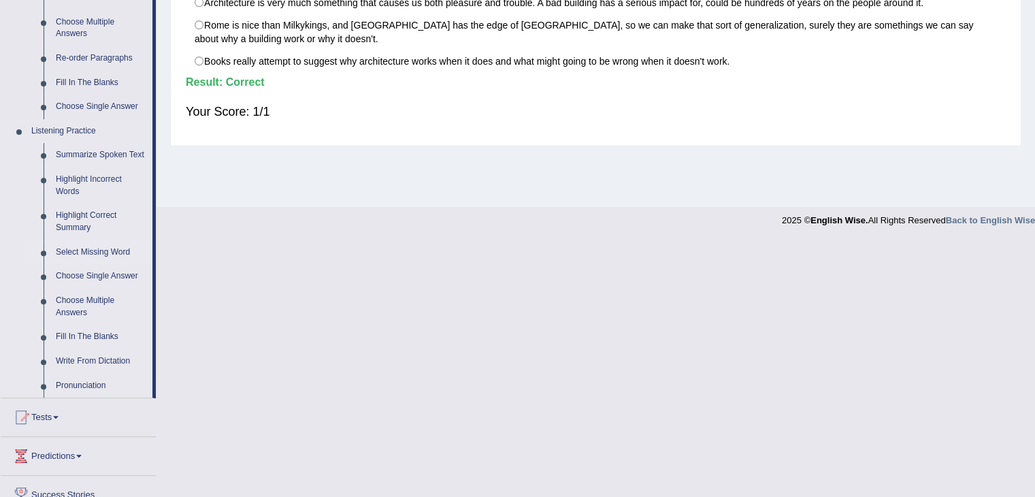
click at [119, 248] on link "Select Missing Word" at bounding box center [101, 252] width 103 height 25
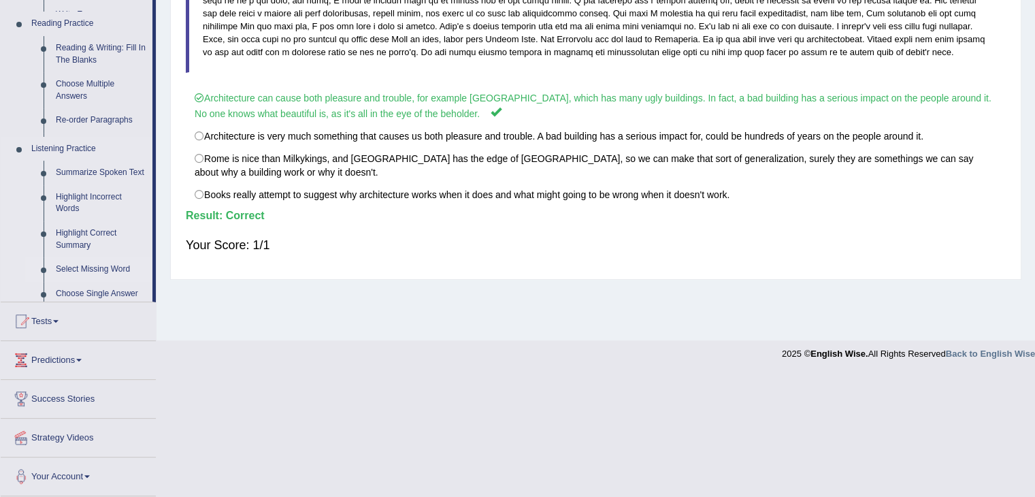
scroll to position [218, 0]
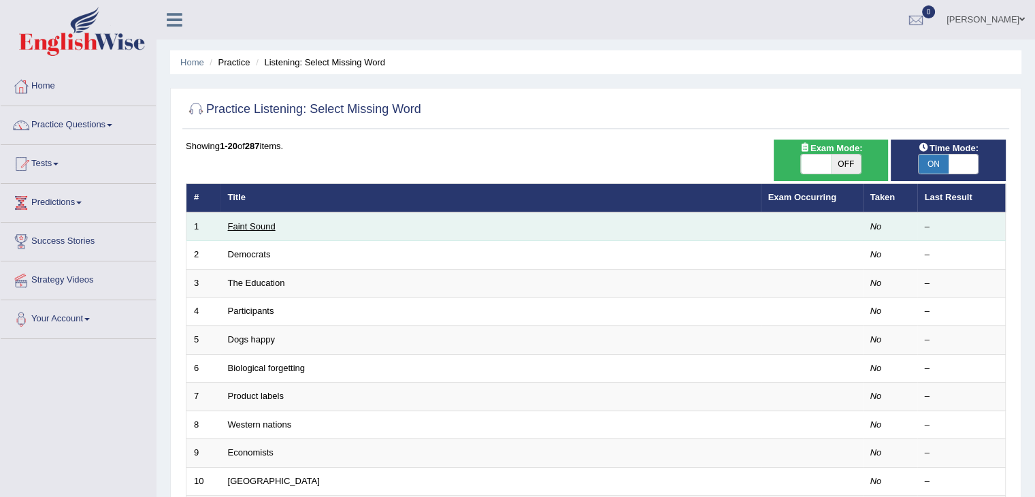
click at [243, 227] on link "Faint Sound" at bounding box center [252, 226] width 48 height 10
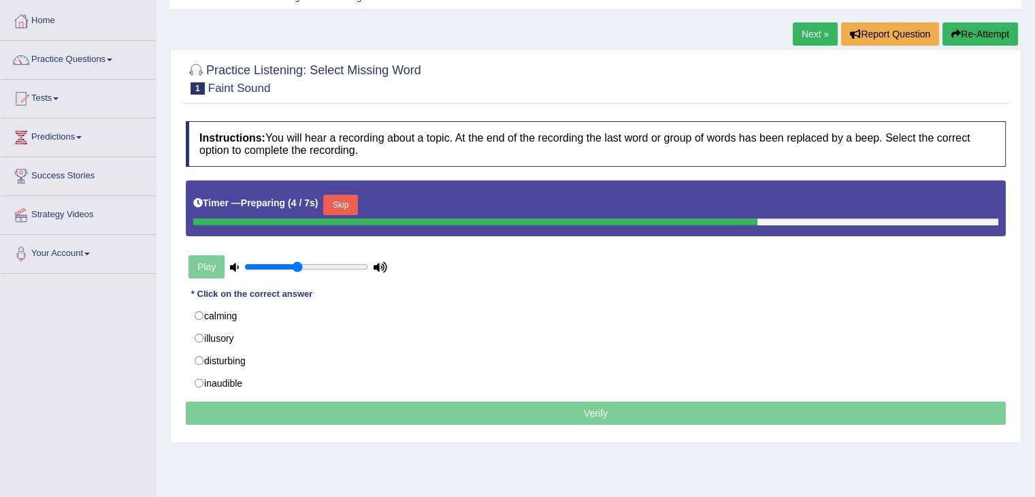
scroll to position [64, 0]
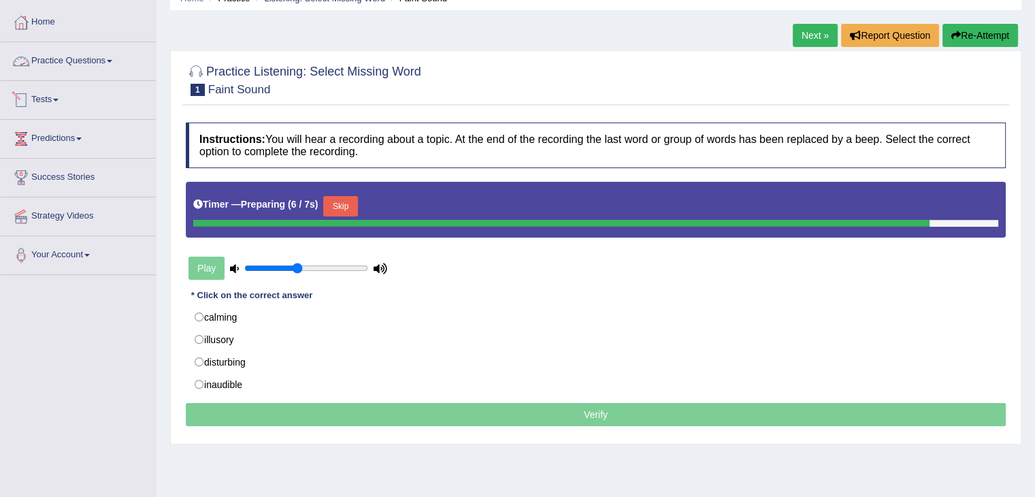
click at [103, 56] on link "Practice Questions" at bounding box center [78, 59] width 155 height 34
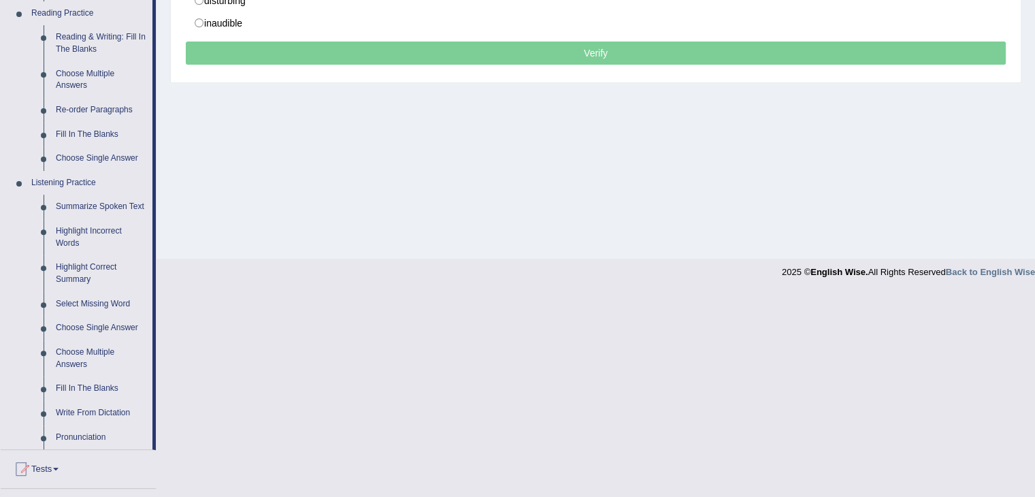
scroll to position [425, 0]
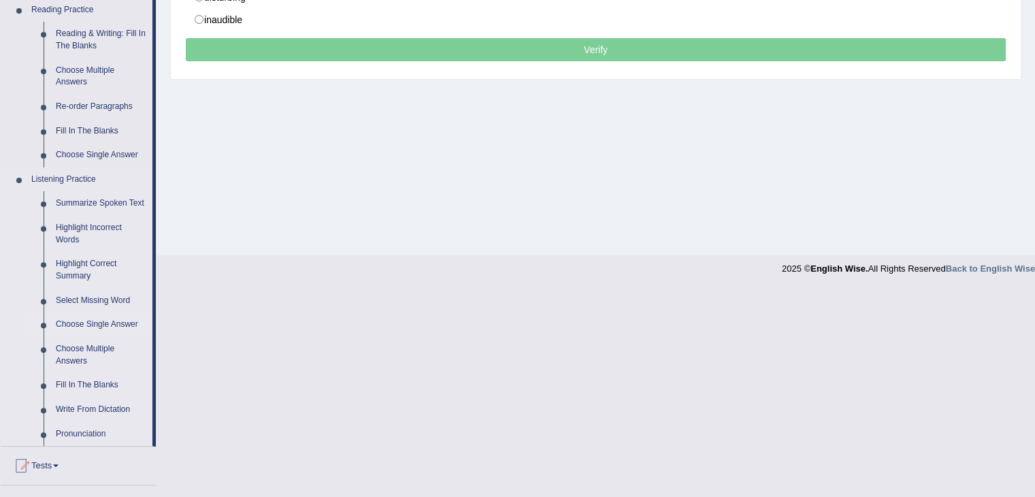
click at [95, 325] on link "Choose Single Answer" at bounding box center [101, 324] width 103 height 25
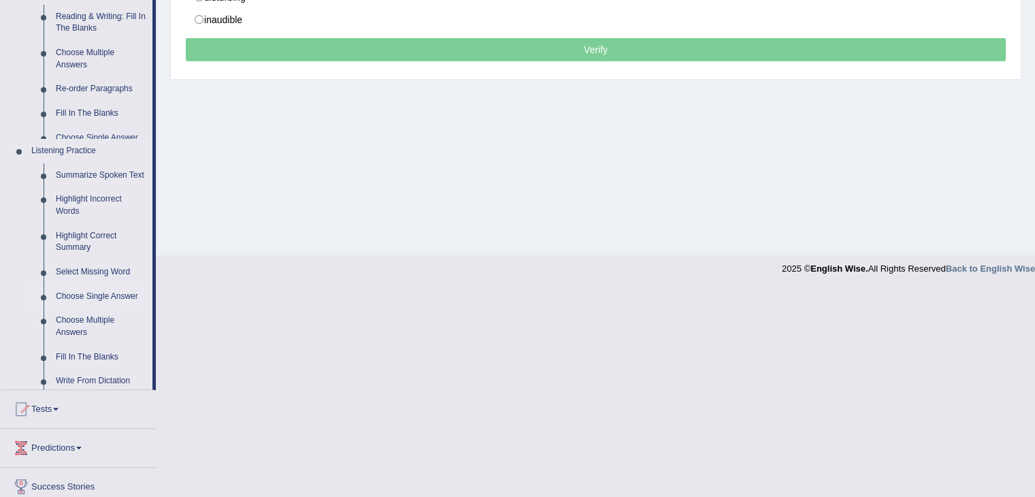
scroll to position [218, 0]
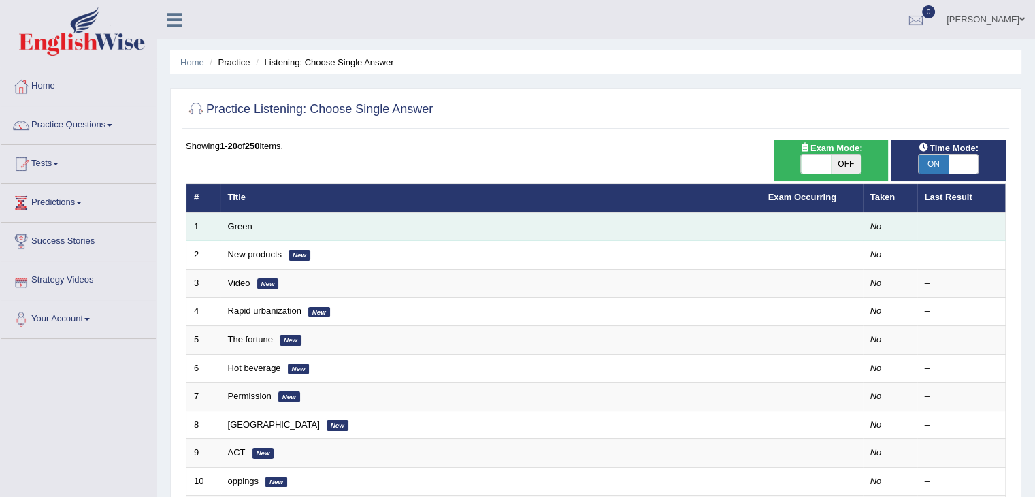
click at [255, 223] on td "Green" at bounding box center [491, 226] width 540 height 29
click at [242, 221] on link "Green" at bounding box center [240, 226] width 25 height 10
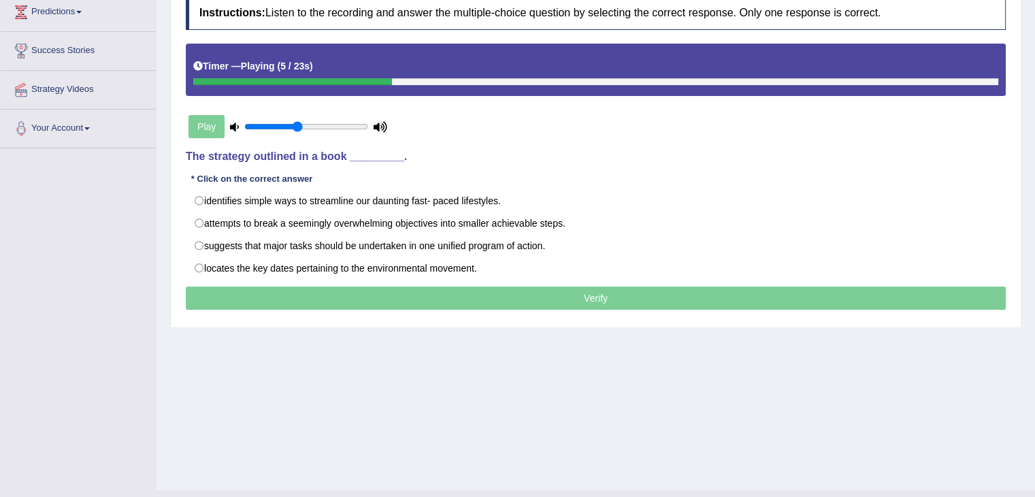
scroll to position [193, 0]
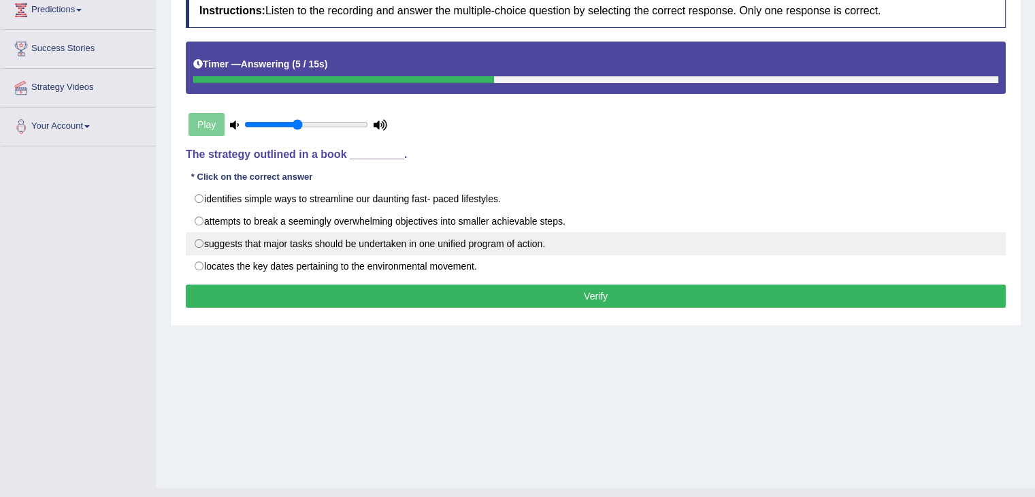
click at [478, 249] on label "suggests that major tasks should be undertaken in one unified program of action." at bounding box center [596, 243] width 820 height 23
radio input "true"
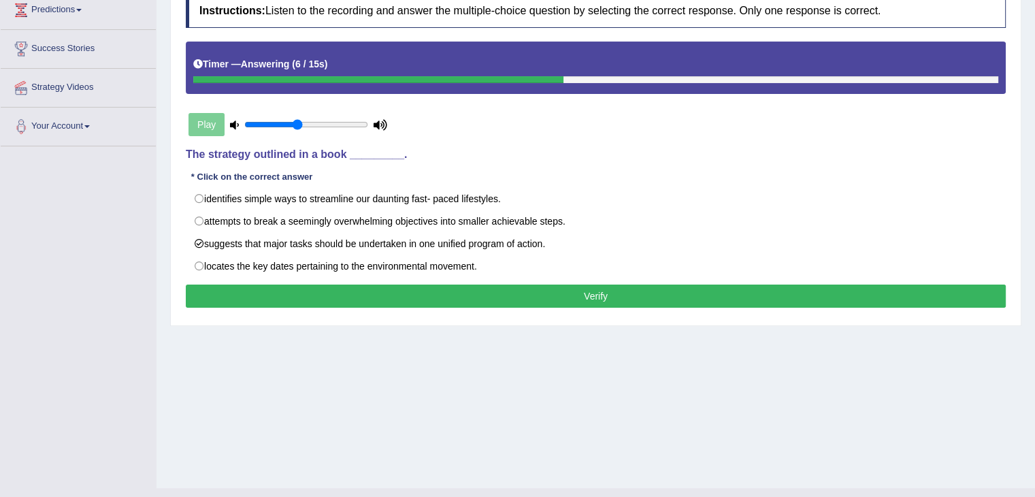
click at [502, 295] on button "Verify" at bounding box center [596, 295] width 820 height 23
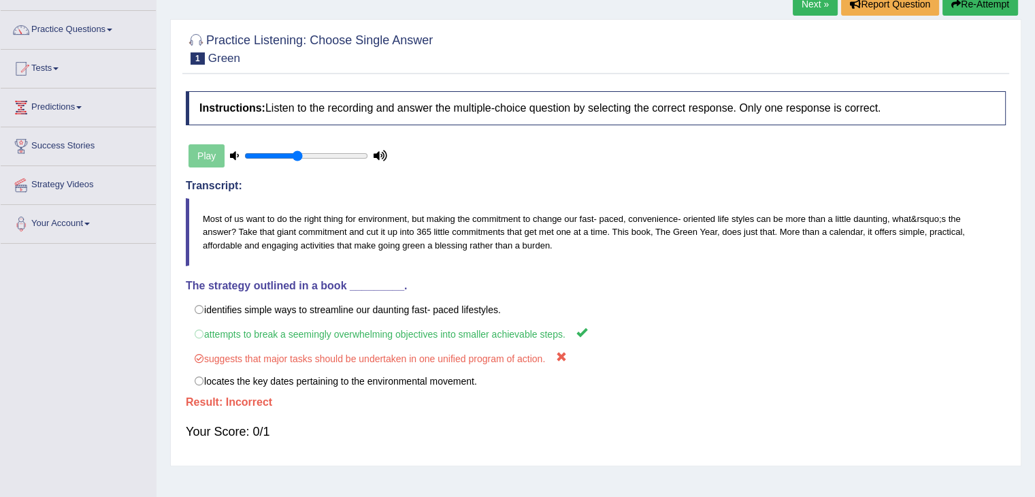
scroll to position [98, 0]
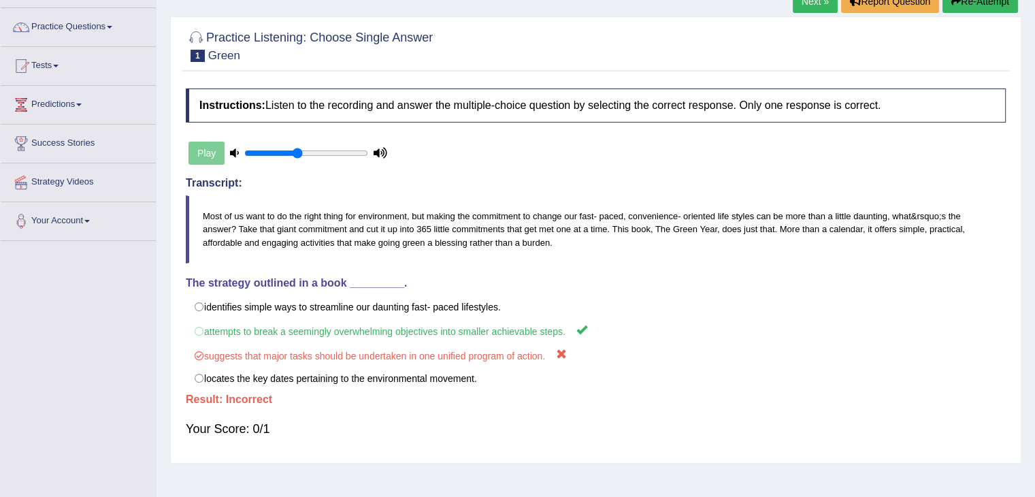
click at [809, 3] on link "Next »" at bounding box center [815, 1] width 45 height 23
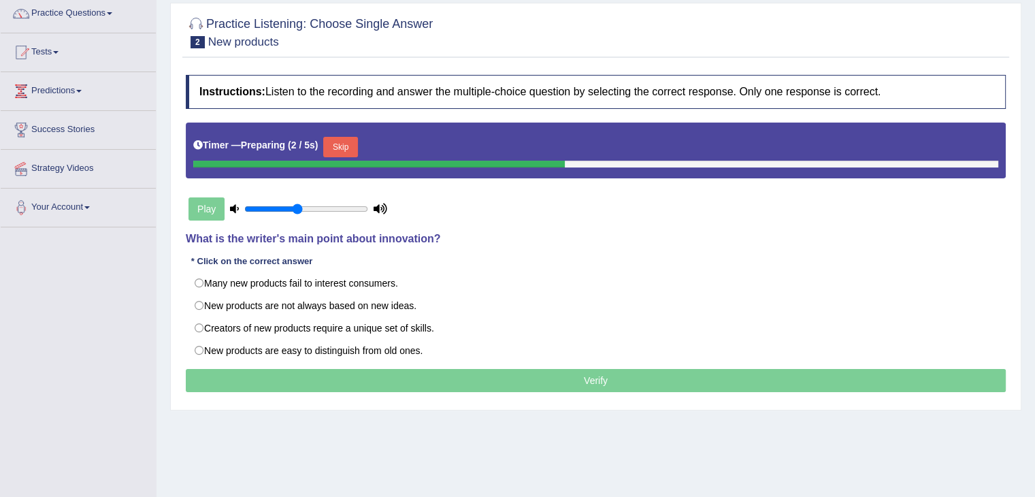
scroll to position [132, 0]
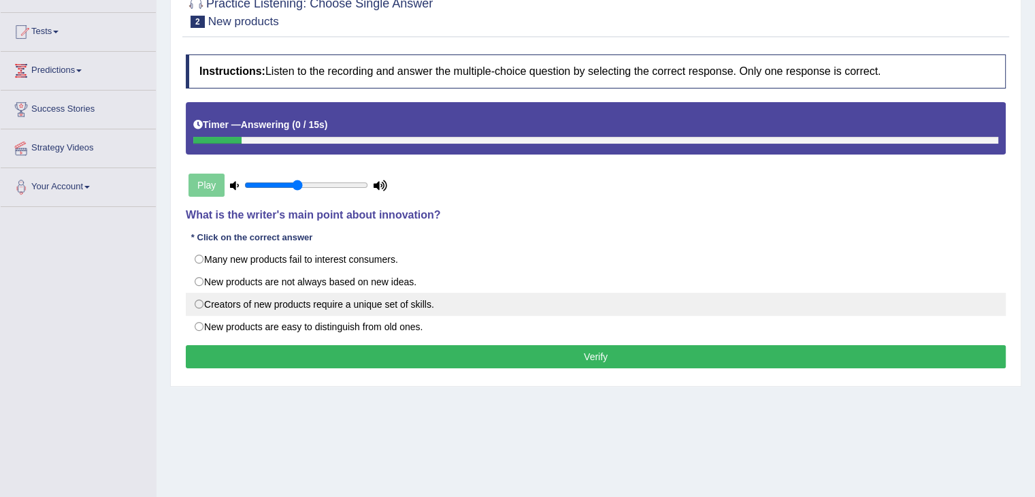
click at [389, 306] on label "Creators of new products require a unique set of skills." at bounding box center [596, 304] width 820 height 23
radio input "true"
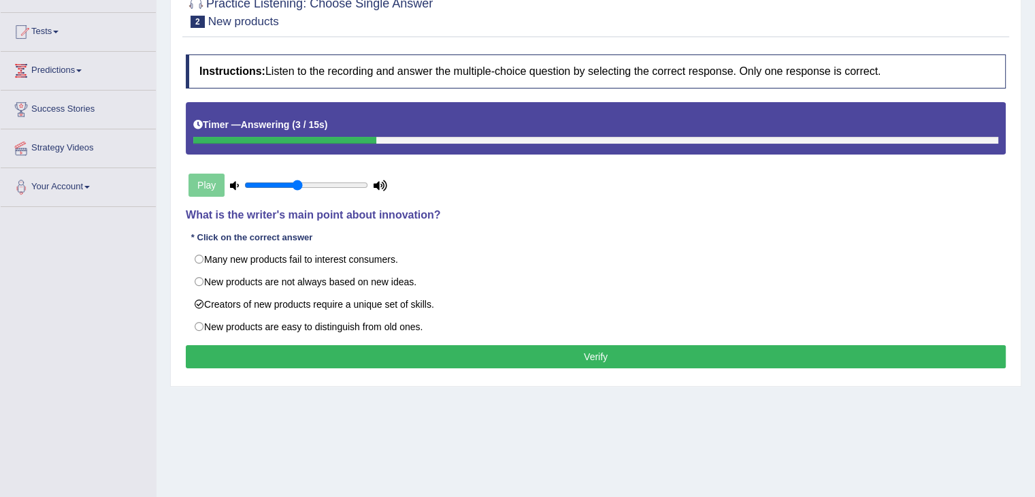
click at [395, 359] on button "Verify" at bounding box center [596, 356] width 820 height 23
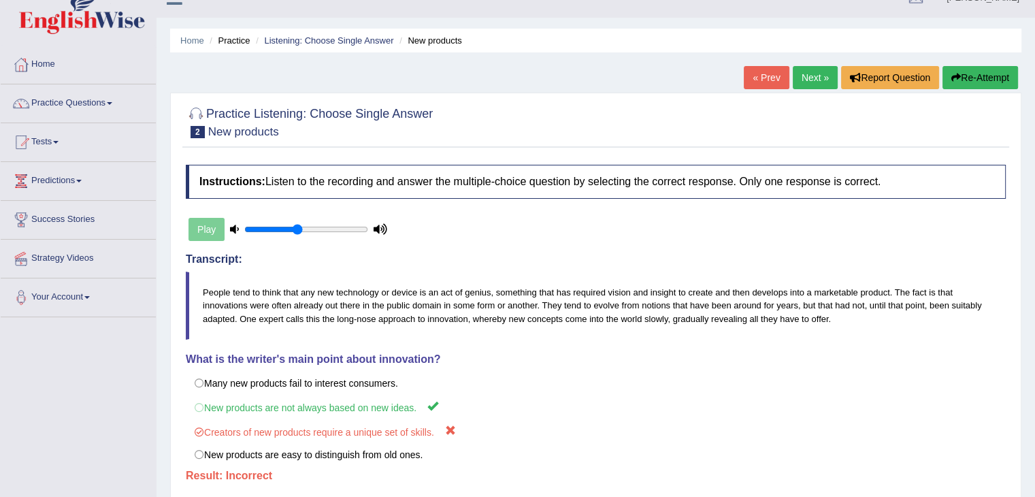
scroll to position [20, 0]
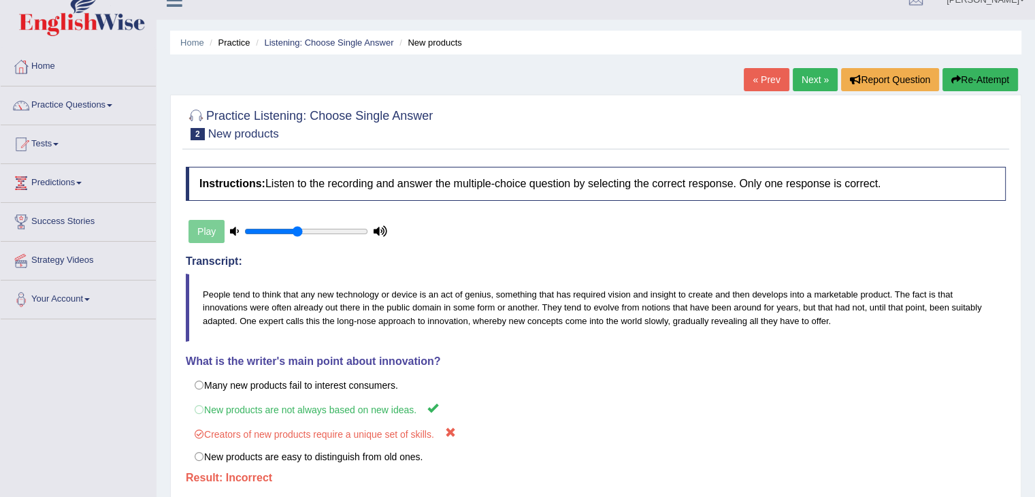
click at [802, 78] on link "Next »" at bounding box center [815, 79] width 45 height 23
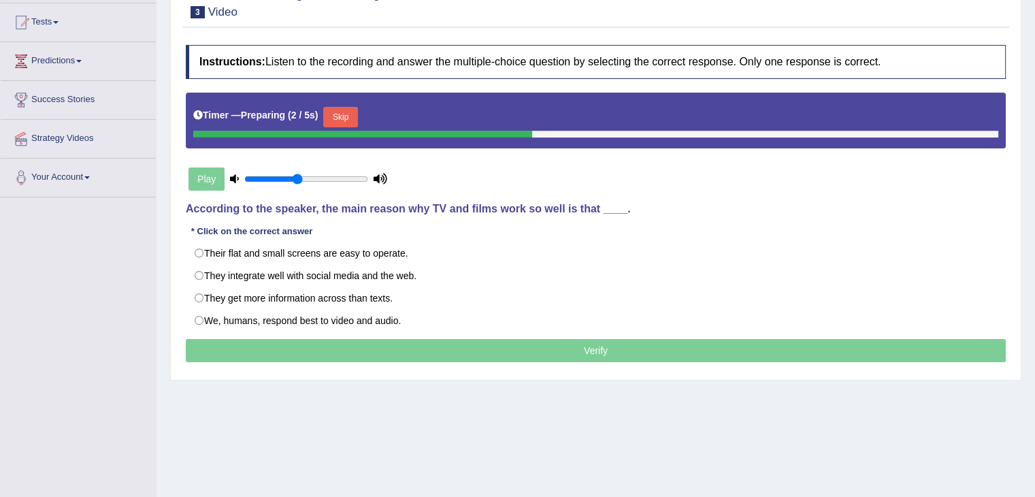
scroll to position [145, 0]
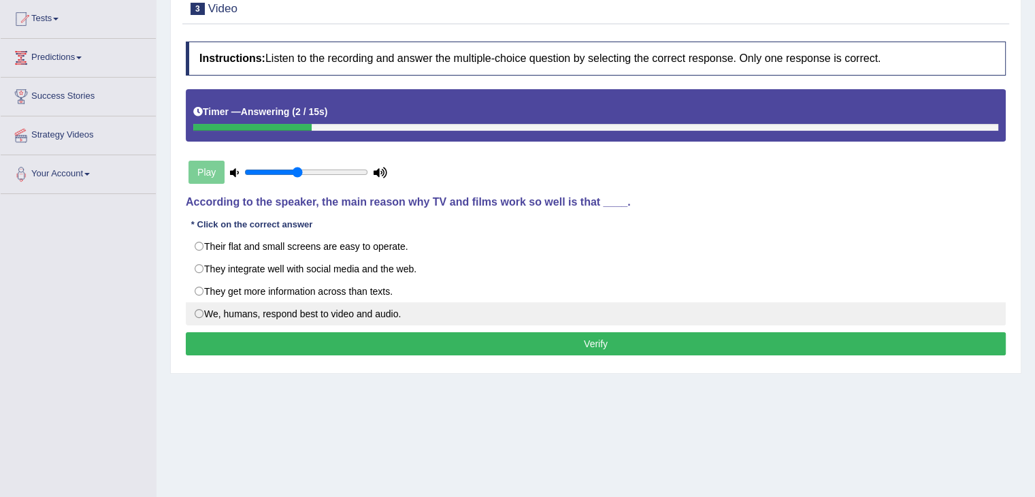
click at [373, 322] on label "We, humans, respond best to video and audio." at bounding box center [596, 313] width 820 height 23
radio input "true"
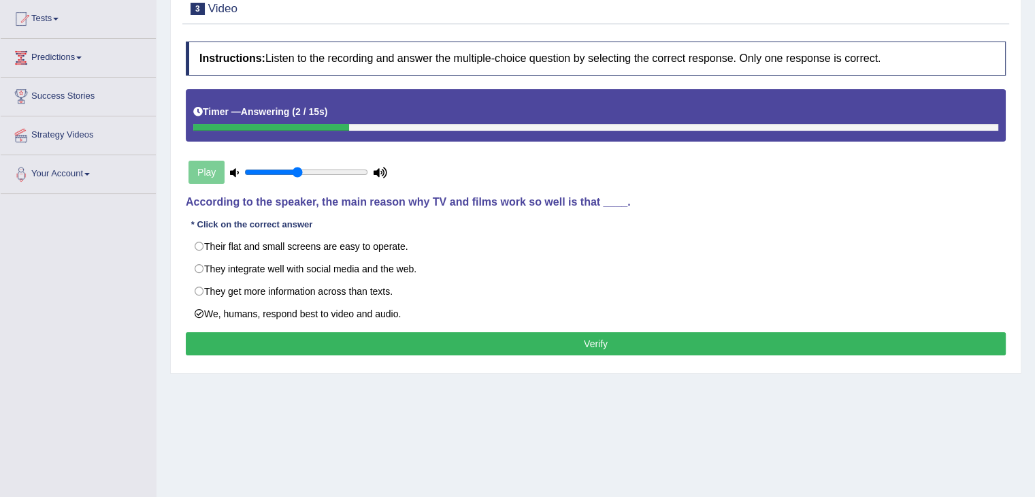
click at [388, 338] on button "Verify" at bounding box center [596, 343] width 820 height 23
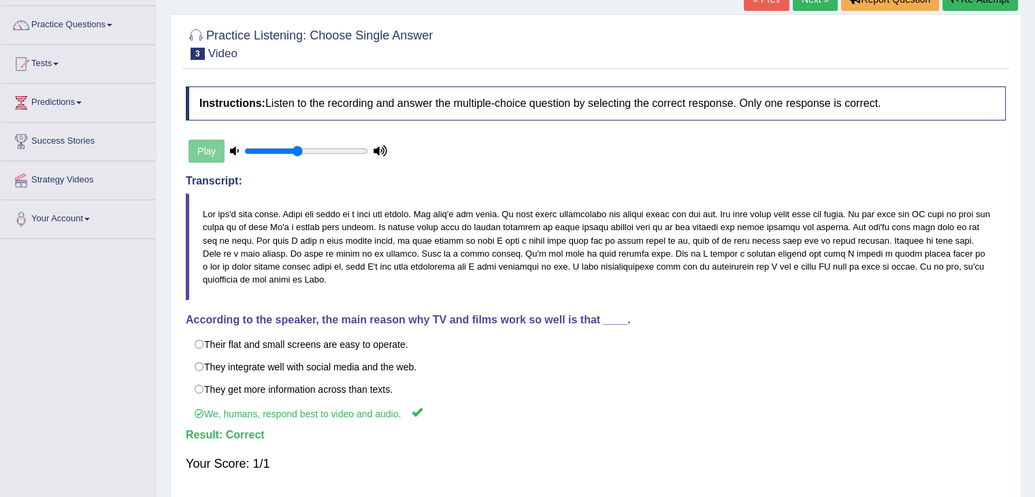
scroll to position [35, 0]
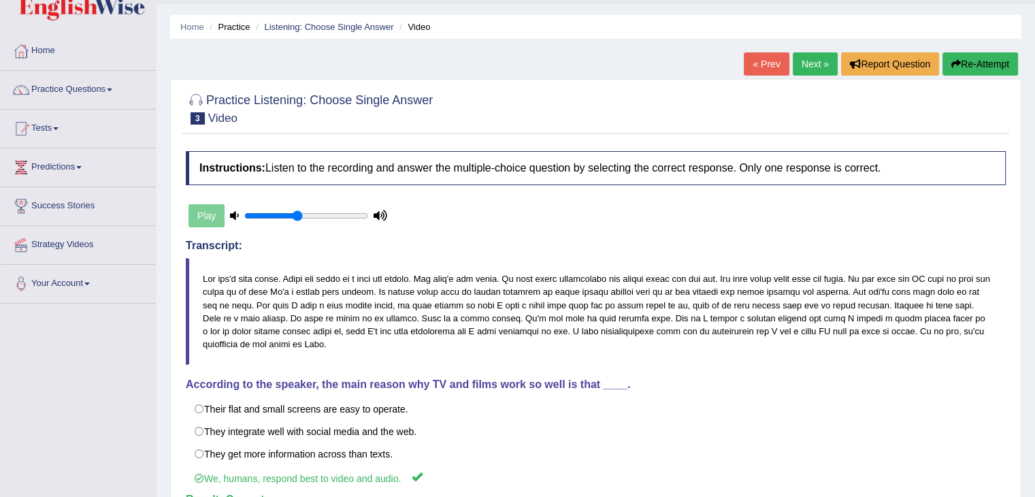
click at [811, 59] on link "Next »" at bounding box center [815, 63] width 45 height 23
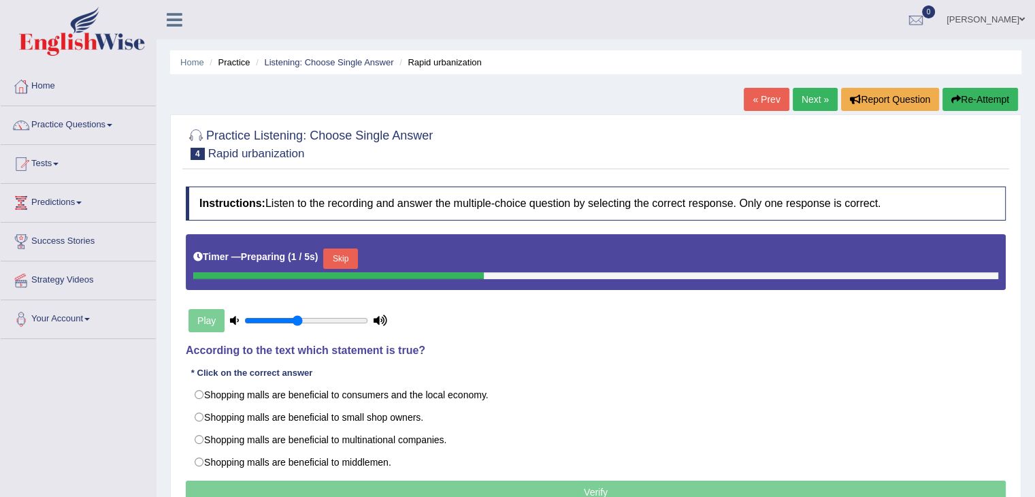
scroll to position [95, 0]
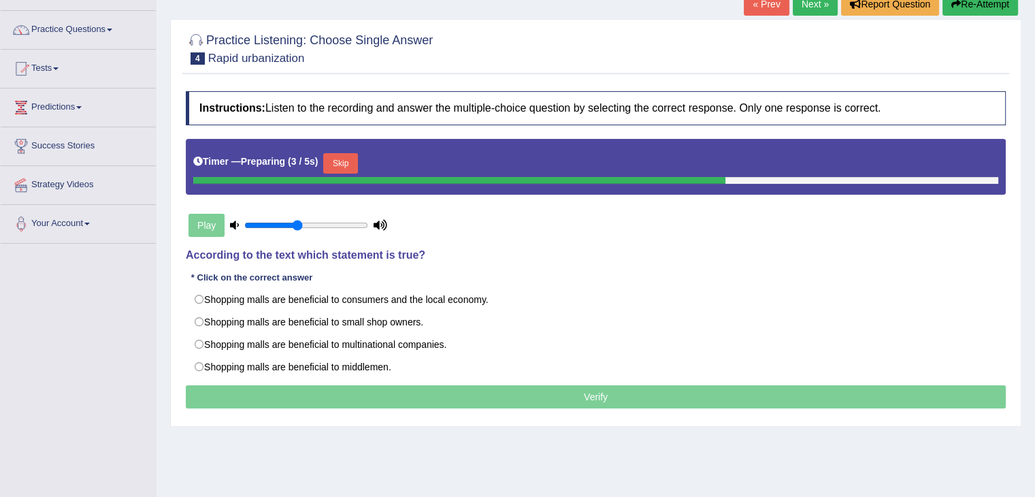
click at [352, 167] on button "Skip" at bounding box center [340, 163] width 34 height 20
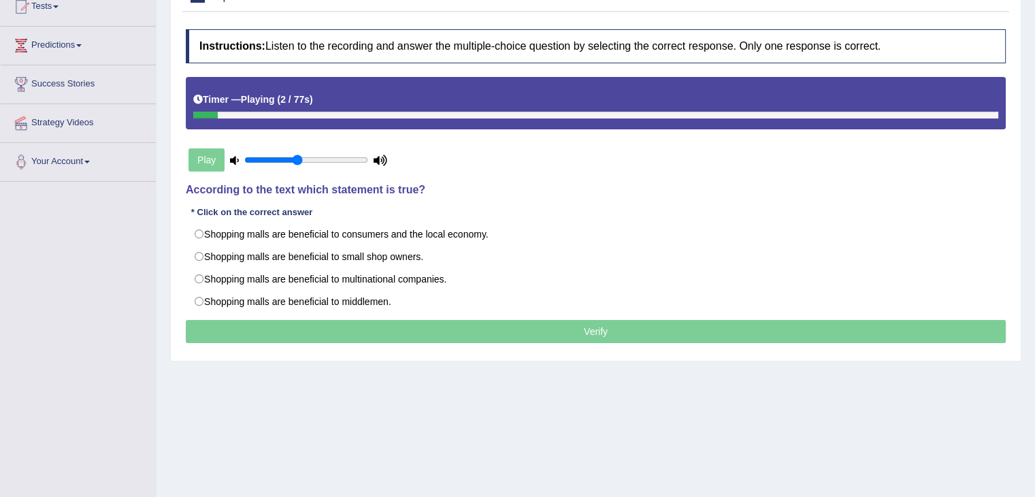
scroll to position [158, 0]
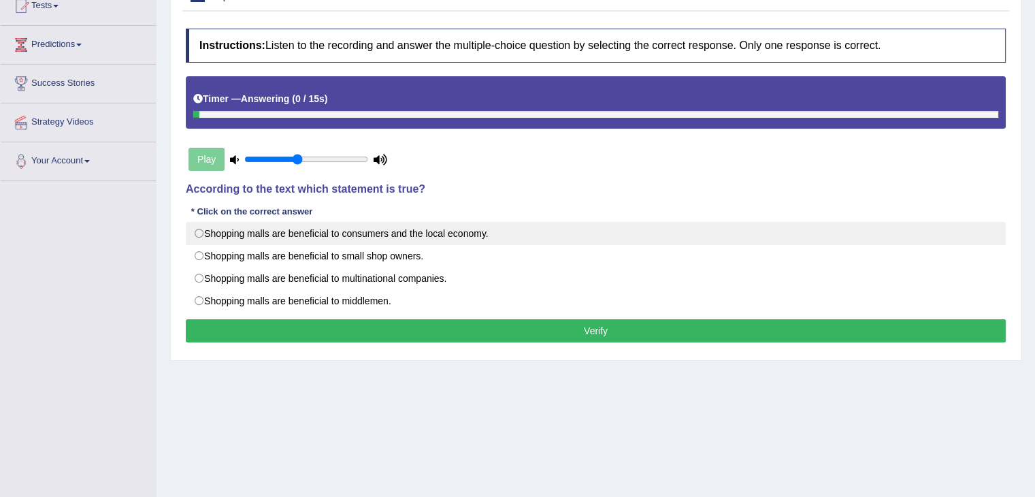
click at [681, 237] on label "Shopping malls are beneficial to consumers and the local economy." at bounding box center [596, 233] width 820 height 23
radio input "true"
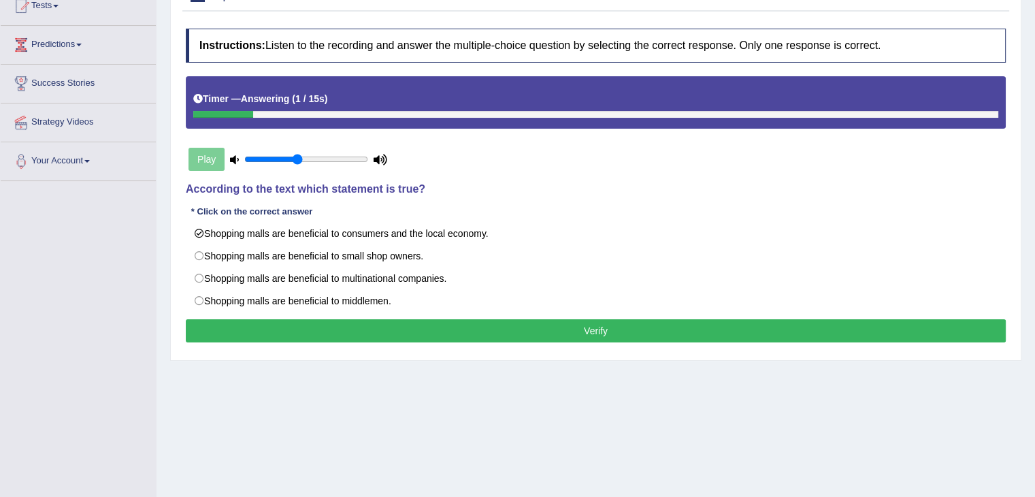
click at [643, 336] on button "Verify" at bounding box center [596, 330] width 820 height 23
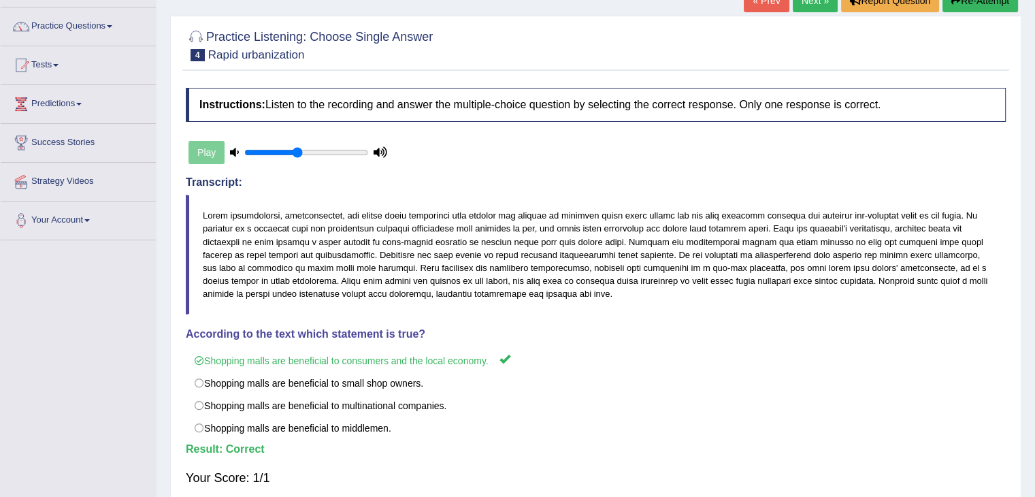
scroll to position [90, 0]
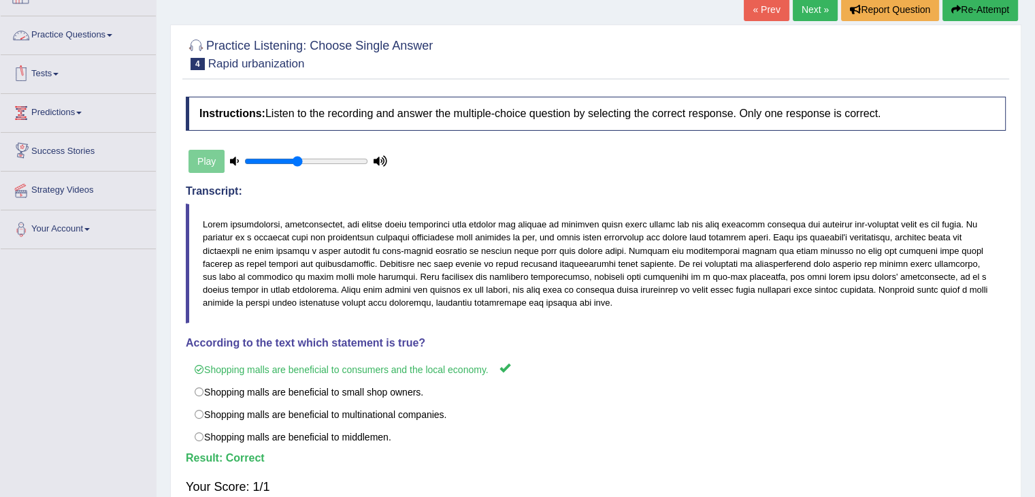
click at [104, 37] on link "Practice Questions" at bounding box center [78, 33] width 155 height 34
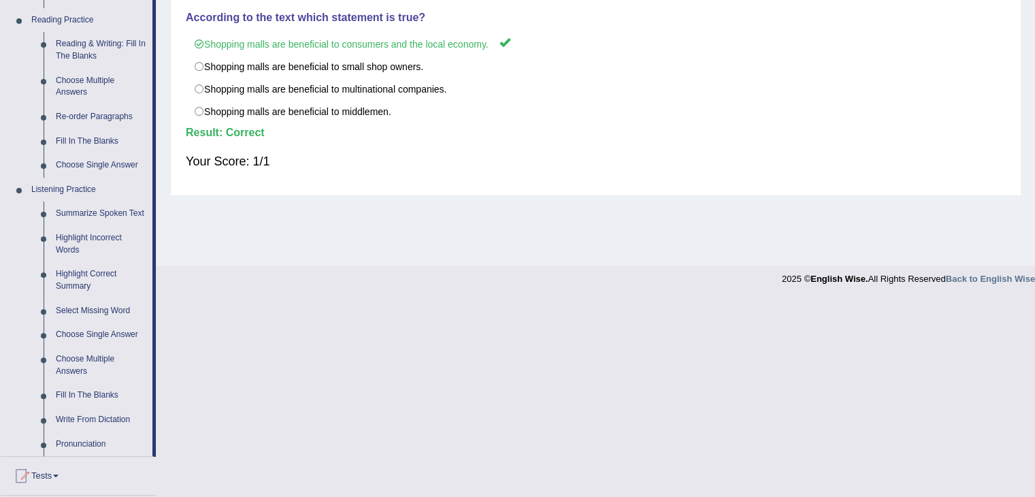
scroll to position [421, 0]
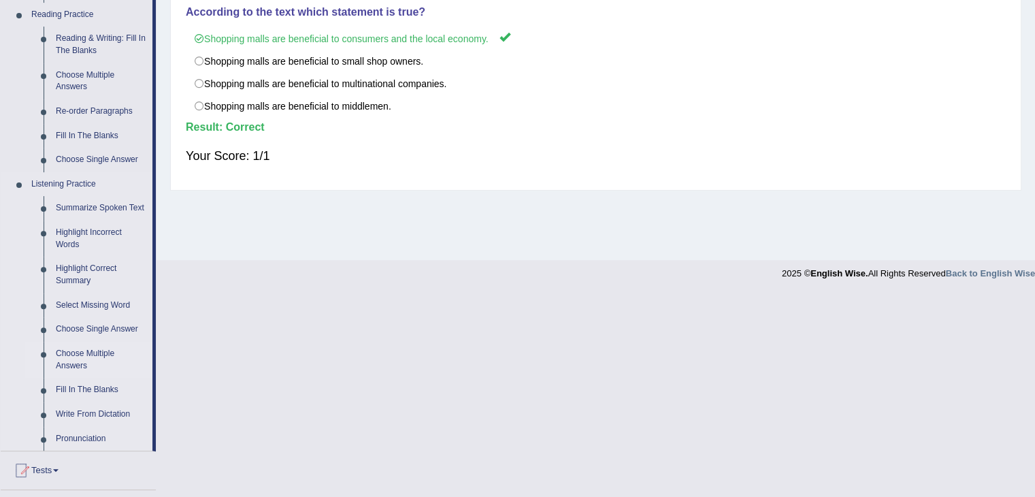
click at [93, 352] on link "Choose Multiple Answers" at bounding box center [101, 360] width 103 height 36
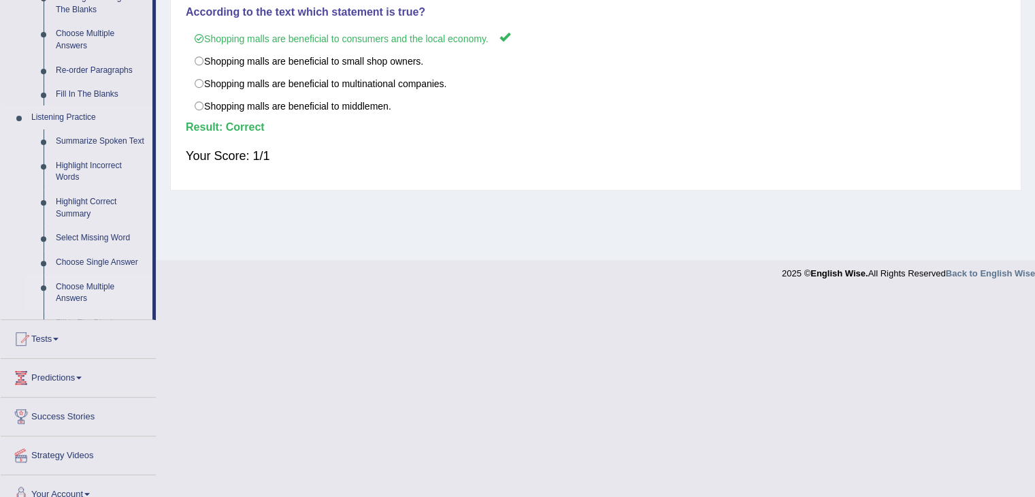
scroll to position [218, 0]
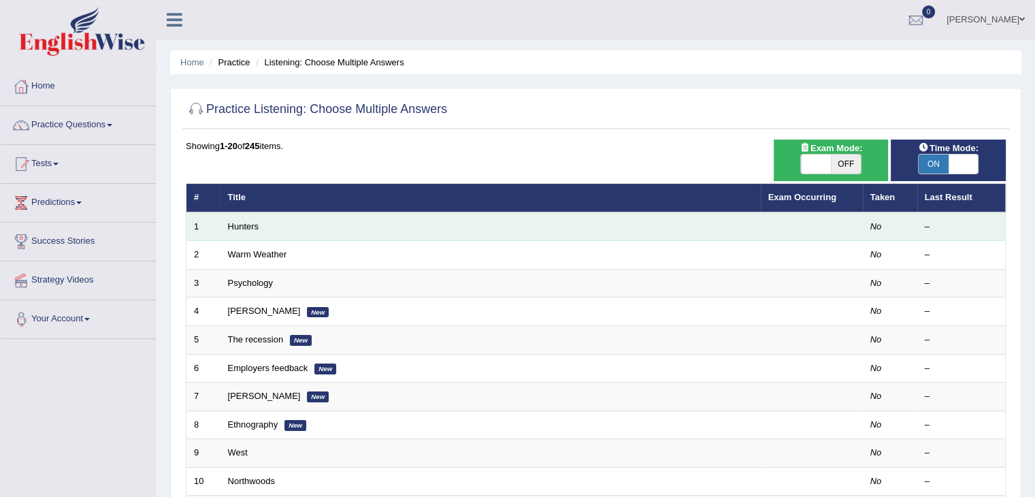
click at [252, 230] on td "Hunters" at bounding box center [491, 226] width 540 height 29
click at [252, 225] on link "Hunters" at bounding box center [243, 226] width 31 height 10
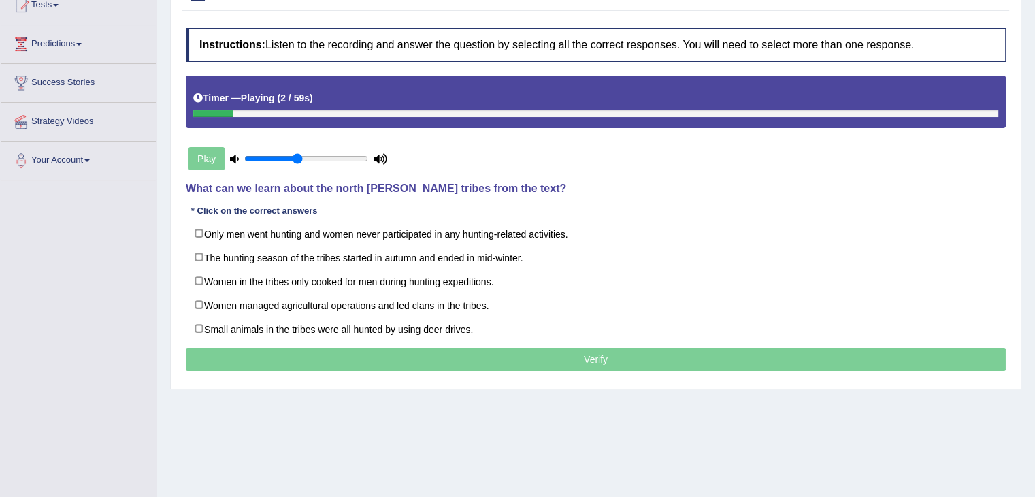
scroll to position [161, 0]
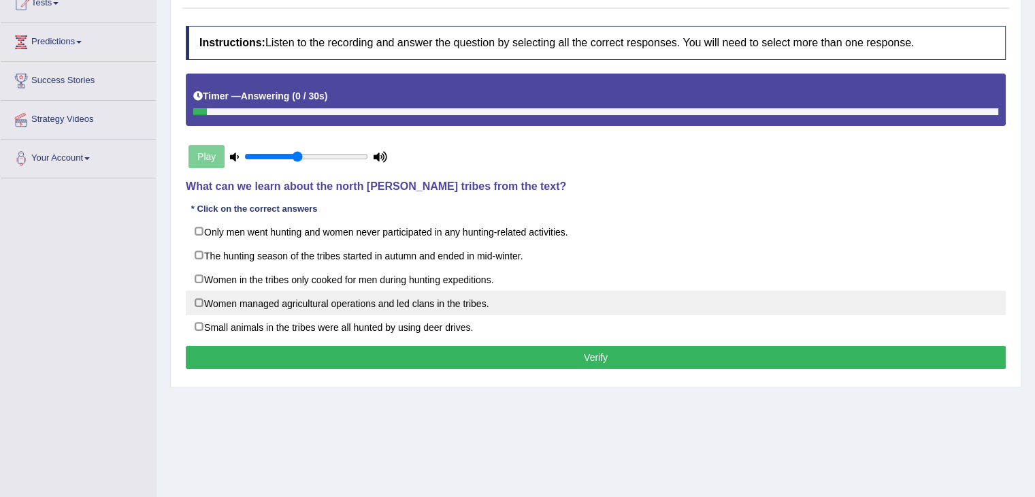
click at [568, 312] on label "Women managed agricultural operations and led clans in the tribes." at bounding box center [596, 303] width 820 height 25
checkbox input "true"
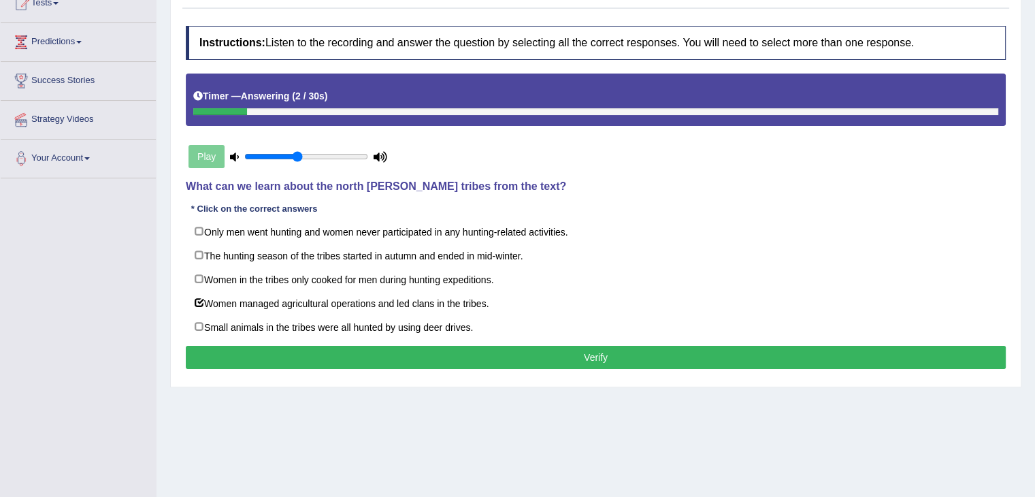
click at [588, 357] on button "Verify" at bounding box center [596, 357] width 820 height 23
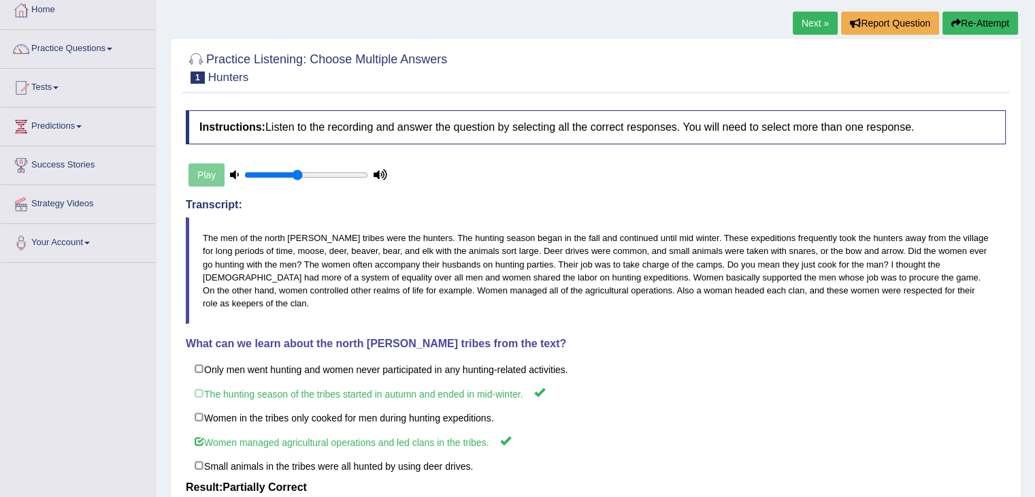
scroll to position [10, 0]
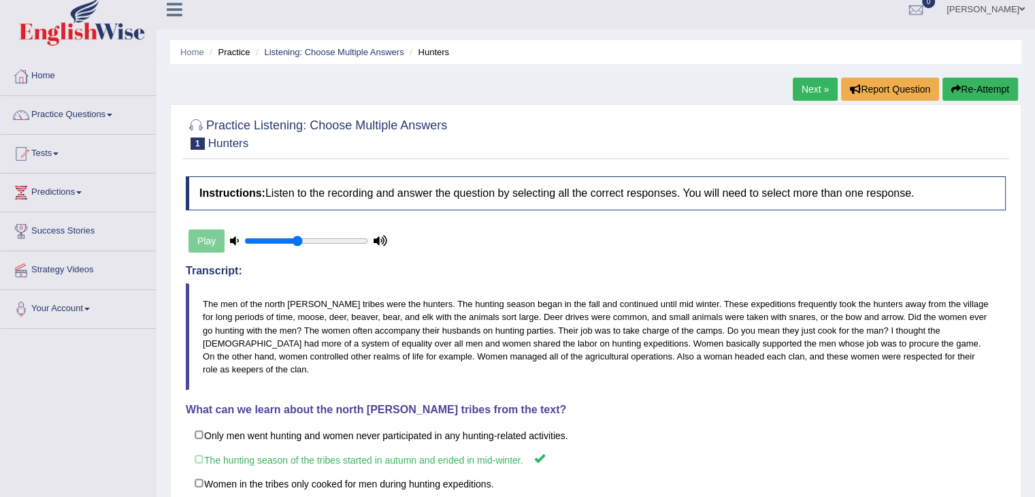
click at [813, 83] on link "Next »" at bounding box center [815, 89] width 45 height 23
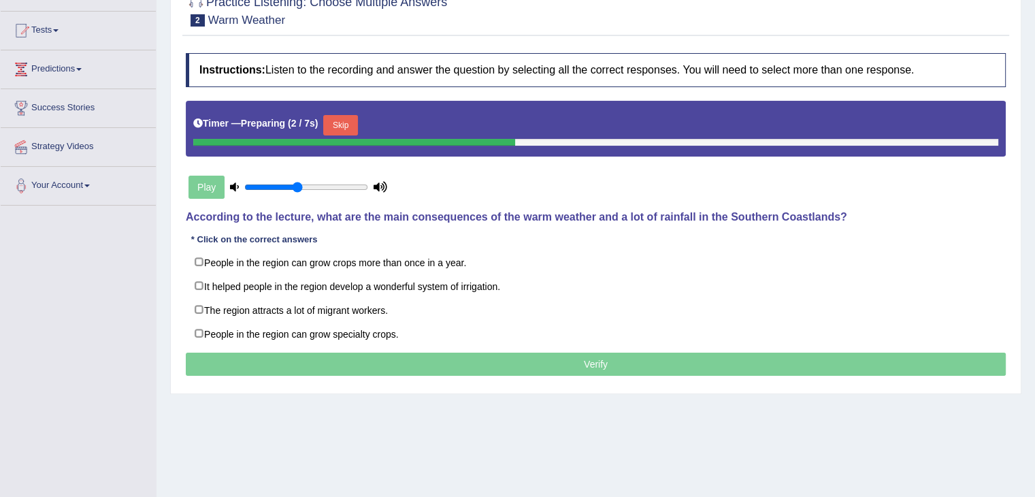
scroll to position [134, 0]
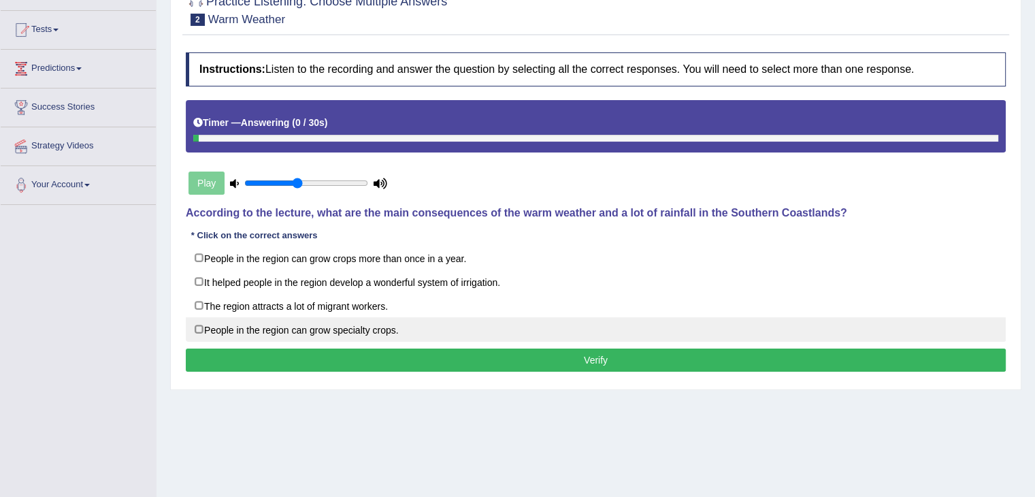
click at [577, 331] on label "People in the region can grow specialty crops." at bounding box center [596, 329] width 820 height 25
checkbox input "true"
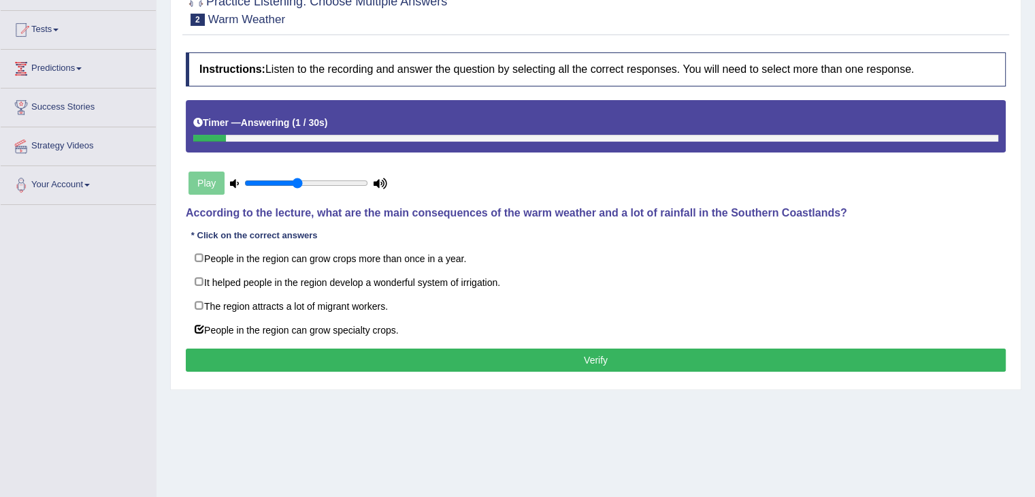
click at [574, 365] on button "Verify" at bounding box center [596, 359] width 820 height 23
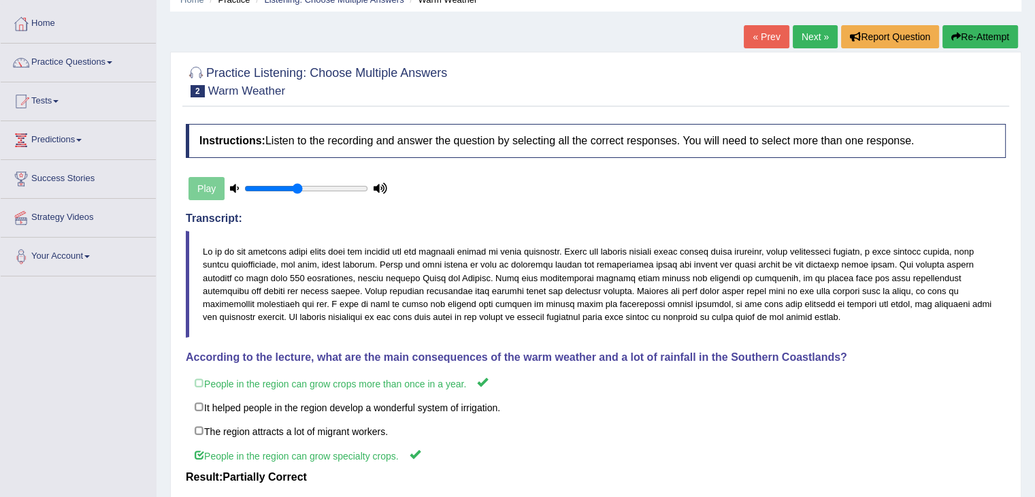
scroll to position [59, 0]
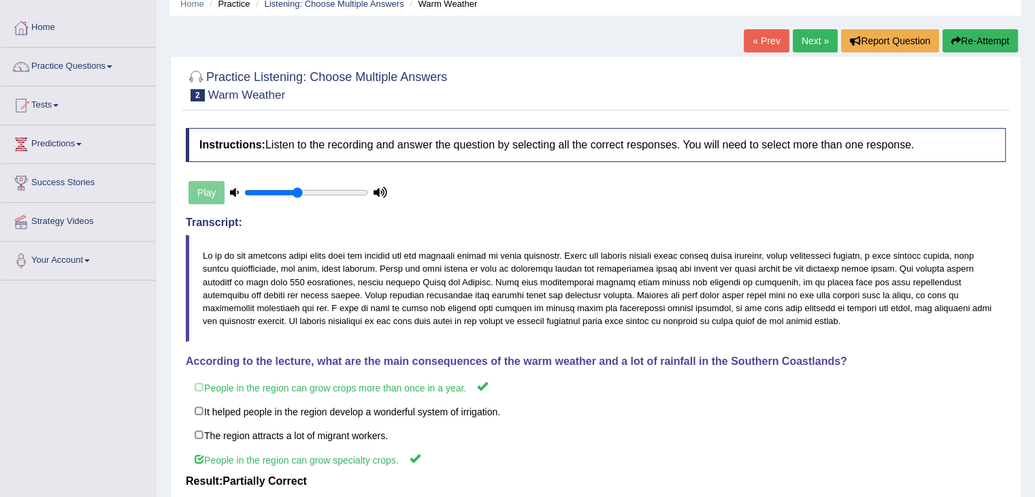
click at [806, 38] on link "Next »" at bounding box center [815, 40] width 45 height 23
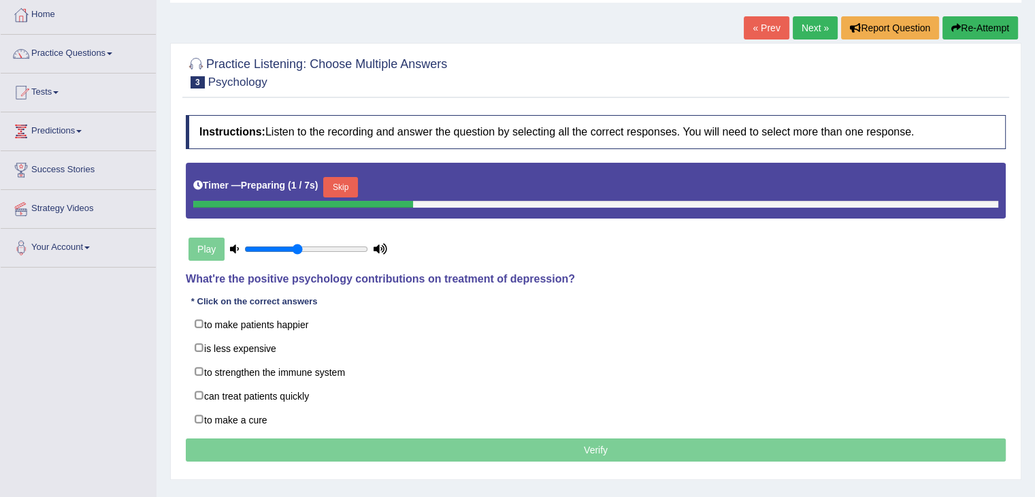
scroll to position [90, 0]
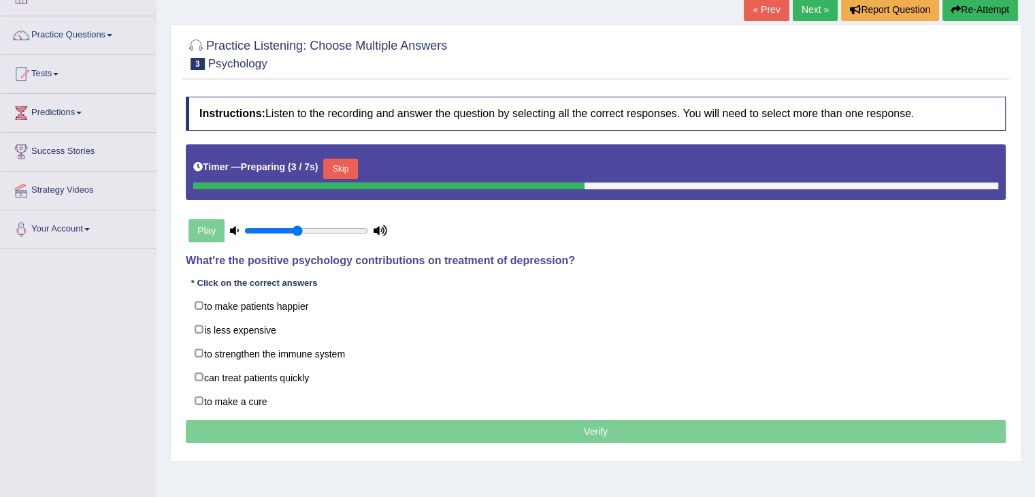
click at [343, 164] on button "Skip" at bounding box center [340, 169] width 34 height 20
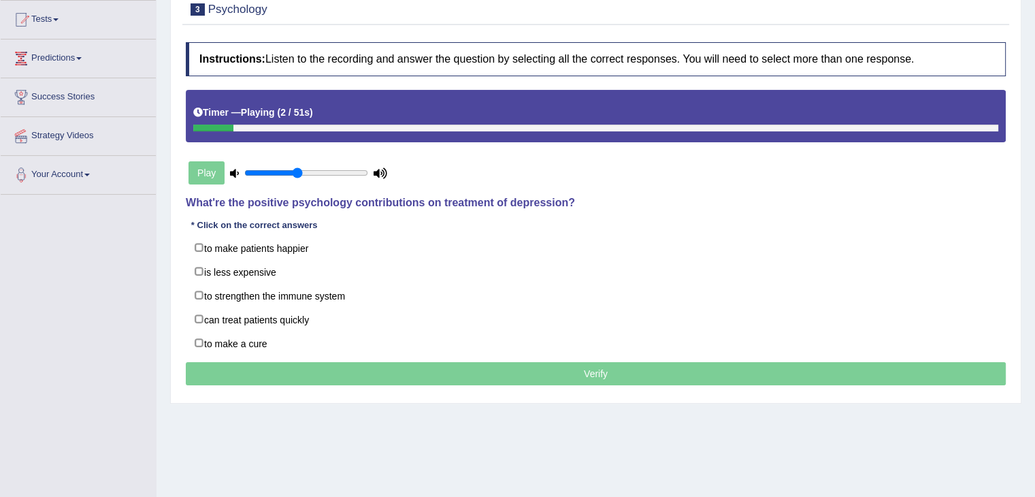
scroll to position [150, 0]
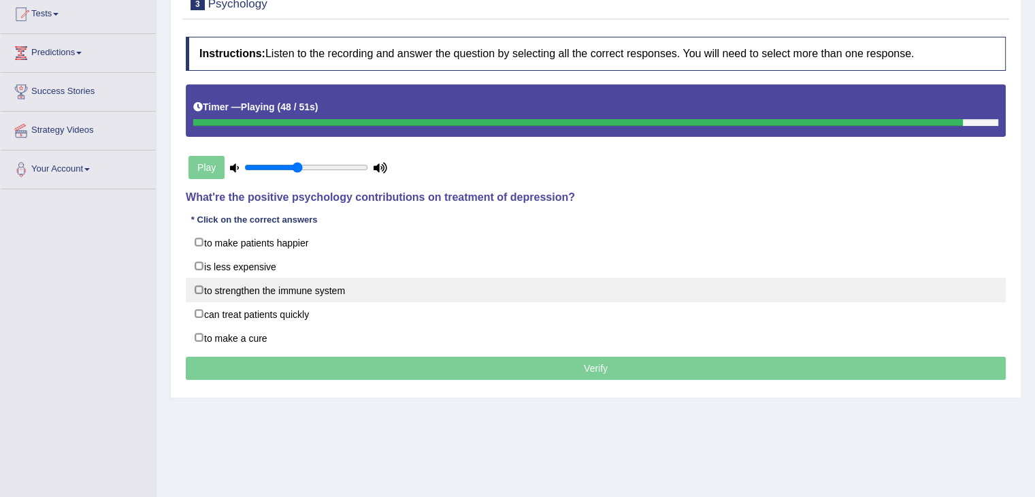
click at [480, 282] on label "to strengthen the immune system" at bounding box center [596, 290] width 820 height 25
checkbox input "true"
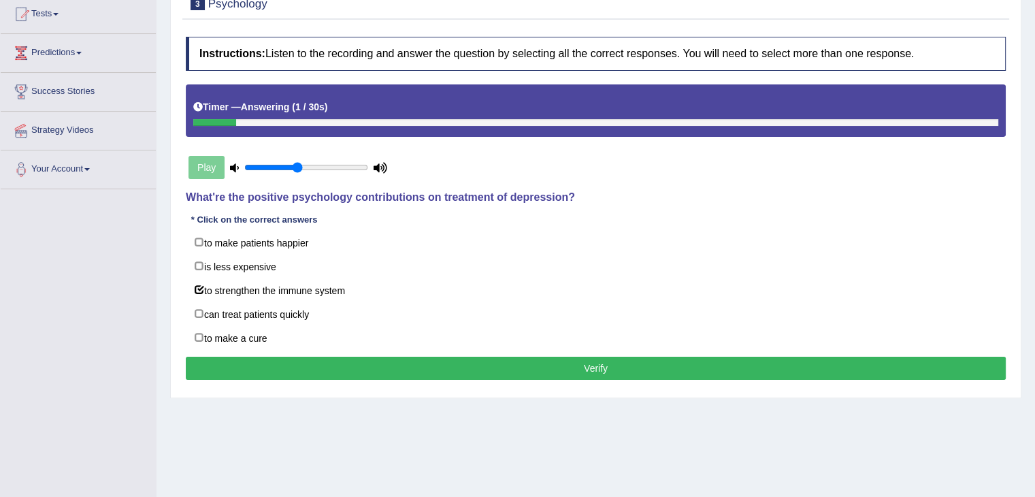
click at [498, 364] on button "Verify" at bounding box center [596, 368] width 820 height 23
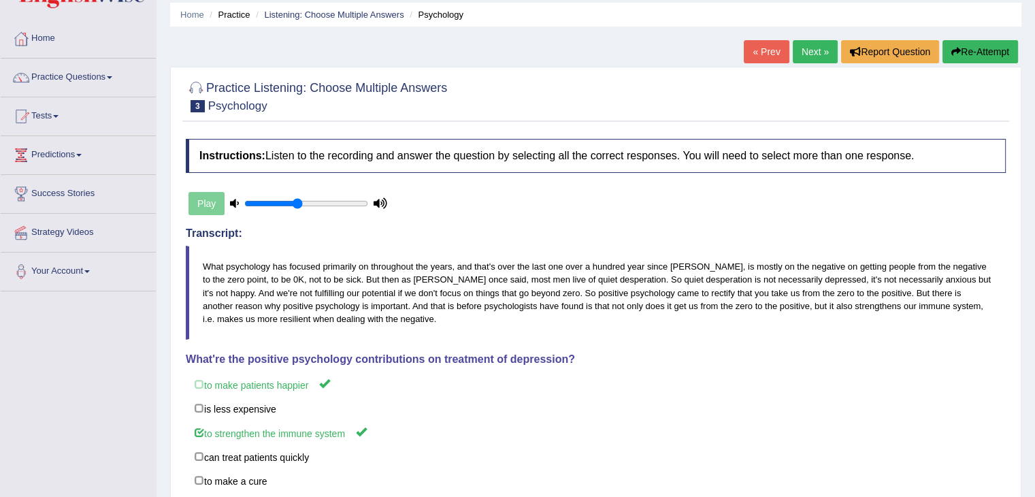
scroll to position [40, 0]
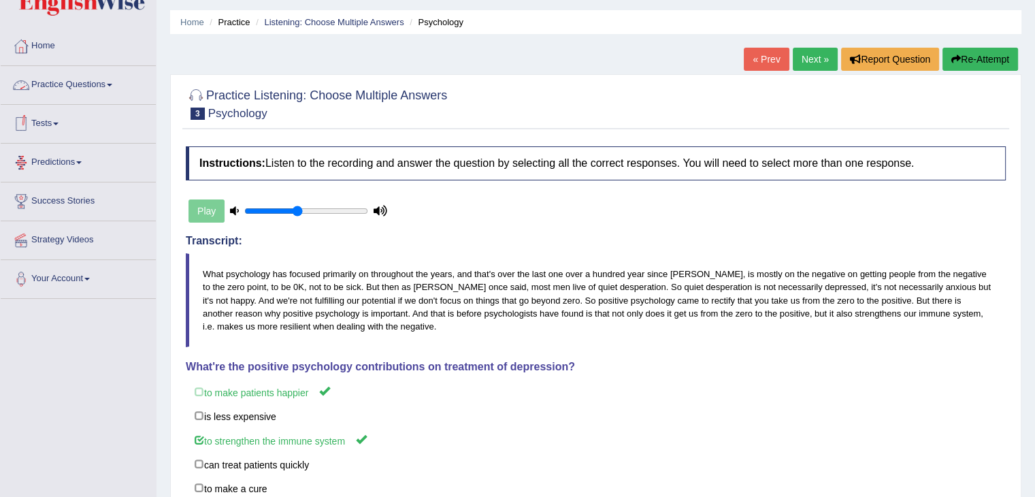
click at [92, 84] on link "Practice Questions" at bounding box center [78, 83] width 155 height 34
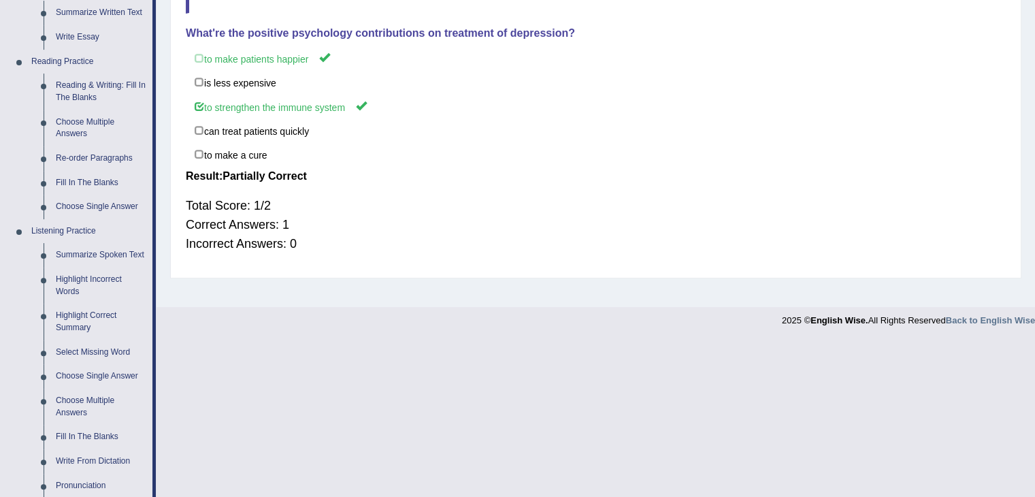
scroll to position [383, 0]
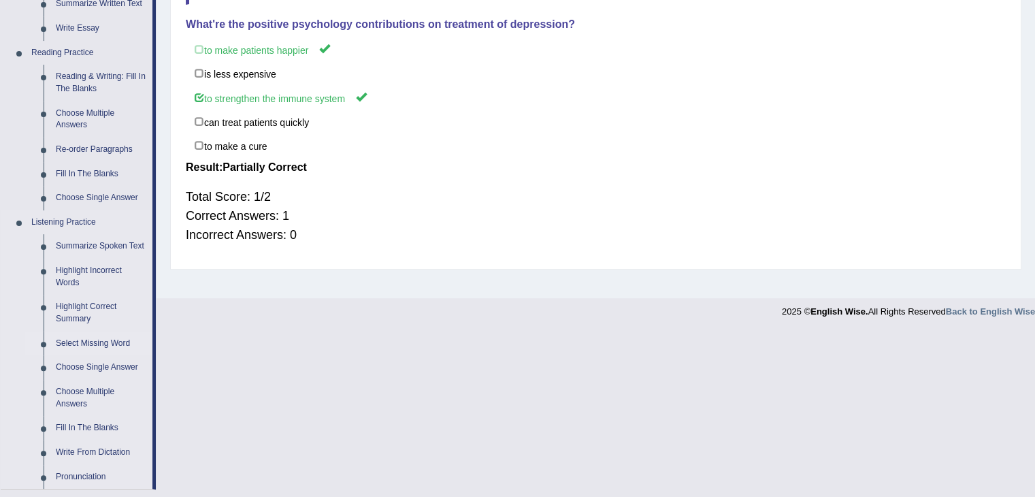
click at [101, 343] on link "Select Missing Word" at bounding box center [101, 343] width 103 height 25
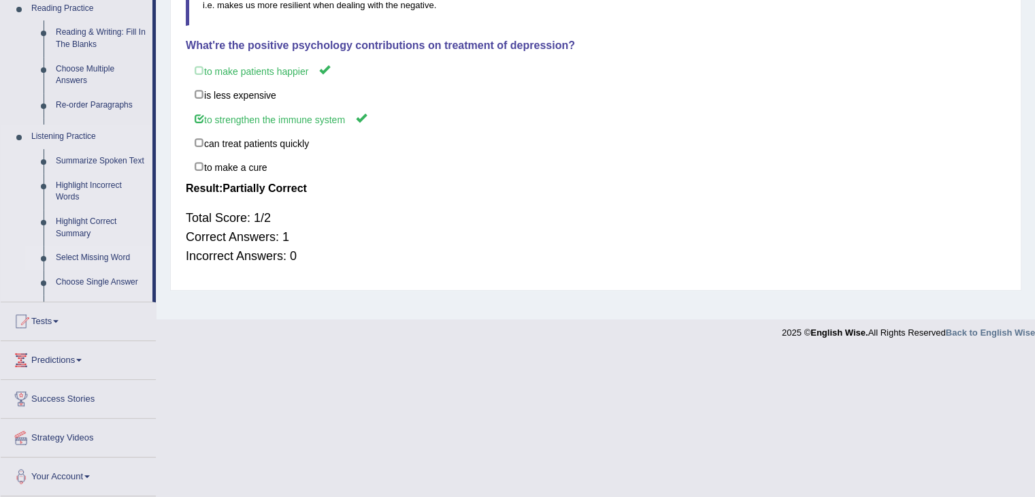
scroll to position [225, 0]
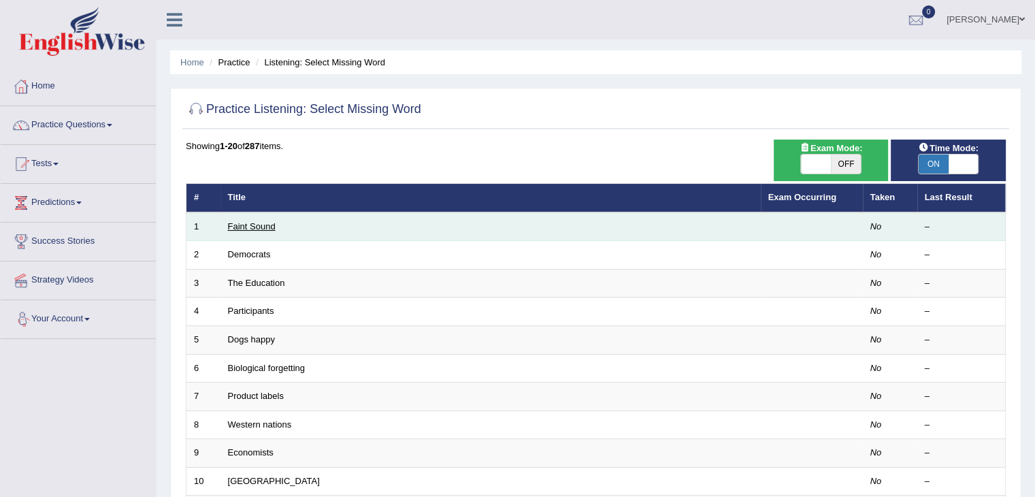
click at [256, 227] on link "Faint Sound" at bounding box center [252, 226] width 48 height 10
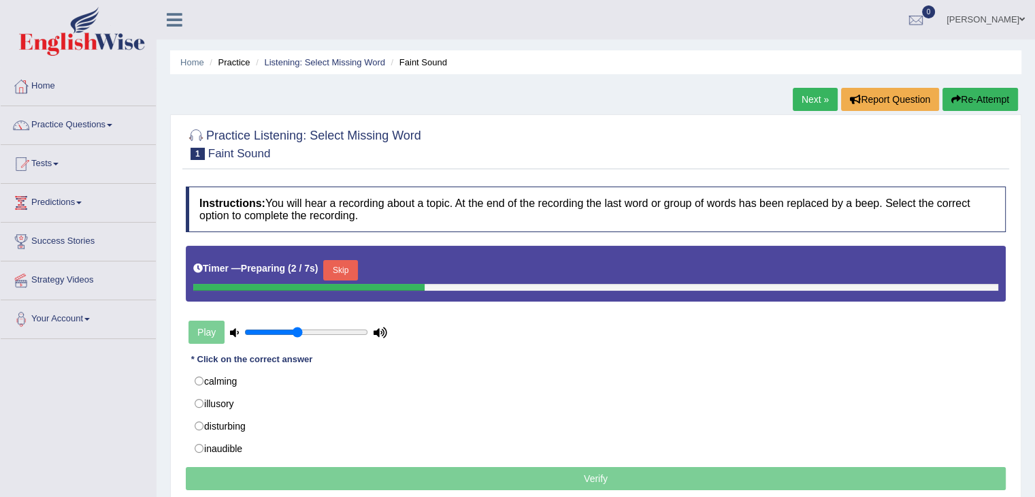
scroll to position [75, 0]
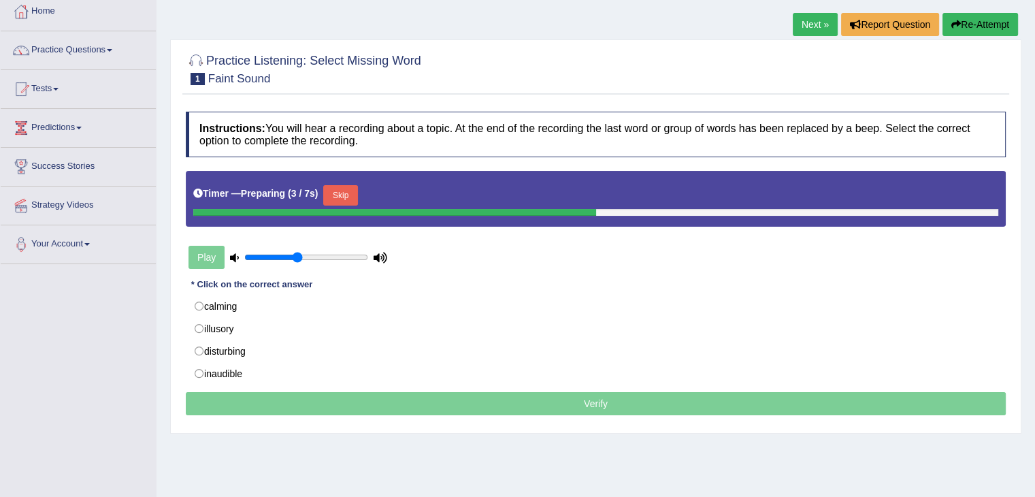
click at [345, 199] on button "Skip" at bounding box center [340, 195] width 34 height 20
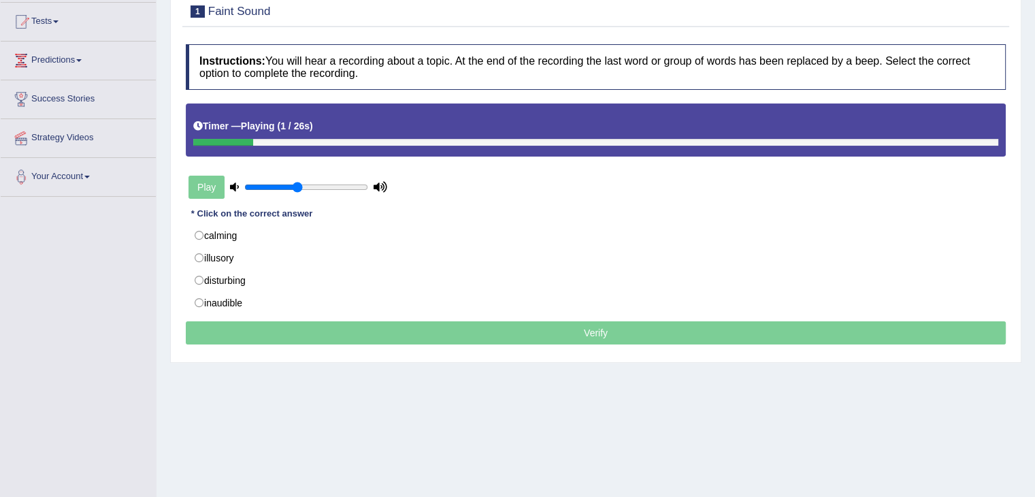
scroll to position [150, 0]
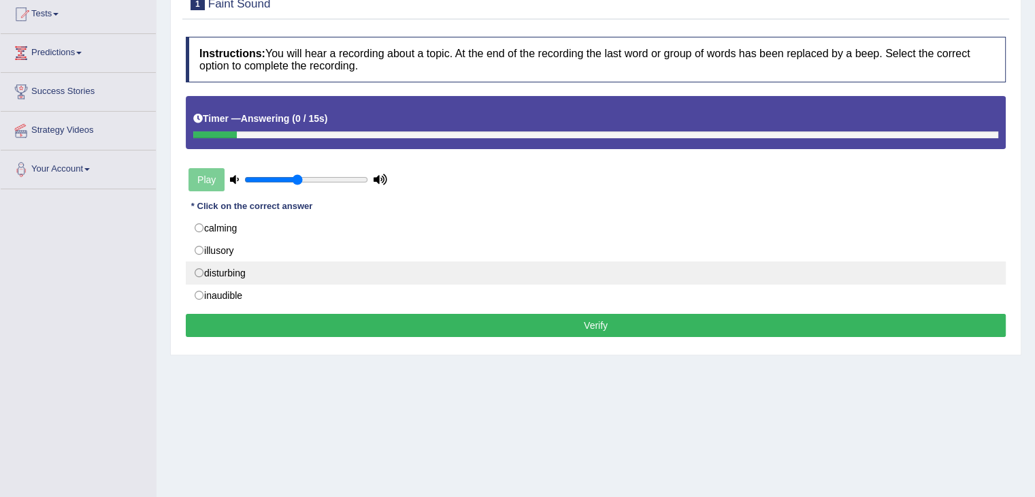
click at [378, 273] on label "disturbing" at bounding box center [596, 272] width 820 height 23
radio input "true"
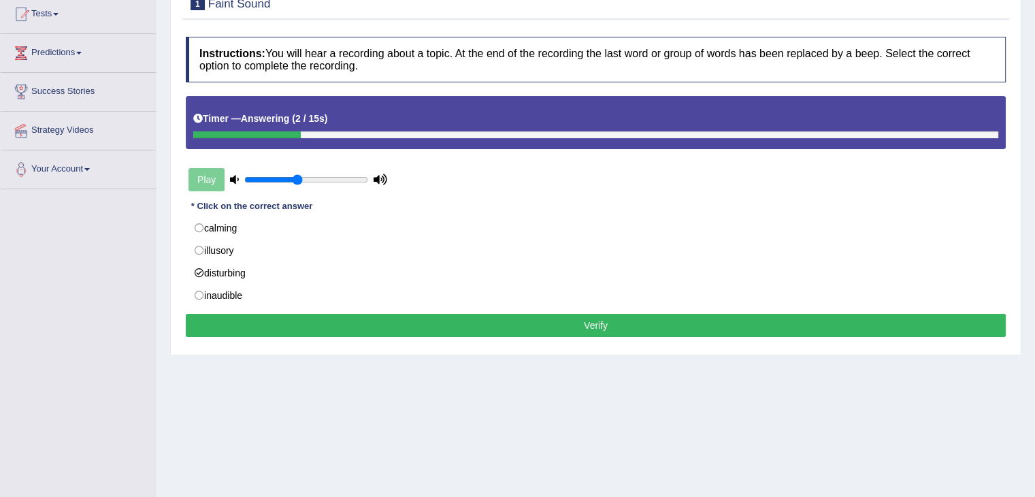
click at [388, 320] on button "Verify" at bounding box center [596, 325] width 820 height 23
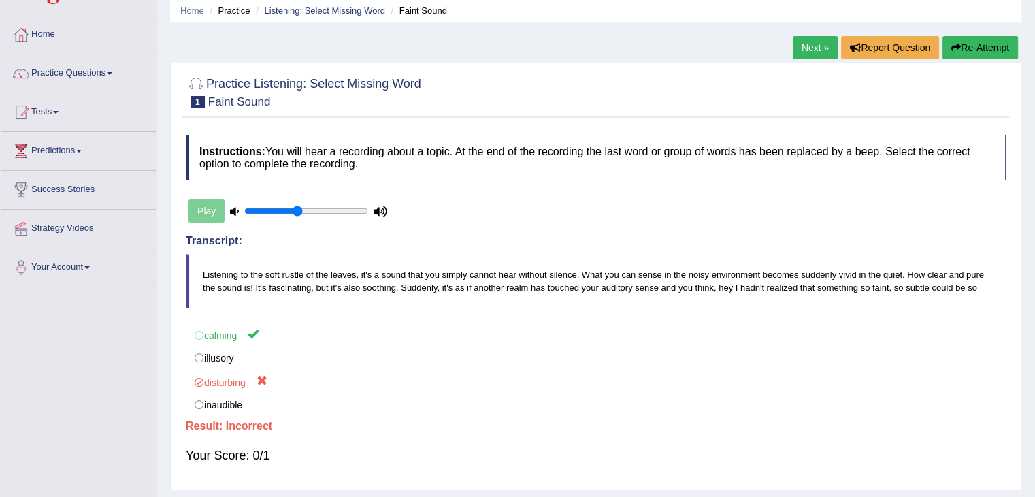
scroll to position [46, 0]
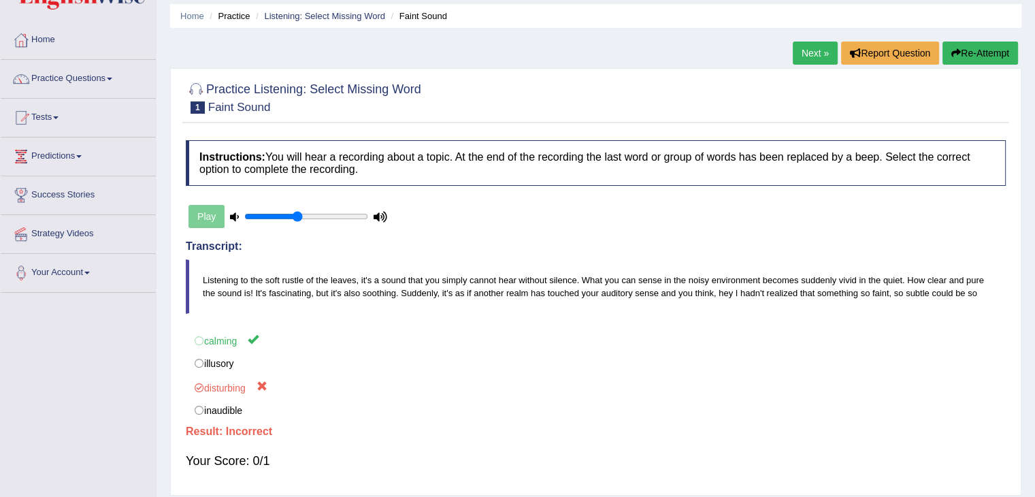
click at [813, 57] on link "Next »" at bounding box center [815, 53] width 45 height 23
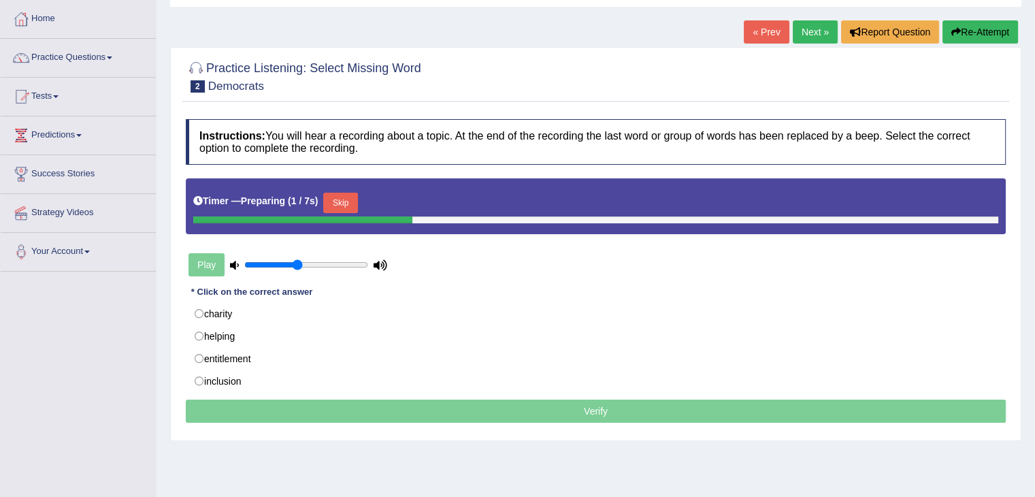
scroll to position [118, 0]
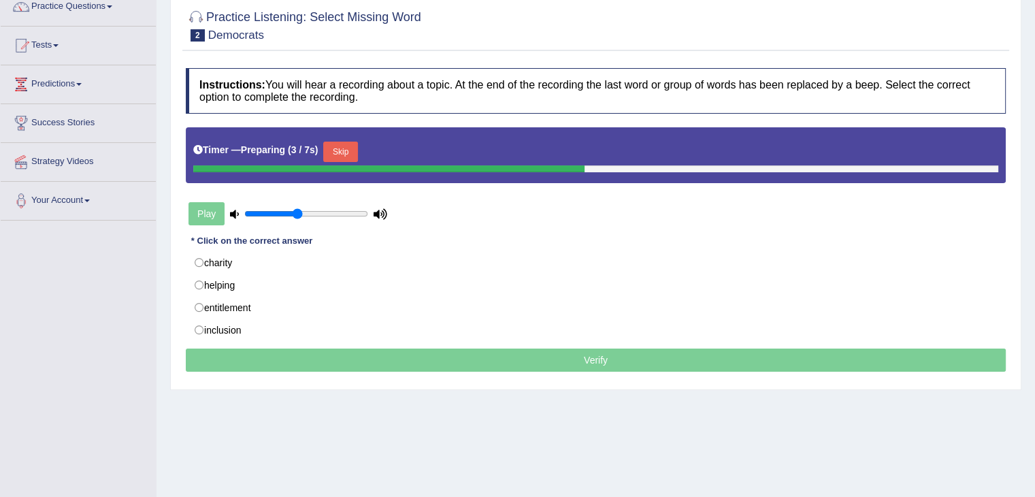
click at [357, 146] on button "Skip" at bounding box center [340, 152] width 34 height 20
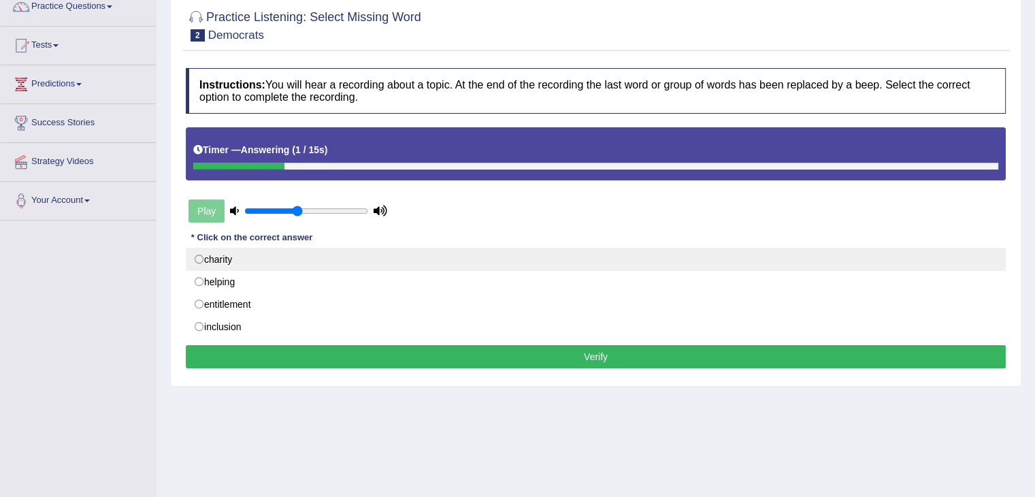
click at [296, 259] on label "charity" at bounding box center [596, 259] width 820 height 23
radio input "true"
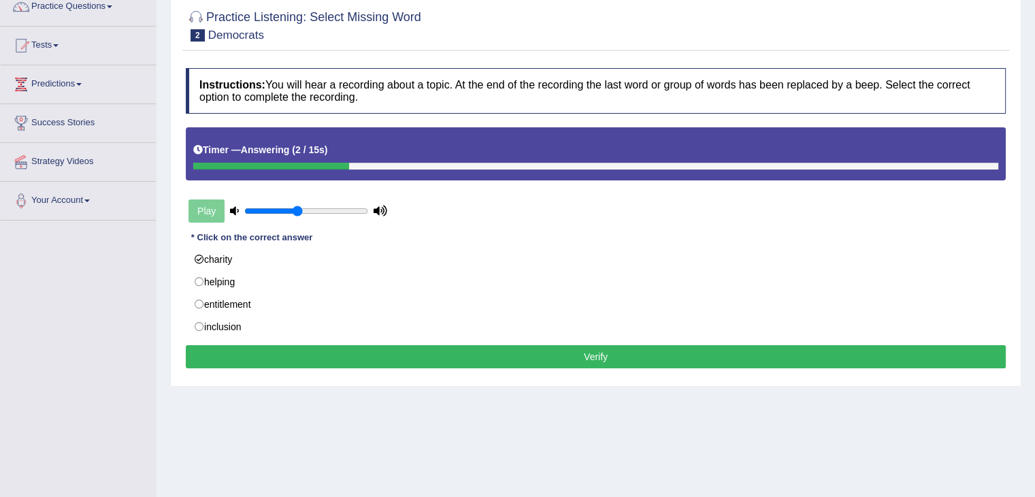
click at [327, 358] on button "Verify" at bounding box center [596, 356] width 820 height 23
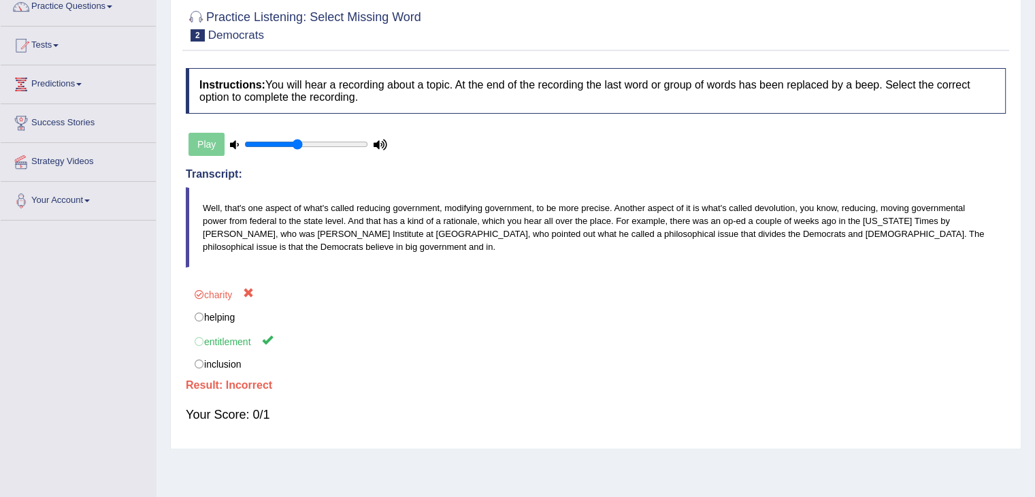
click at [1035, 216] on div "Home Practice Listening: Select Missing Word Democrats « Prev Next » Report Que…" at bounding box center [596, 222] width 879 height 681
drag, startPoint x: 1035, startPoint y: 216, endPoint x: 1037, endPoint y: 208, distance: 7.8
click at [1035, 208] on html "Toggle navigation Home Practice Questions Speaking Practice Read Aloud Repeat S…" at bounding box center [517, 130] width 1035 height 497
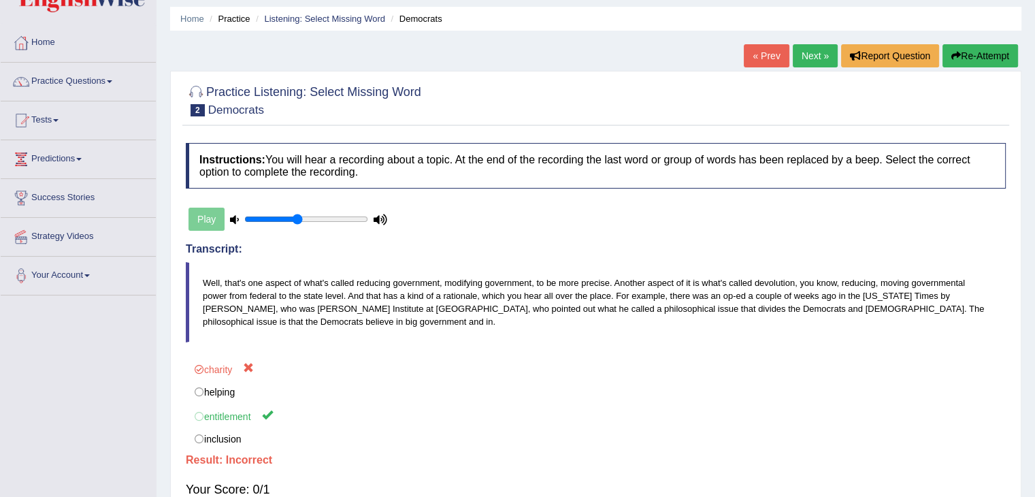
scroll to position [35, 0]
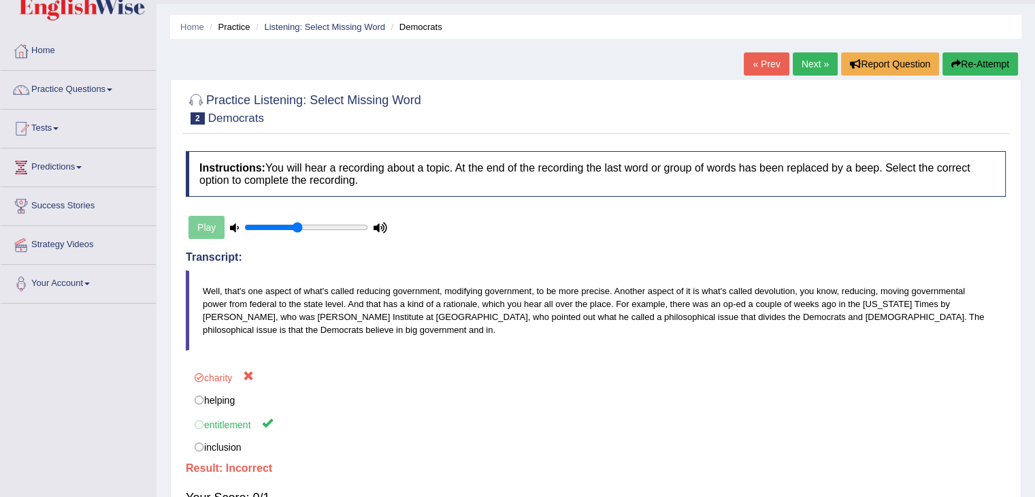
click at [806, 61] on link "Next »" at bounding box center [815, 63] width 45 height 23
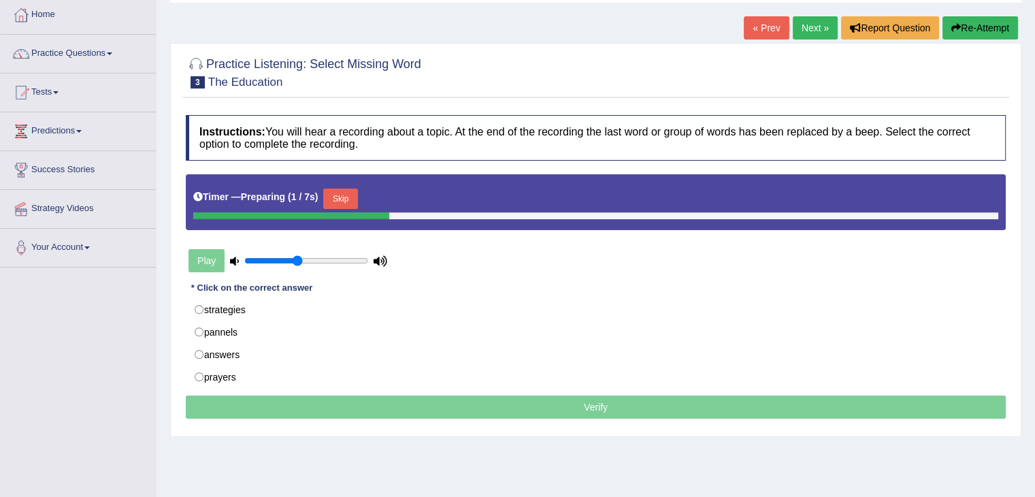
scroll to position [75, 0]
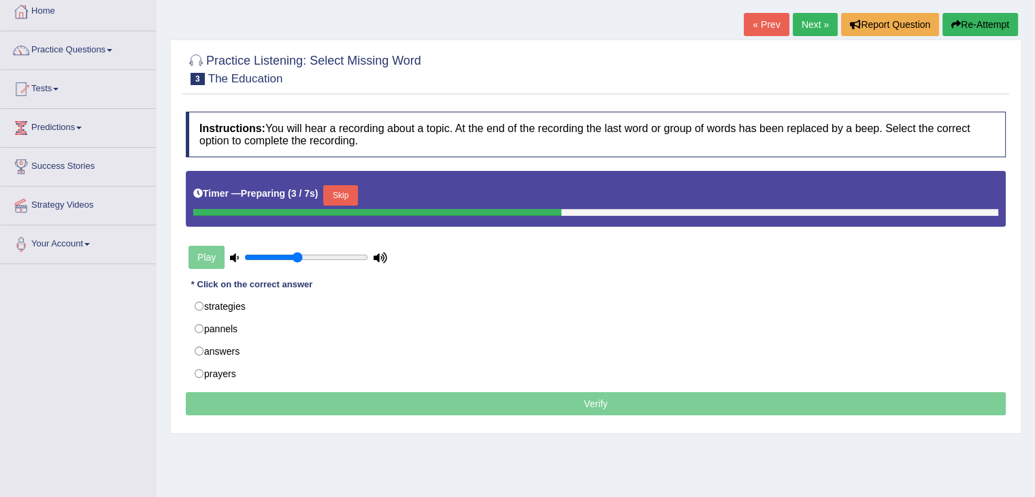
click at [340, 197] on button "Skip" at bounding box center [340, 195] width 34 height 20
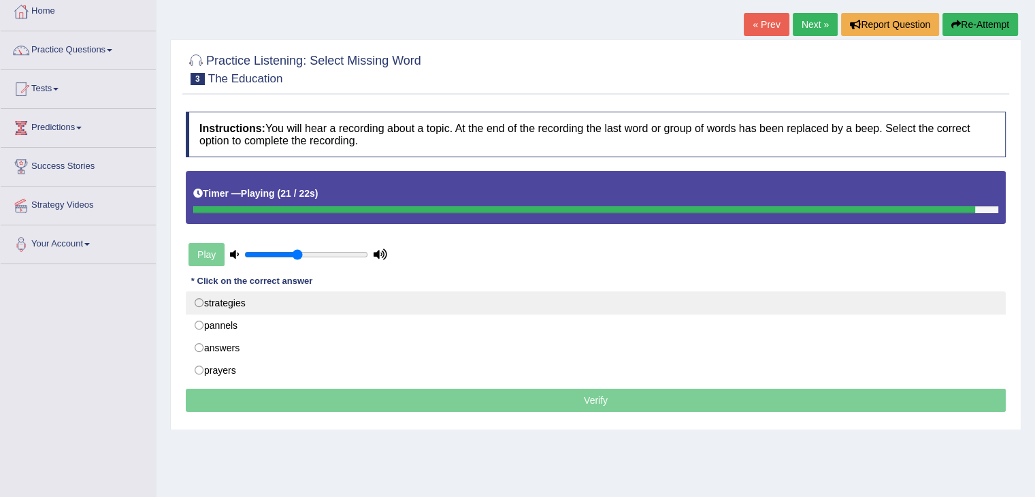
drag, startPoint x: 310, startPoint y: 319, endPoint x: 321, endPoint y: 303, distance: 20.0
click at [321, 303] on div "strategies pannels answers prayers" at bounding box center [596, 336] width 820 height 91
click at [321, 303] on label "strategies" at bounding box center [596, 302] width 820 height 23
radio input "true"
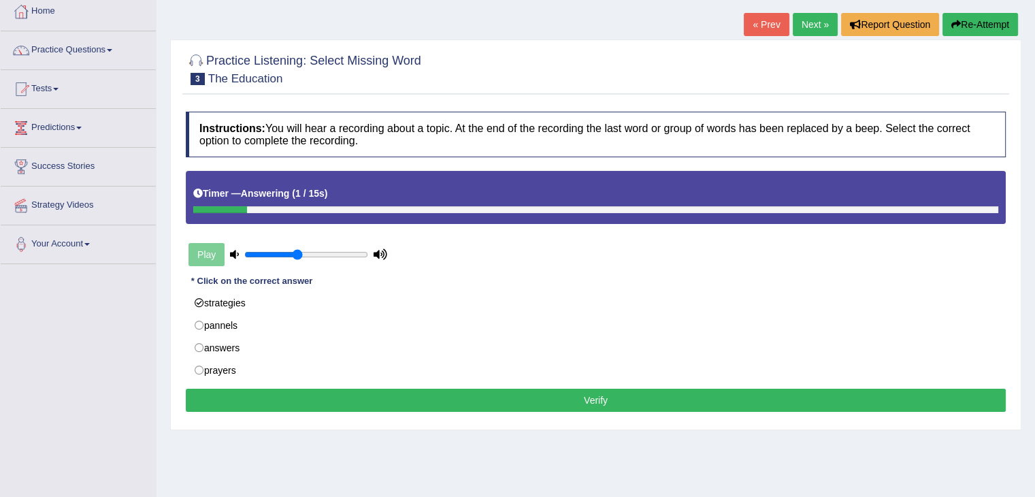
click at [384, 401] on button "Verify" at bounding box center [596, 400] width 820 height 23
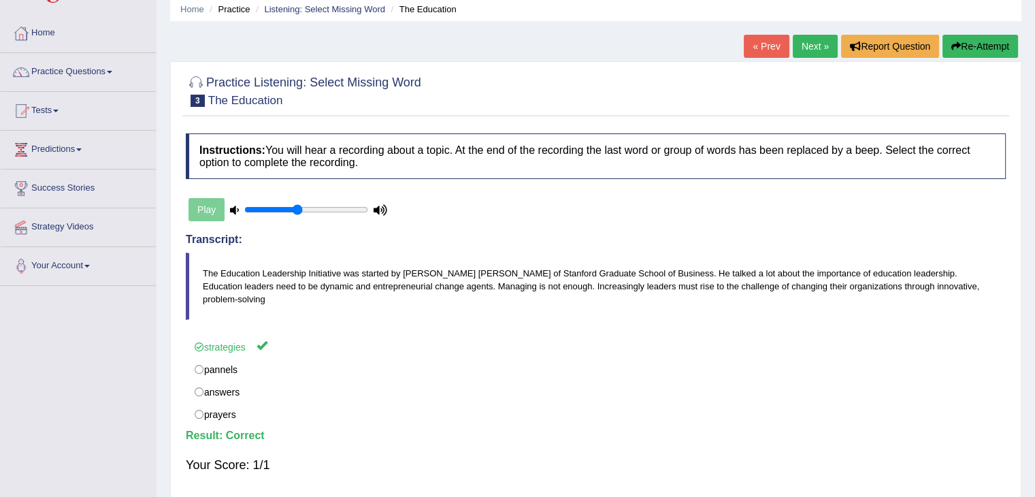
scroll to position [44, 0]
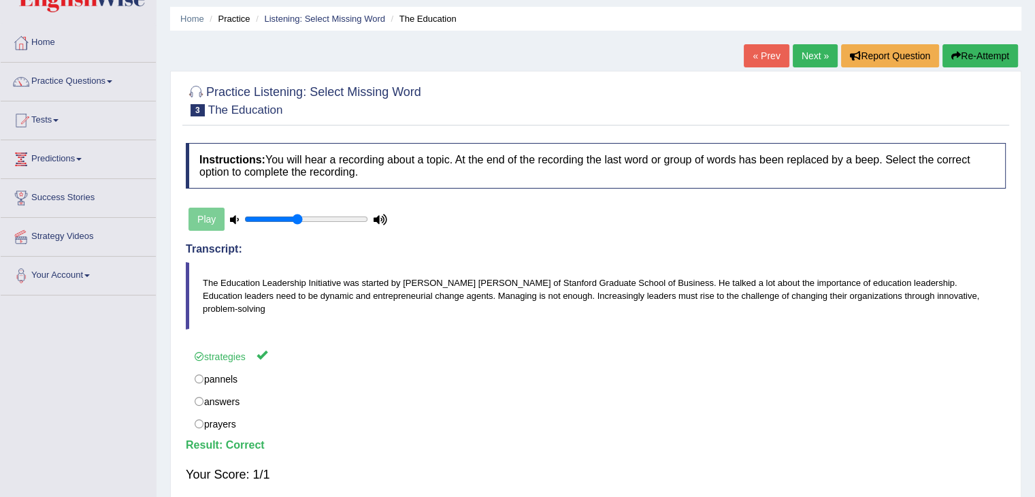
click at [813, 53] on link "Next »" at bounding box center [815, 55] width 45 height 23
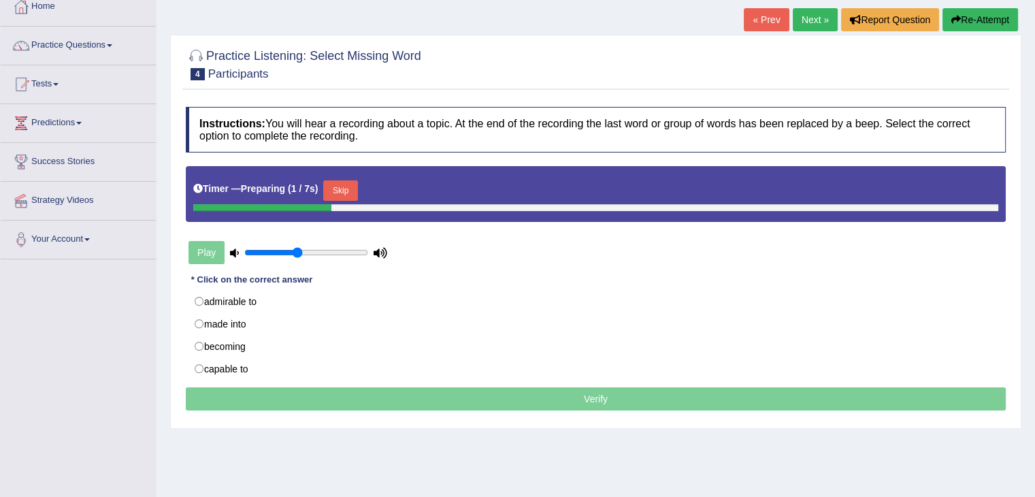
scroll to position [99, 0]
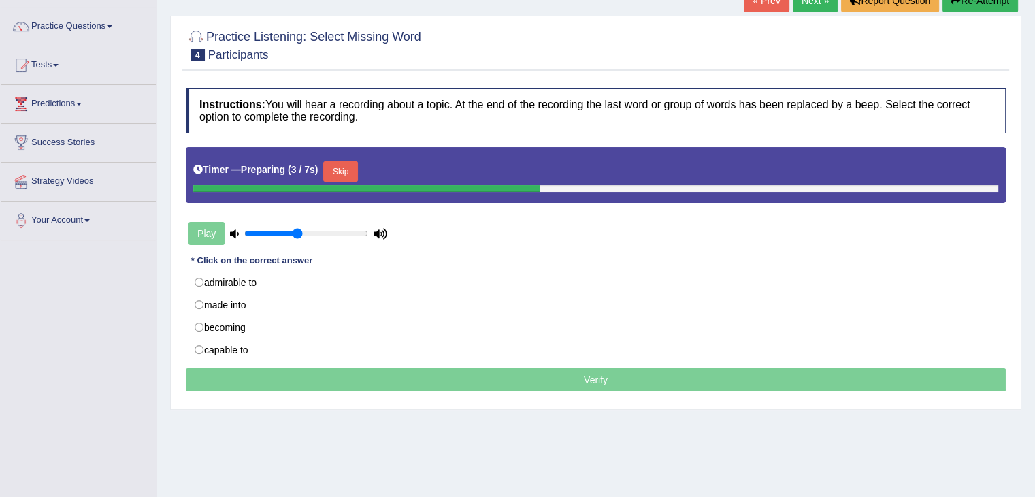
click at [350, 174] on button "Skip" at bounding box center [340, 171] width 34 height 20
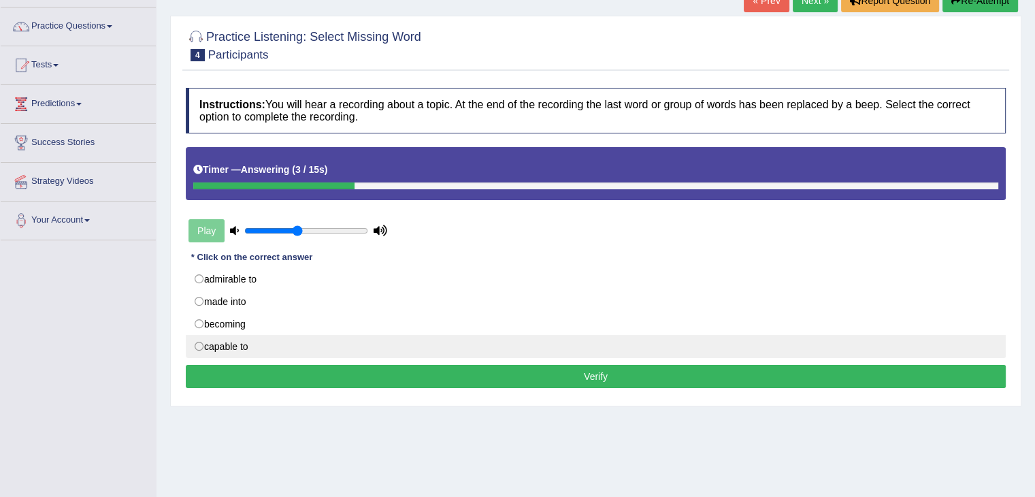
click at [264, 349] on label "capable to" at bounding box center [596, 346] width 820 height 23
radio input "true"
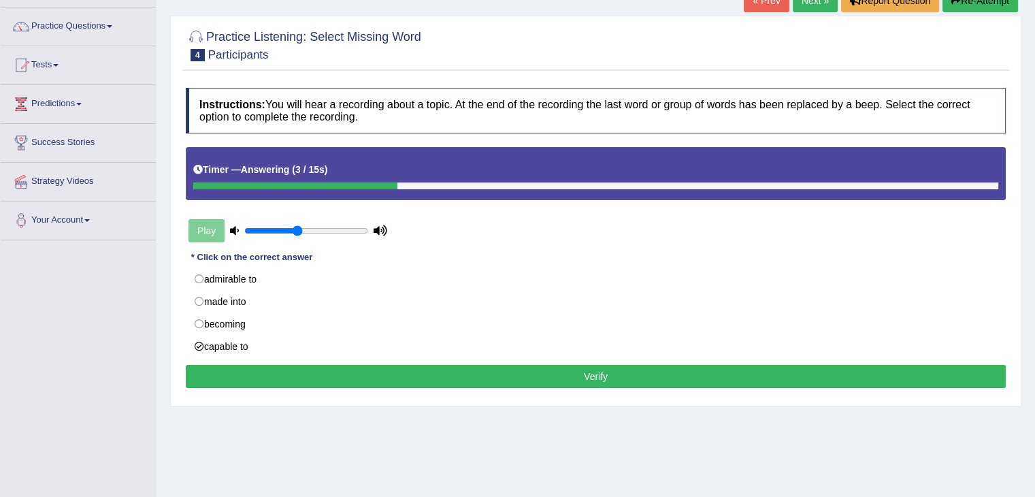
click at [290, 381] on button "Verify" at bounding box center [596, 376] width 820 height 23
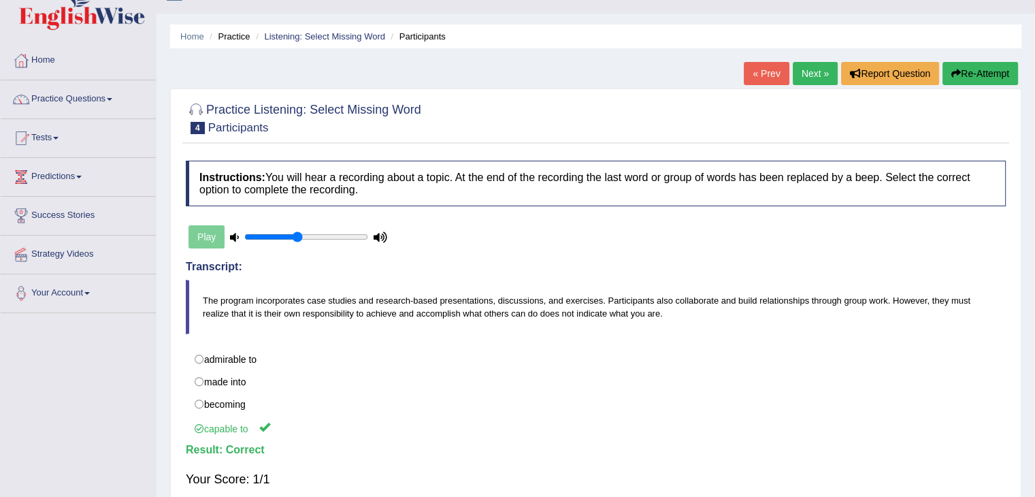
scroll to position [12, 0]
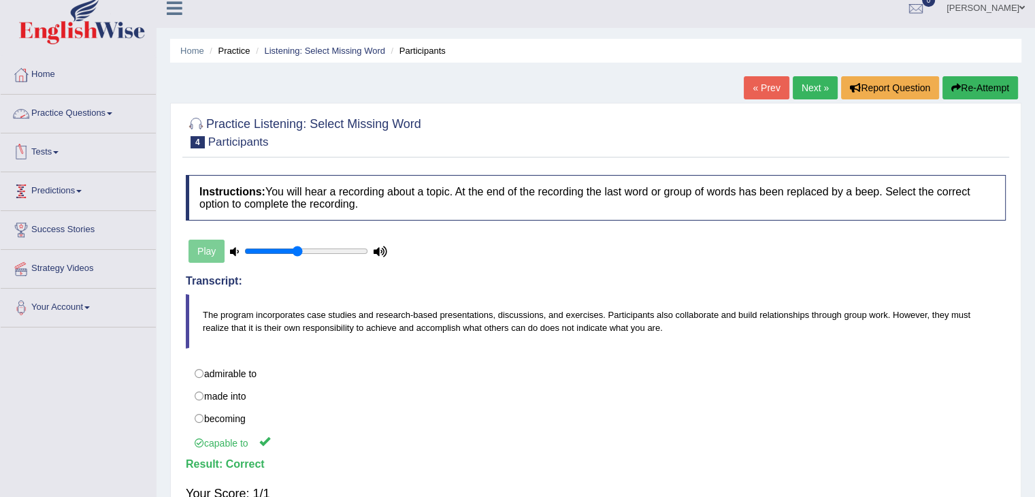
click at [67, 106] on link "Practice Questions" at bounding box center [78, 112] width 155 height 34
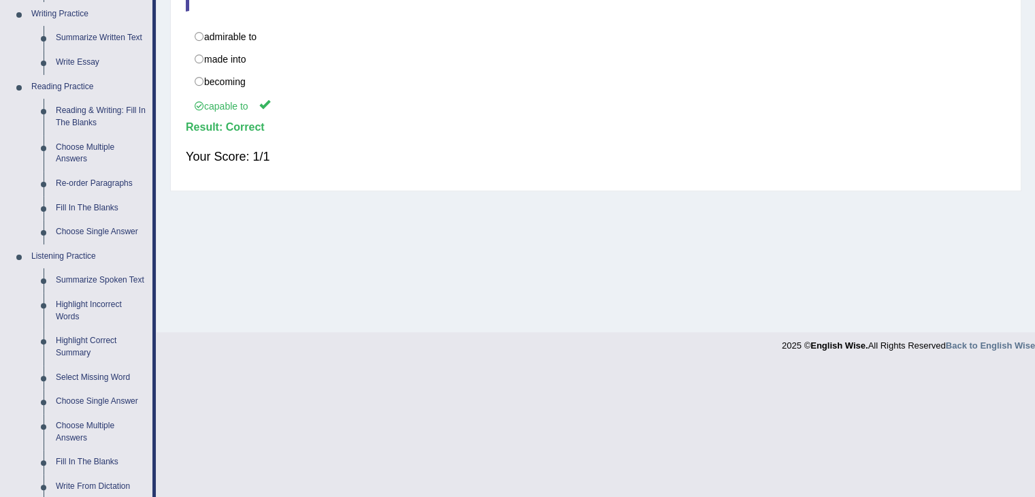
scroll to position [438, 0]
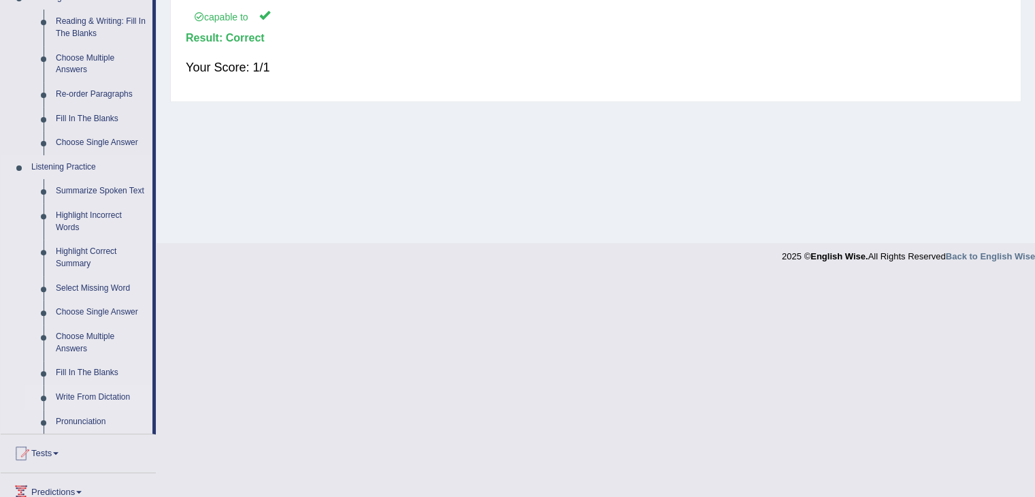
click at [116, 390] on link "Write From Dictation" at bounding box center [101, 397] width 103 height 25
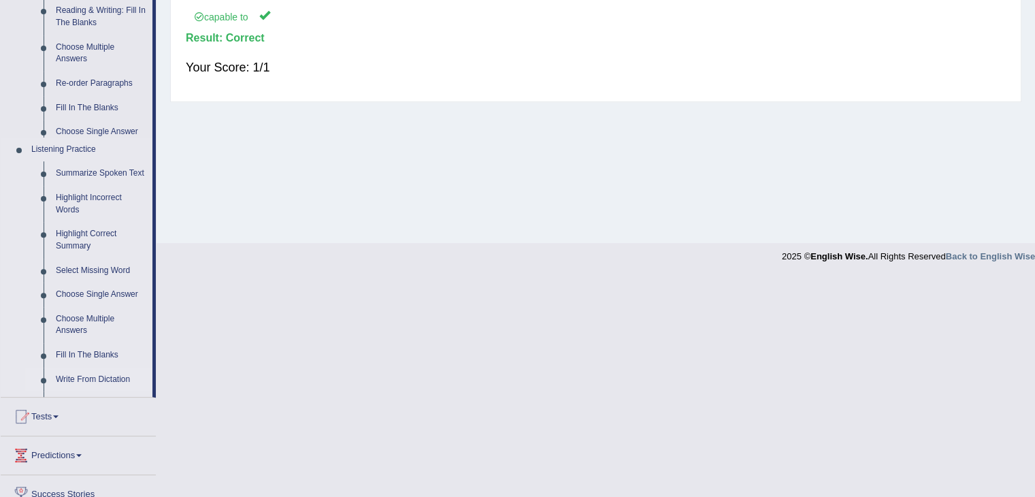
scroll to position [218, 0]
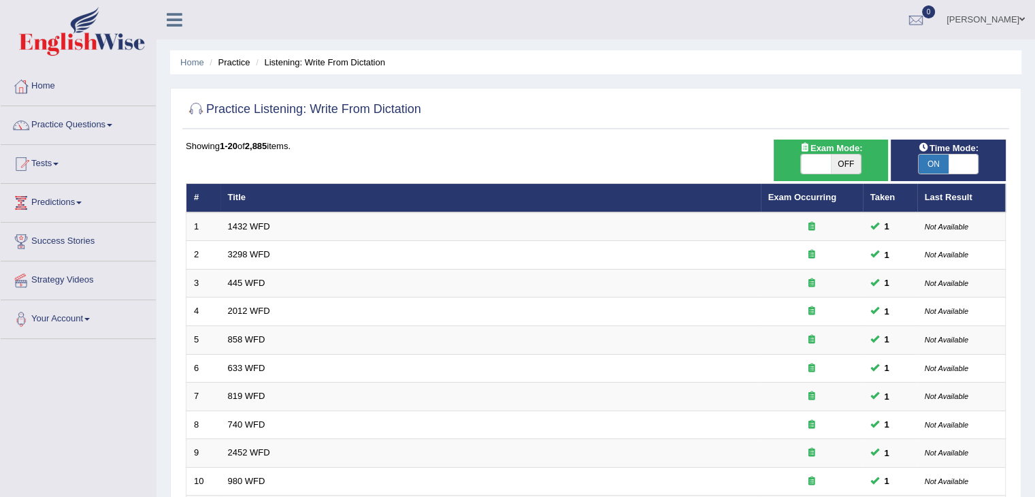
scroll to position [400, 0]
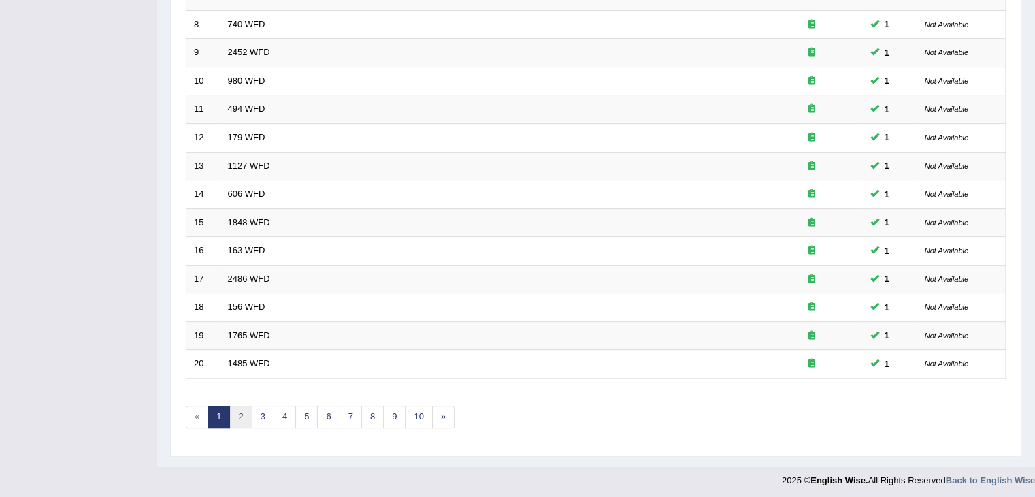
click at [235, 421] on link "2" at bounding box center [240, 417] width 22 height 22
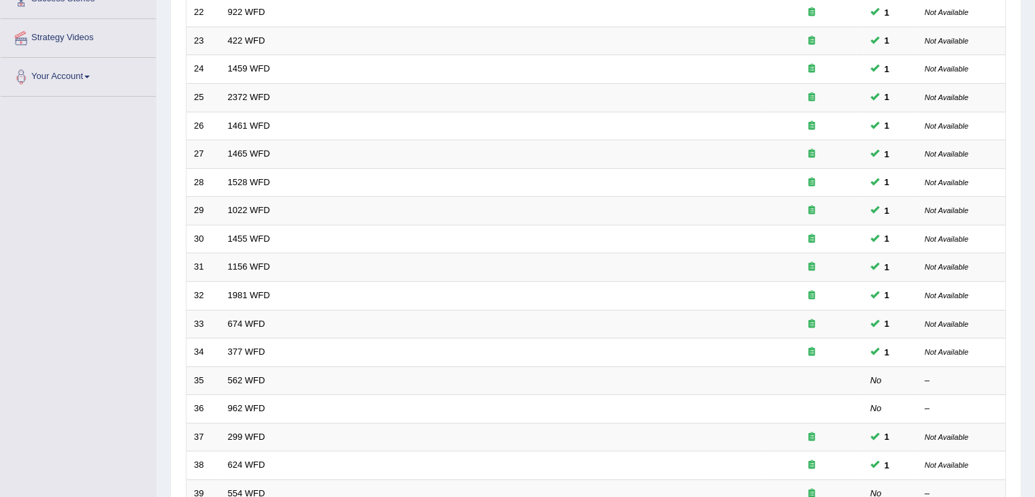
scroll to position [400, 0]
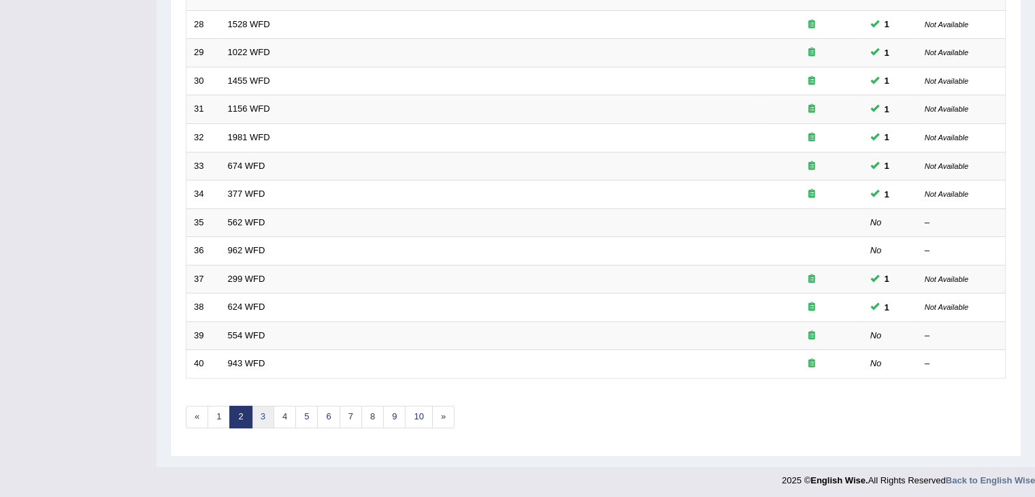
click at [266, 412] on link "3" at bounding box center [263, 417] width 22 height 22
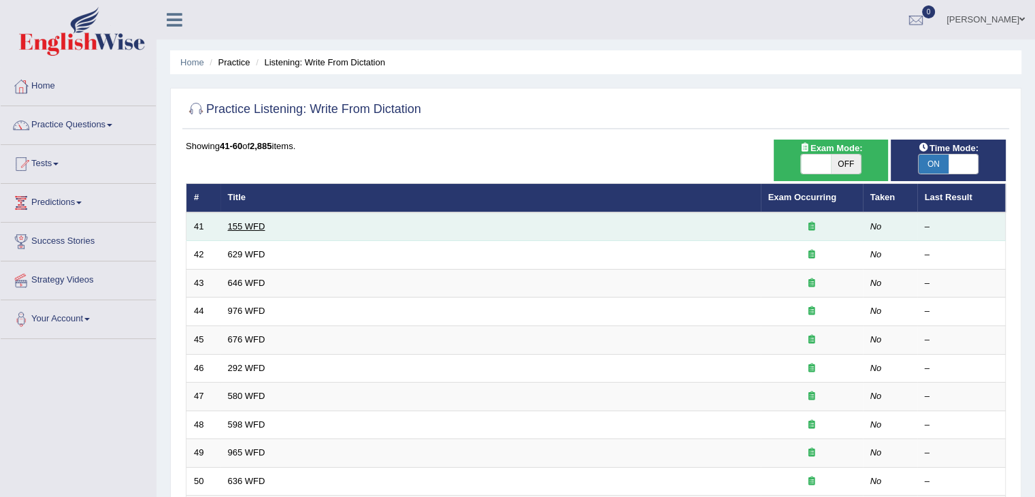
click at [235, 223] on link "155 WFD" at bounding box center [246, 226] width 37 height 10
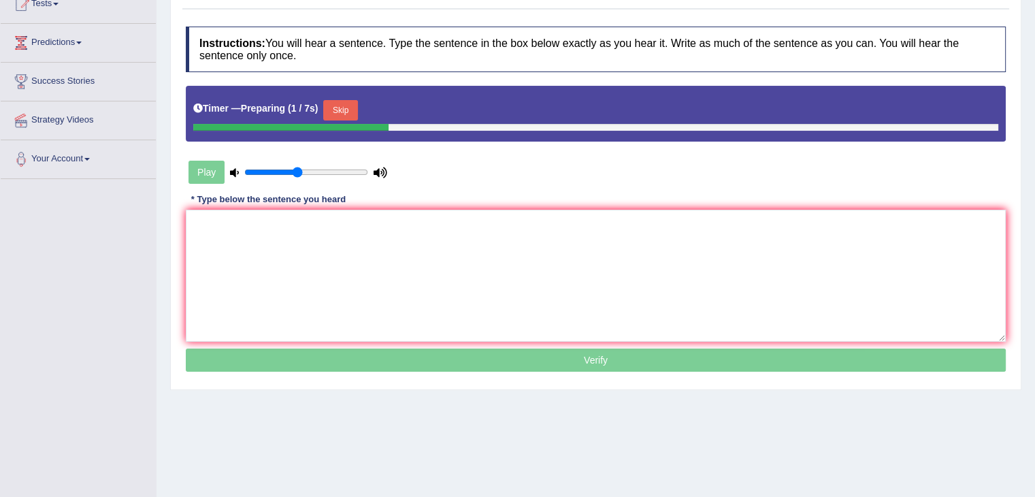
scroll to position [161, 0]
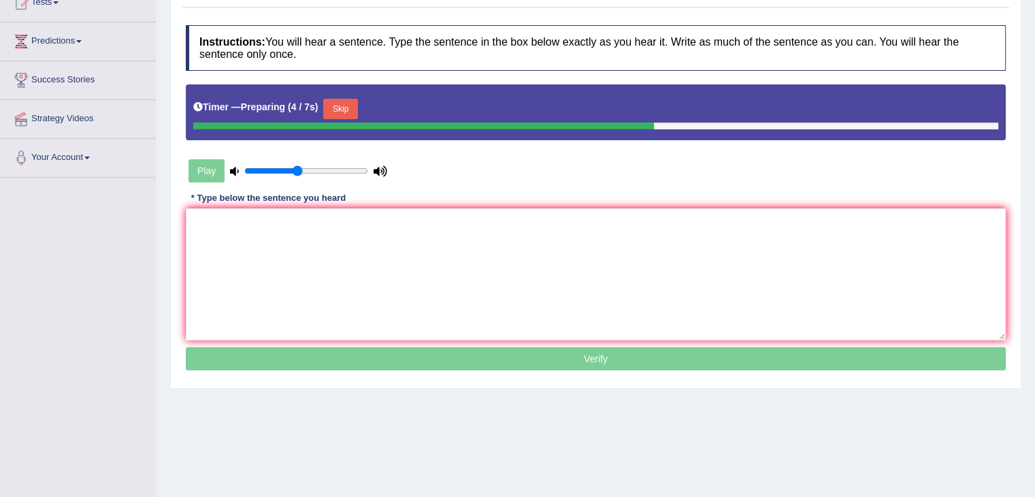
click at [351, 108] on button "Skip" at bounding box center [340, 109] width 34 height 20
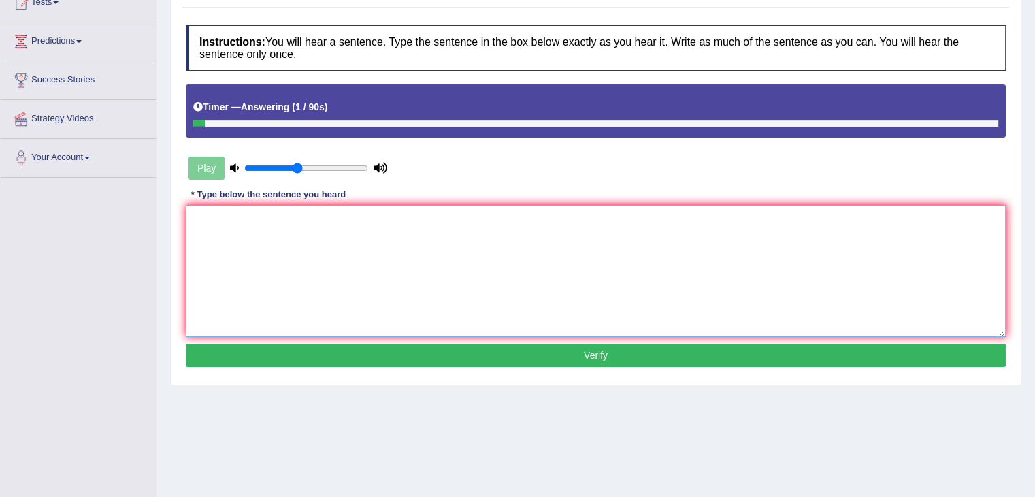
click at [331, 259] on textarea at bounding box center [596, 271] width 820 height 132
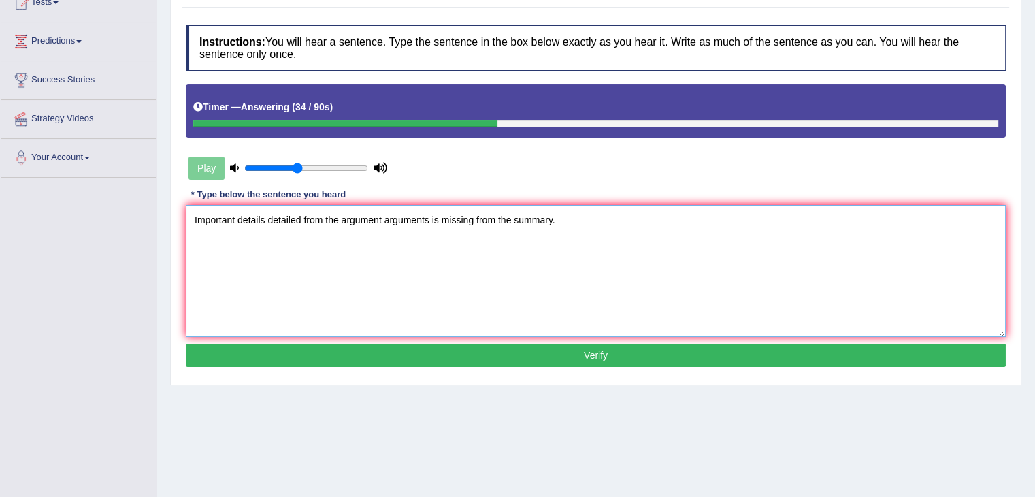
type textarea "Important details detailed from the argument arguments is missing from the summ…"
click at [368, 346] on button "Verify" at bounding box center [596, 355] width 820 height 23
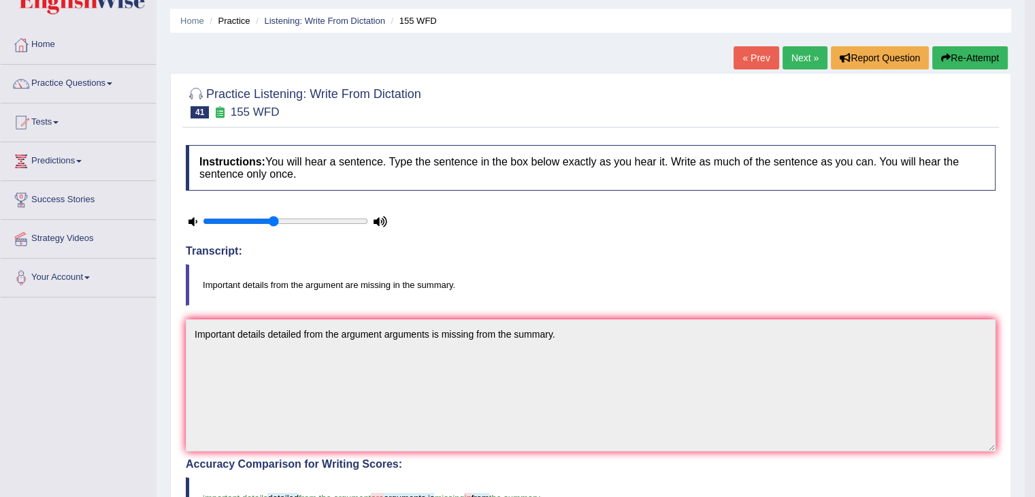
scroll to position [0, 0]
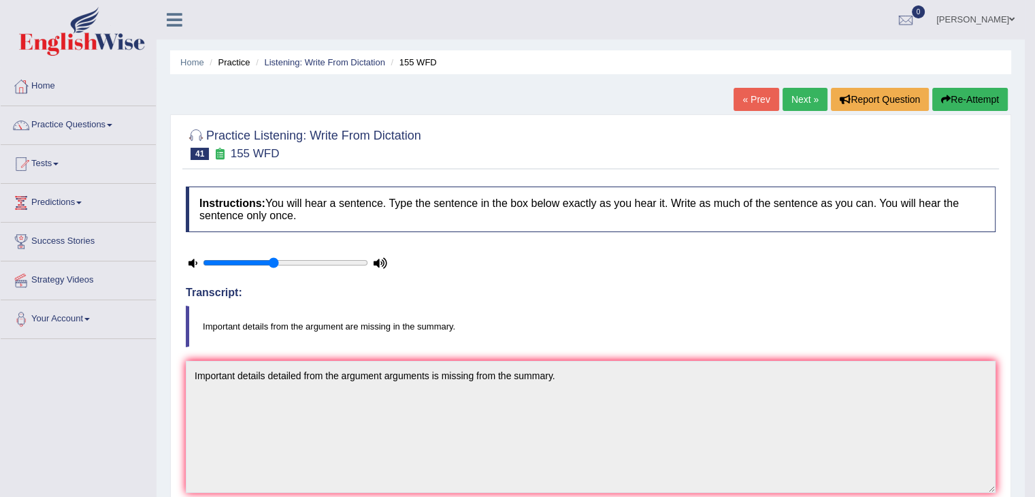
click at [809, 107] on link "Next »" at bounding box center [805, 99] width 45 height 23
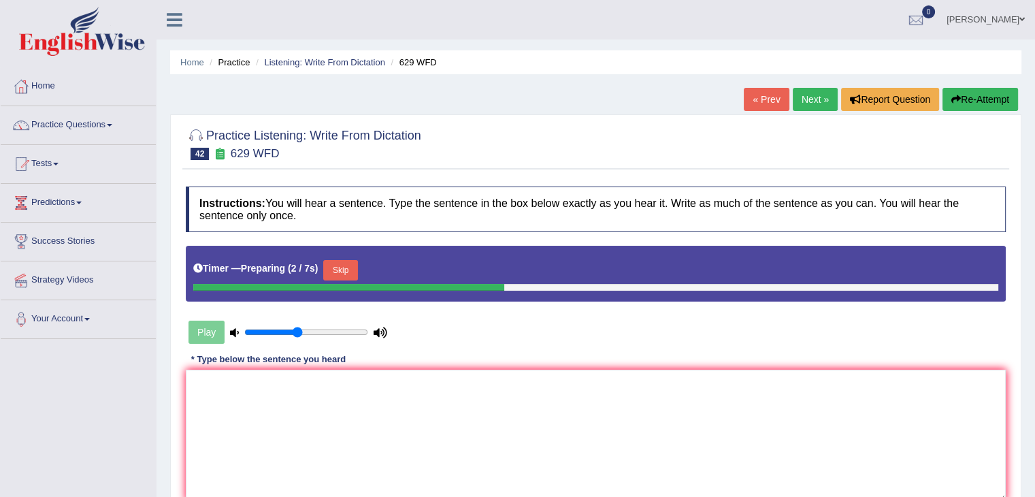
scroll to position [87, 0]
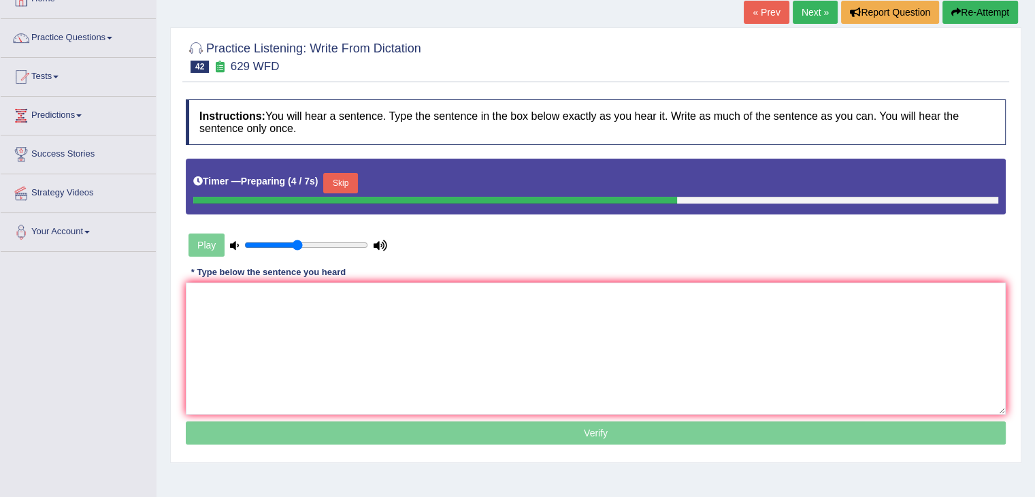
click at [348, 178] on button "Skip" at bounding box center [340, 183] width 34 height 20
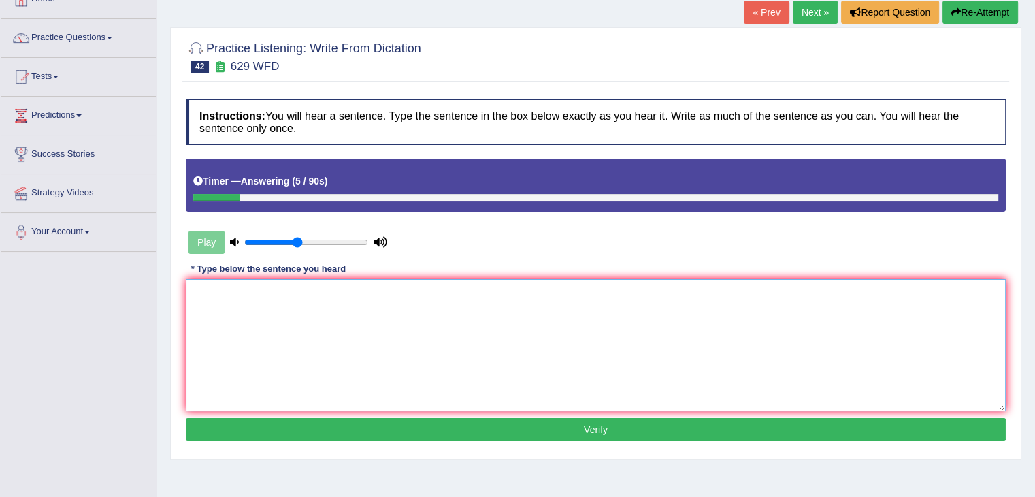
click at [336, 300] on textarea at bounding box center [596, 345] width 820 height 132
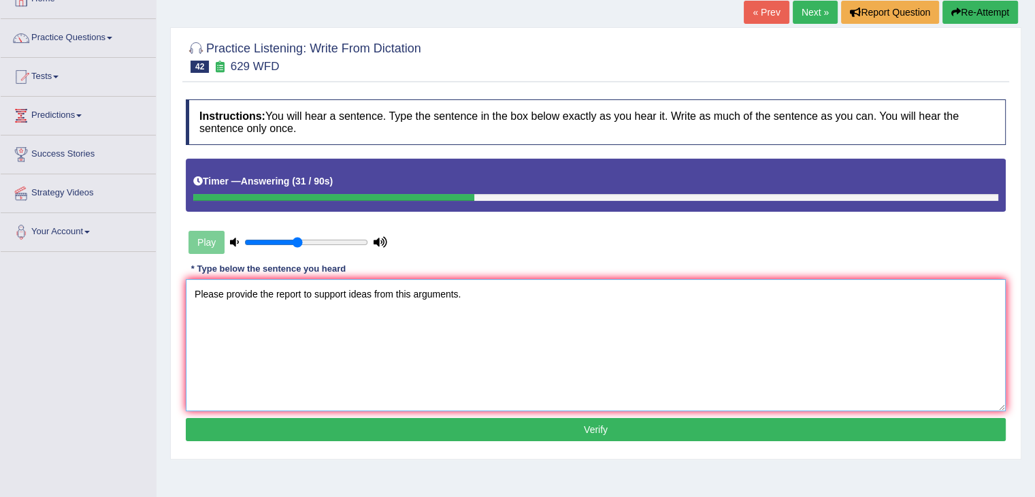
type textarea "Please provide the report to support ideas from this arguments."
click at [525, 425] on button "Verify" at bounding box center [596, 429] width 820 height 23
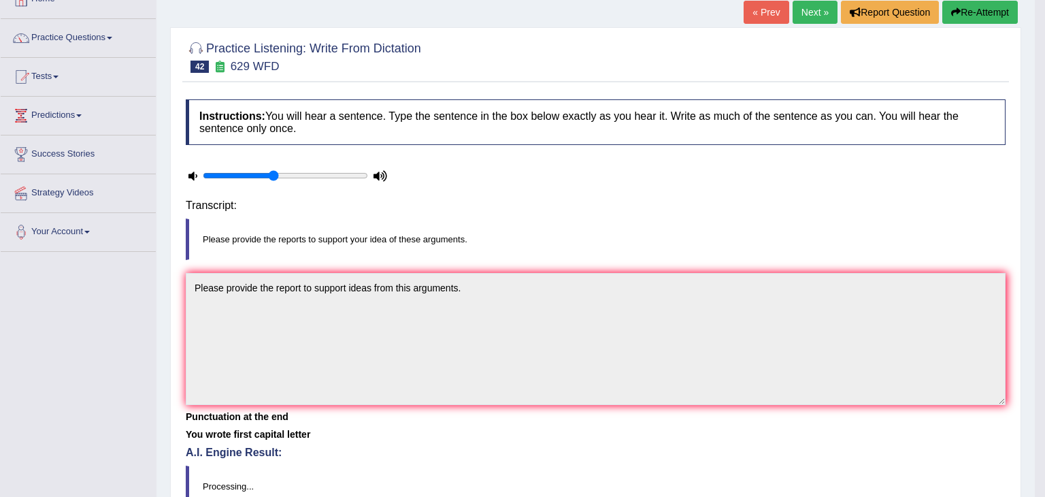
click at [525, 410] on body "Toggle navigation Home Practice Questions Speaking Practice Read Aloud Repeat S…" at bounding box center [522, 161] width 1045 height 497
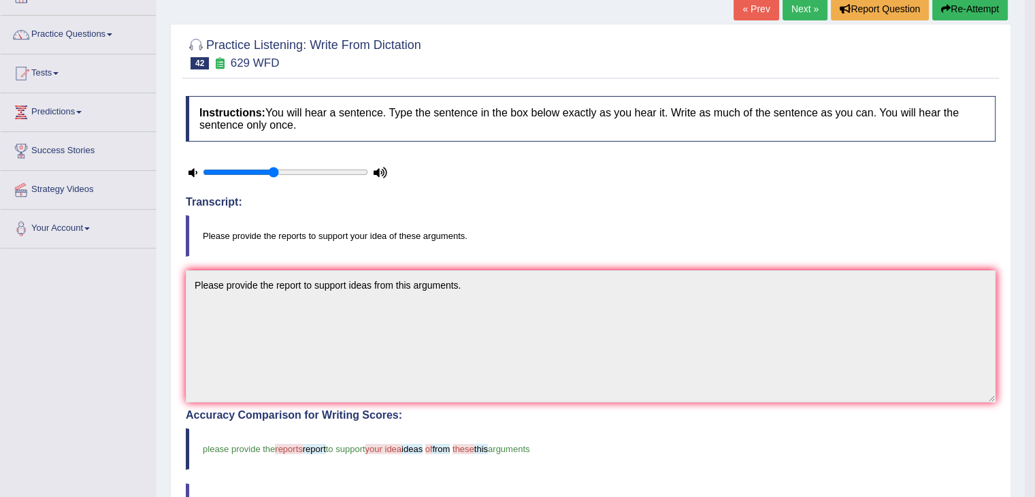
scroll to position [7, 0]
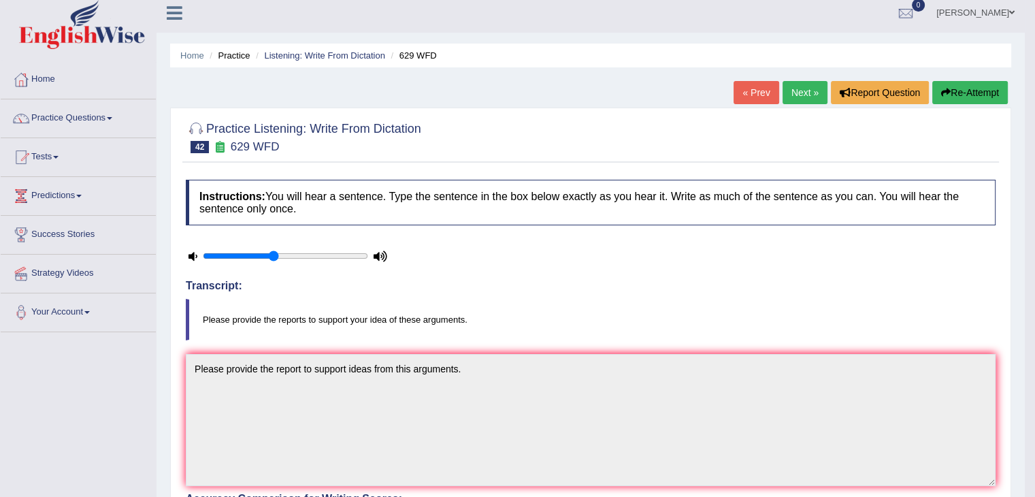
click at [805, 94] on link "Next »" at bounding box center [805, 92] width 45 height 23
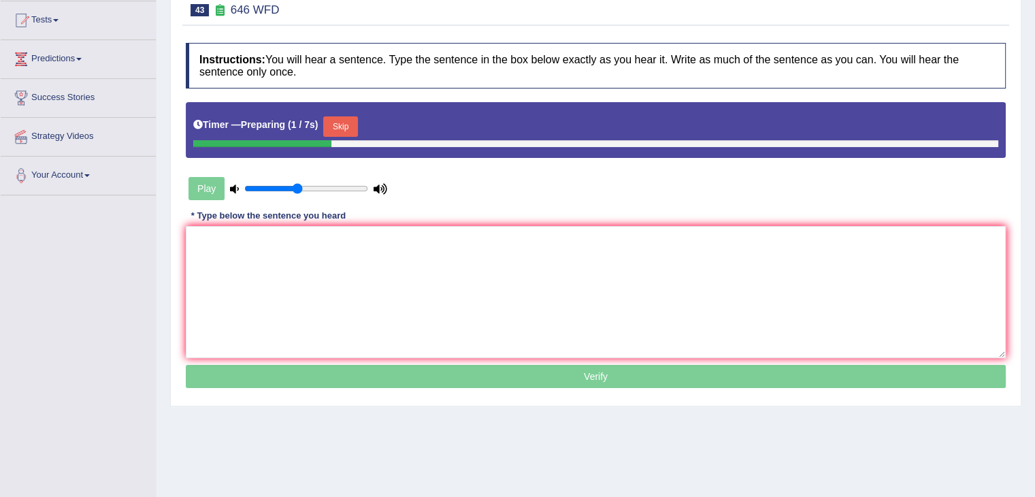
scroll to position [165, 0]
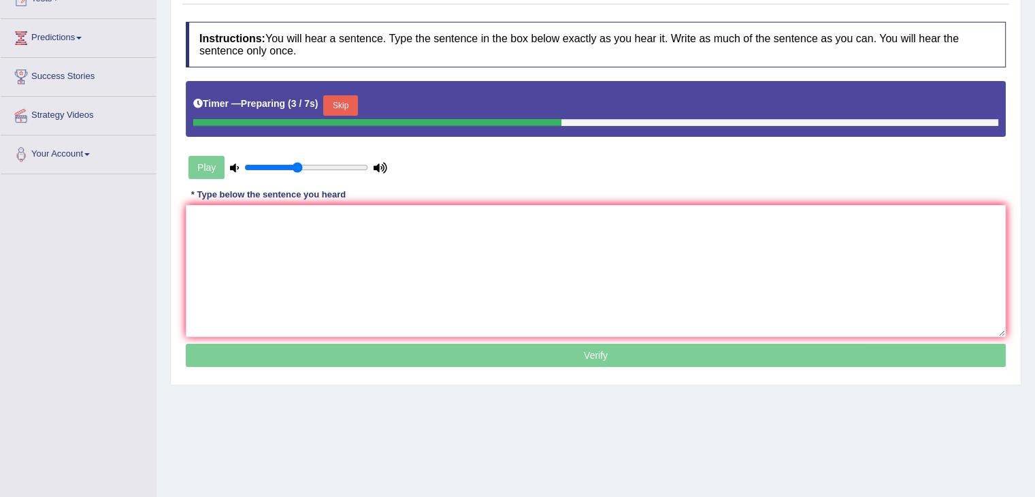
click at [348, 107] on button "Skip" at bounding box center [340, 105] width 34 height 20
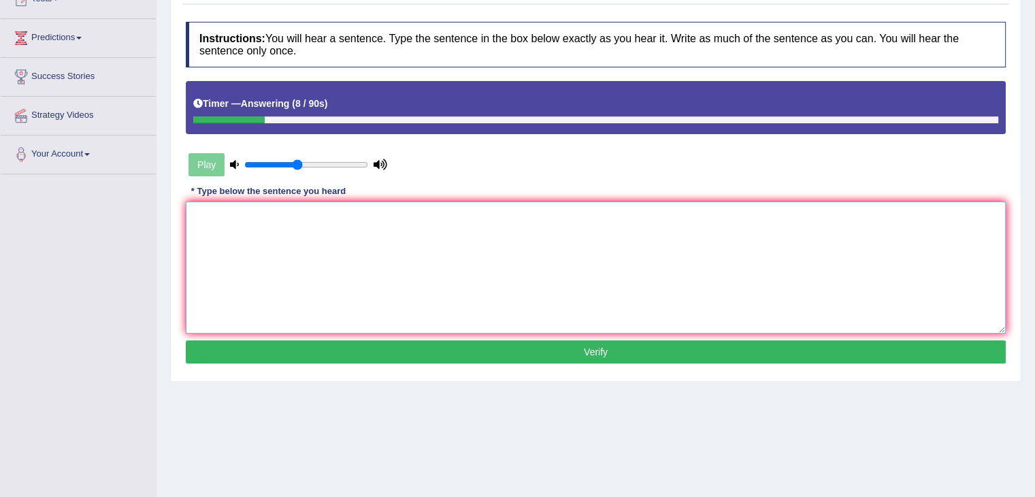
click at [350, 246] on textarea at bounding box center [596, 267] width 820 height 132
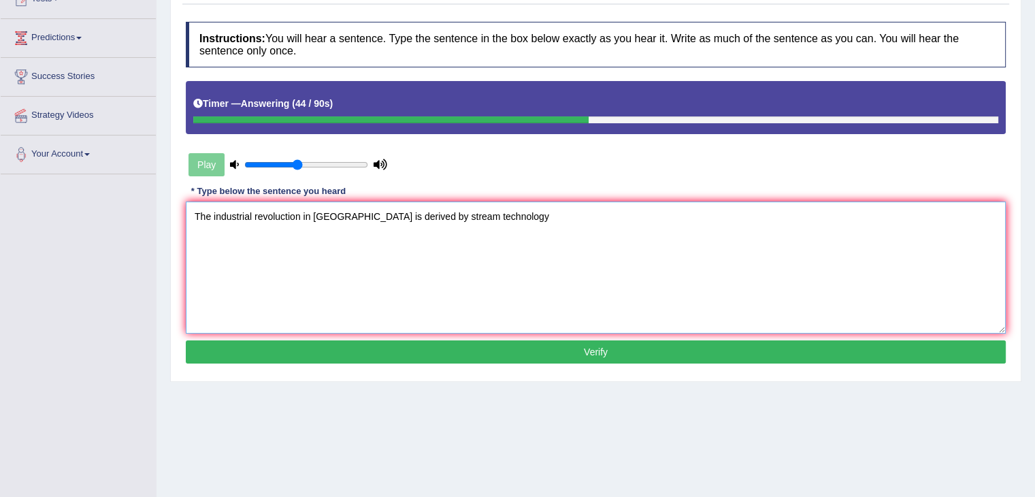
click at [300, 215] on textarea "The industrial revoluction in Europe is derived by stream technology" at bounding box center [596, 267] width 820 height 132
click at [473, 215] on textarea "The industrial revolution in Europe is derived by stream technology" at bounding box center [596, 267] width 820 height 132
click at [476, 215] on textarea "The industrial revolution in Europe is derived by stream technology" at bounding box center [596, 267] width 820 height 132
type textarea "The industrial revolution in Europe is derived by stream technology."
click at [444, 346] on button "Verify" at bounding box center [596, 351] width 820 height 23
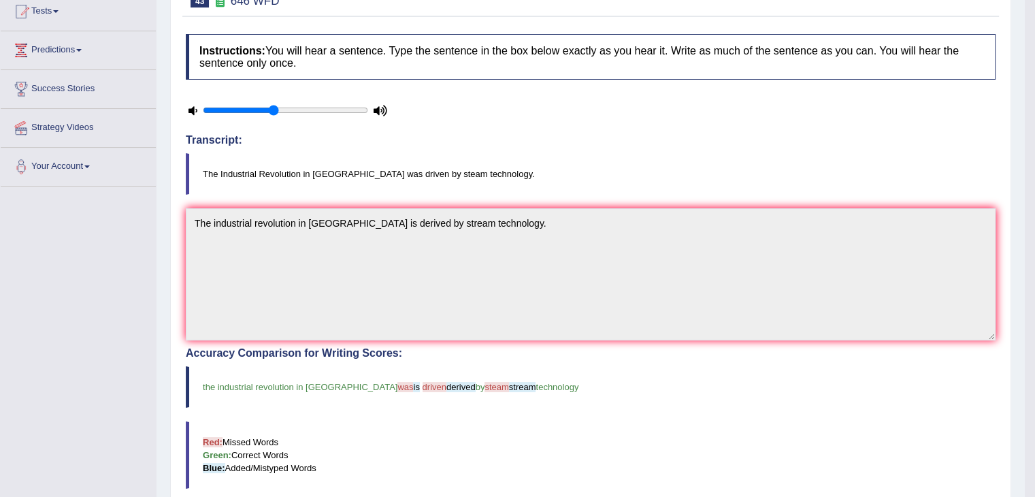
scroll to position [37, 0]
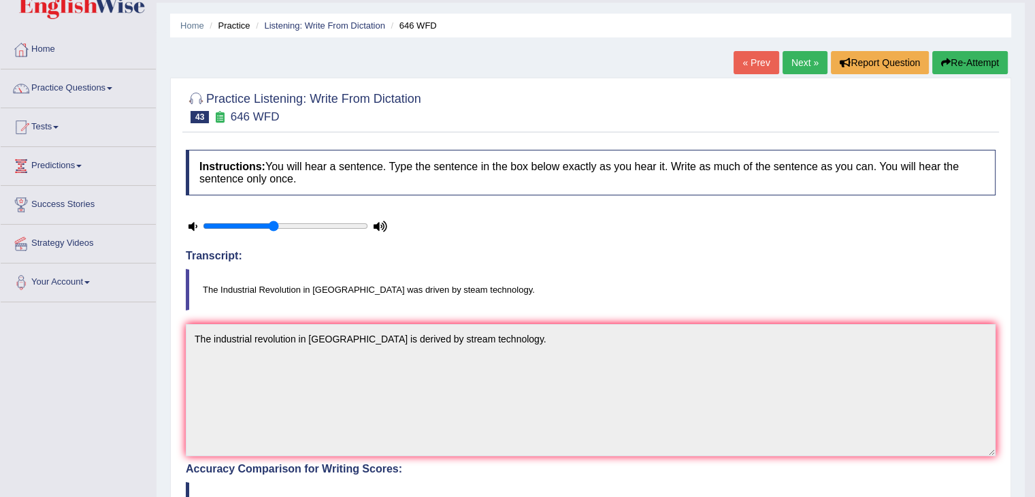
click at [785, 58] on link "Next »" at bounding box center [805, 62] width 45 height 23
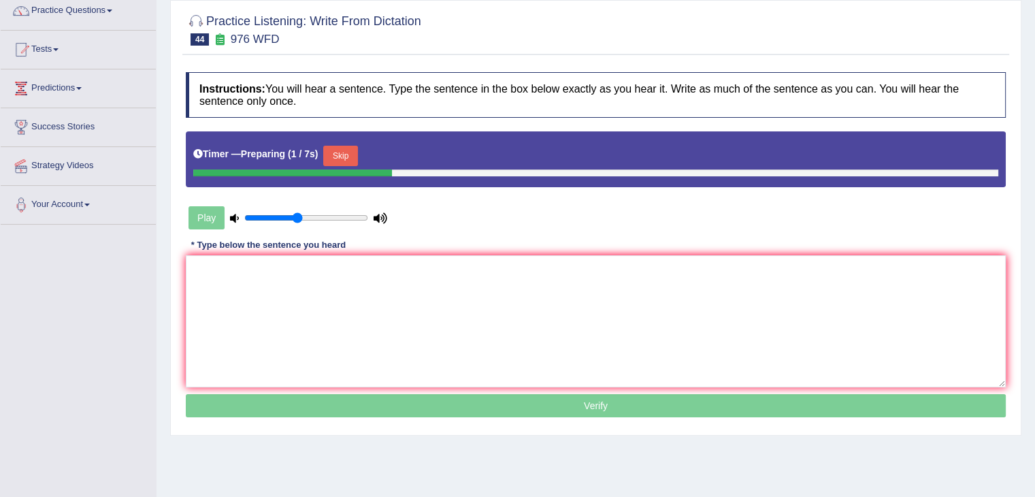
scroll to position [115, 0]
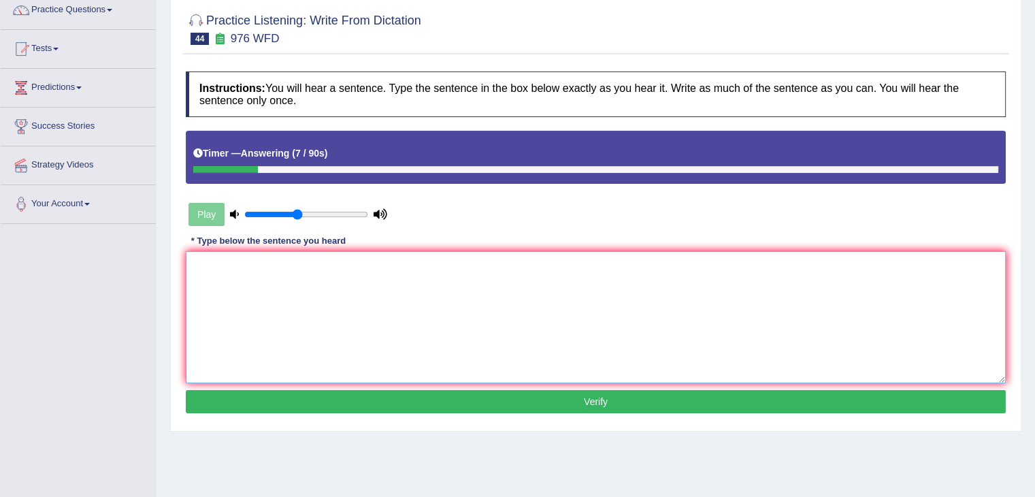
click at [344, 291] on textarea at bounding box center [596, 317] width 820 height 132
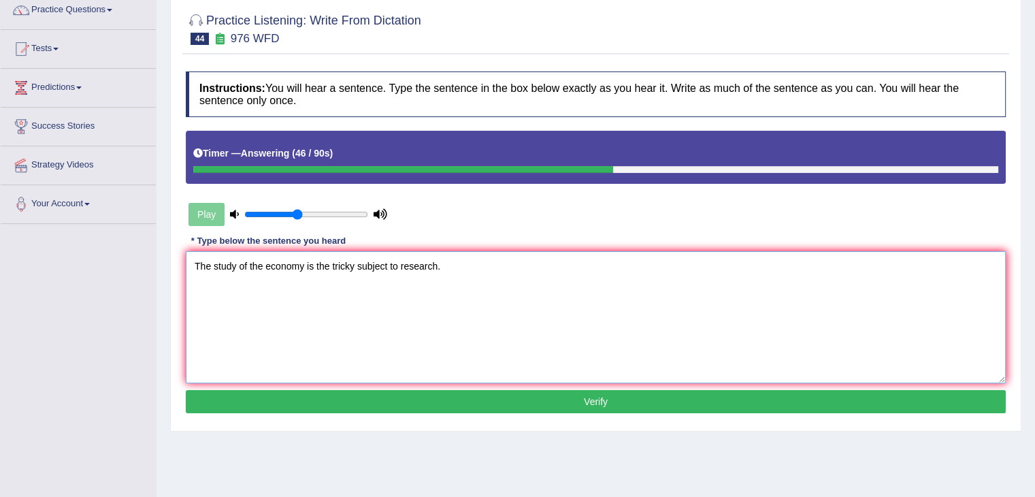
type textarea "The study of the economy is the tricky subject to research."
click at [427, 395] on button "Verify" at bounding box center [596, 401] width 820 height 23
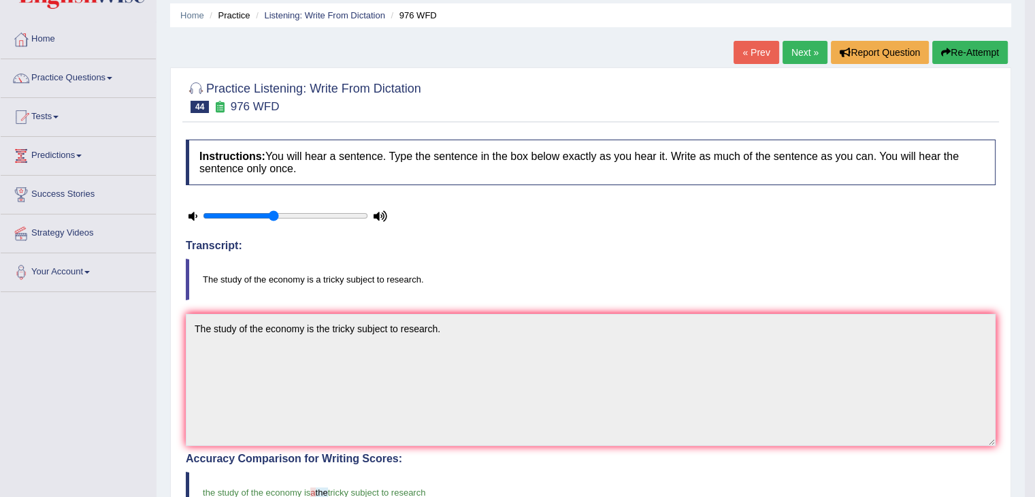
scroll to position [44, 0]
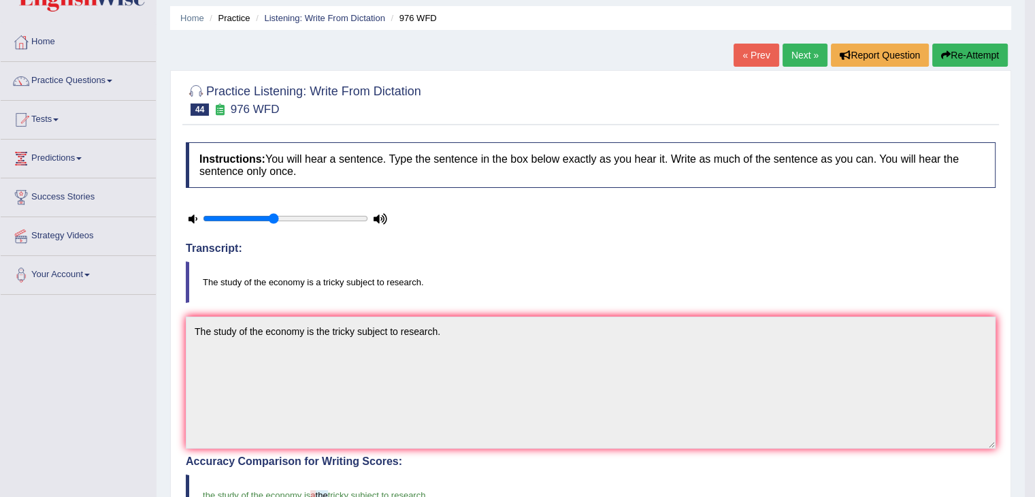
click at [796, 52] on link "Next »" at bounding box center [805, 55] width 45 height 23
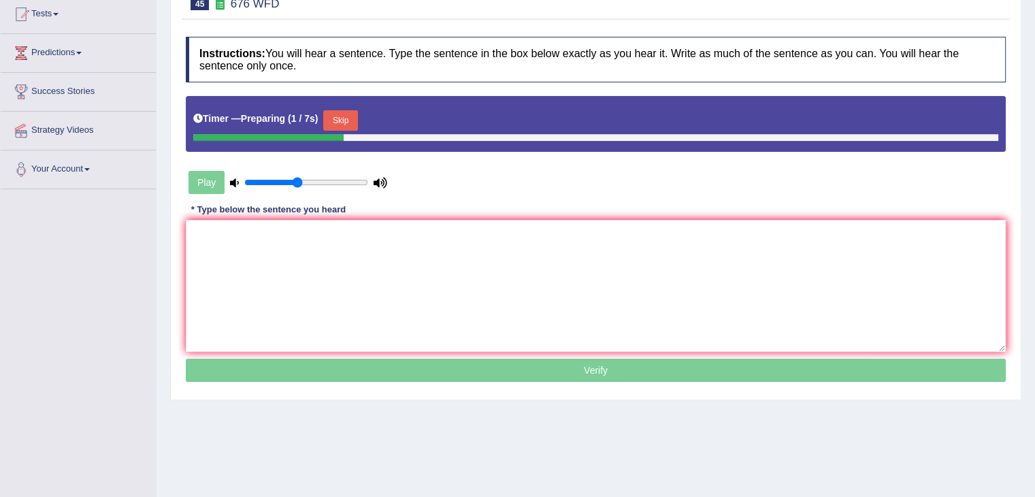
drag, startPoint x: 1042, startPoint y: 104, endPoint x: 1045, endPoint y: 212, distance: 107.6
click at [1035, 212] on html "Toggle navigation Home Practice Questions Speaking Practice Read Aloud Repeat S…" at bounding box center [517, 98] width 1035 height 497
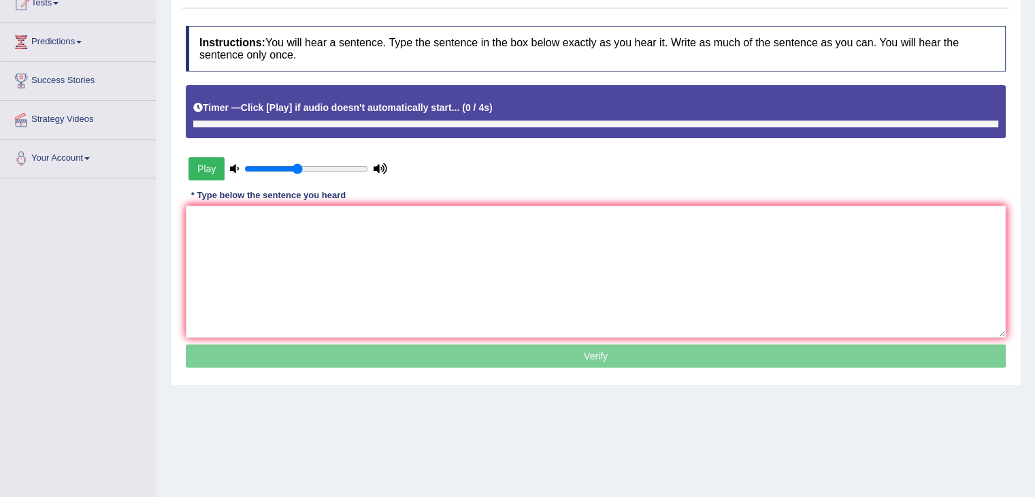
click at [338, 108] on div "Timer — Click [Play] if audio doesn't automatically start... ( 0 / 4s )" at bounding box center [595, 108] width 805 height 24
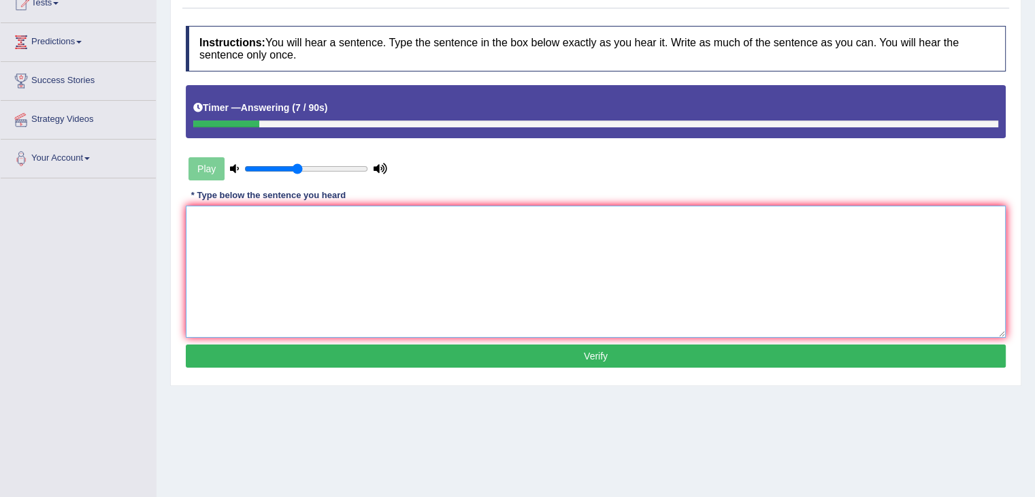
click at [261, 244] on textarea at bounding box center [596, 272] width 820 height 132
type textarea "Y"
type textarea "t"
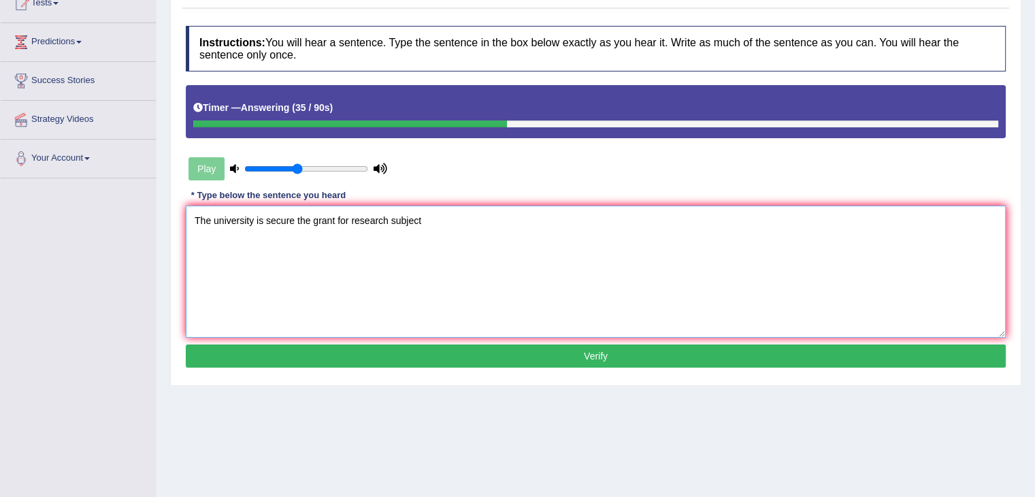
click at [254, 218] on textarea "The university is secure the grant for research subject" at bounding box center [596, 272] width 820 height 132
click at [473, 216] on textarea "The university universities is secure the grant for research subject" at bounding box center [596, 272] width 820 height 132
type textarea "The university universities is secure the grant for research subject subjects."
click at [611, 353] on button "Verify" at bounding box center [596, 355] width 820 height 23
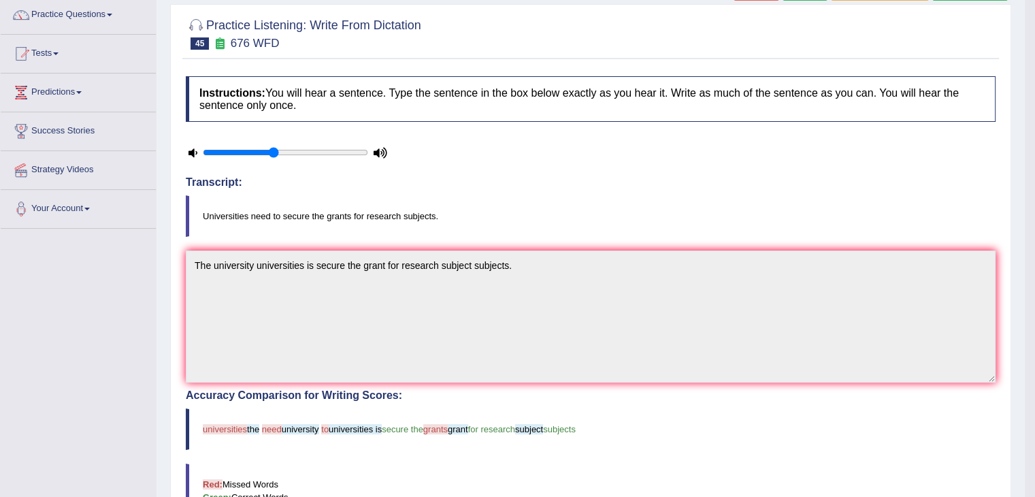
scroll to position [57, 0]
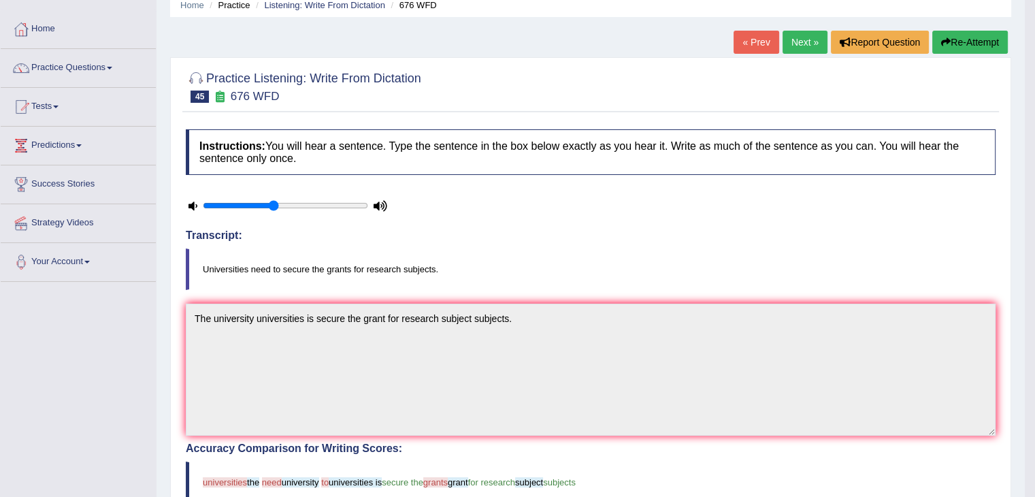
click at [809, 33] on link "Next »" at bounding box center [805, 42] width 45 height 23
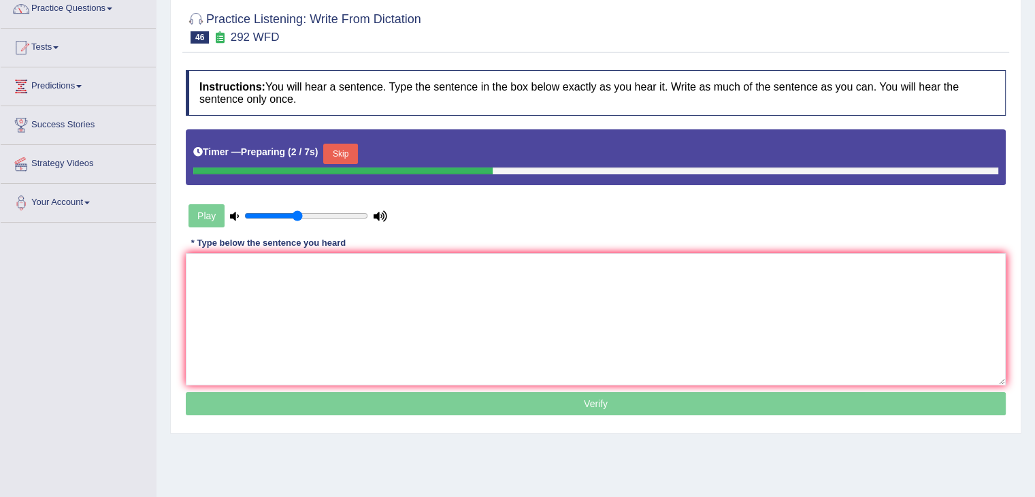
scroll to position [132, 0]
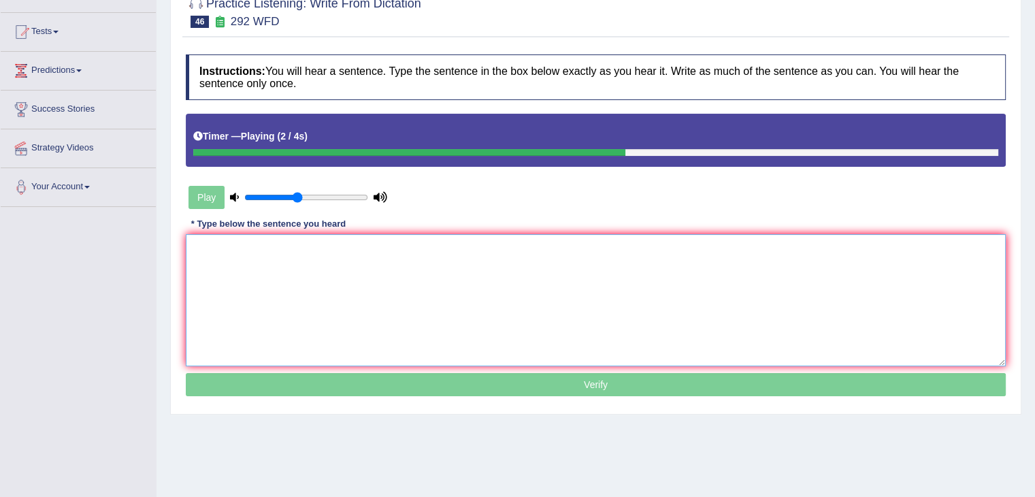
click at [319, 278] on textarea at bounding box center [596, 300] width 820 height 132
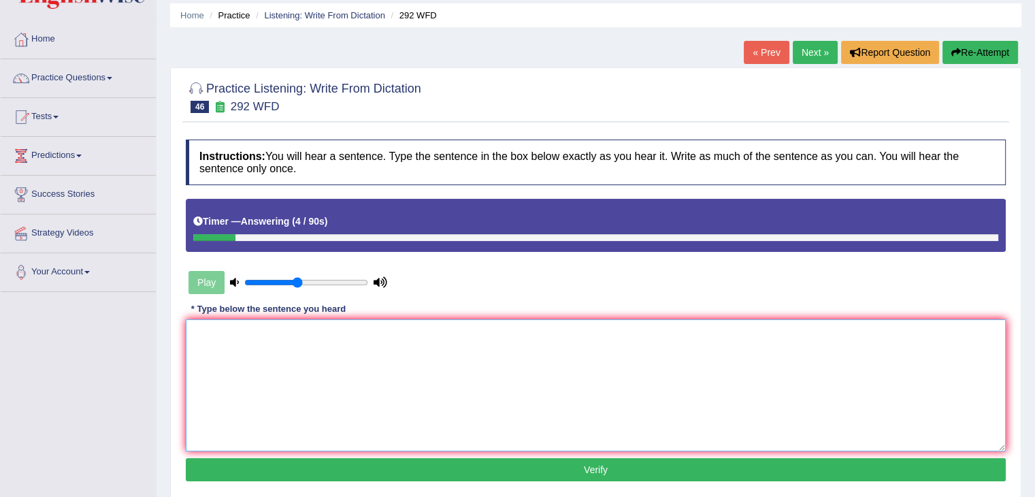
scroll to position [44, 0]
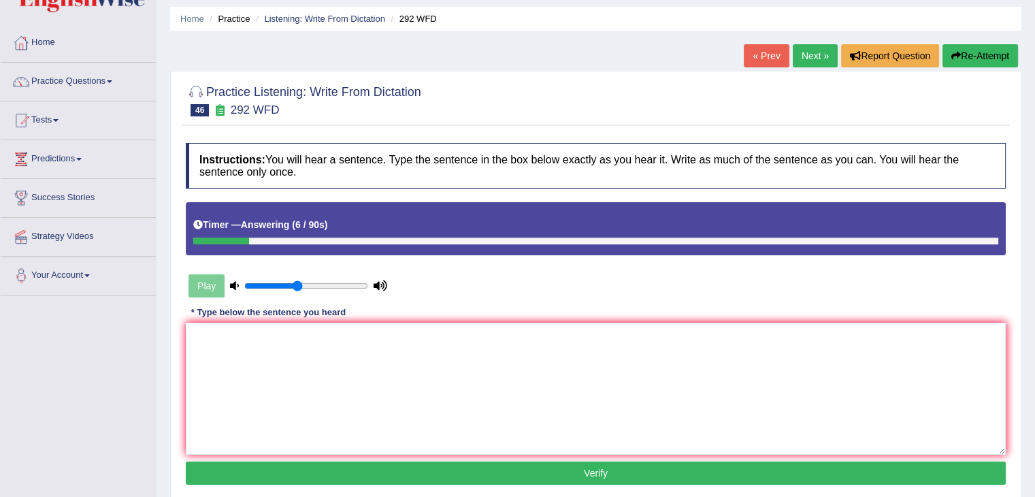
click at [817, 56] on link "Next »" at bounding box center [815, 55] width 45 height 23
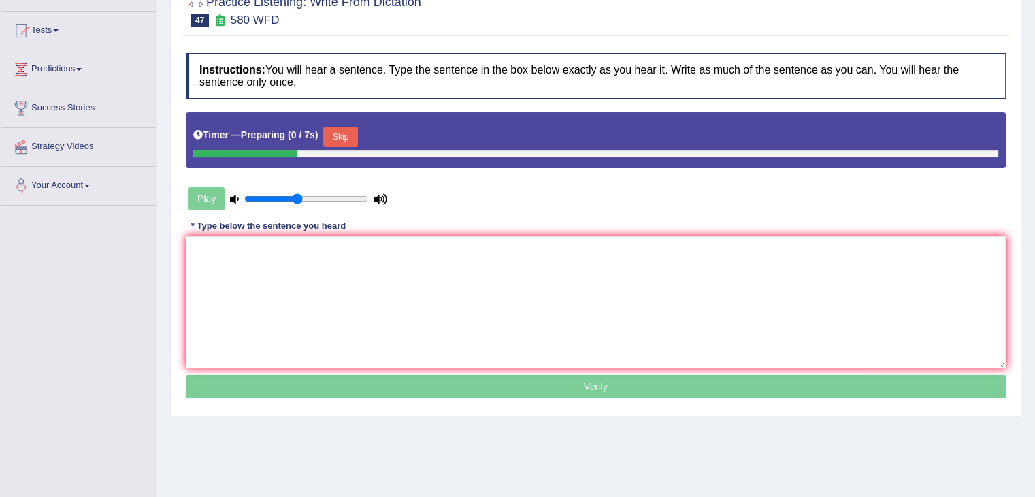
scroll to position [152, 0]
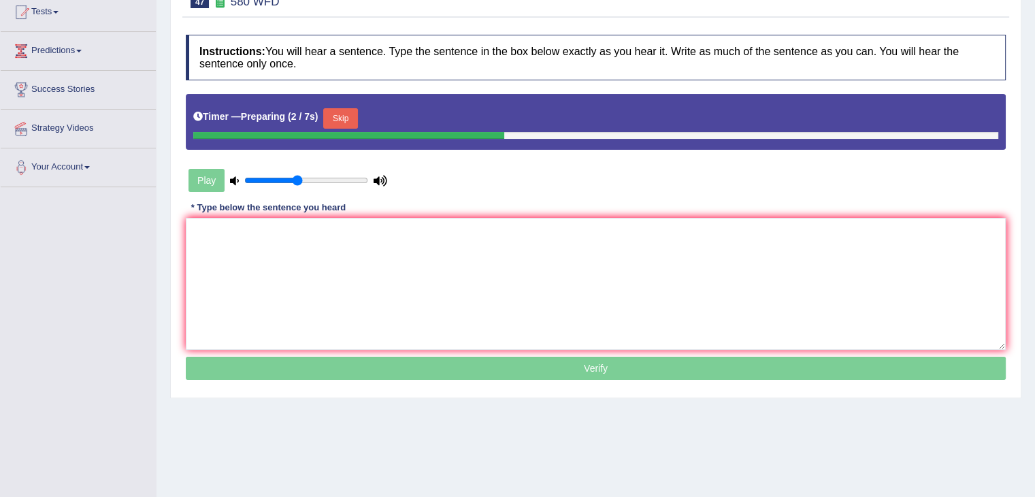
click at [353, 120] on button "Skip" at bounding box center [340, 118] width 34 height 20
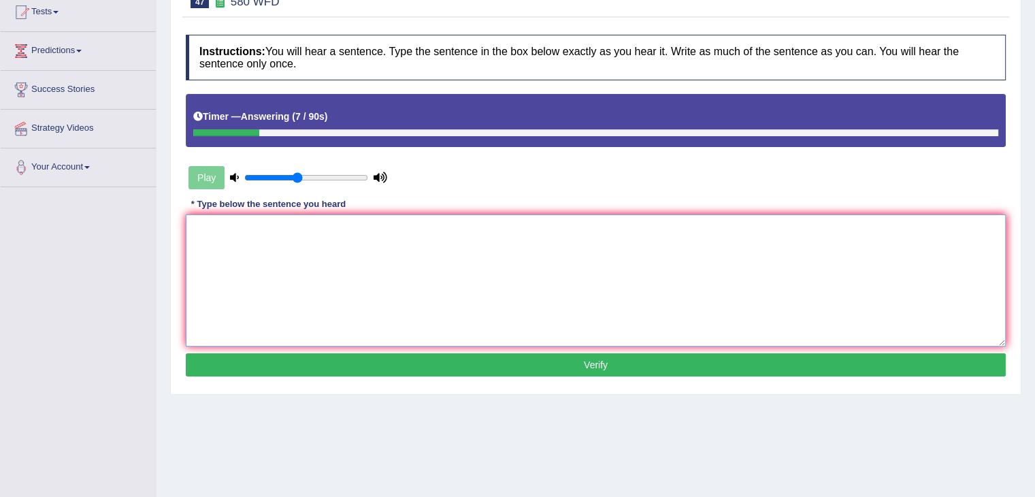
click at [304, 262] on textarea at bounding box center [596, 280] width 820 height 132
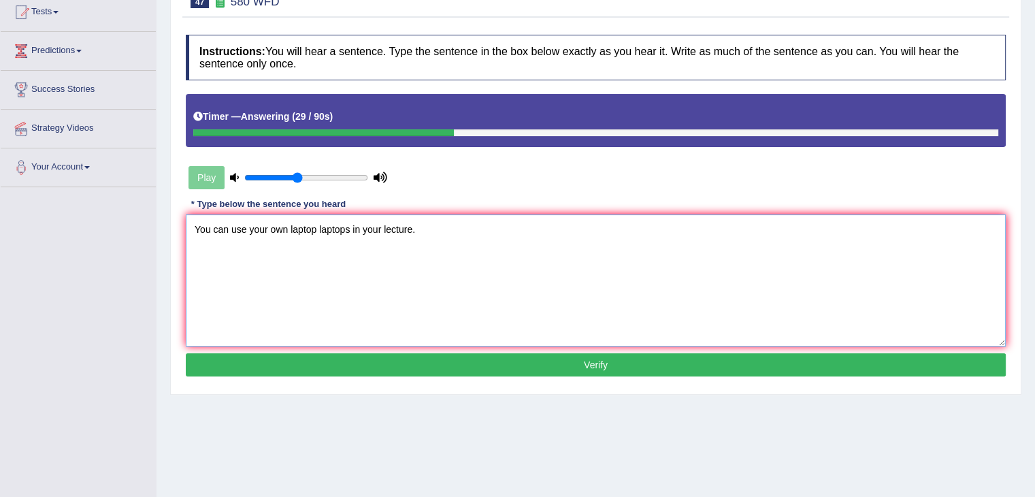
type textarea "You can use your own laptop laptops in your lecture."
click at [397, 365] on button "Verify" at bounding box center [596, 364] width 820 height 23
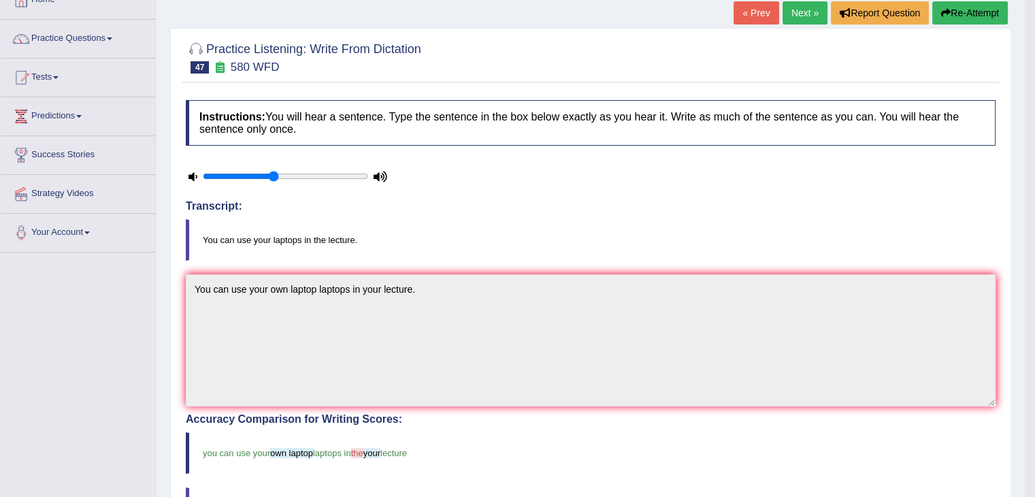
scroll to position [77, 0]
